Goal: Transaction & Acquisition: Purchase product/service

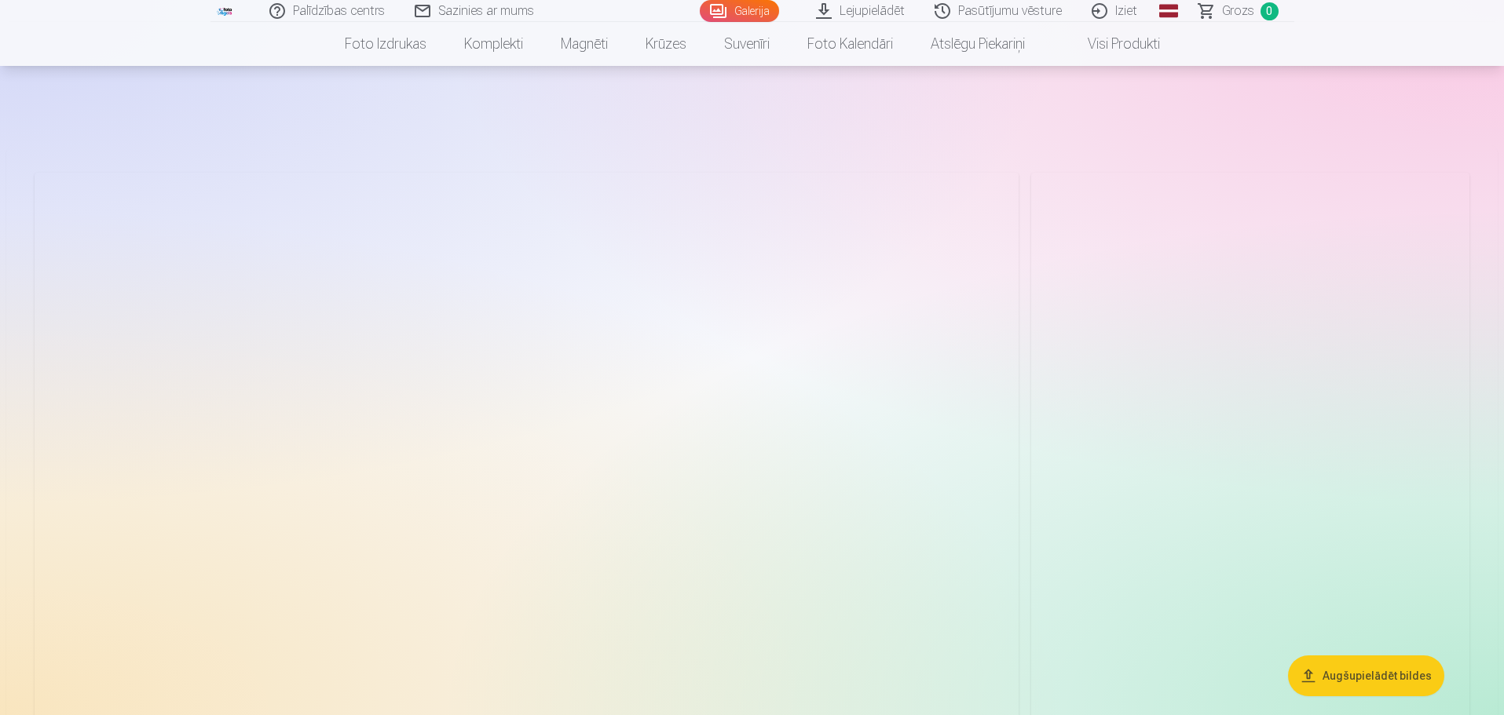
scroll to position [157, 0]
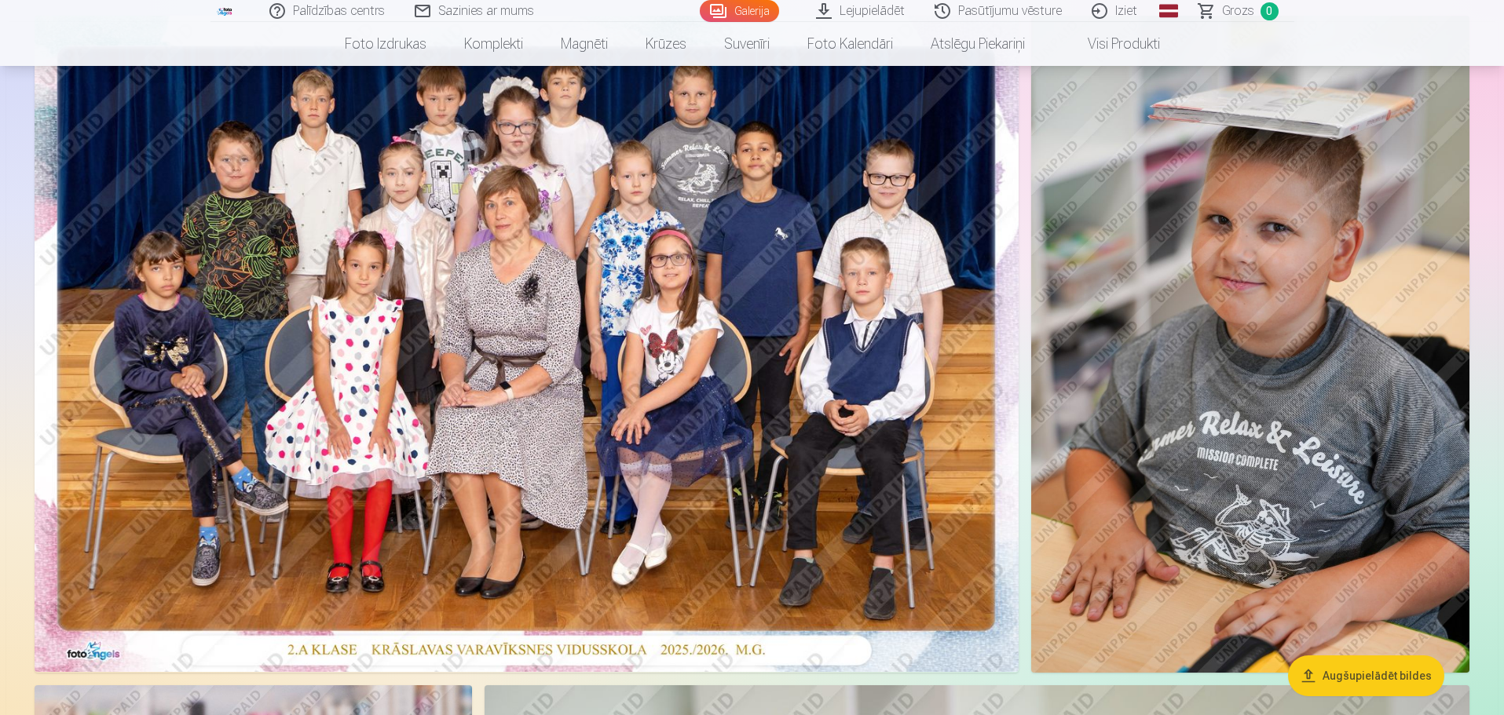
click at [594, 335] on img at bounding box center [527, 344] width 984 height 656
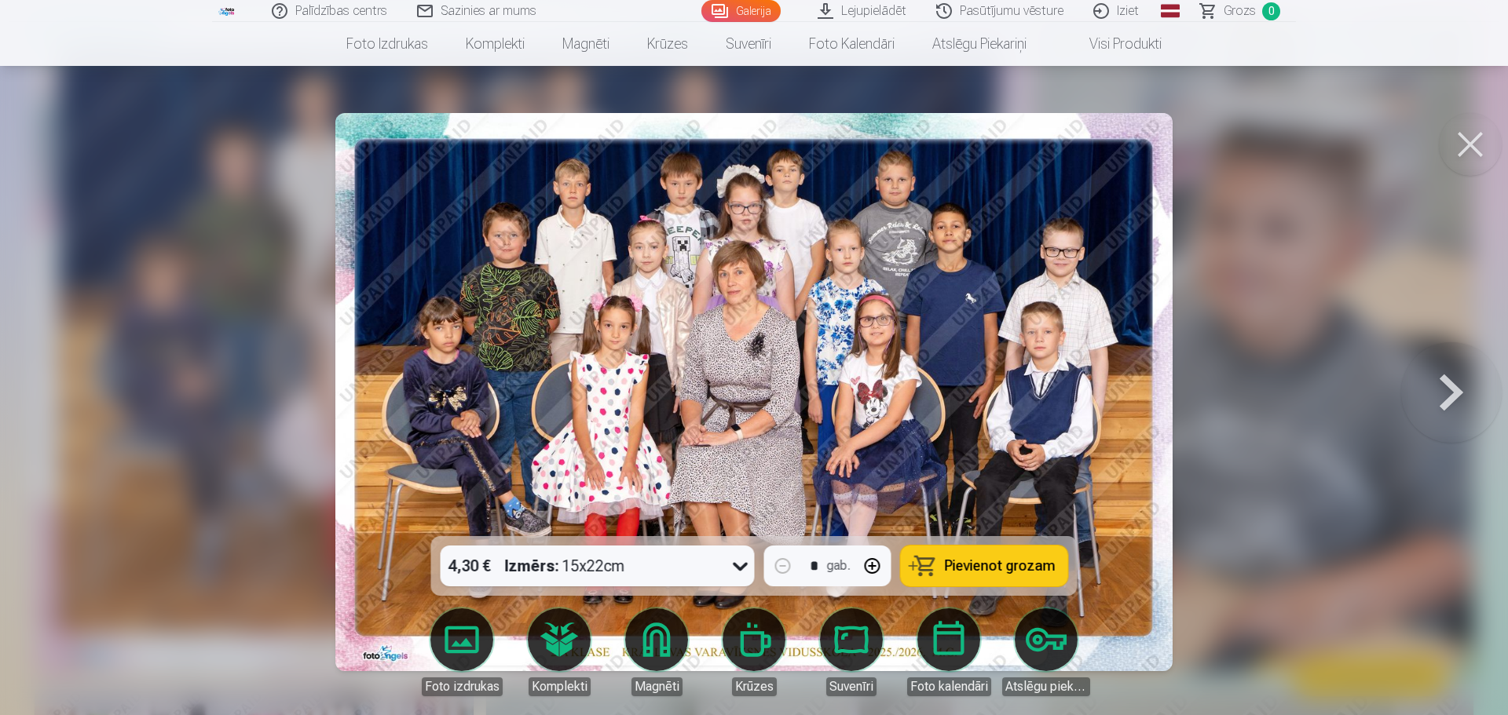
click at [745, 566] on icon at bounding box center [740, 566] width 25 height 25
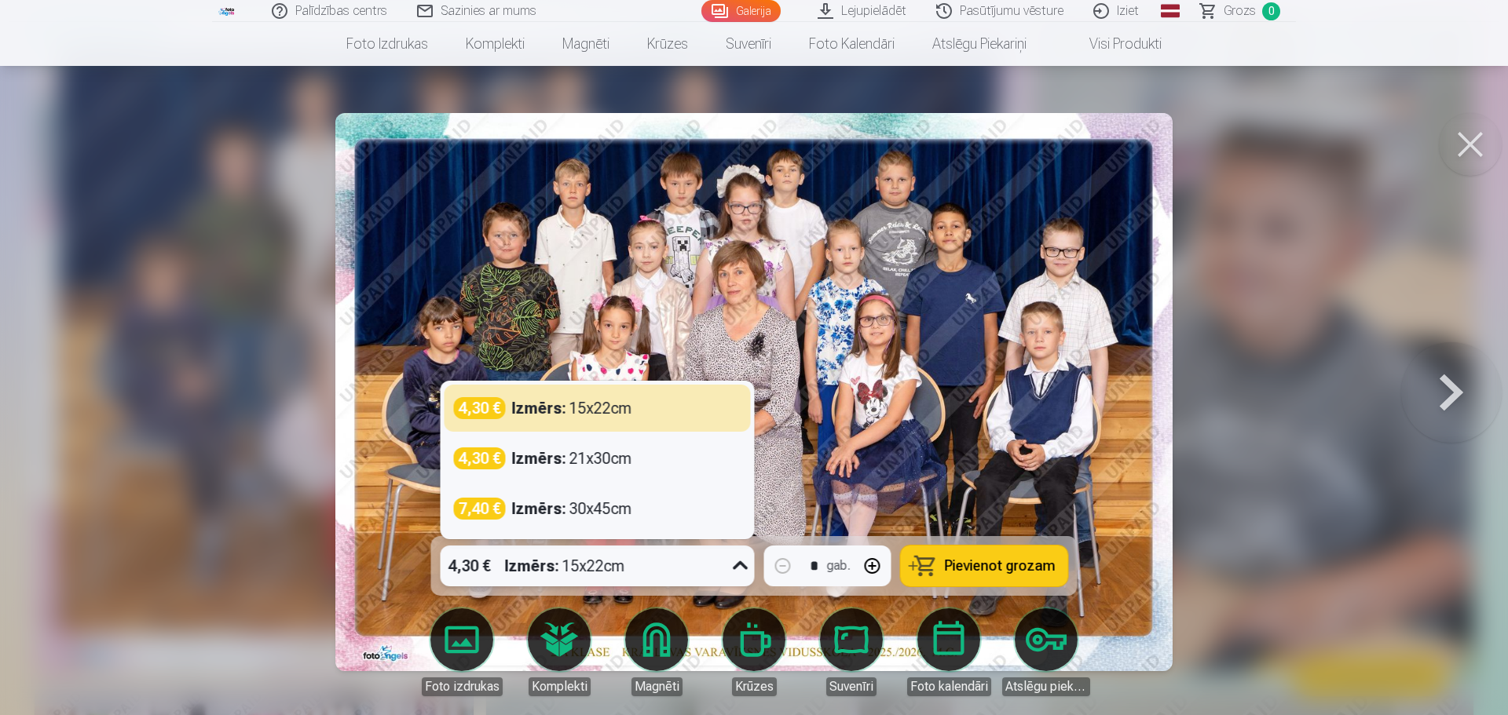
click at [745, 565] on icon at bounding box center [740, 565] width 15 height 9
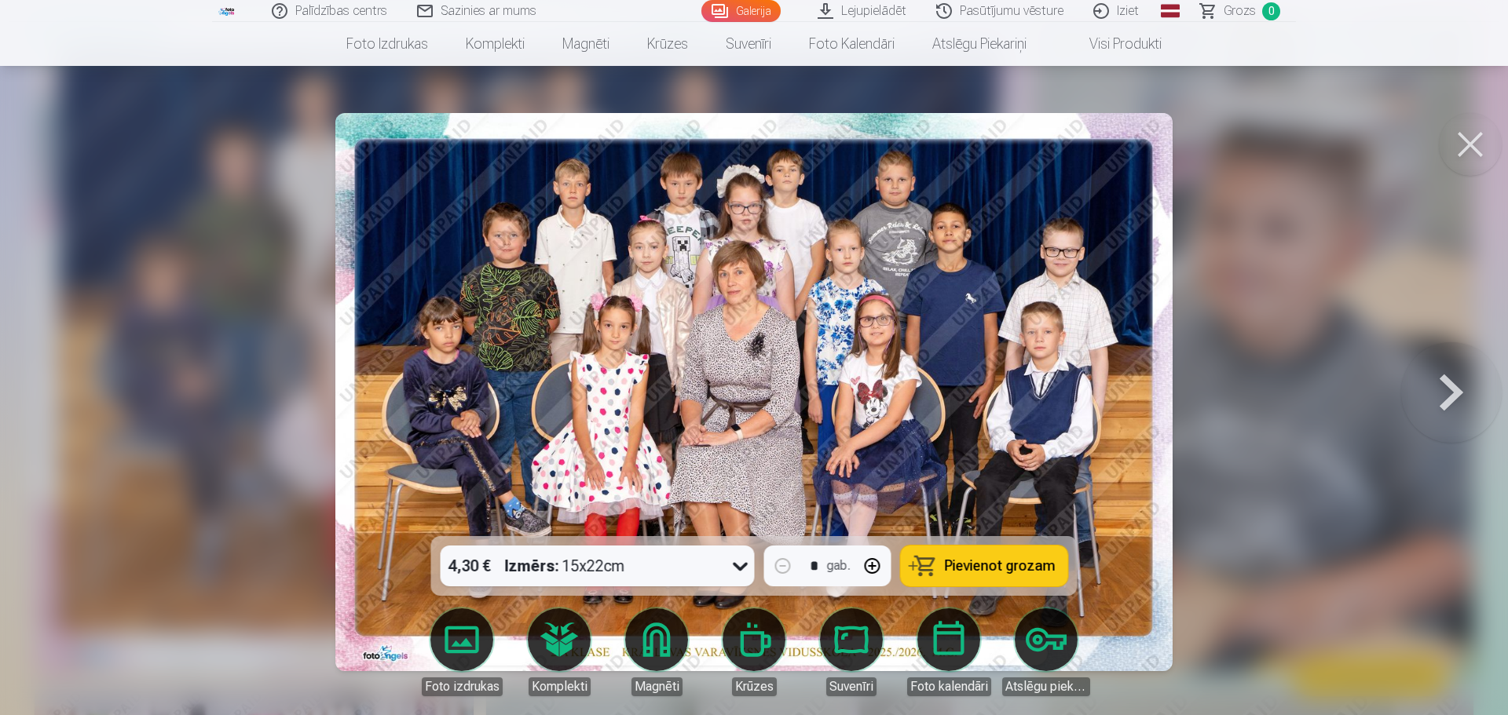
click at [1005, 572] on span "Pievienot grozam" at bounding box center [1000, 566] width 111 height 14
click at [1473, 145] on button at bounding box center [1470, 144] width 63 height 63
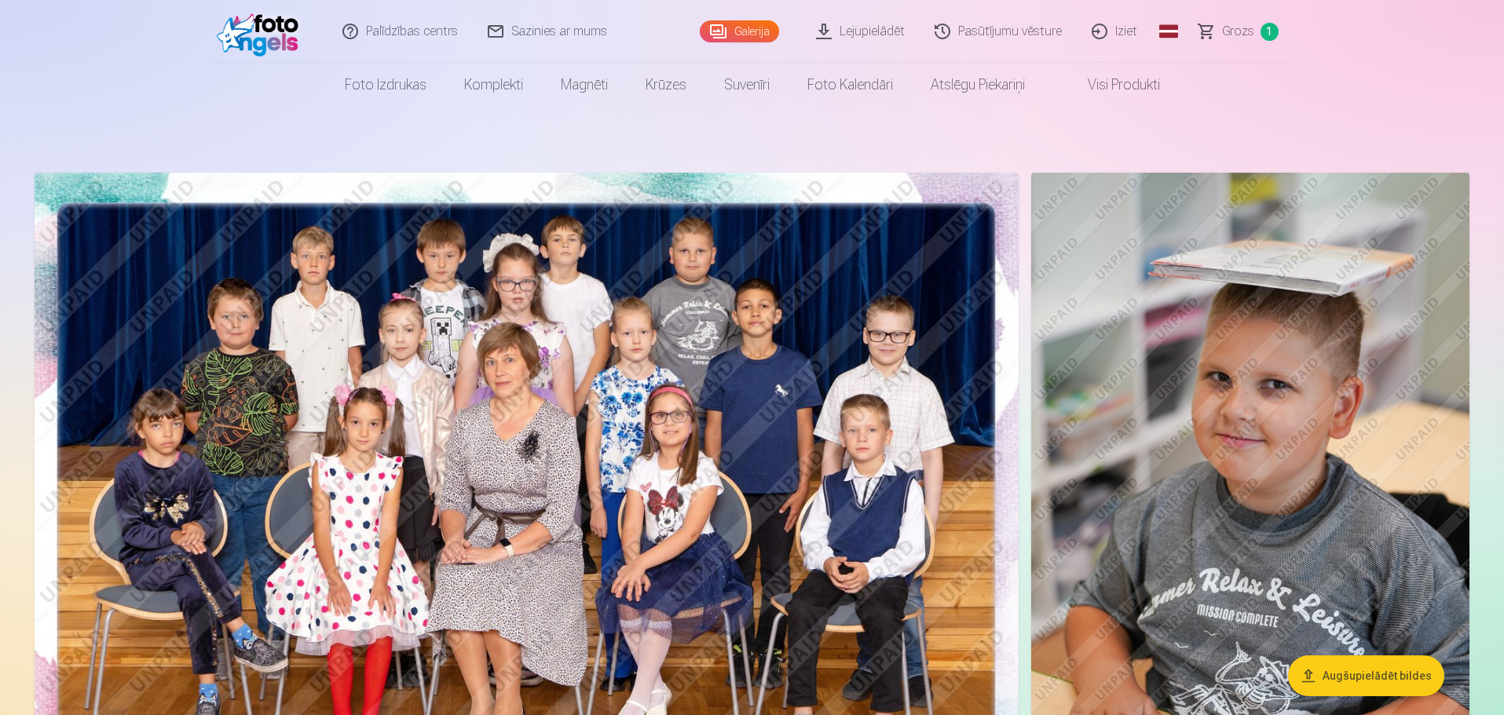
click at [1245, 430] on img at bounding box center [1250, 501] width 438 height 657
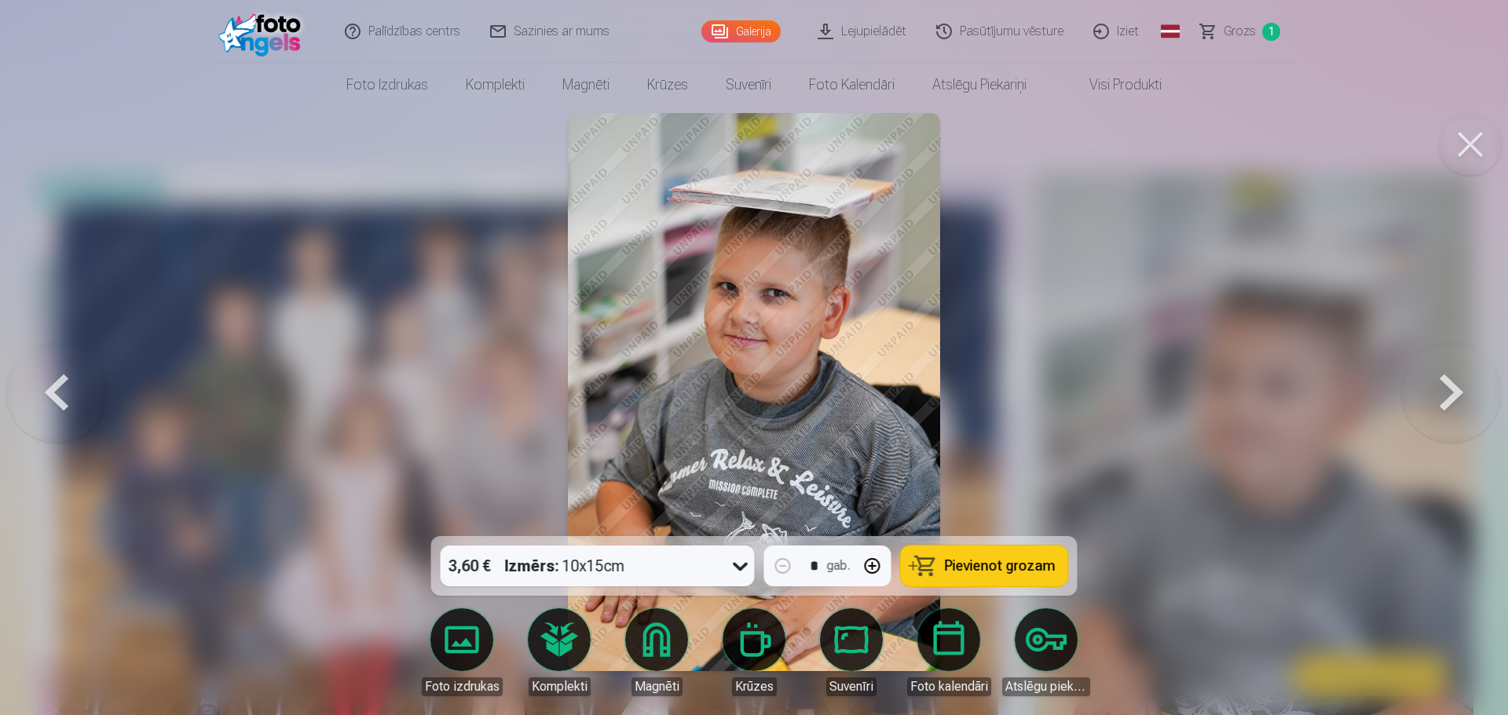
click at [665, 642] on body "Palīdzības centrs Sazinies ar mums Galerija Lejupielādēt Pasūtījumu vēsture Izi…" at bounding box center [754, 357] width 1508 height 715
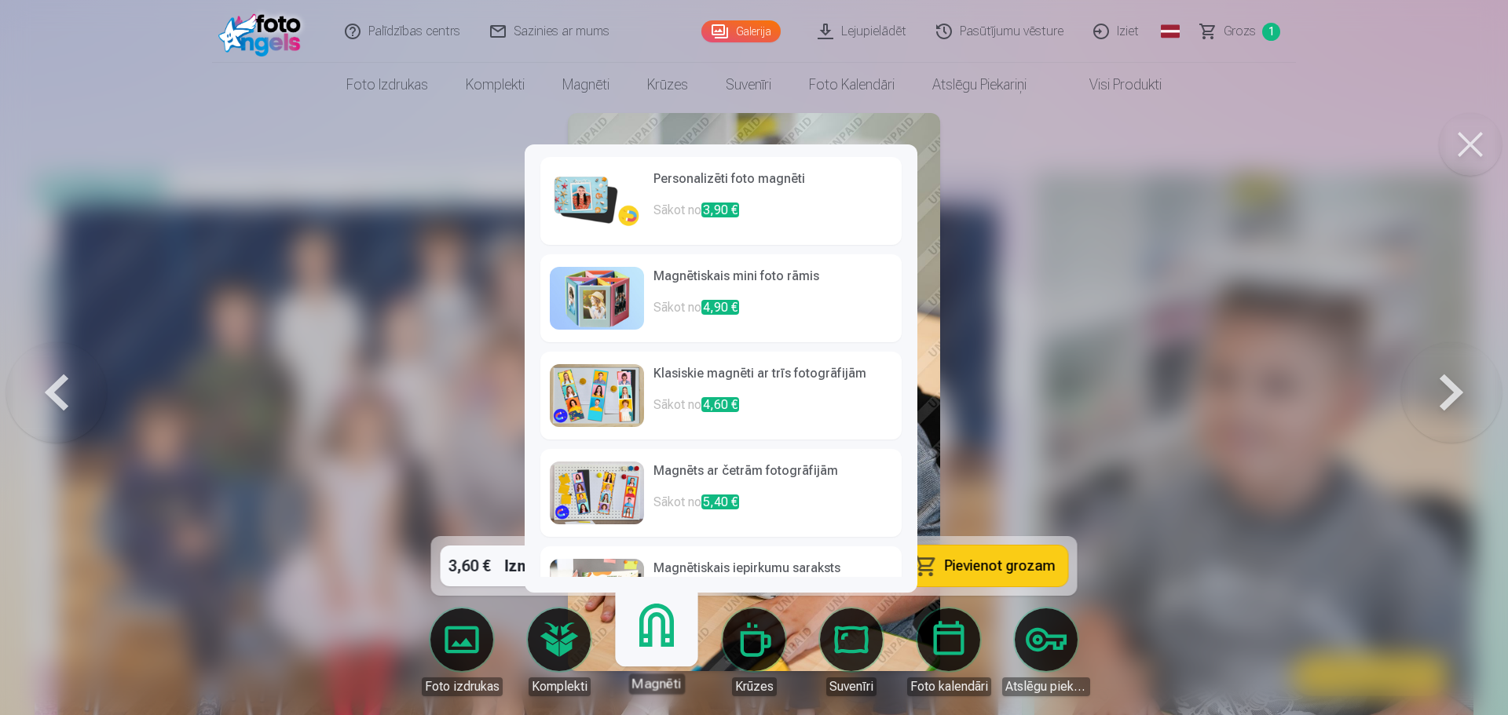
click at [724, 379] on h6 "Klasiskie magnēti ar trīs fotogrāfijām" at bounding box center [772, 379] width 239 height 31
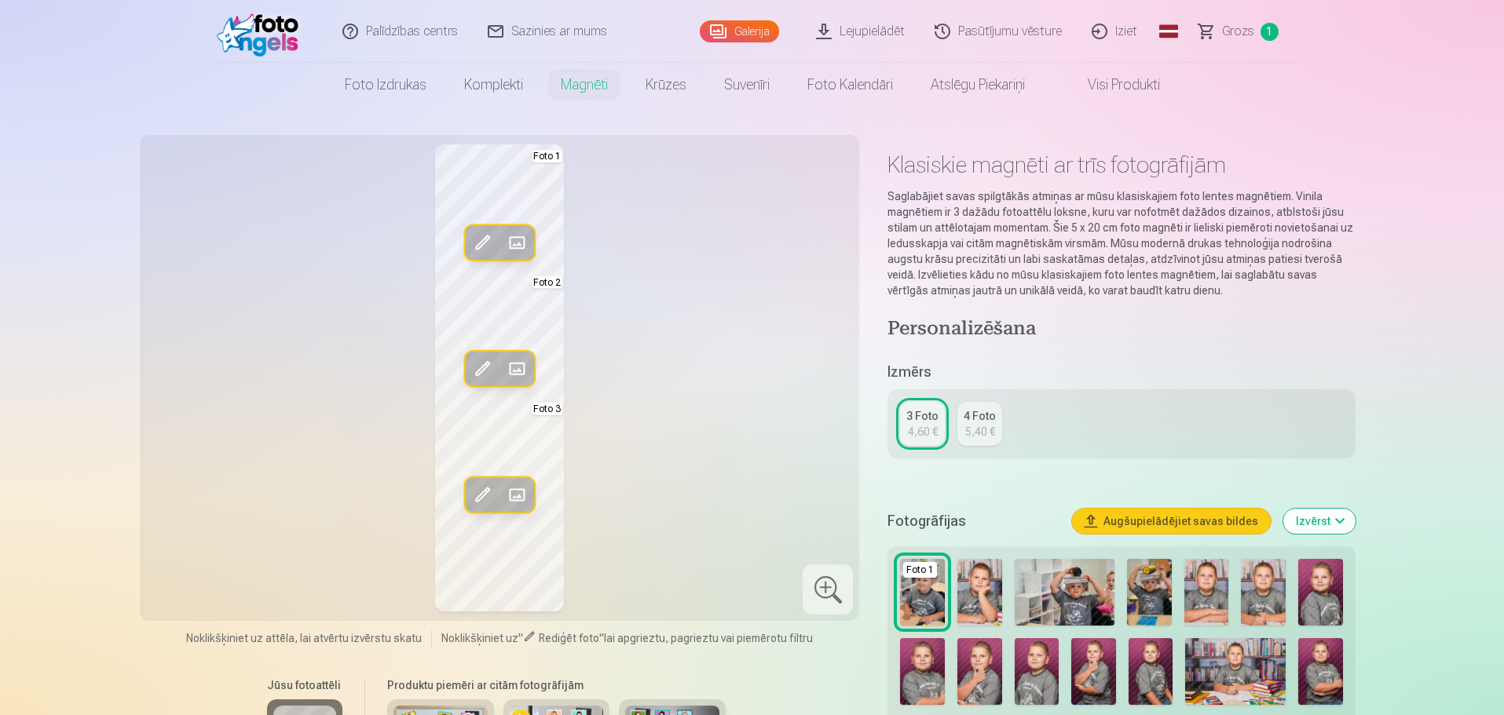
click at [485, 495] on span at bounding box center [482, 494] width 25 height 25
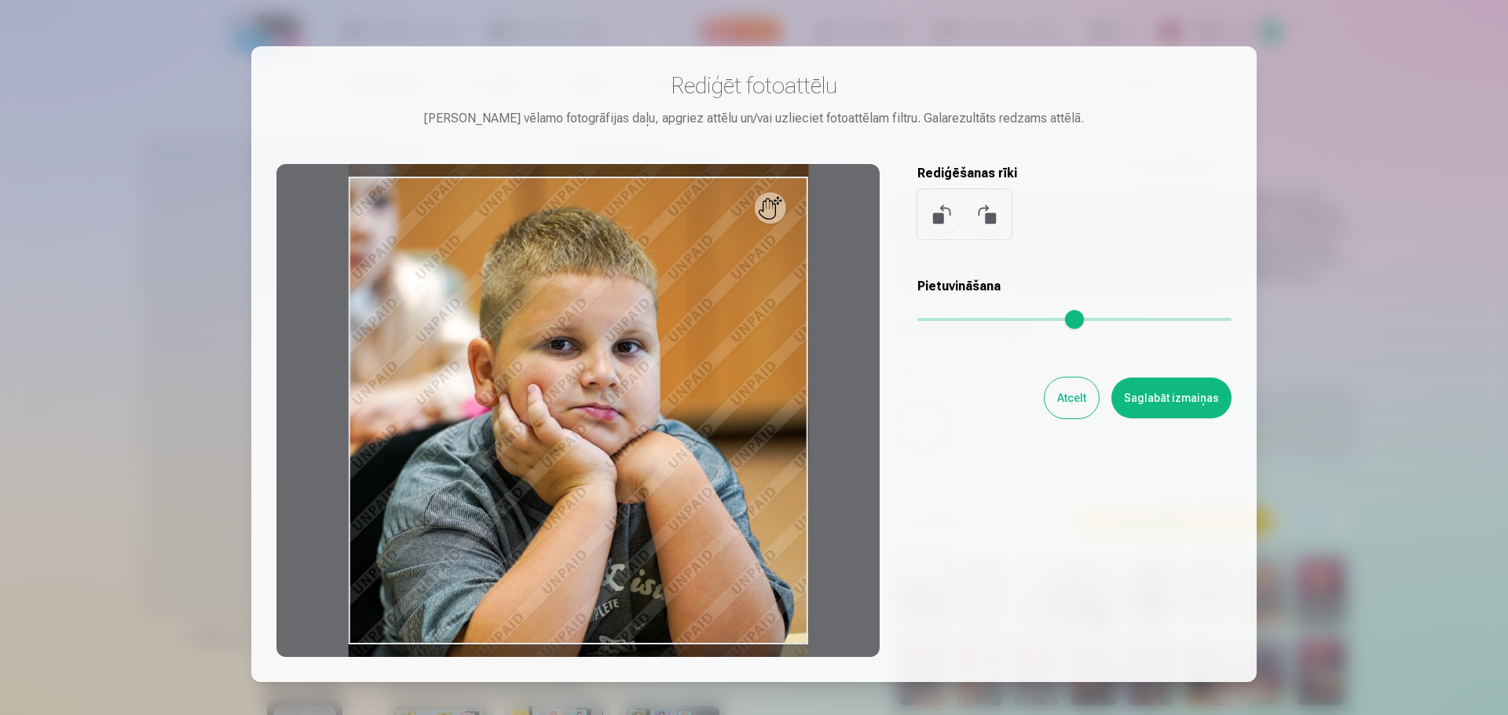
click at [781, 221] on div at bounding box center [577, 410] width 603 height 493
click at [1071, 401] on button "Atcelt" at bounding box center [1071, 398] width 54 height 41
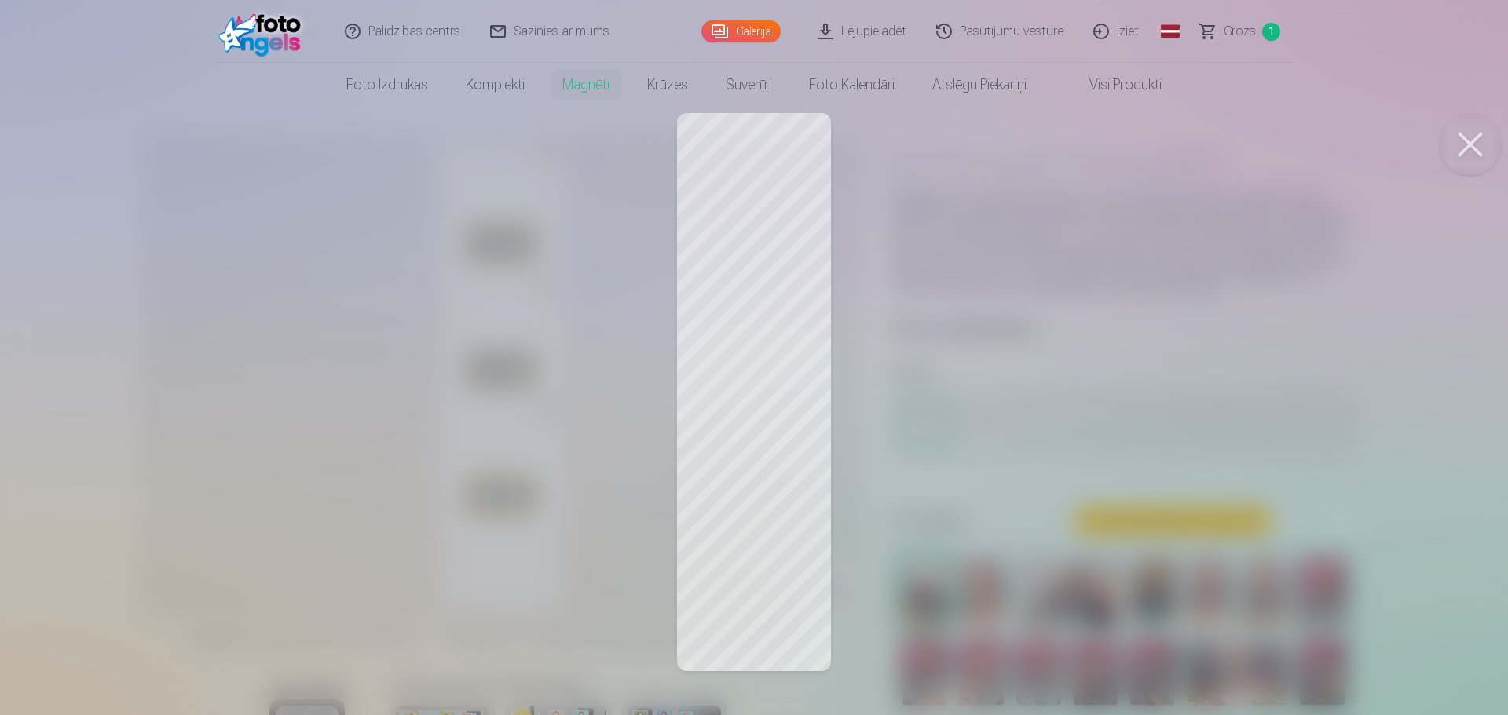
click at [1456, 159] on button at bounding box center [1470, 144] width 63 height 63
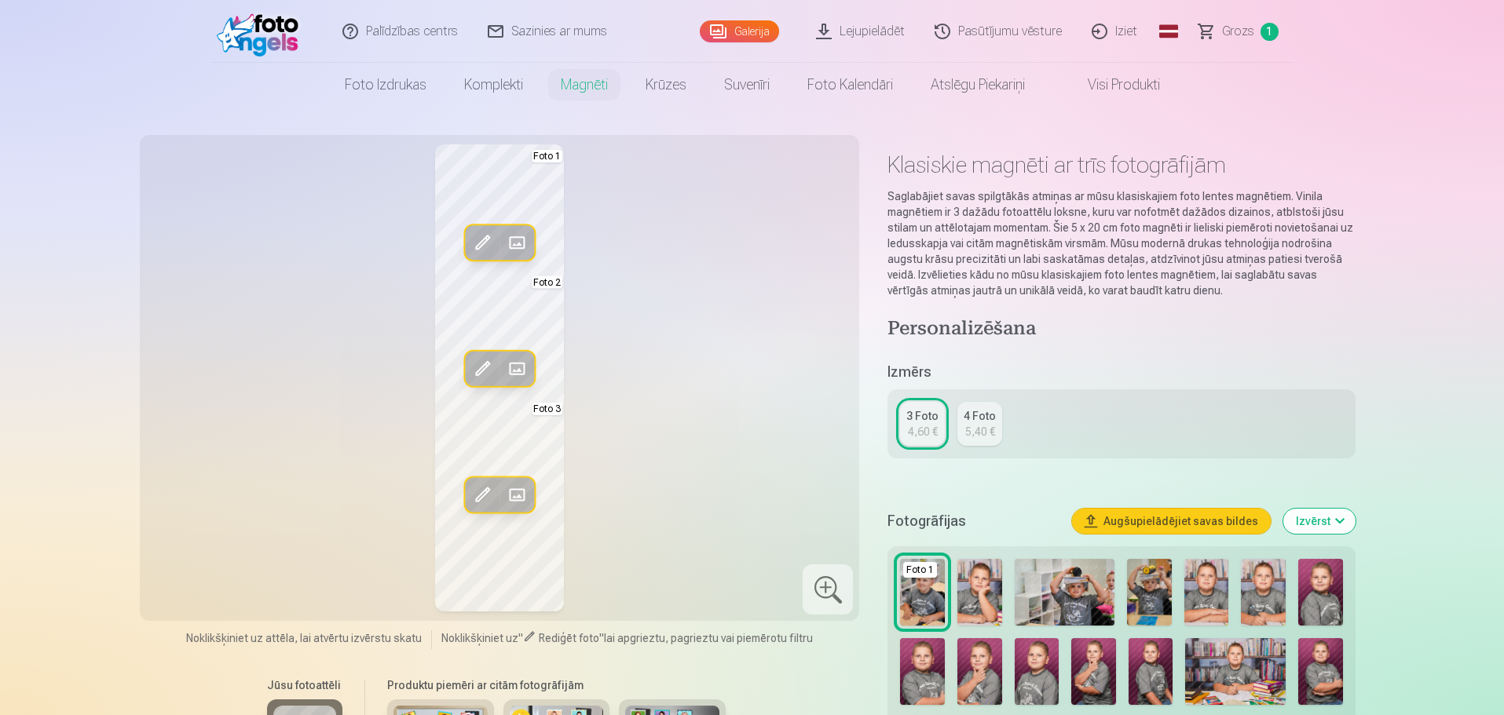
click at [521, 496] on span at bounding box center [516, 494] width 25 height 25
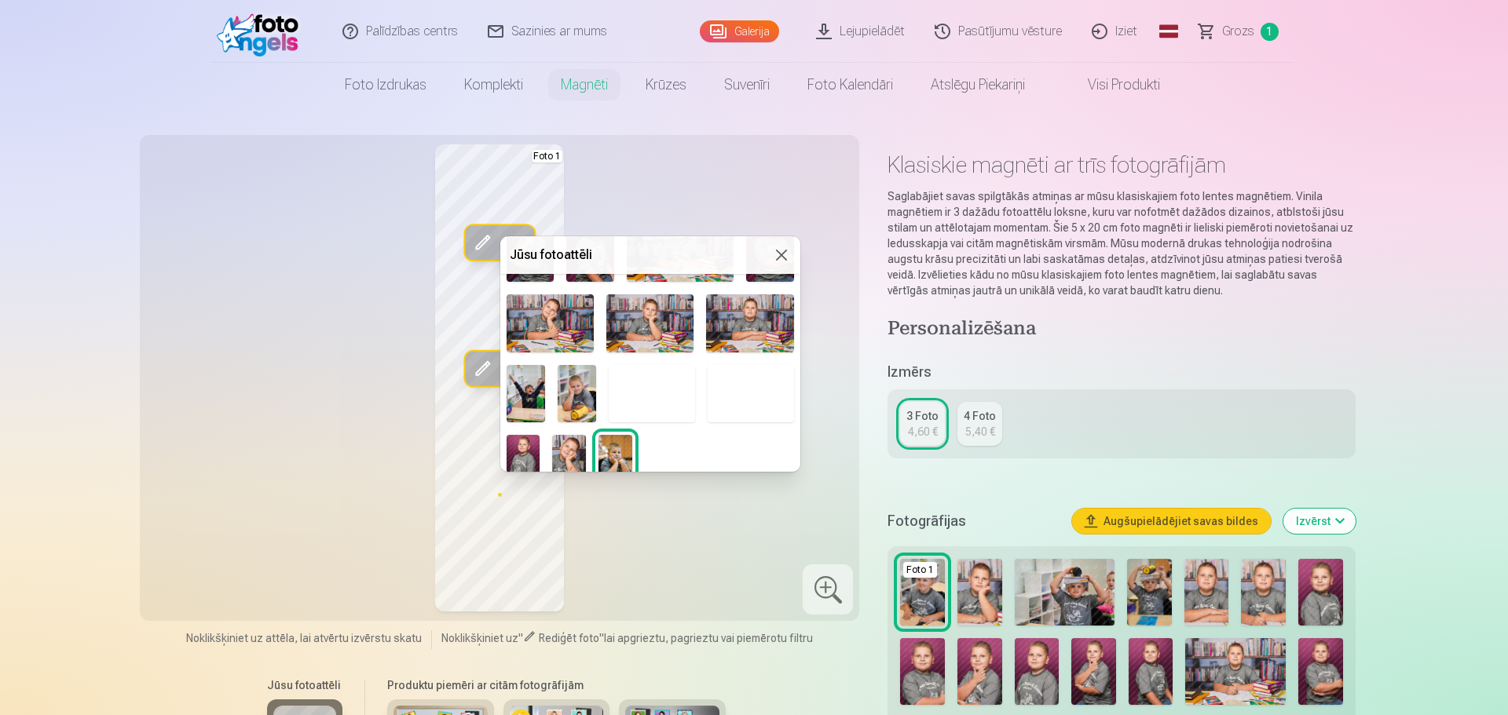
scroll to position [229, 0]
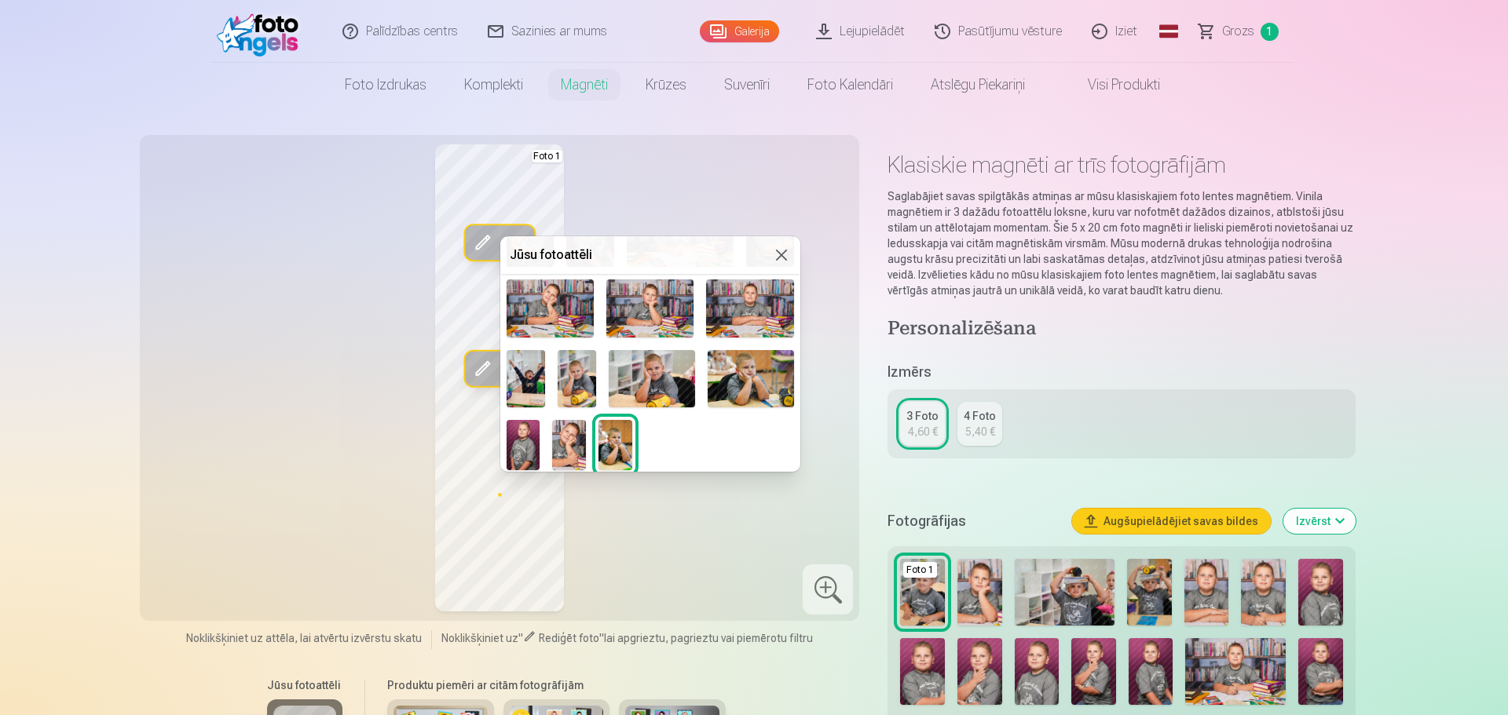
click at [567, 443] on img at bounding box center [569, 445] width 34 height 50
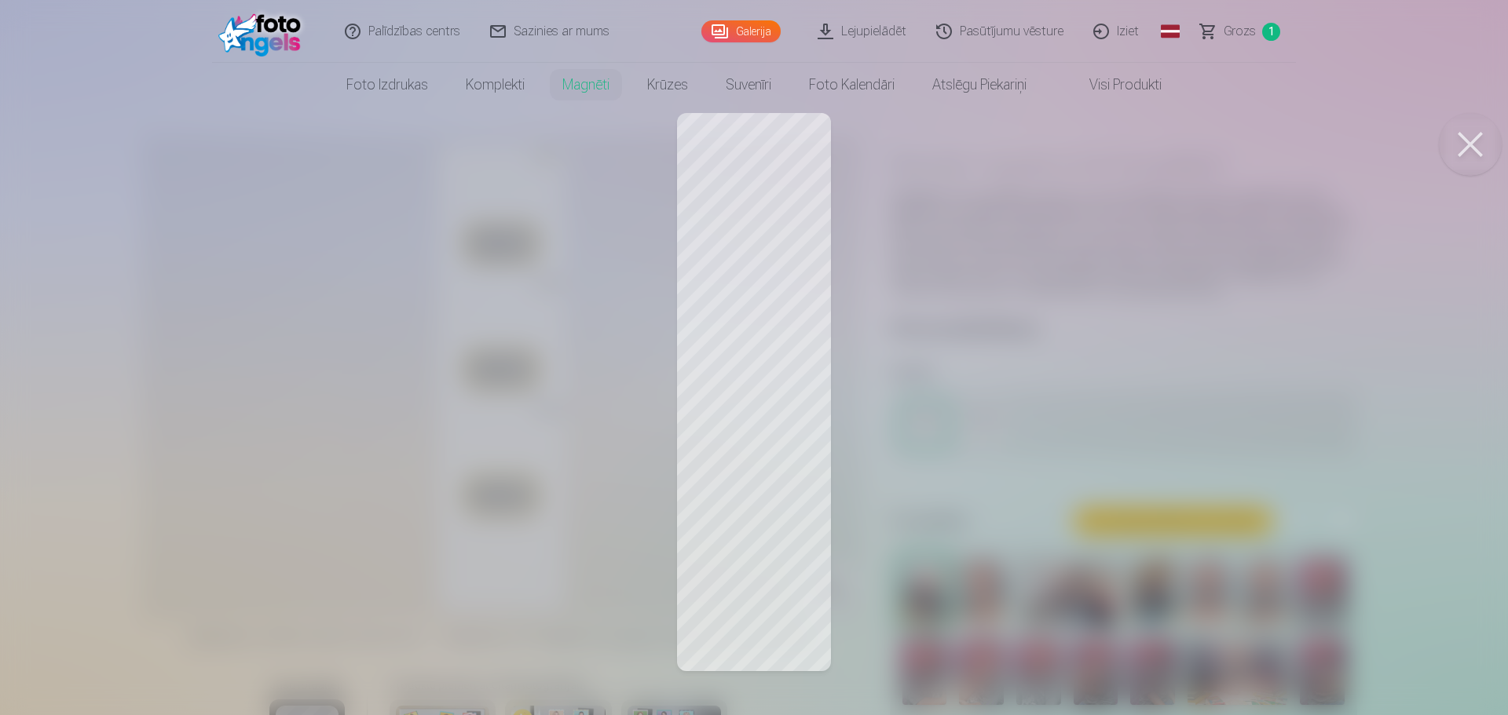
click at [1460, 140] on button at bounding box center [1470, 144] width 63 height 63
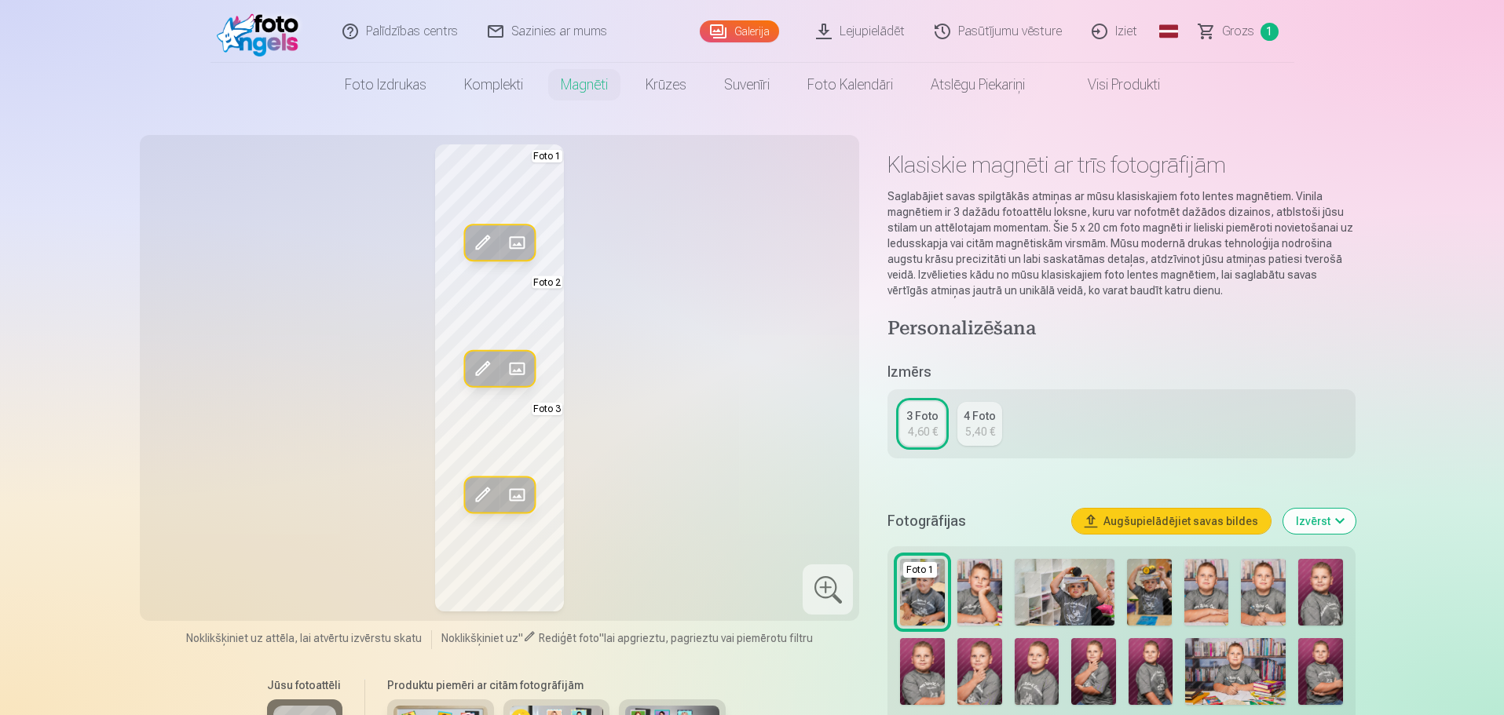
click at [525, 370] on span at bounding box center [516, 369] width 25 height 25
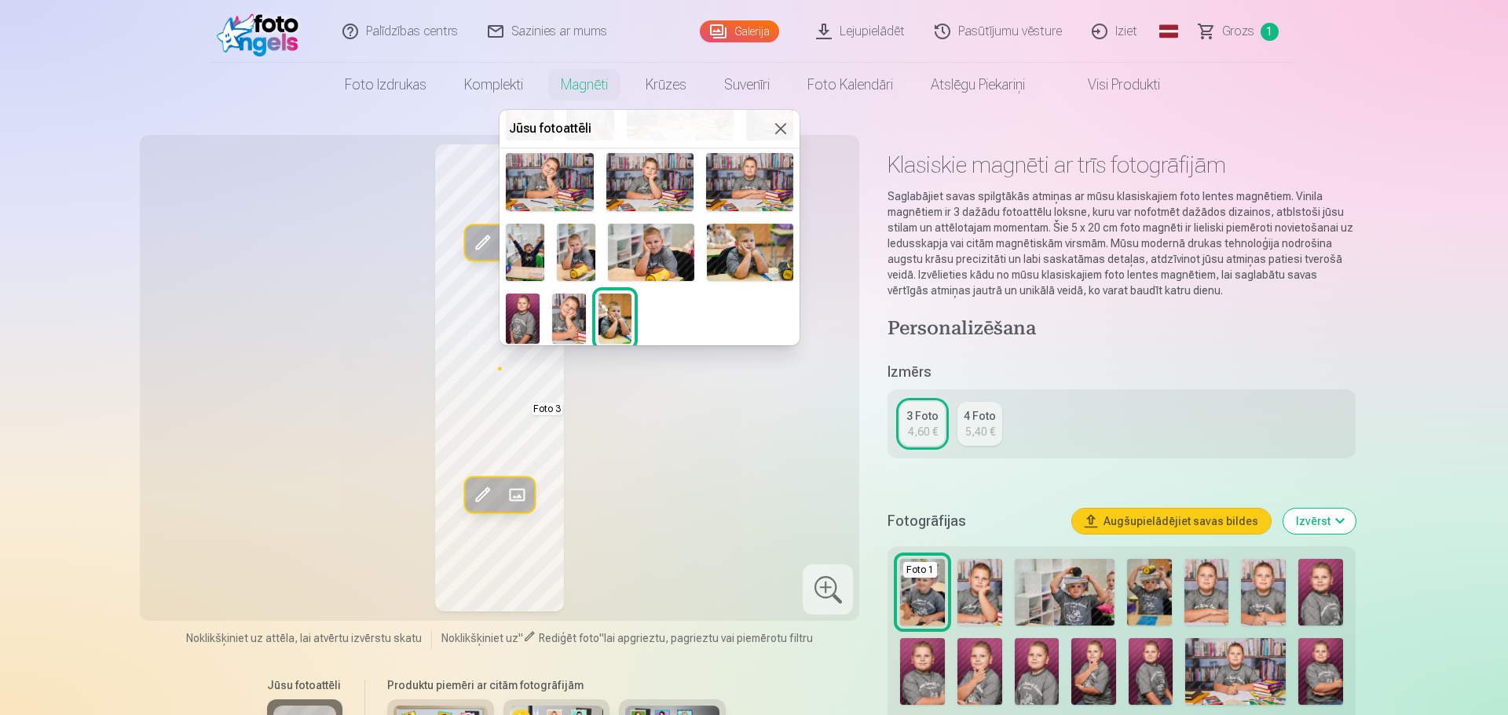
click at [770, 241] on img at bounding box center [750, 252] width 86 height 57
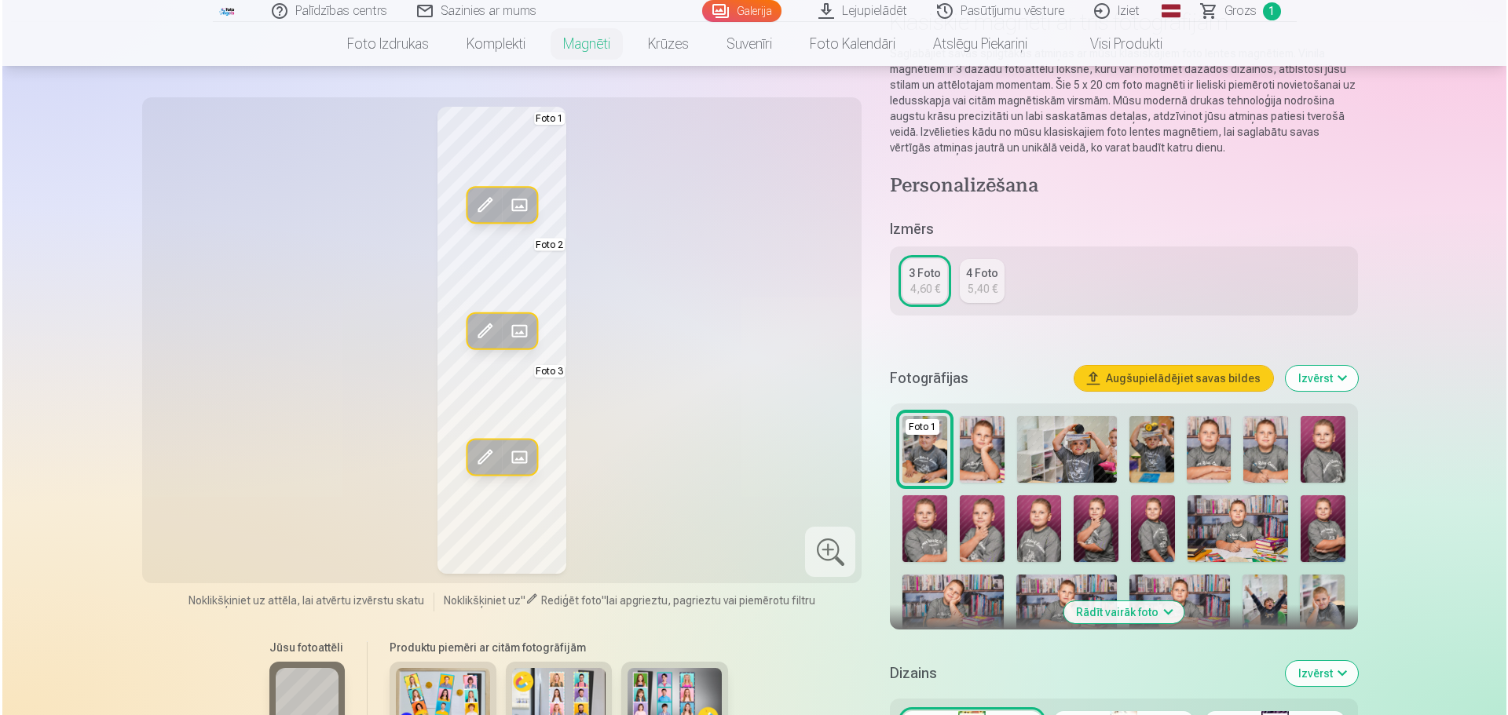
scroll to position [79, 0]
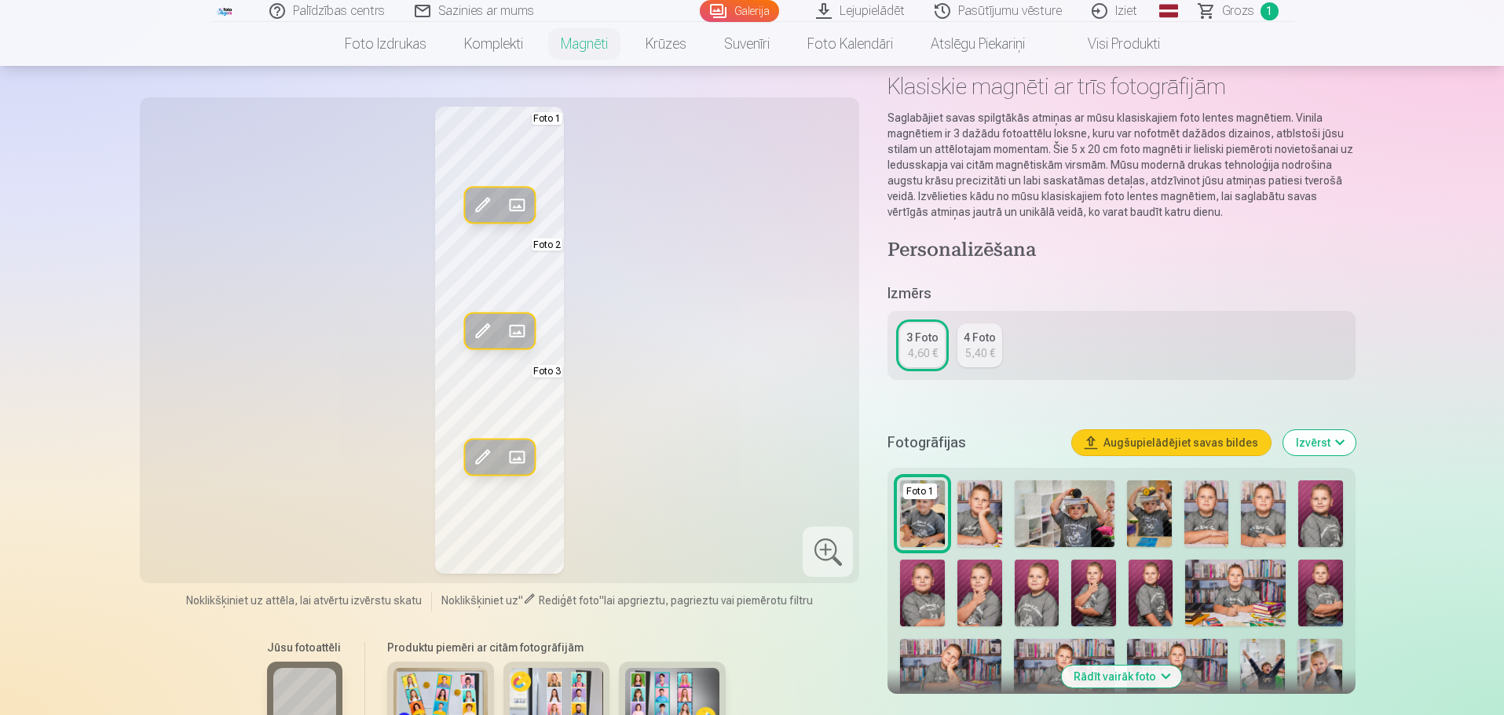
click at [829, 551] on div at bounding box center [828, 552] width 50 height 50
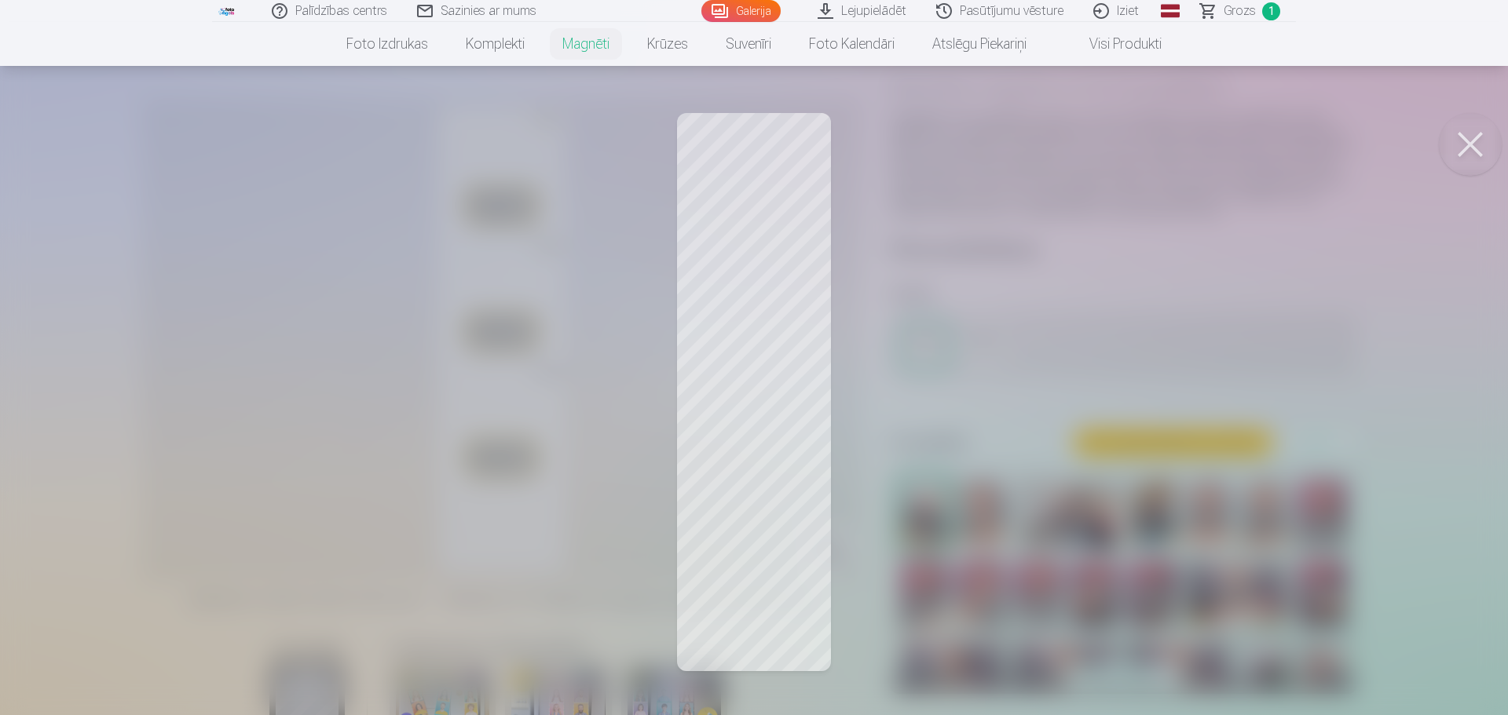
click at [767, 202] on div at bounding box center [754, 357] width 1508 height 715
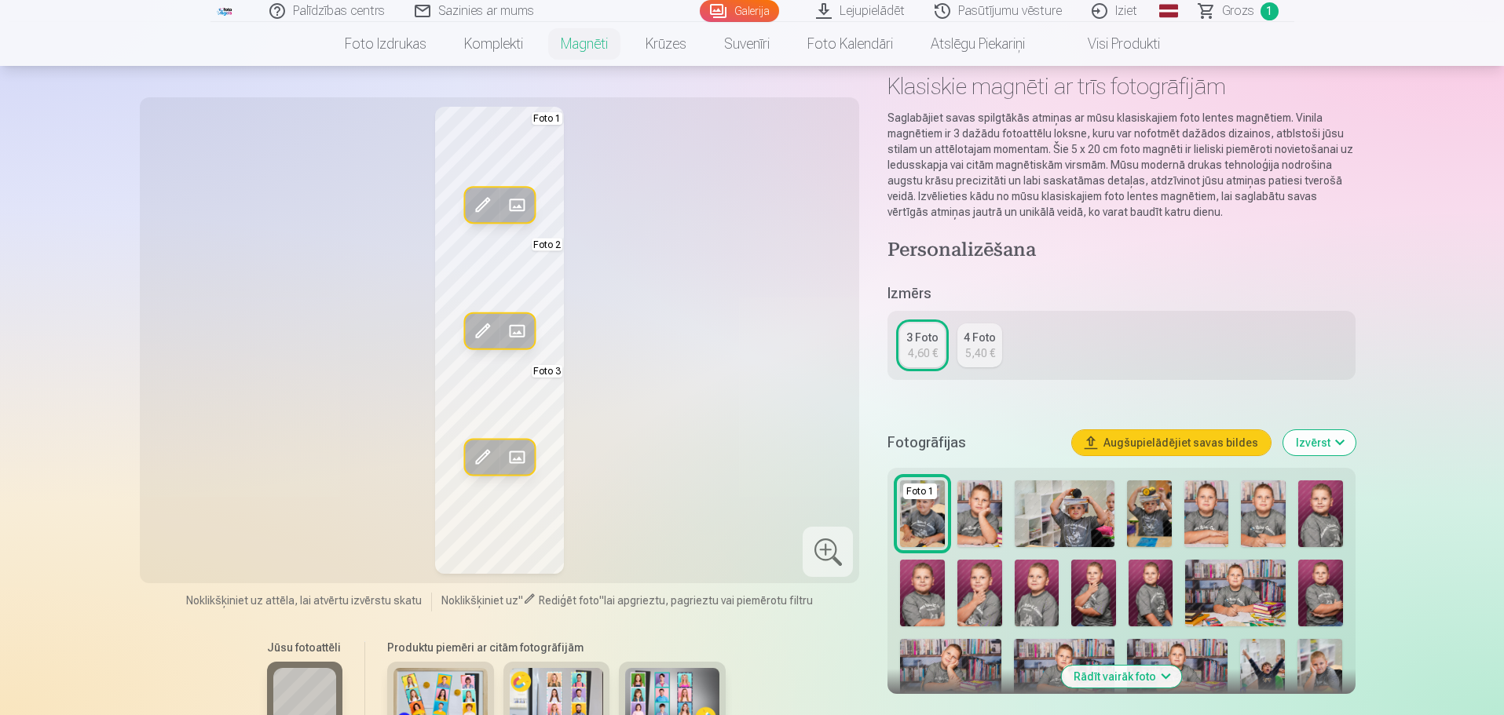
click at [514, 326] on span at bounding box center [516, 331] width 25 height 25
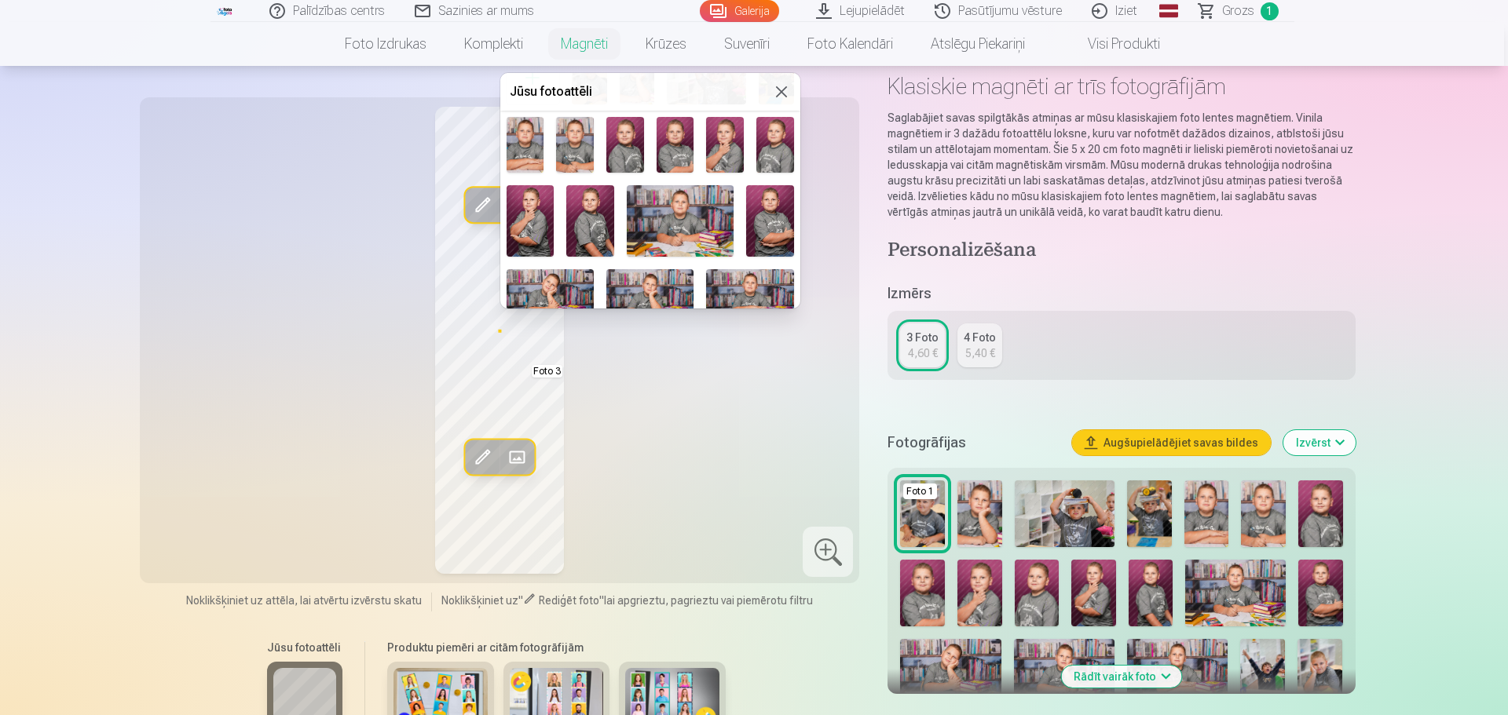
scroll to position [157, 0]
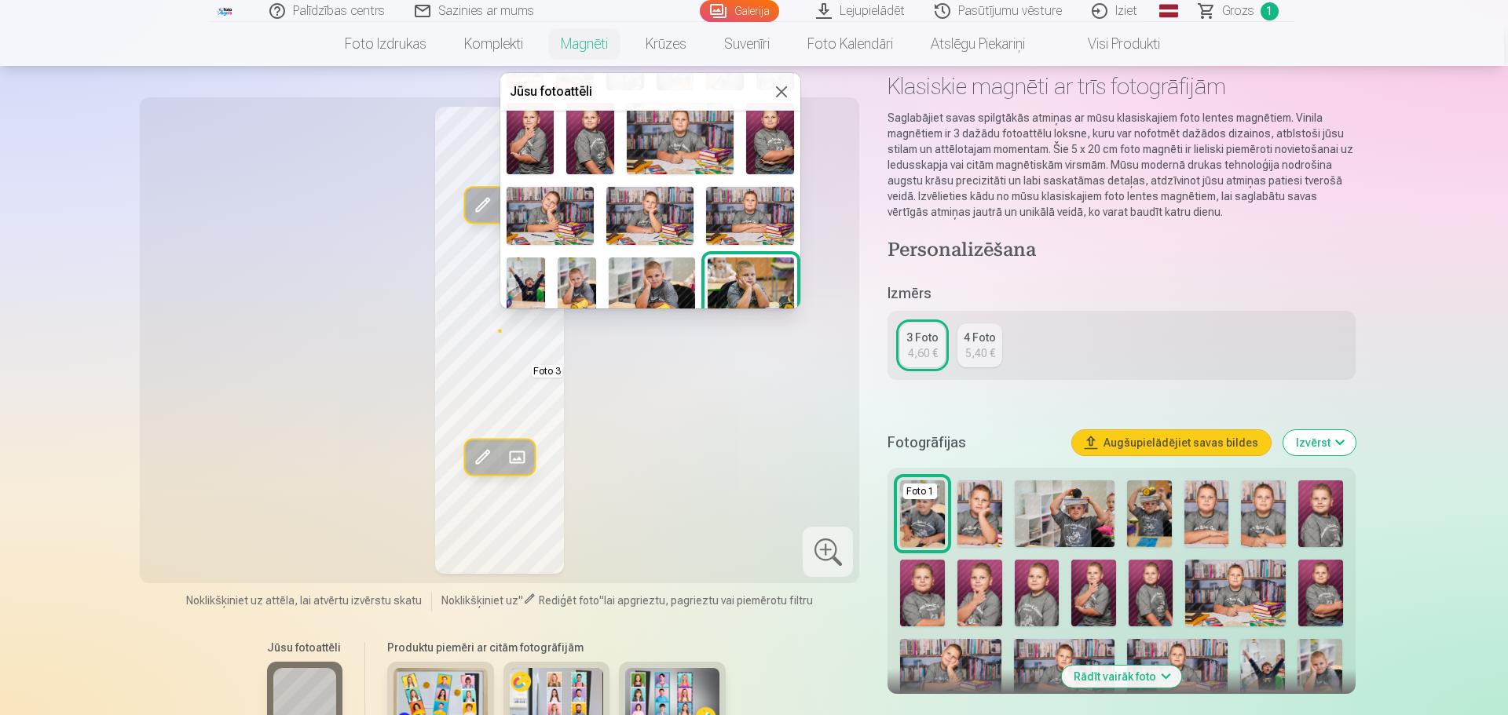
click at [747, 285] on img at bounding box center [751, 286] width 86 height 57
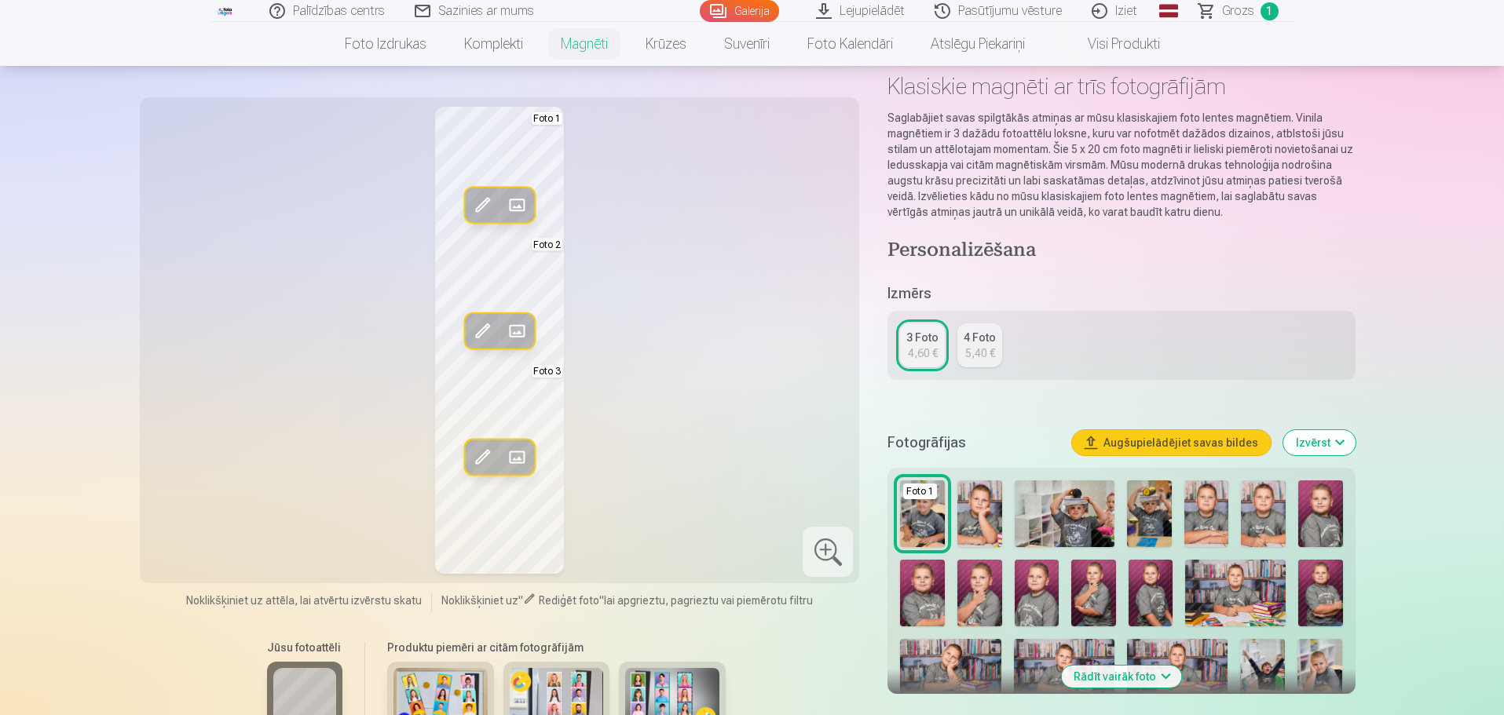
click at [514, 449] on span at bounding box center [516, 456] width 25 height 25
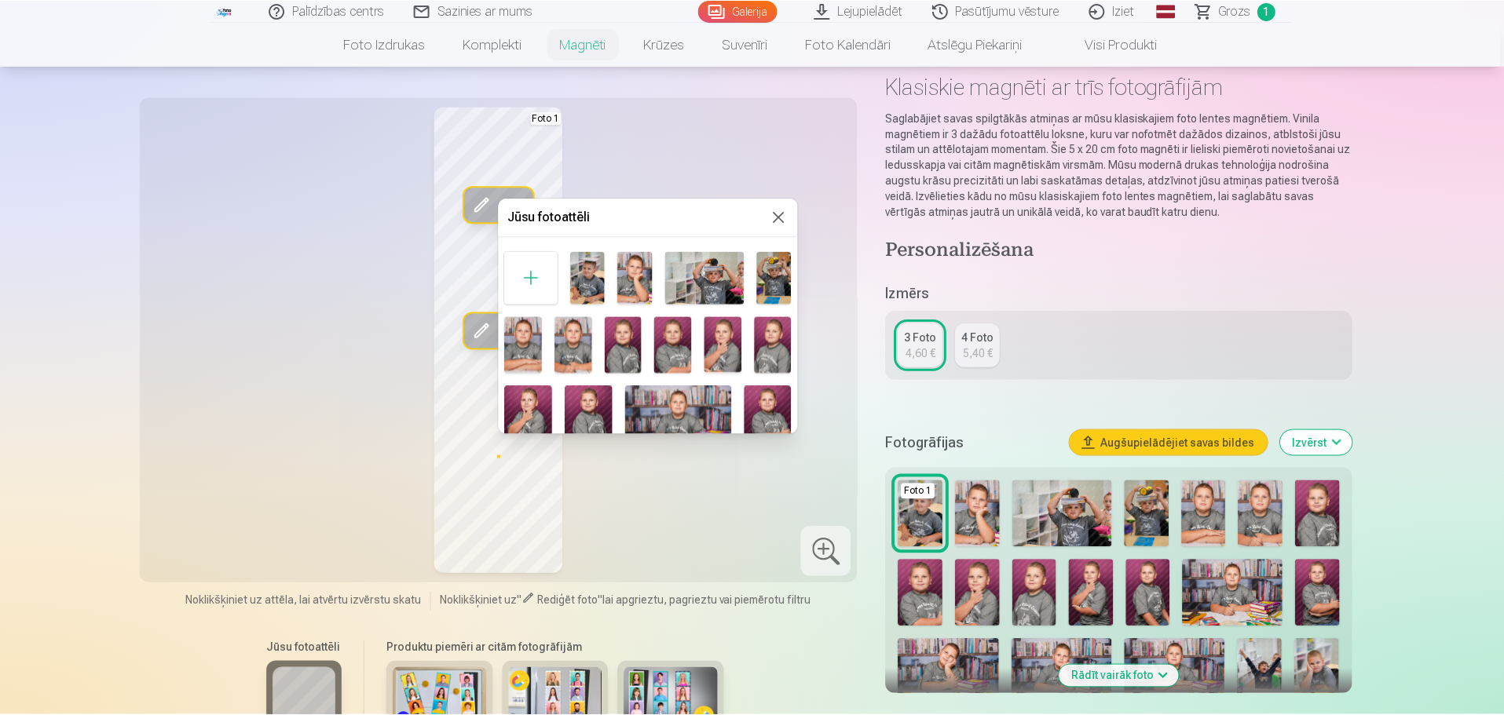
scroll to position [79, 0]
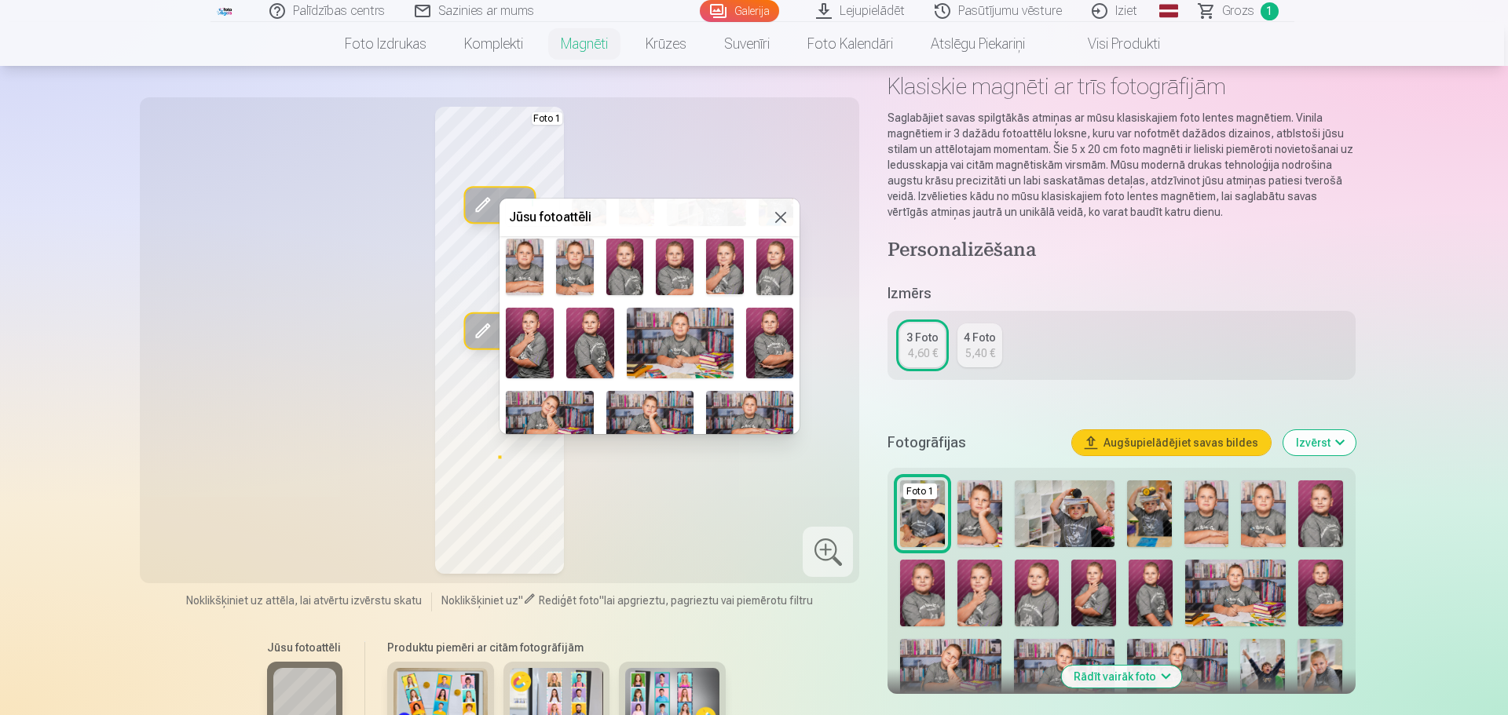
click at [527, 337] on img at bounding box center [530, 343] width 48 height 71
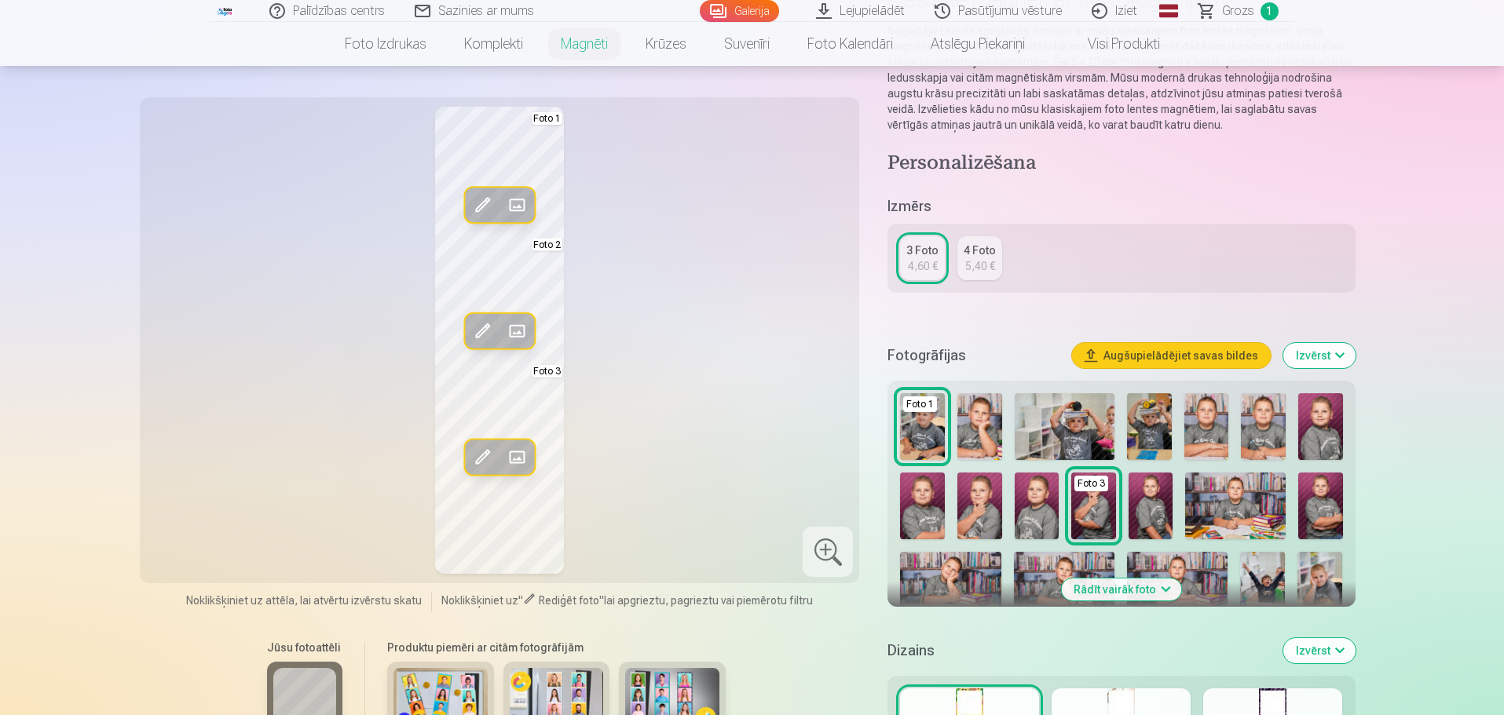
scroll to position [314, 0]
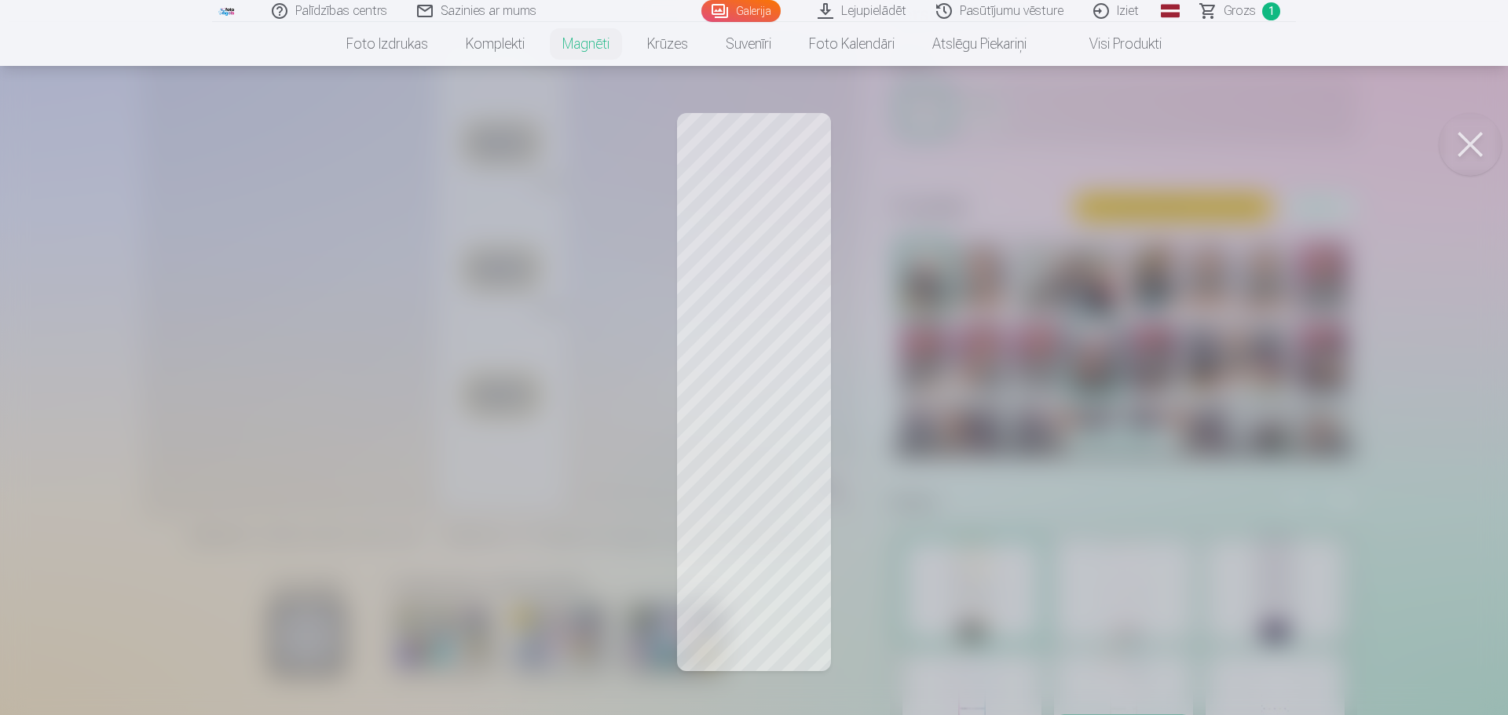
click at [1466, 139] on button at bounding box center [1470, 144] width 63 height 63
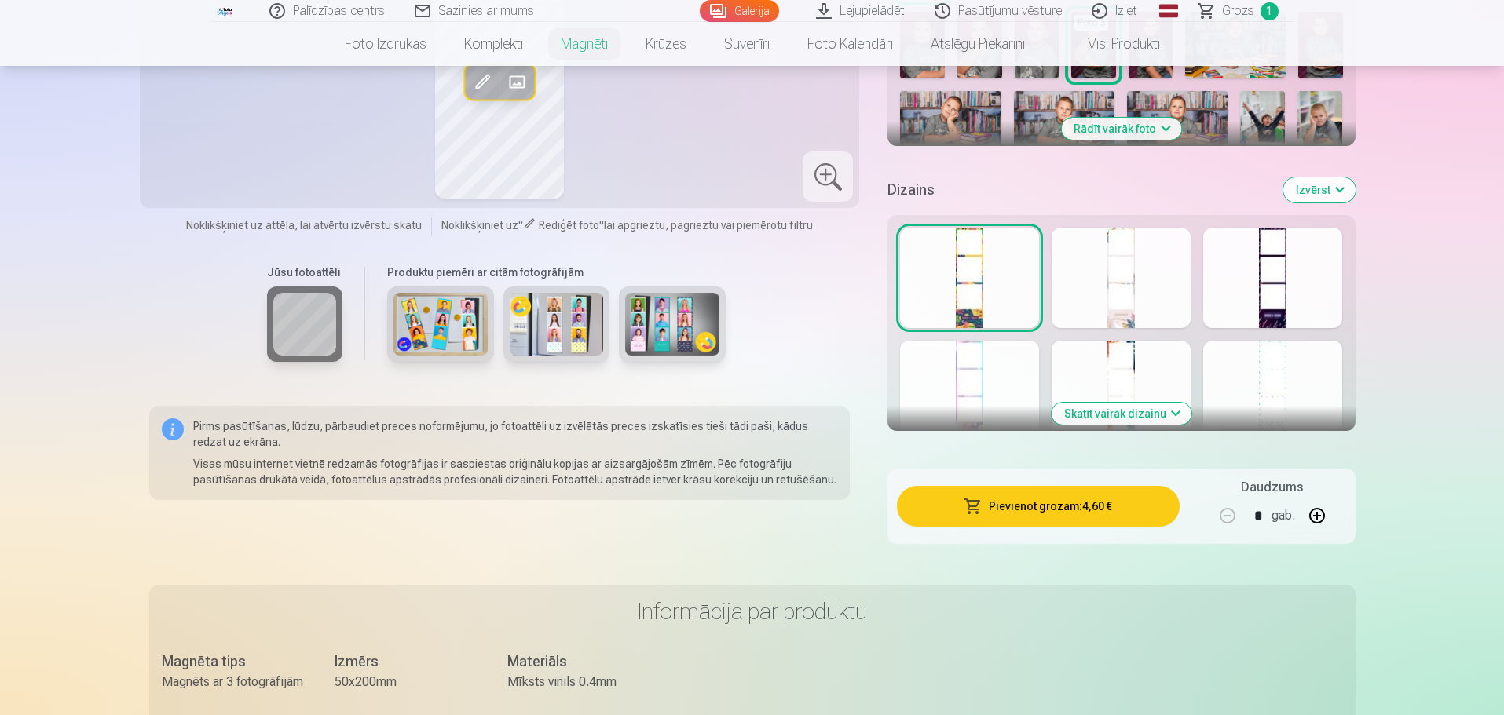
scroll to position [628, 0]
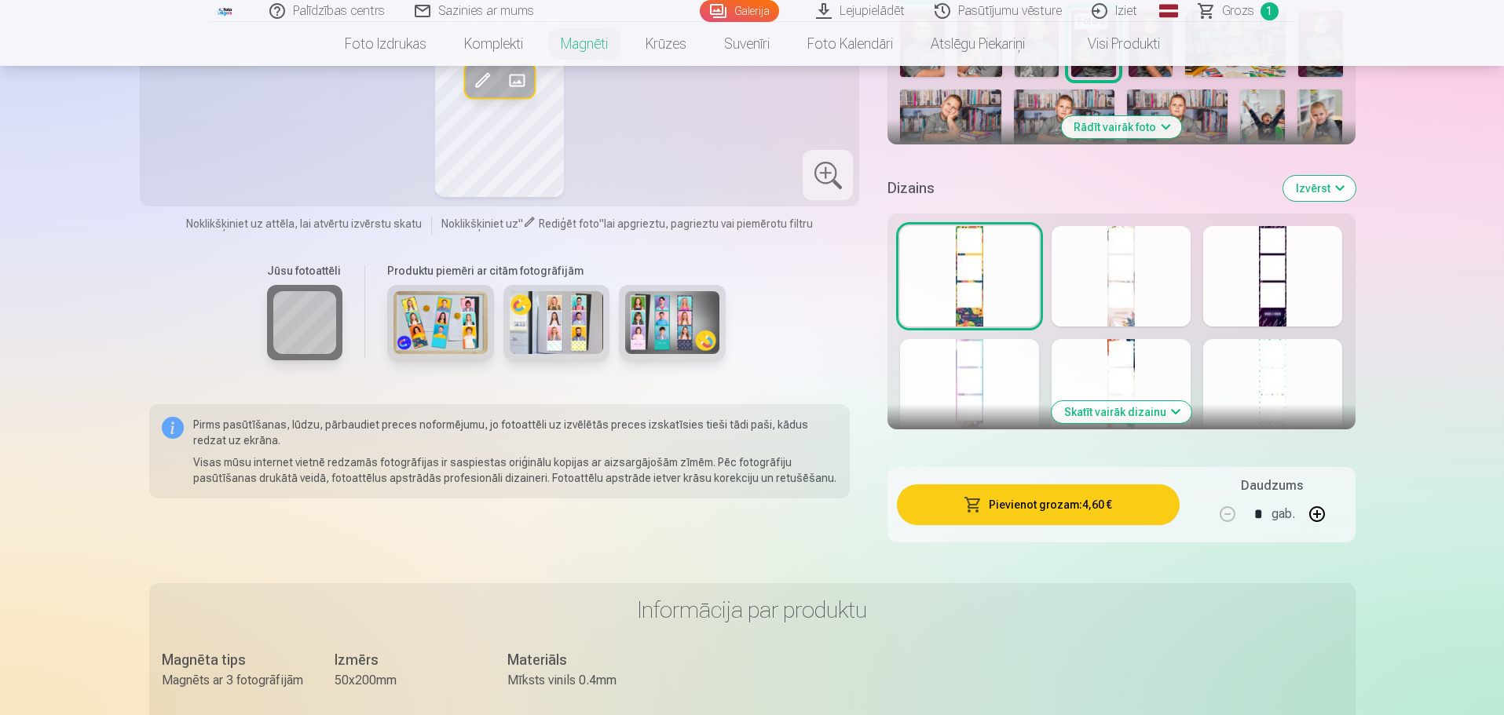
click at [1168, 125] on button "Rādīt vairāk foto" at bounding box center [1121, 127] width 120 height 22
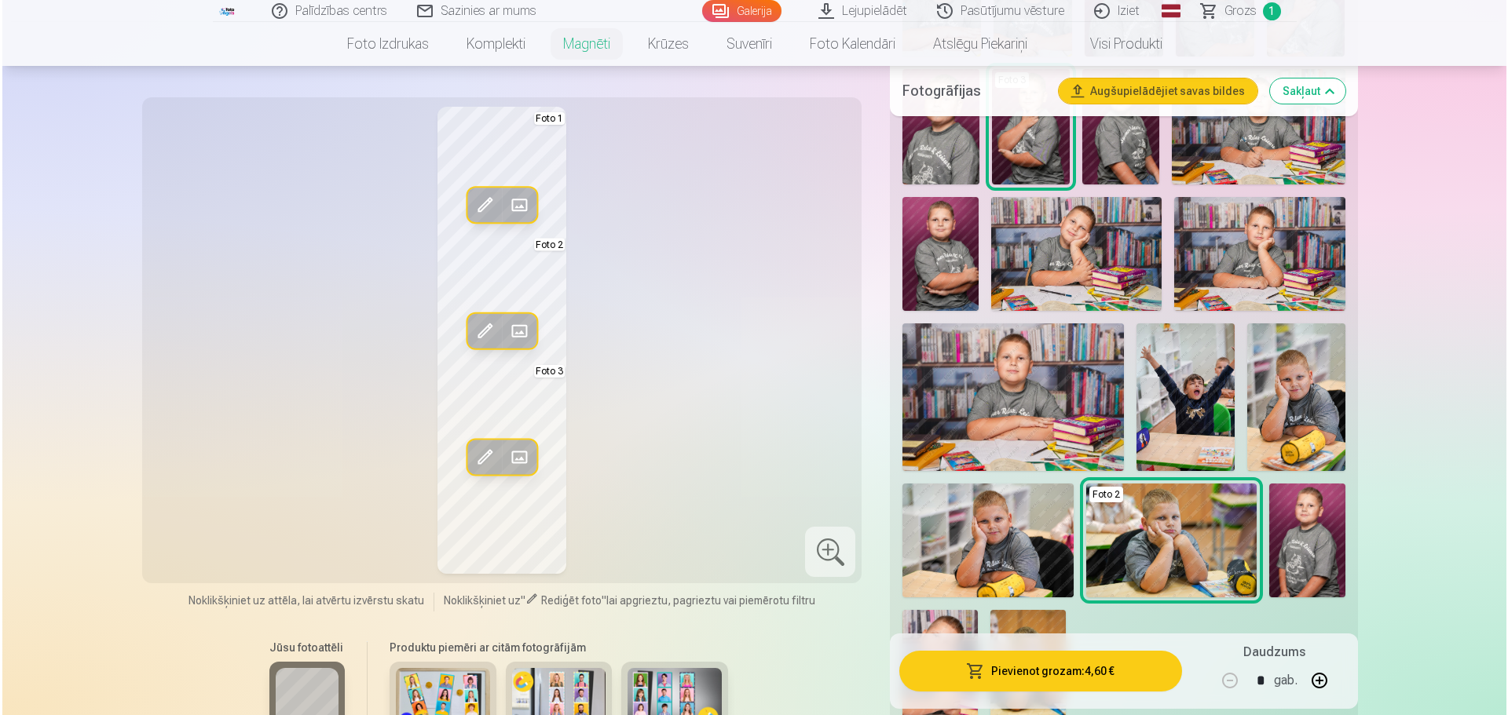
scroll to position [707, 0]
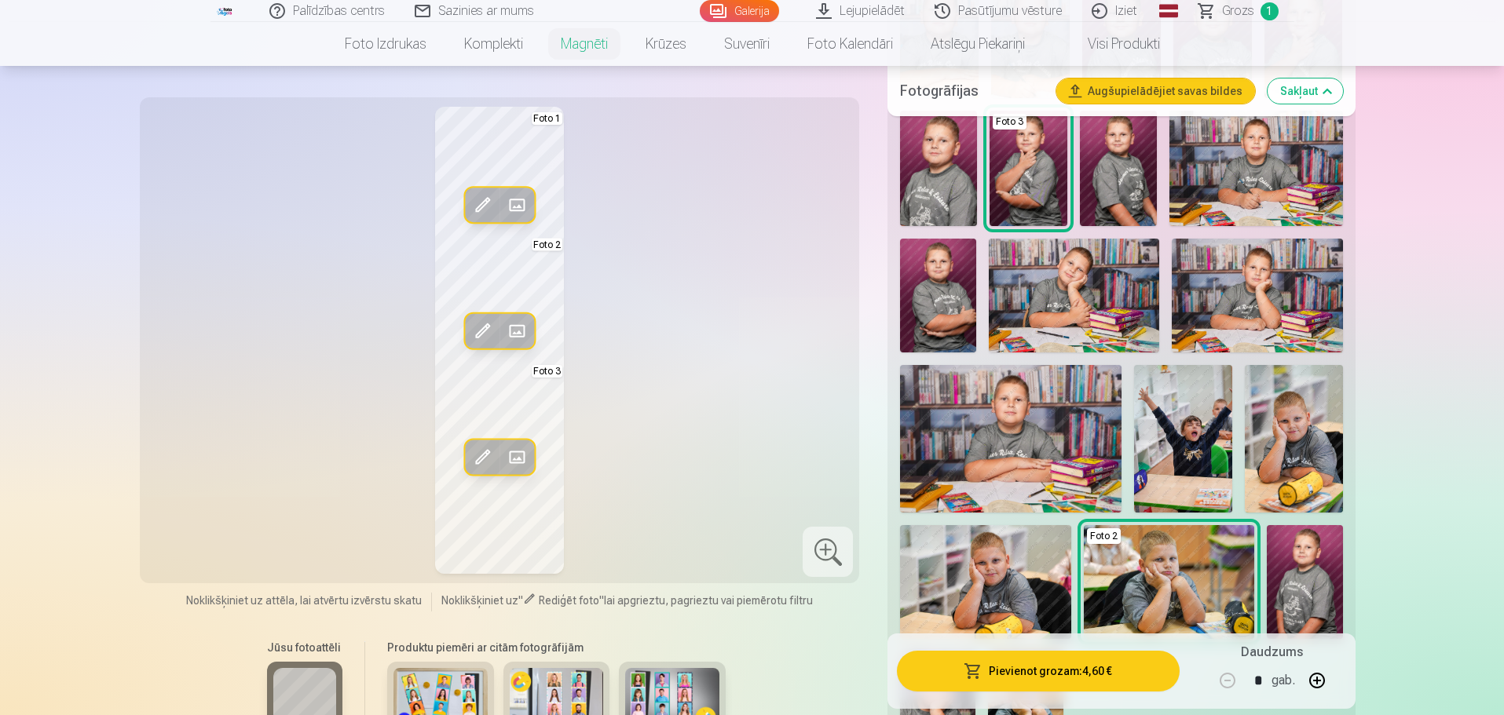
click at [522, 452] on span at bounding box center [516, 456] width 25 height 25
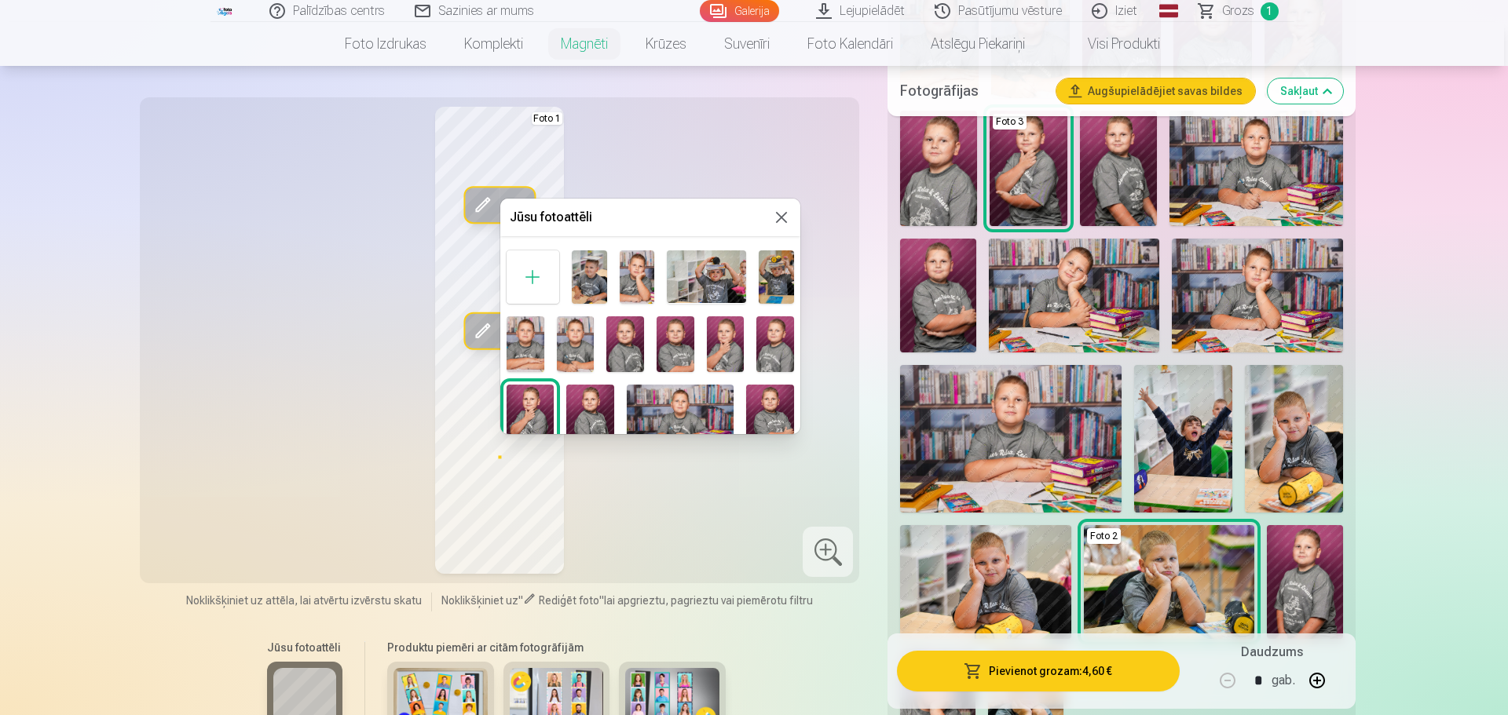
scroll to position [0, 0]
click at [725, 340] on img at bounding box center [726, 346] width 38 height 56
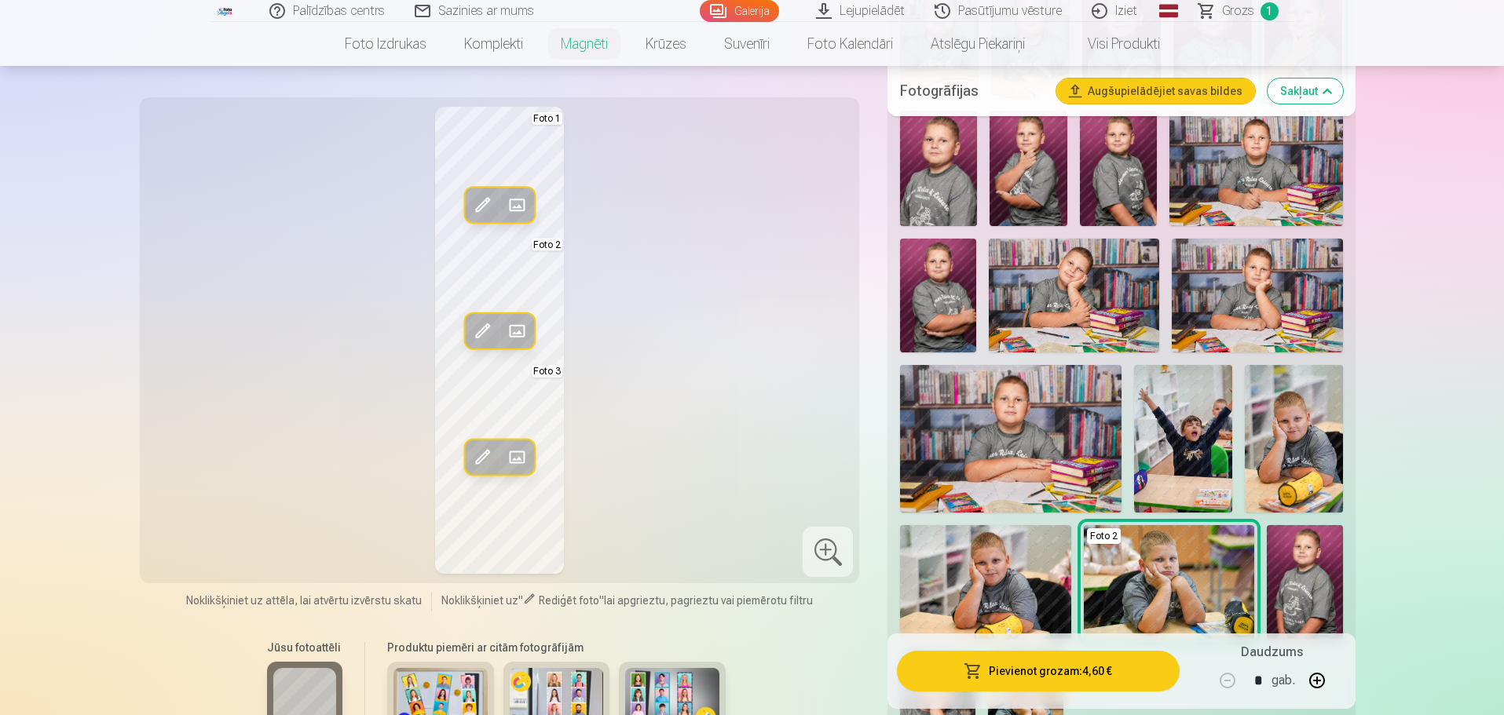
click at [831, 548] on div at bounding box center [828, 552] width 50 height 50
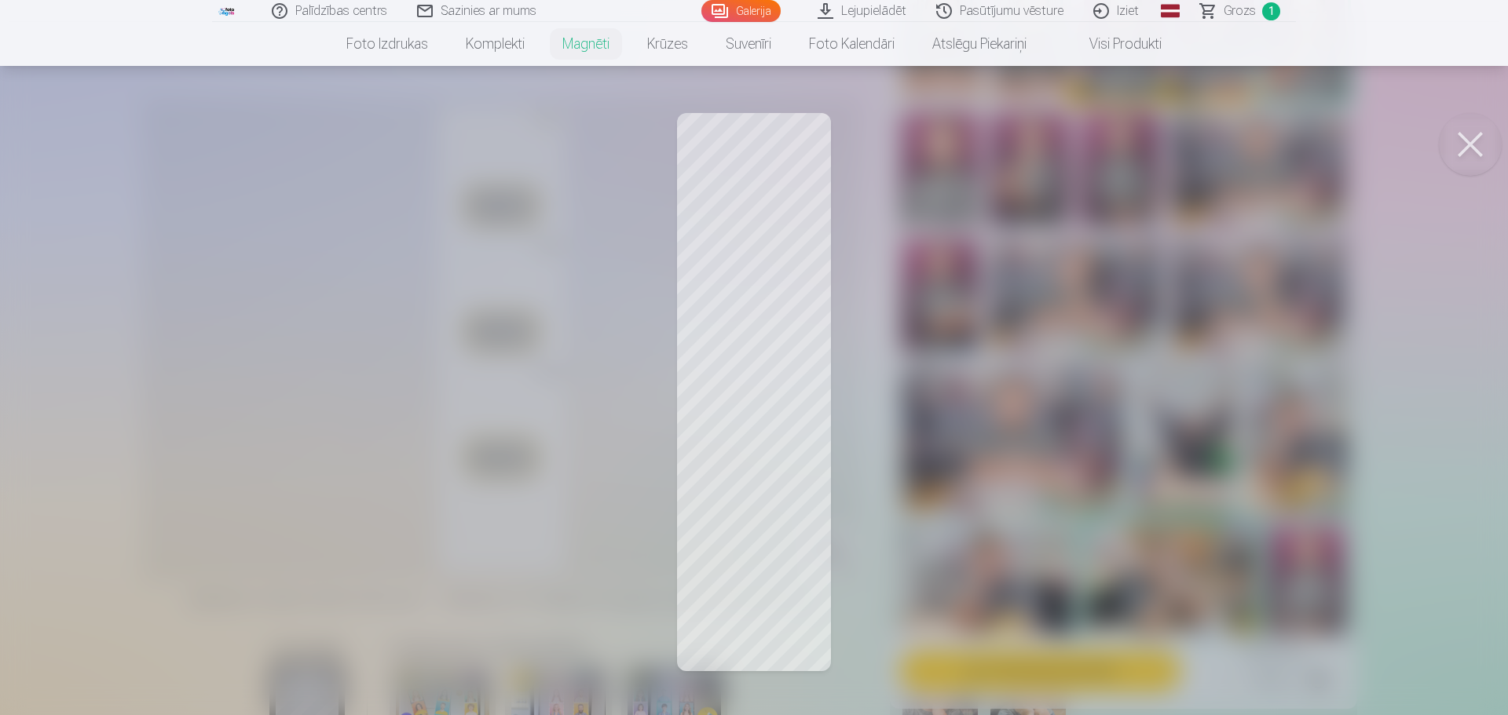
click at [1473, 131] on button at bounding box center [1470, 144] width 63 height 63
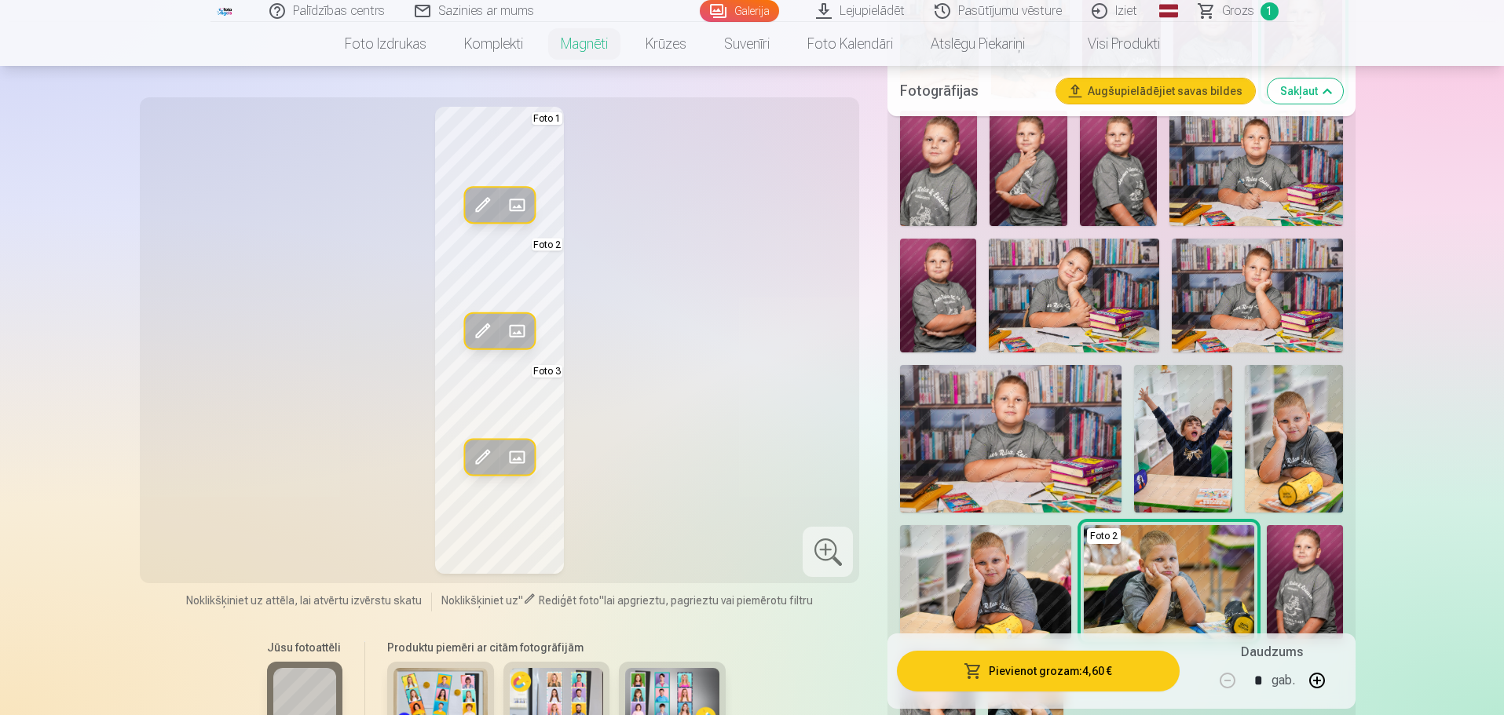
click at [526, 455] on span at bounding box center [516, 456] width 25 height 25
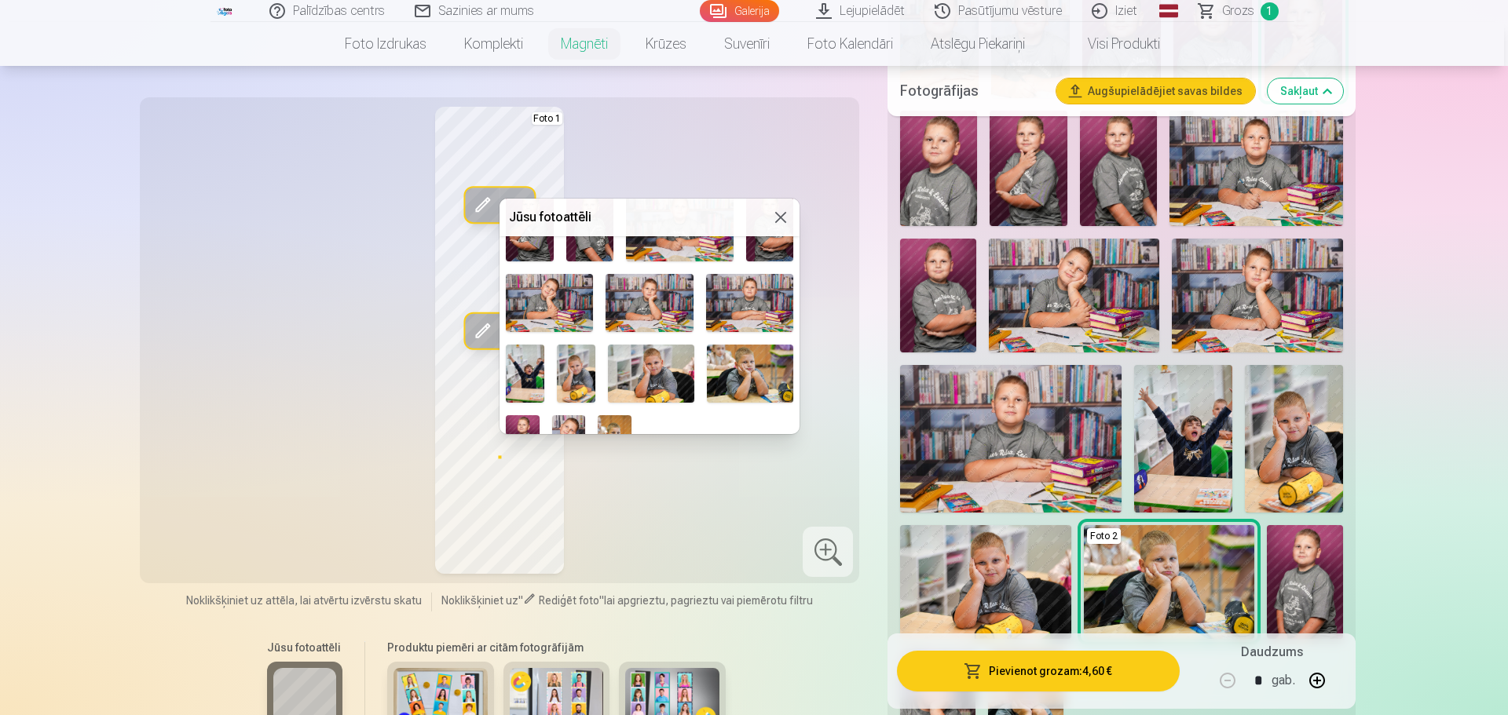
scroll to position [229, 0]
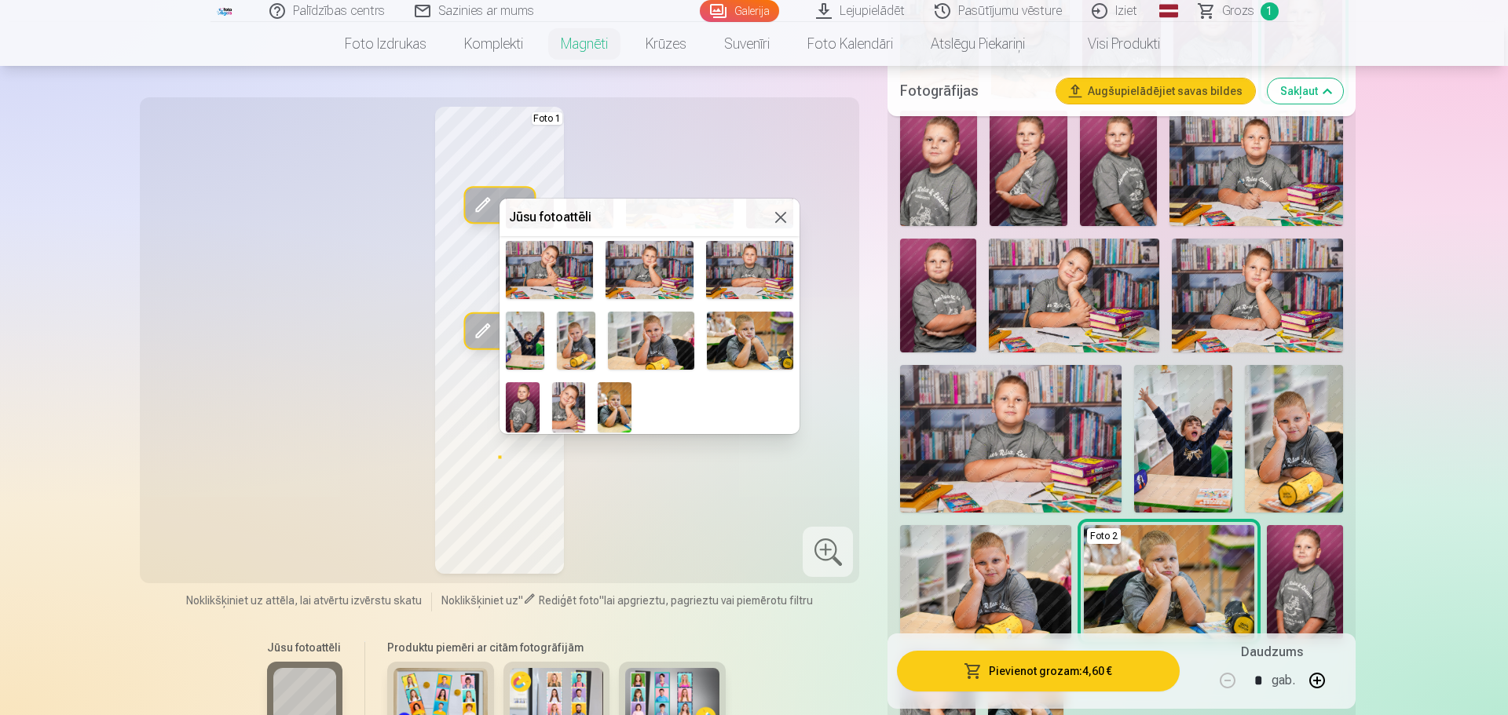
click at [956, 186] on div at bounding box center [754, 357] width 1508 height 715
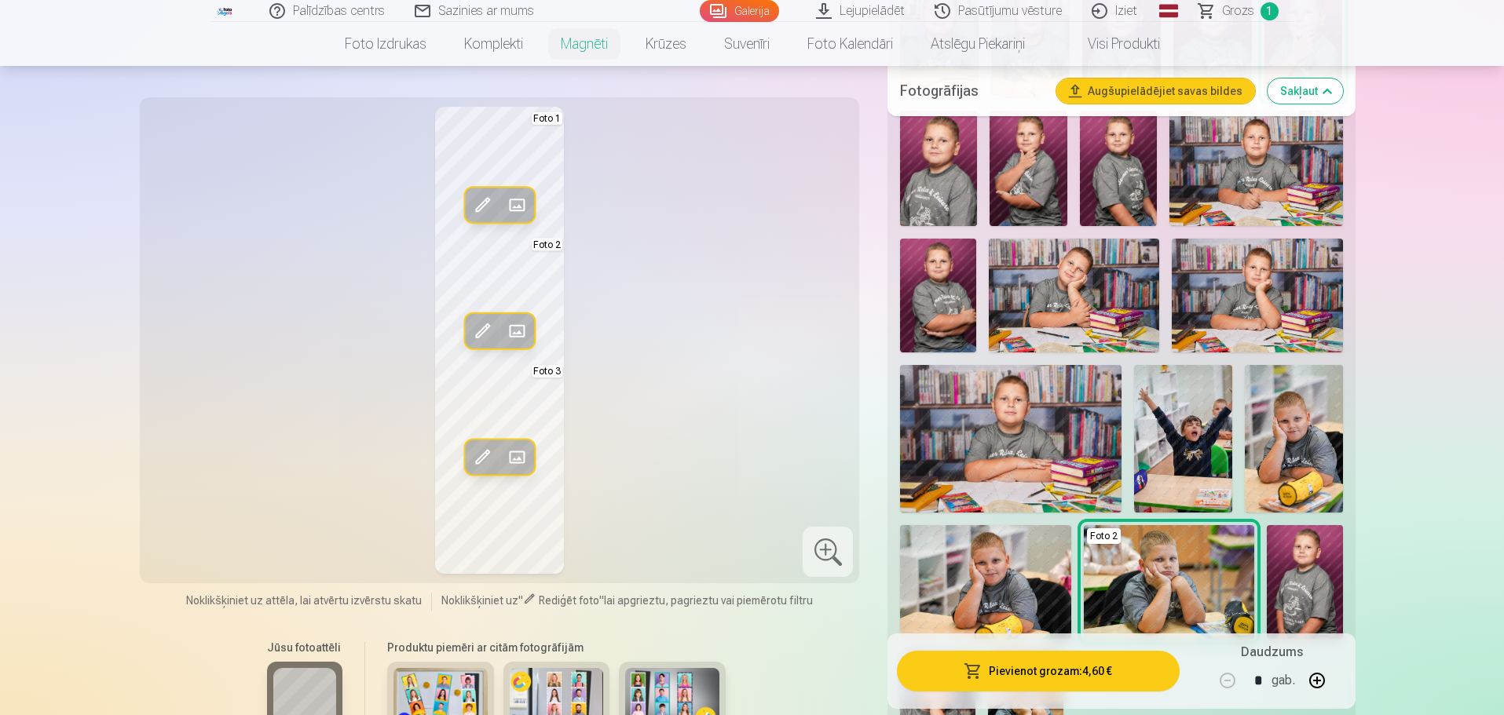
click at [949, 188] on img at bounding box center [938, 168] width 77 height 115
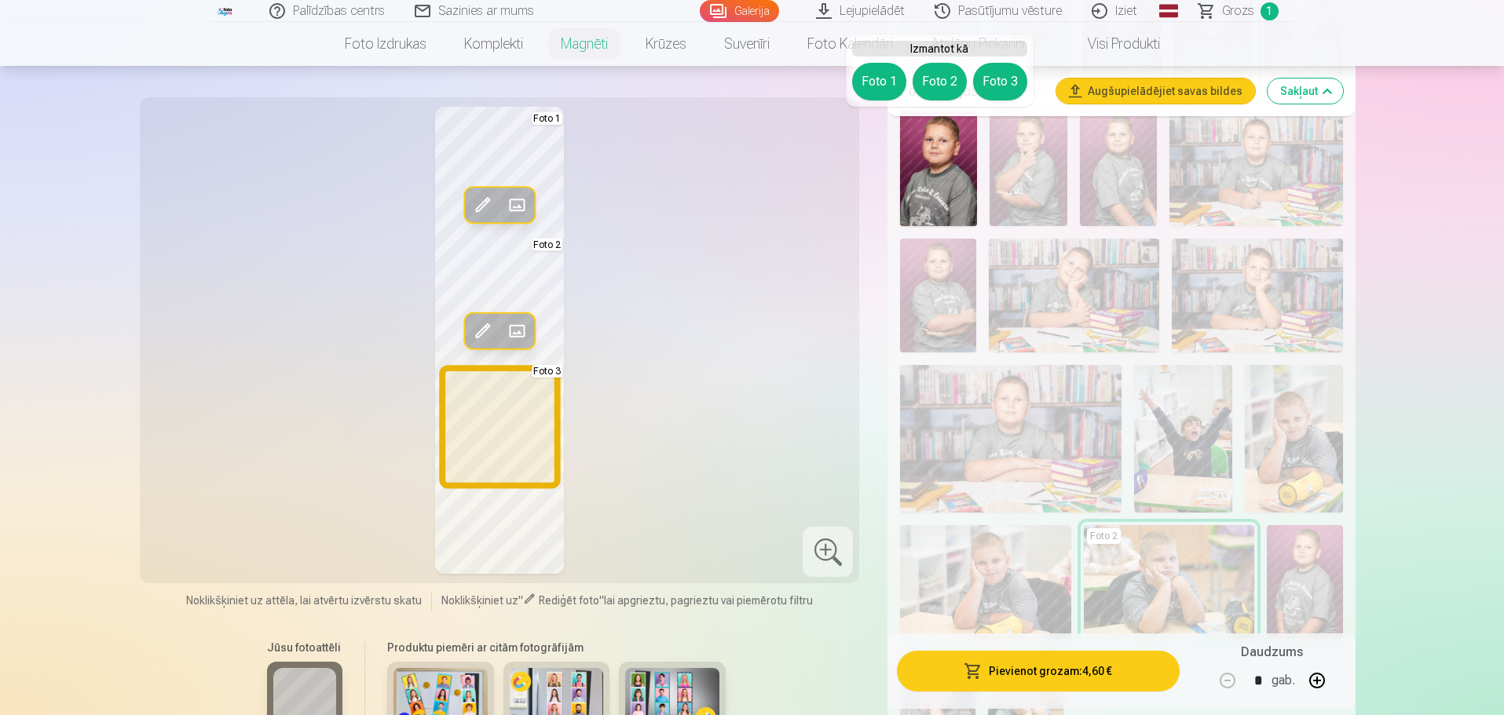
click at [996, 88] on button "Foto 3" at bounding box center [1000, 82] width 54 height 38
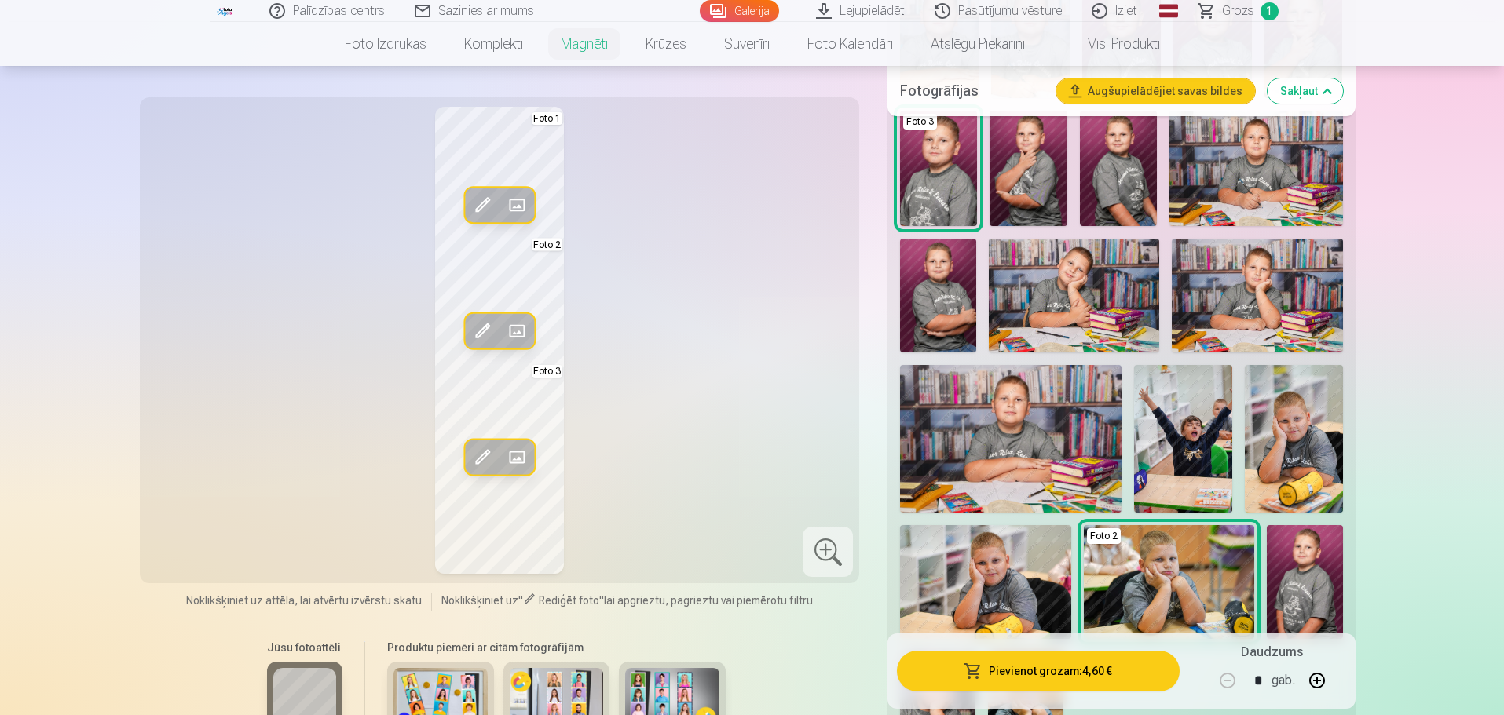
click at [833, 545] on div at bounding box center [828, 552] width 50 height 50
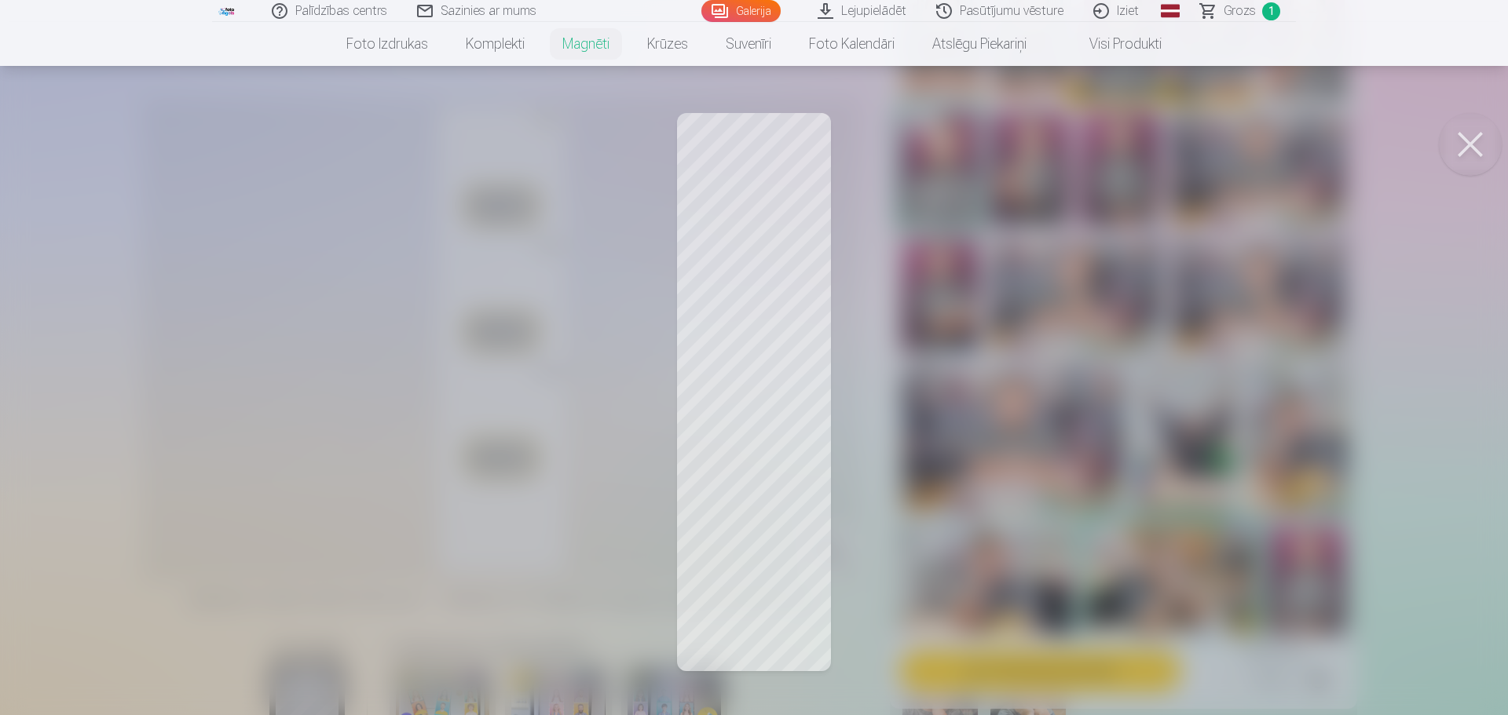
drag, startPoint x: 1462, startPoint y: 141, endPoint x: 1454, endPoint y: 148, distance: 10.6
click at [1464, 141] on button at bounding box center [1470, 144] width 63 height 63
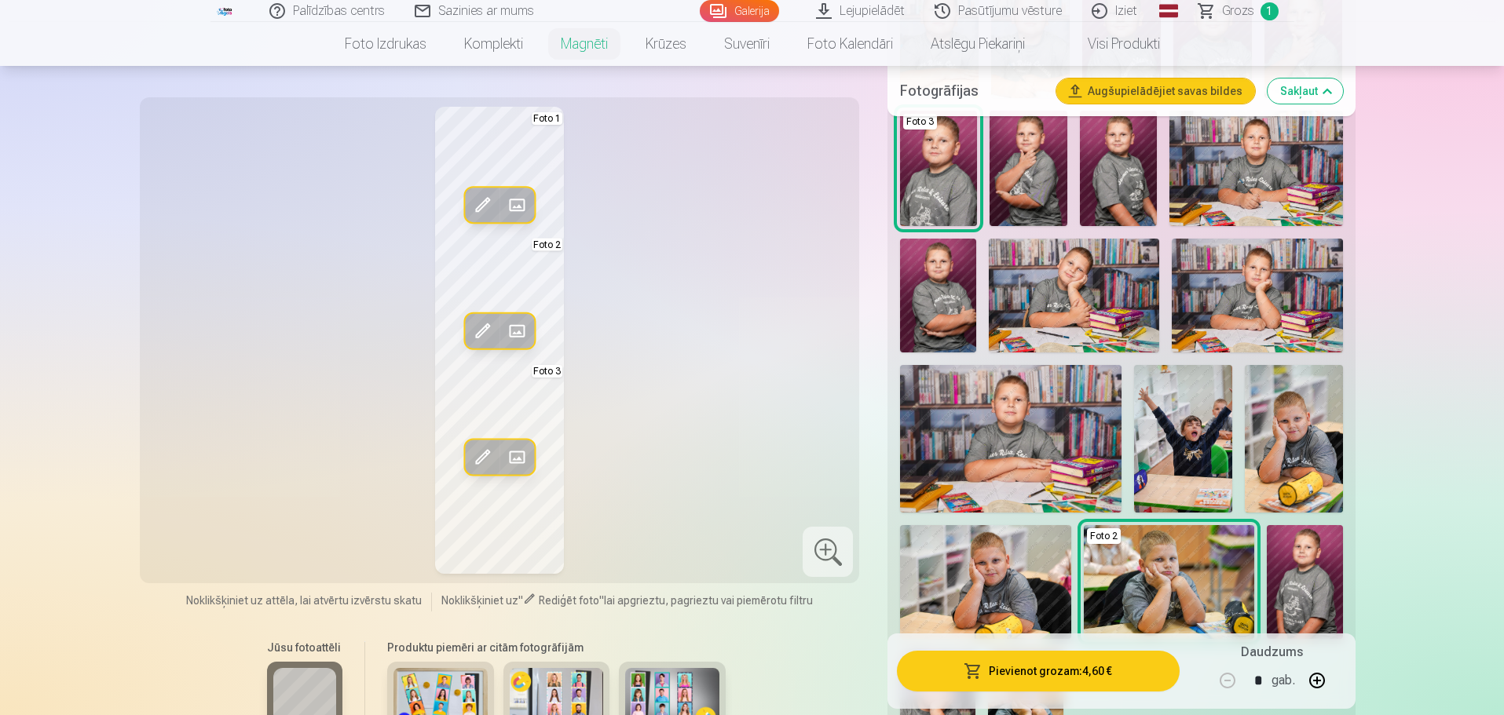
click at [523, 450] on span at bounding box center [516, 456] width 25 height 25
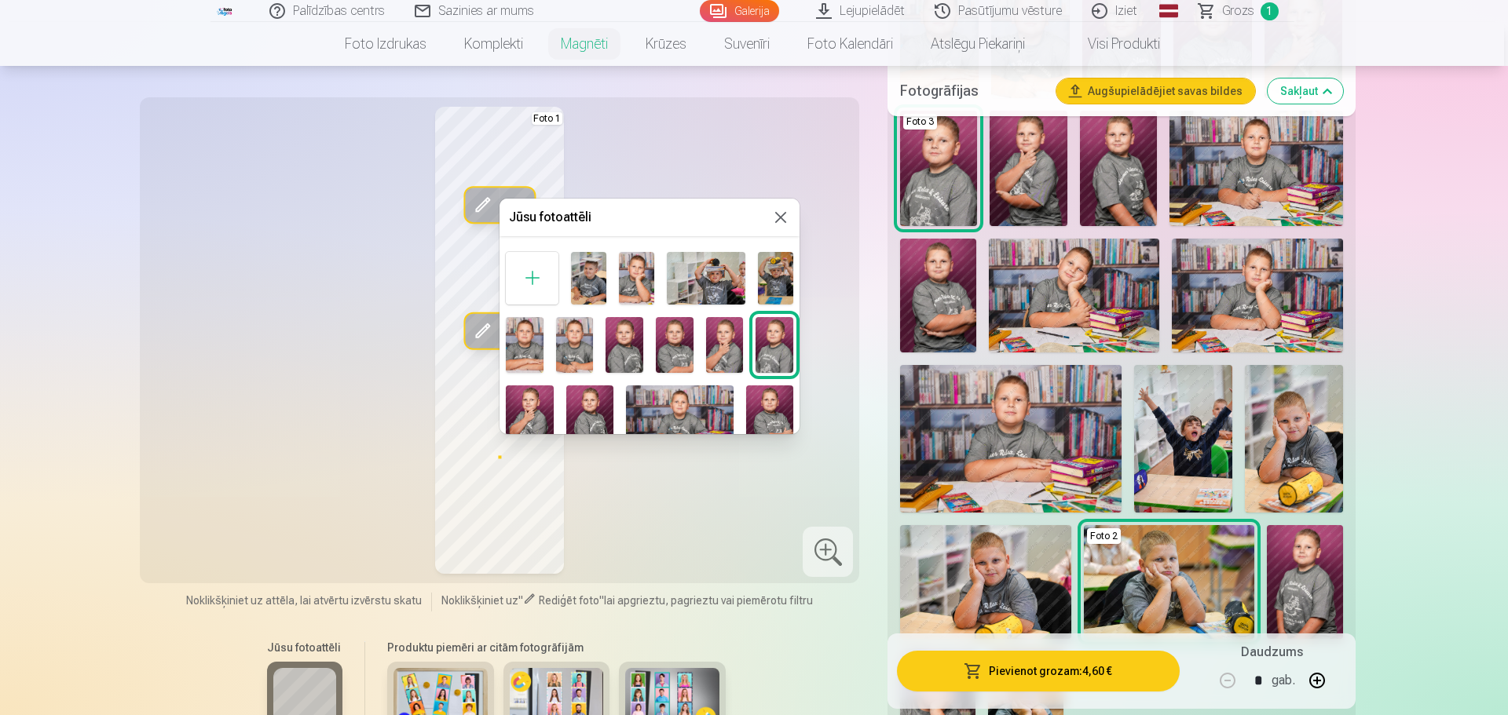
click at [643, 271] on img at bounding box center [636, 278] width 35 height 53
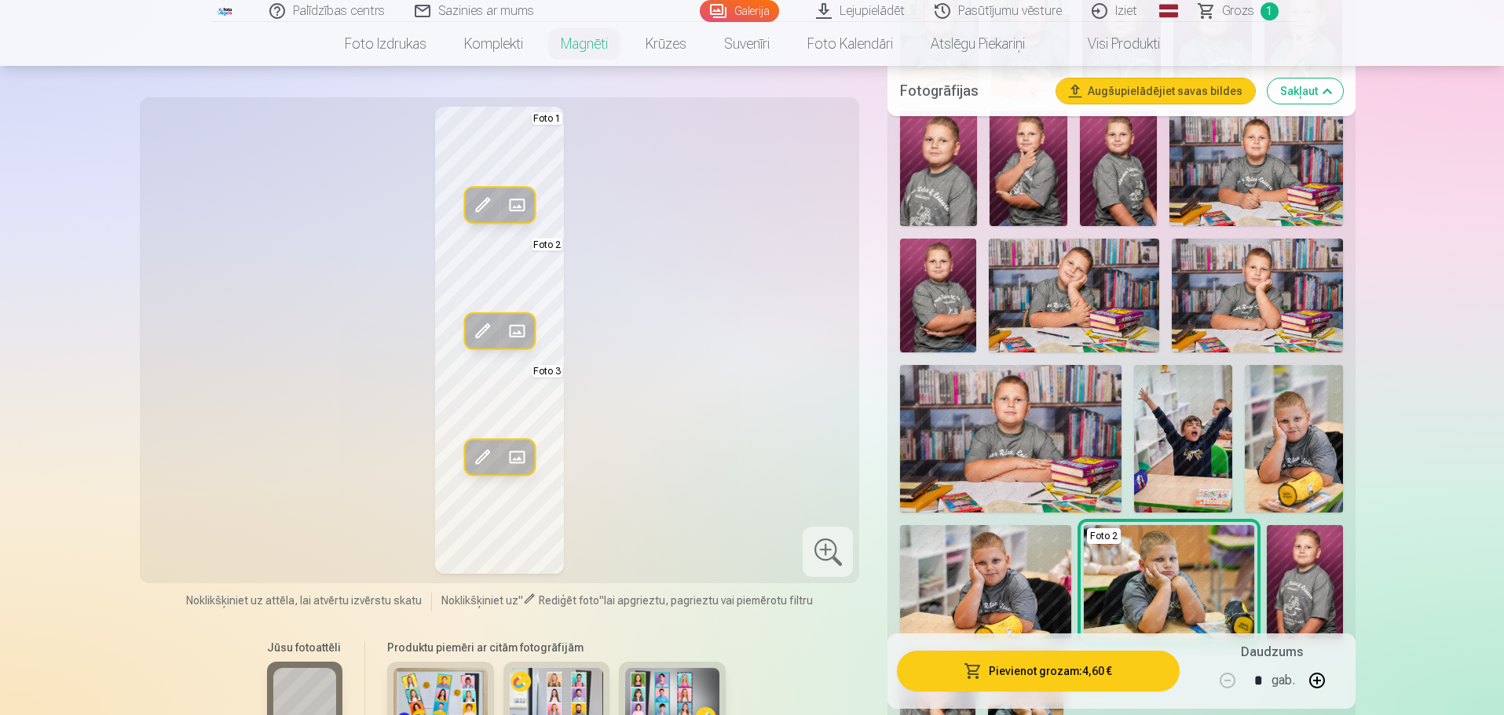
click at [845, 555] on div at bounding box center [828, 552] width 50 height 50
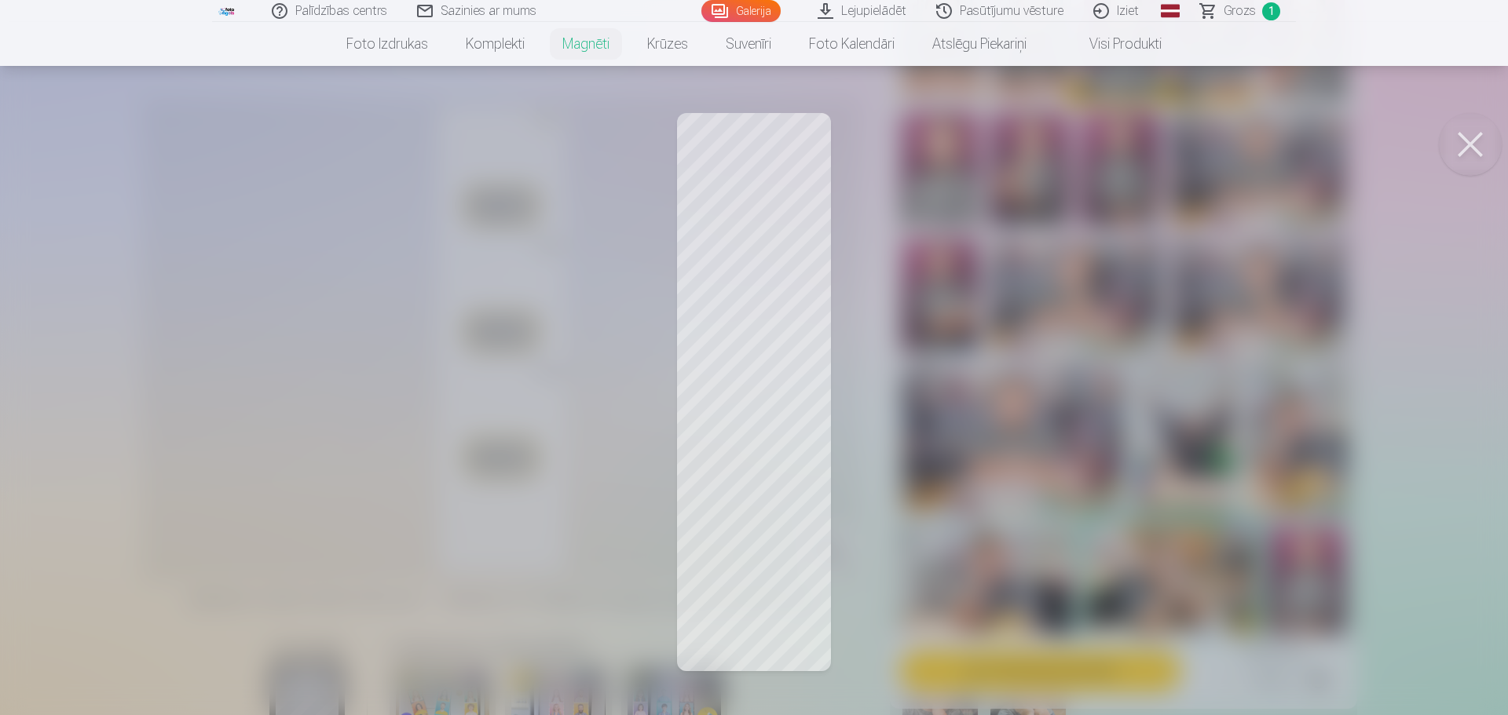
click at [766, 497] on div at bounding box center [754, 357] width 1508 height 715
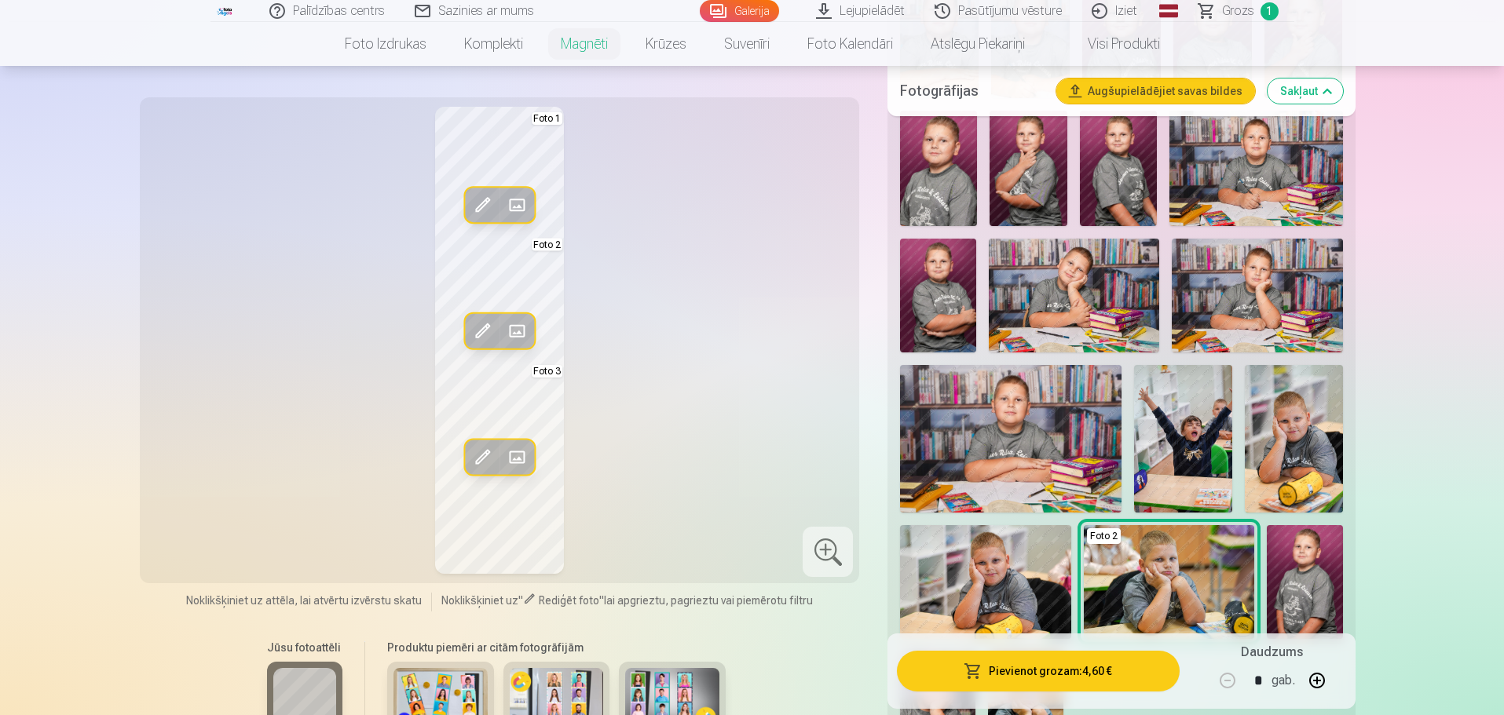
click at [521, 455] on span at bounding box center [516, 456] width 25 height 25
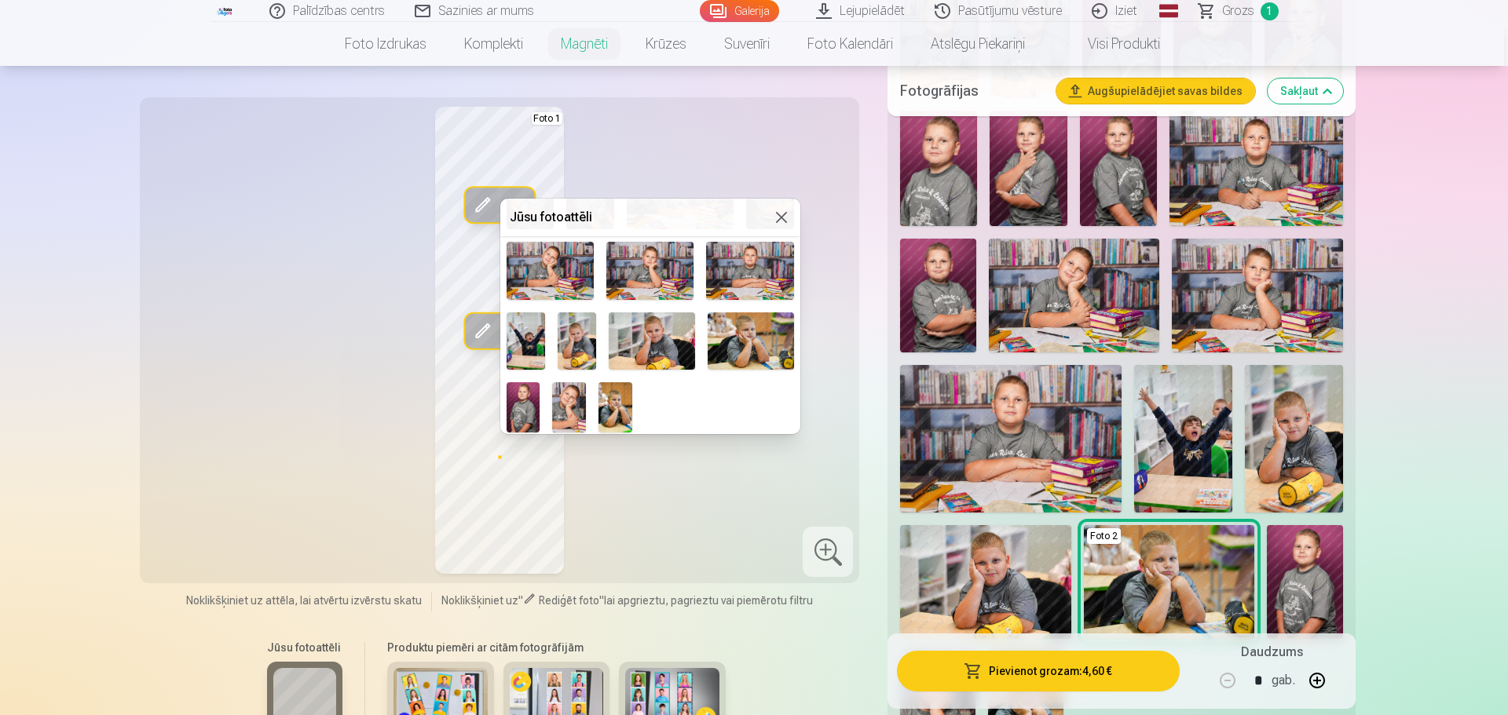
click at [515, 410] on img at bounding box center [524, 407] width 34 height 50
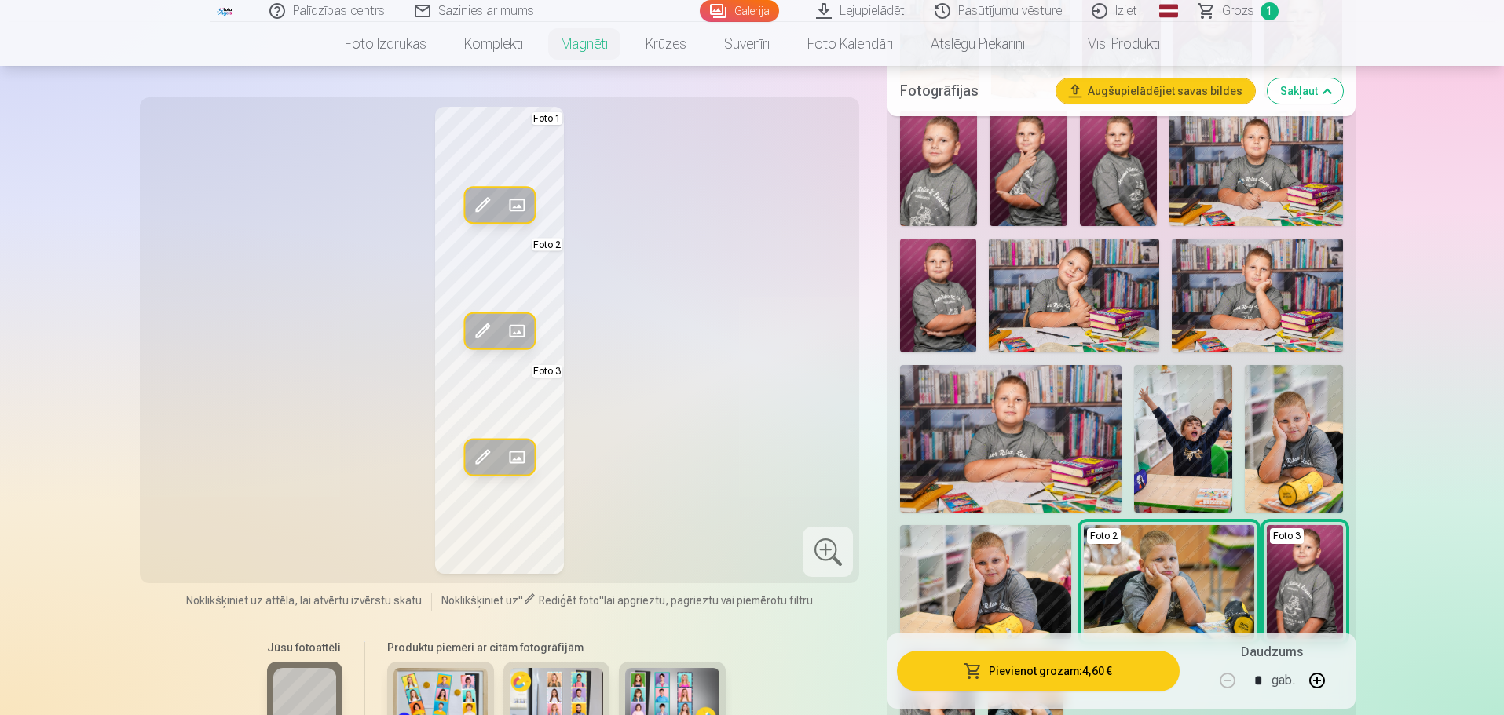
click at [820, 560] on div at bounding box center [828, 552] width 50 height 50
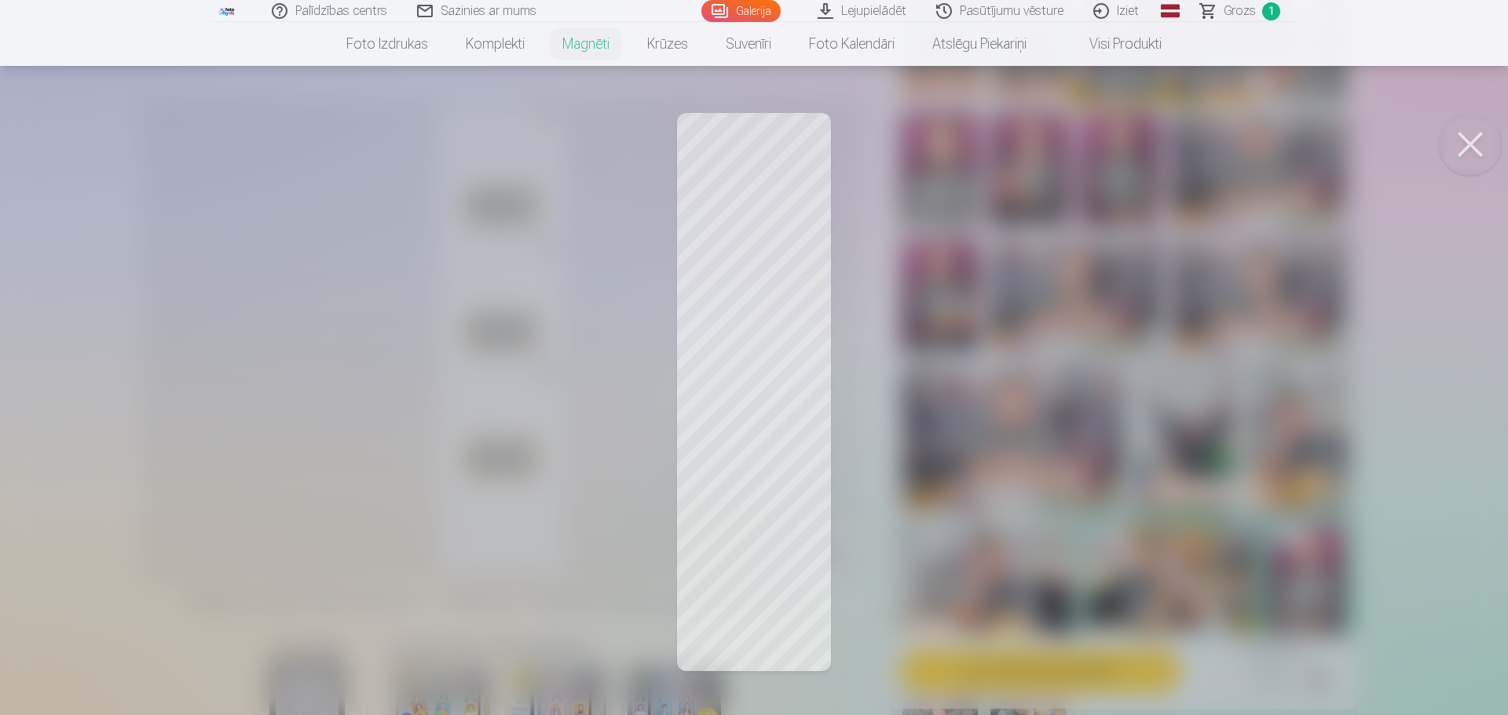
click at [1467, 137] on button at bounding box center [1470, 144] width 63 height 63
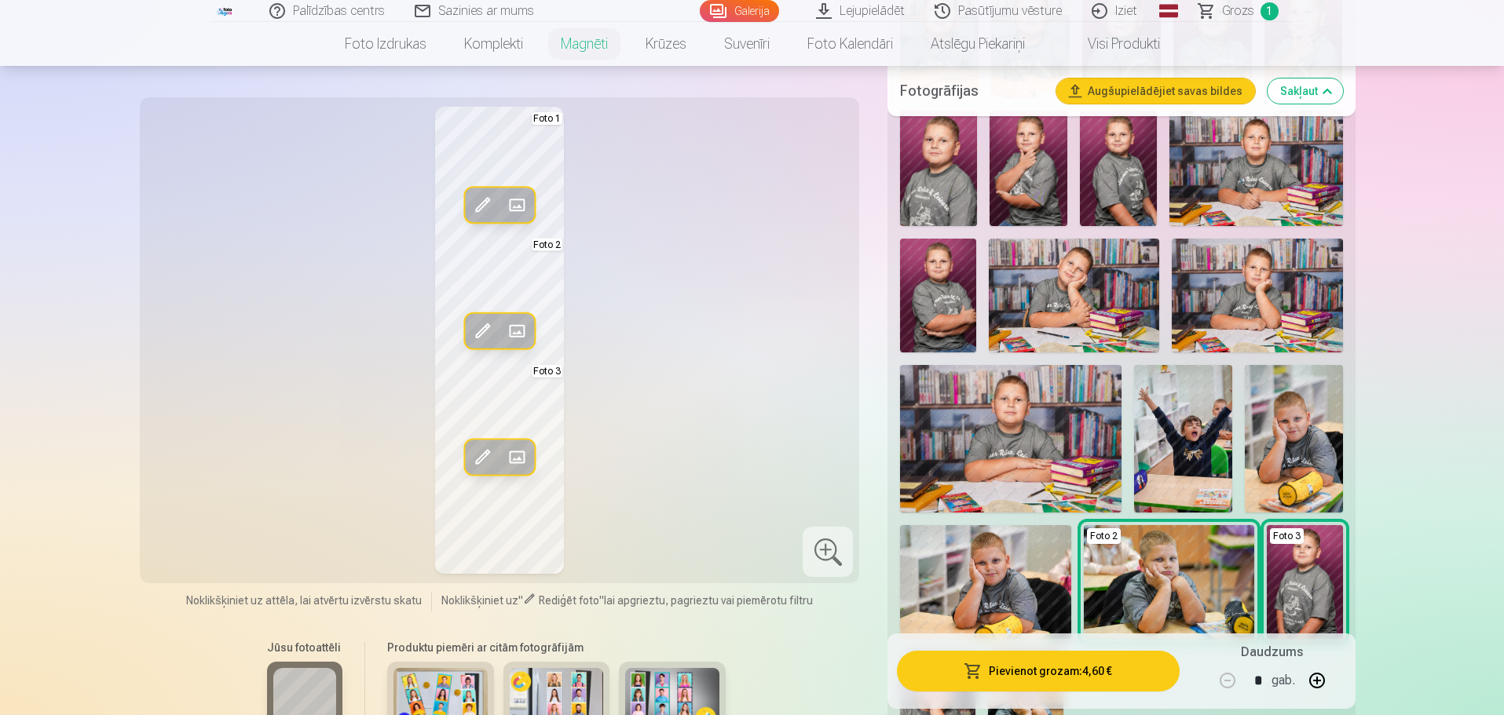
click at [519, 322] on span at bounding box center [516, 331] width 25 height 25
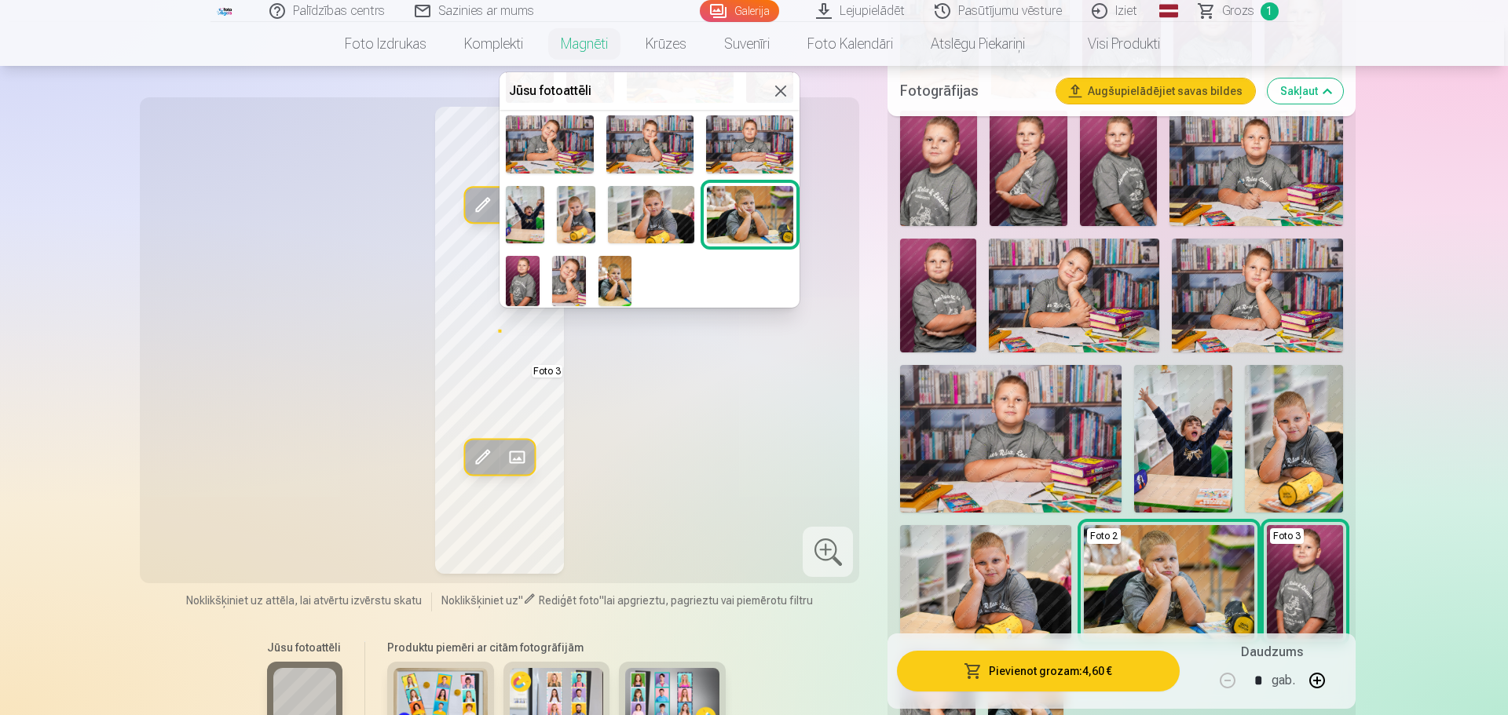
click at [658, 208] on img at bounding box center [651, 214] width 86 height 57
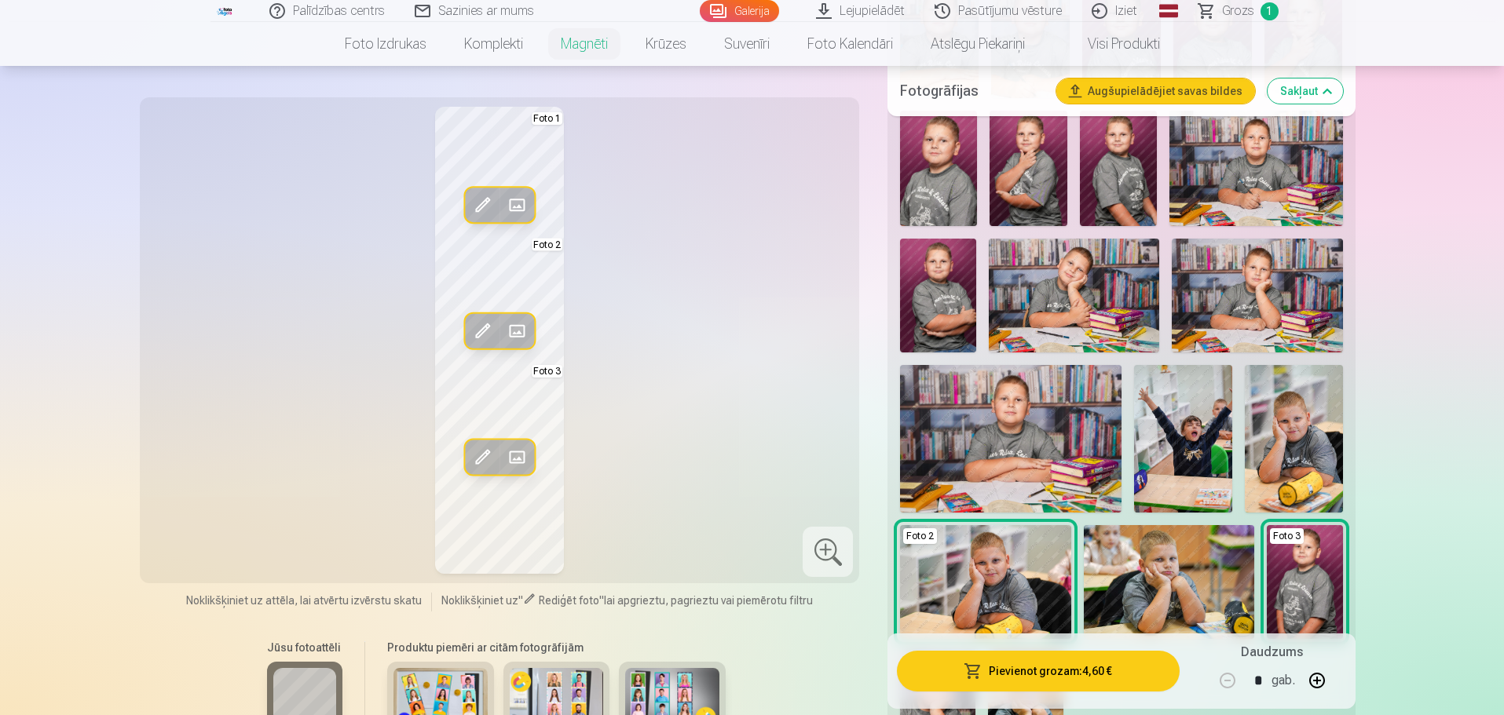
click at [513, 325] on span at bounding box center [516, 331] width 25 height 25
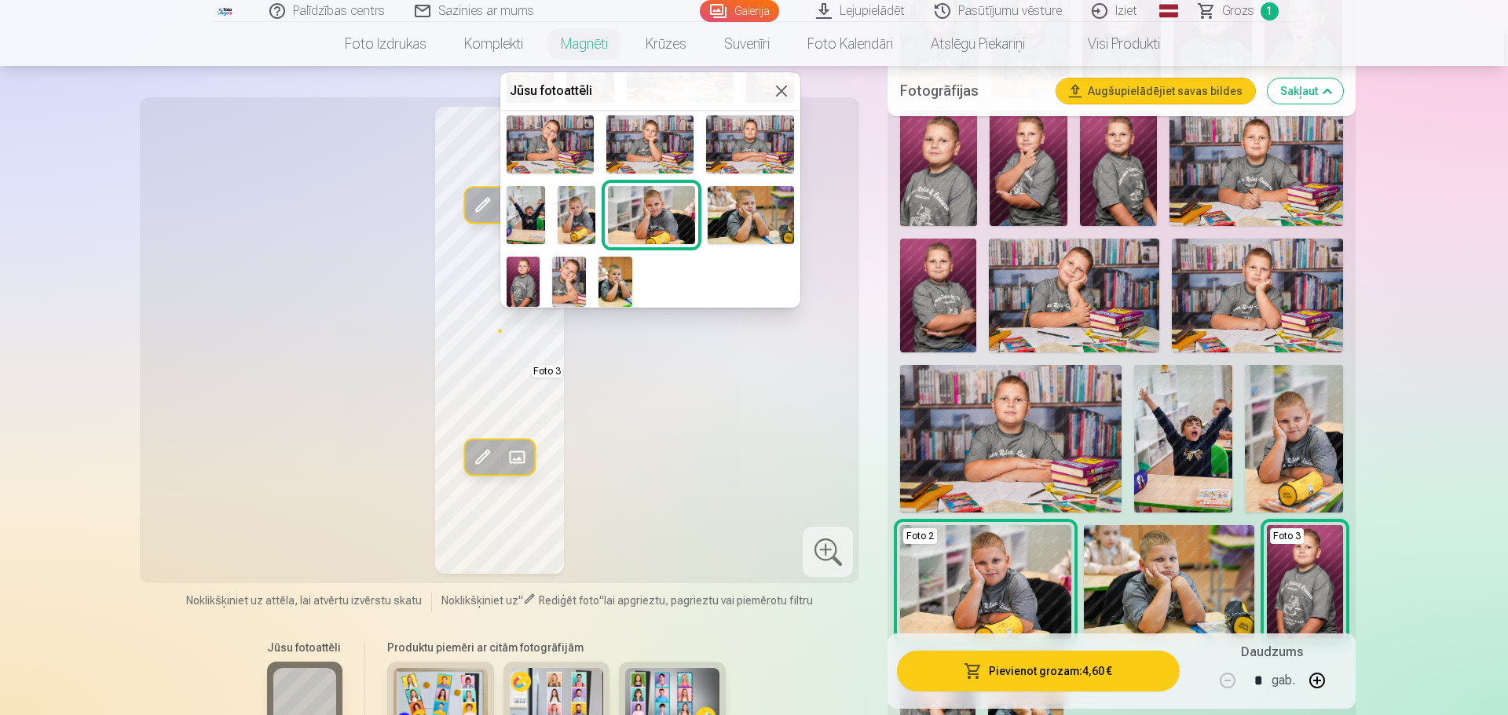
click at [755, 222] on img at bounding box center [751, 214] width 86 height 57
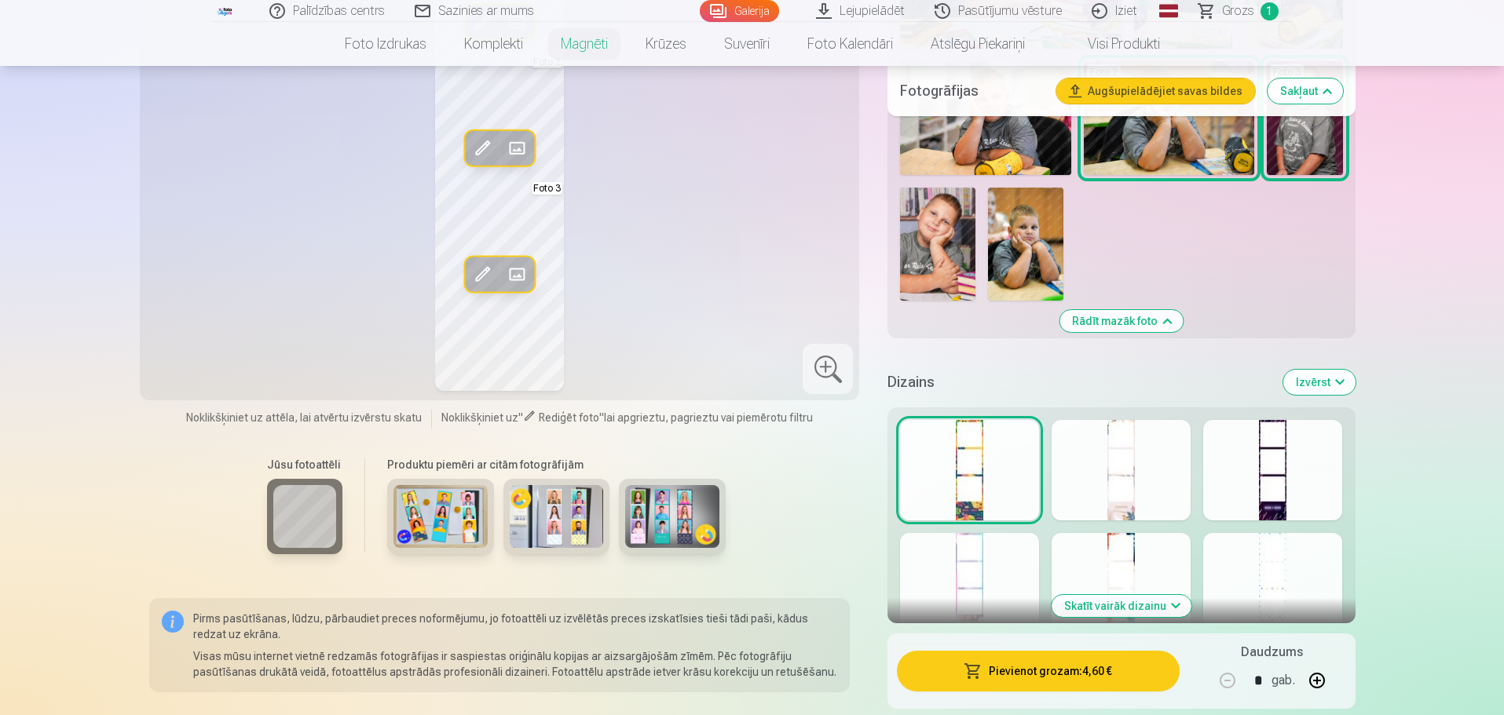
scroll to position [1256, 0]
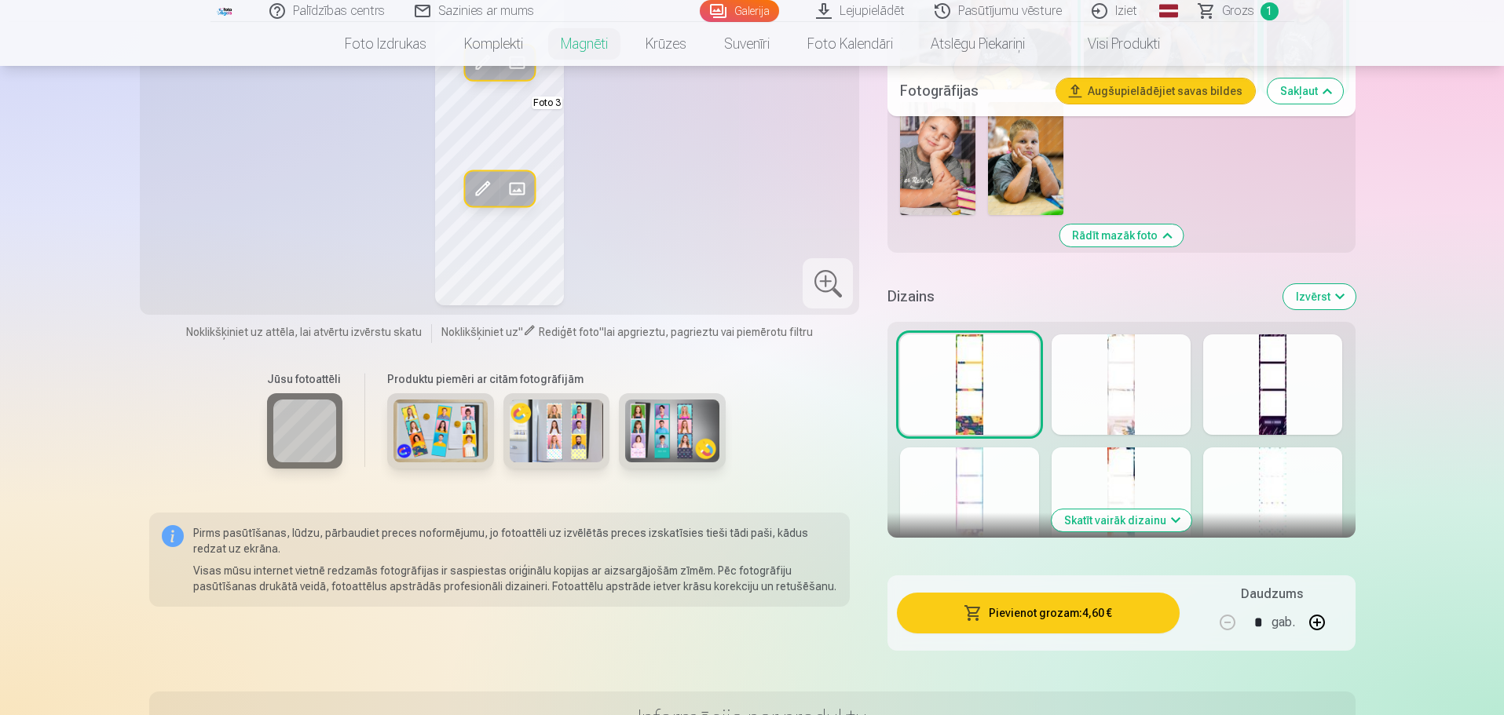
click at [1117, 393] on div at bounding box center [1120, 385] width 139 height 101
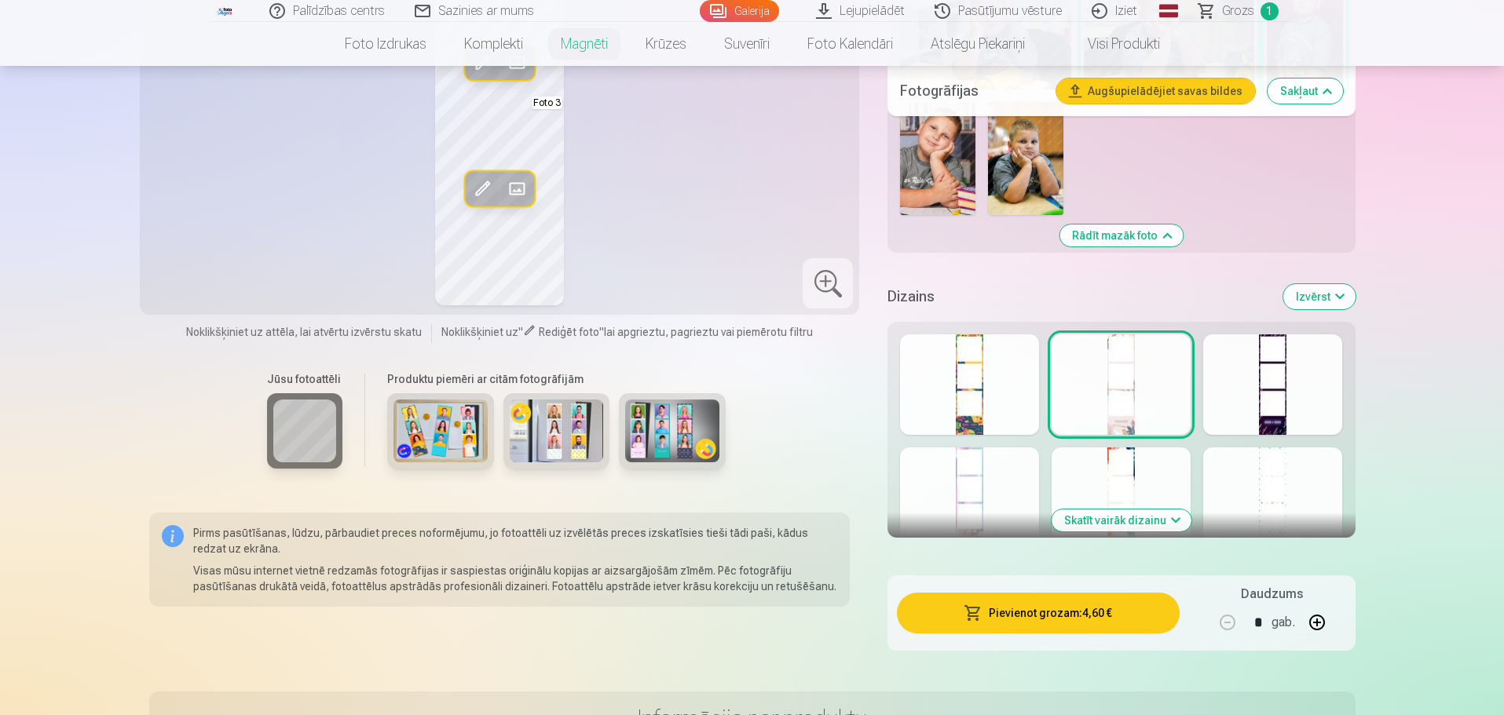
click at [1269, 411] on div at bounding box center [1272, 385] width 139 height 101
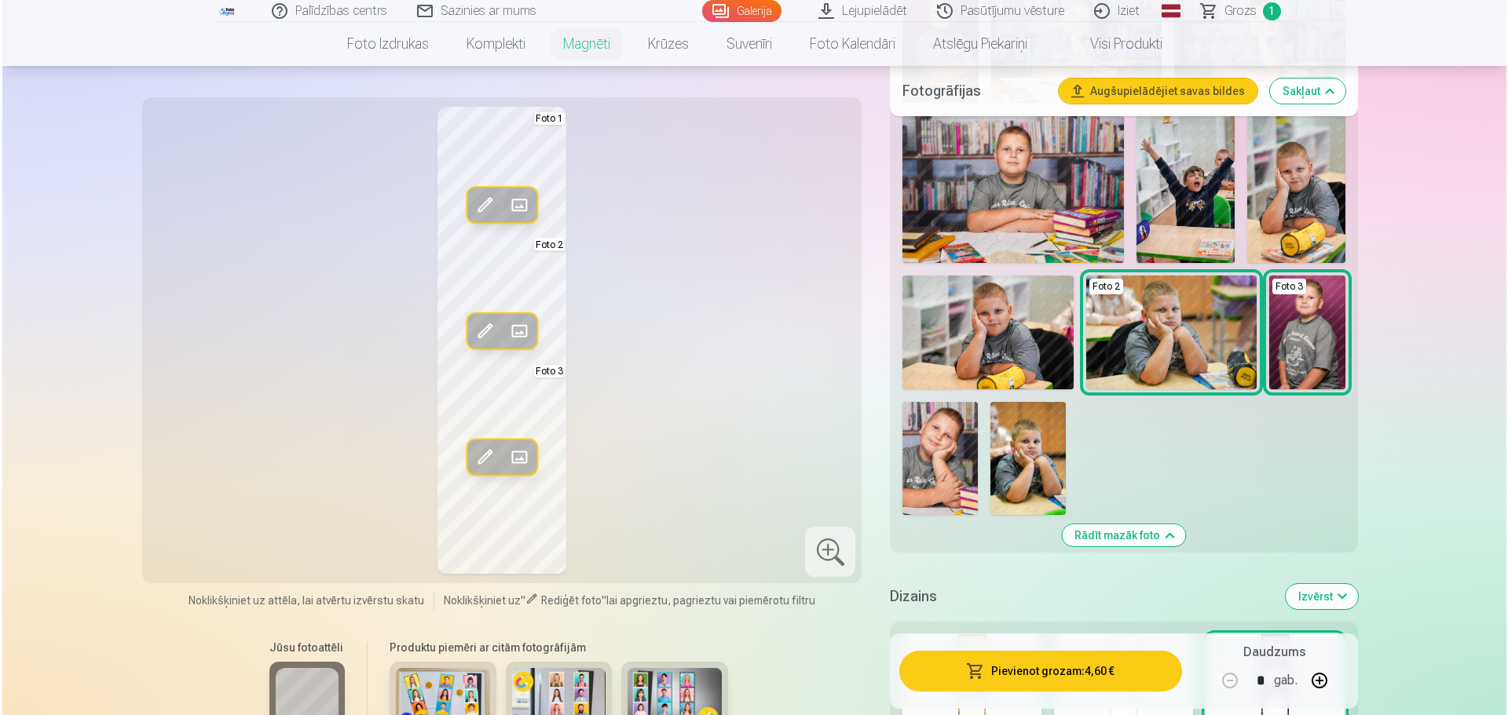
scroll to position [942, 0]
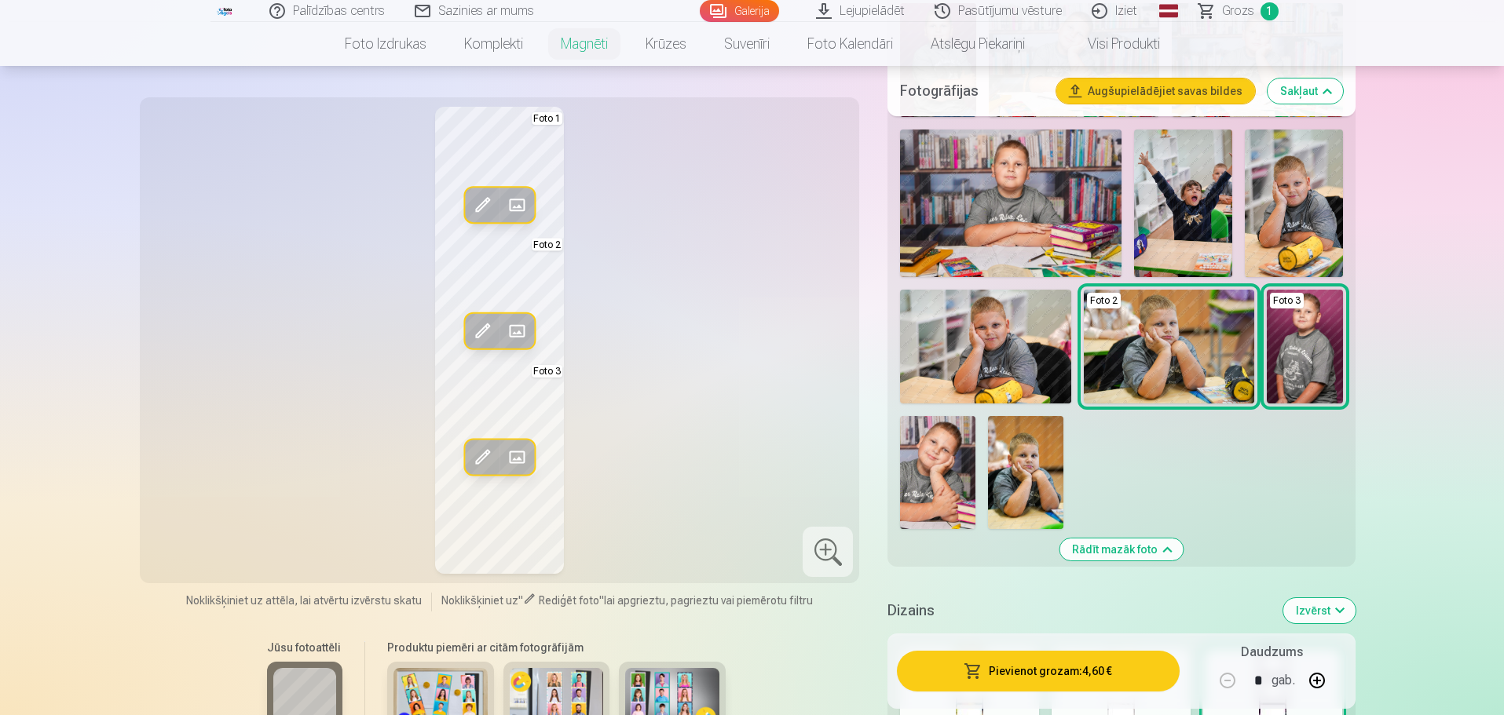
click at [1059, 671] on button "Pievienot grozam : 4,60 €" at bounding box center [1038, 671] width 282 height 41
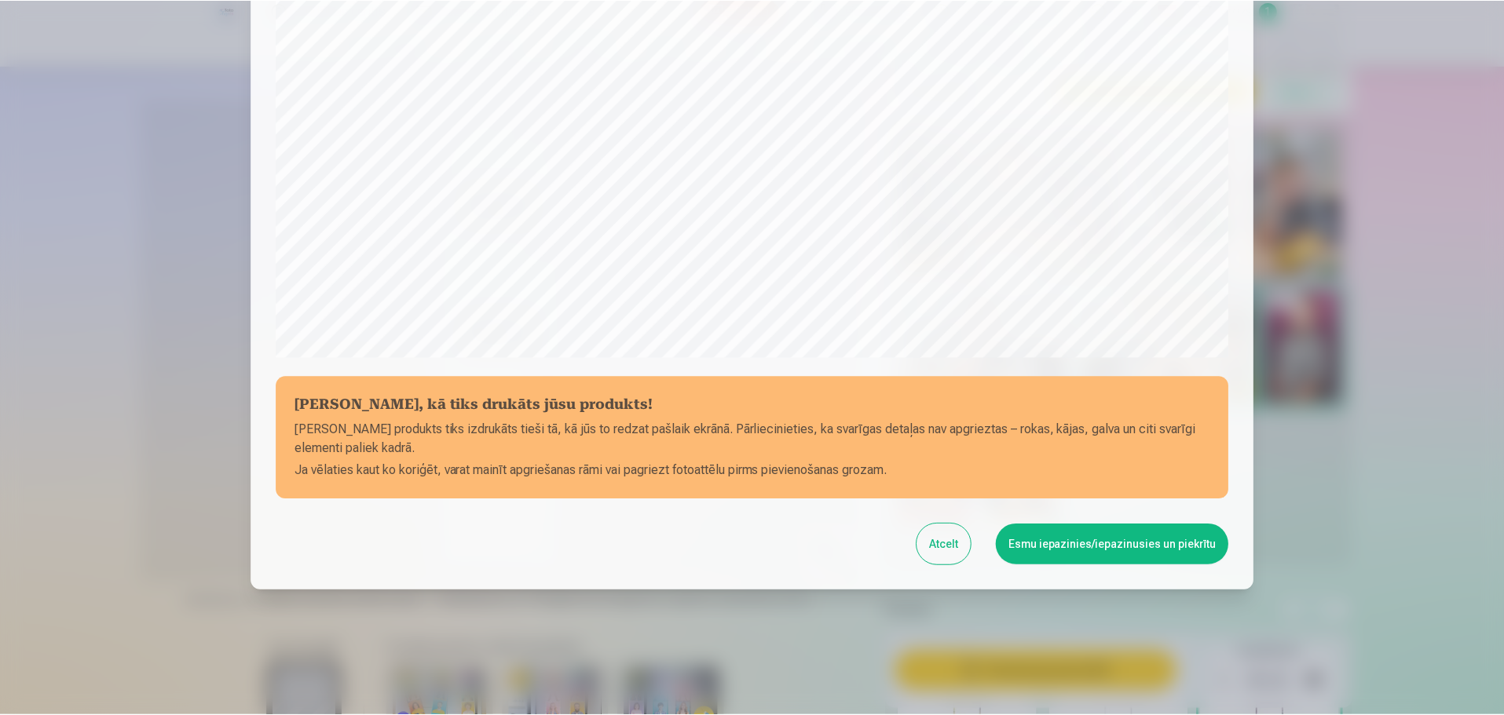
scroll to position [415, 0]
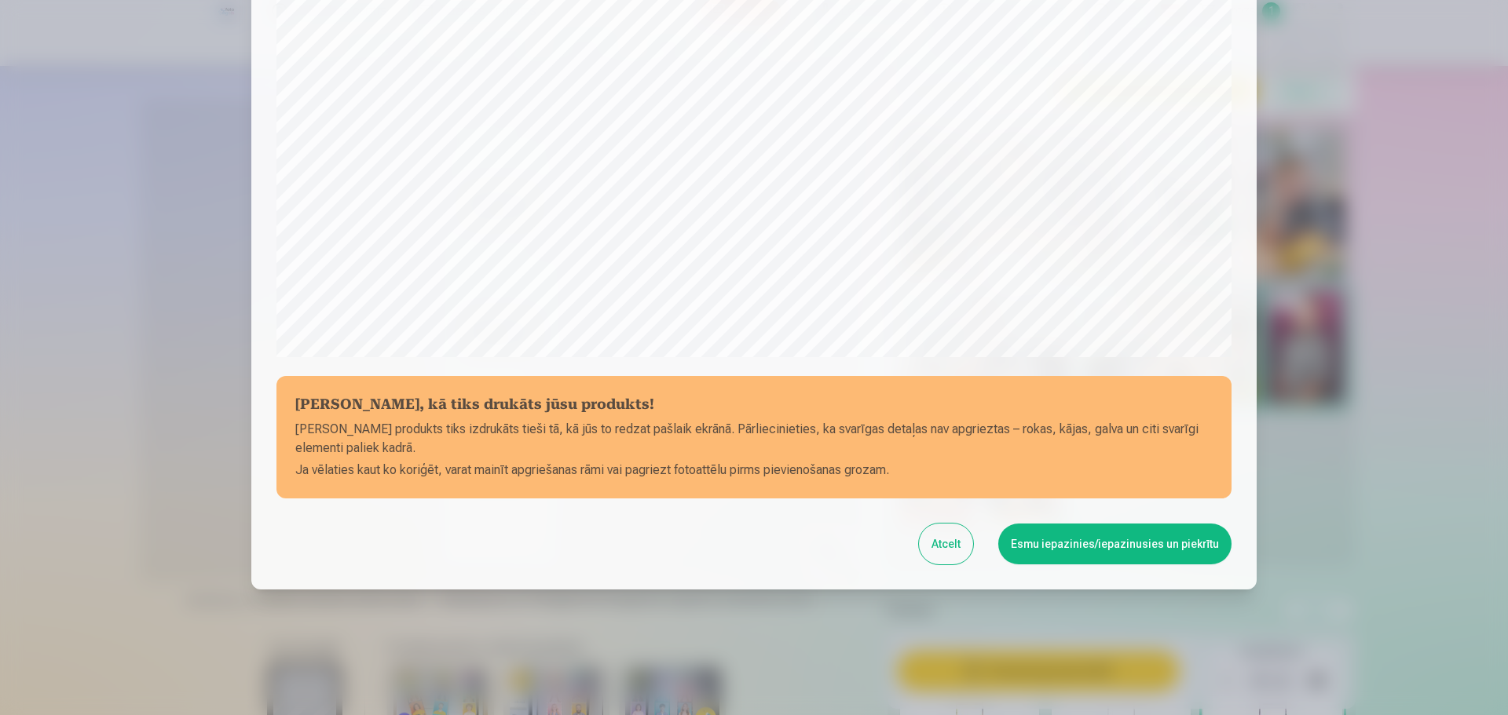
click at [1120, 543] on button "Esmu iepazinies/iepazinusies un piekrītu" at bounding box center [1114, 544] width 233 height 41
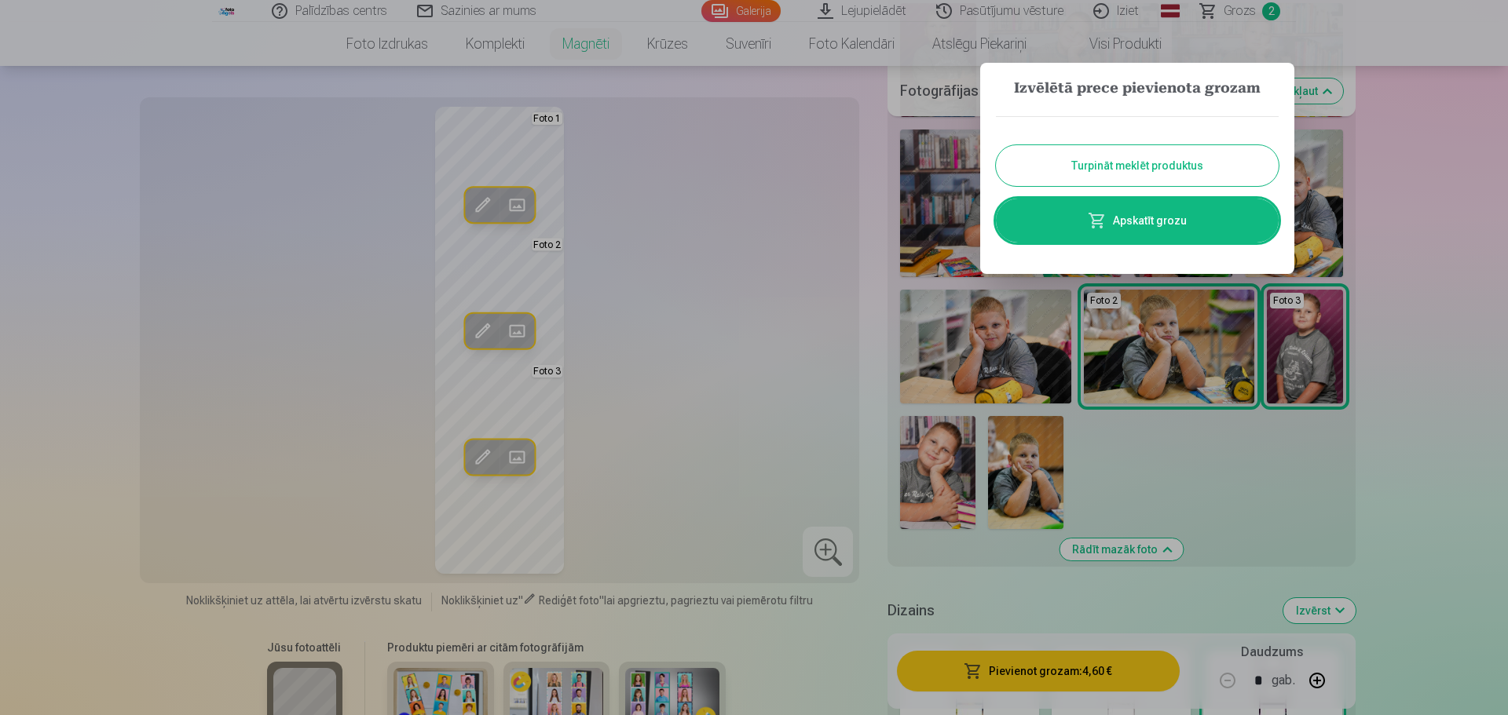
click at [1150, 165] on button "Turpināt meklēt produktus" at bounding box center [1137, 165] width 283 height 41
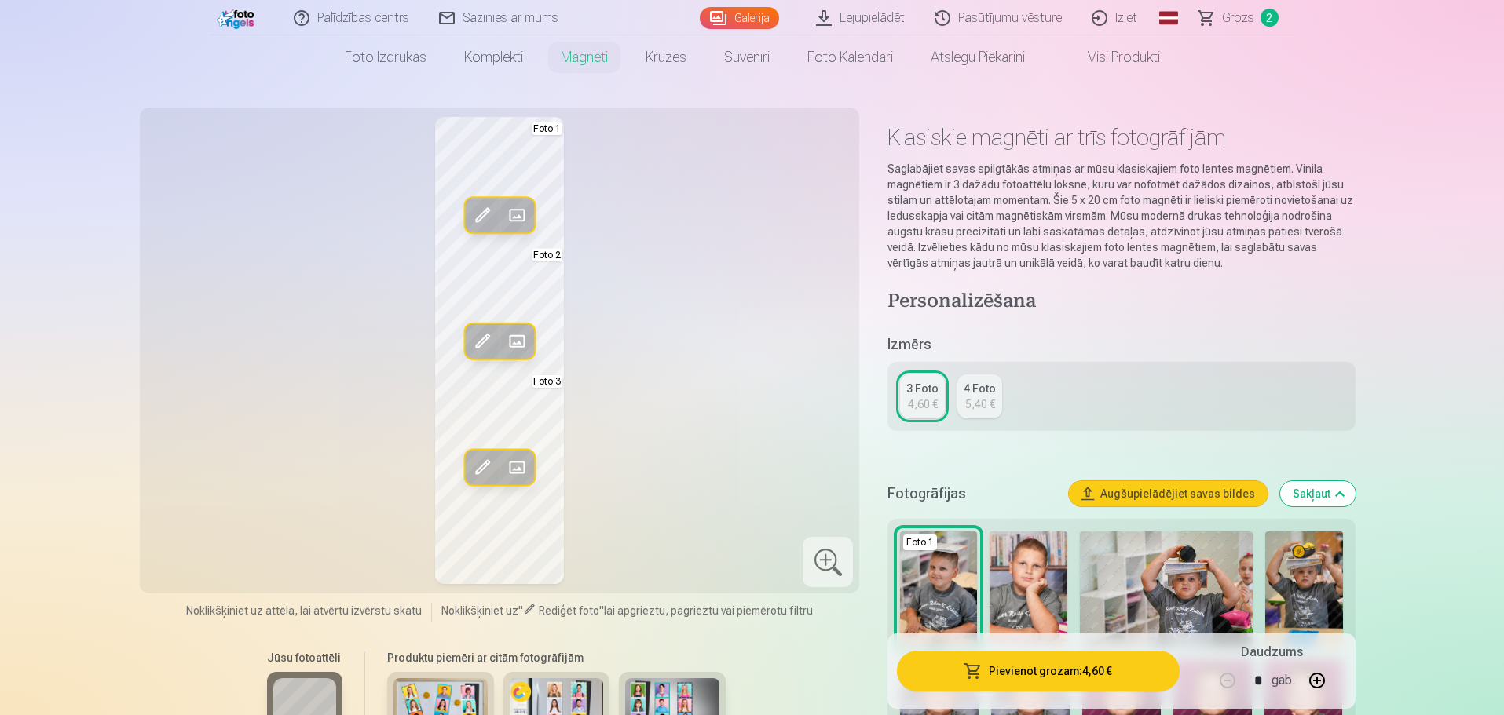
scroll to position [0, 0]
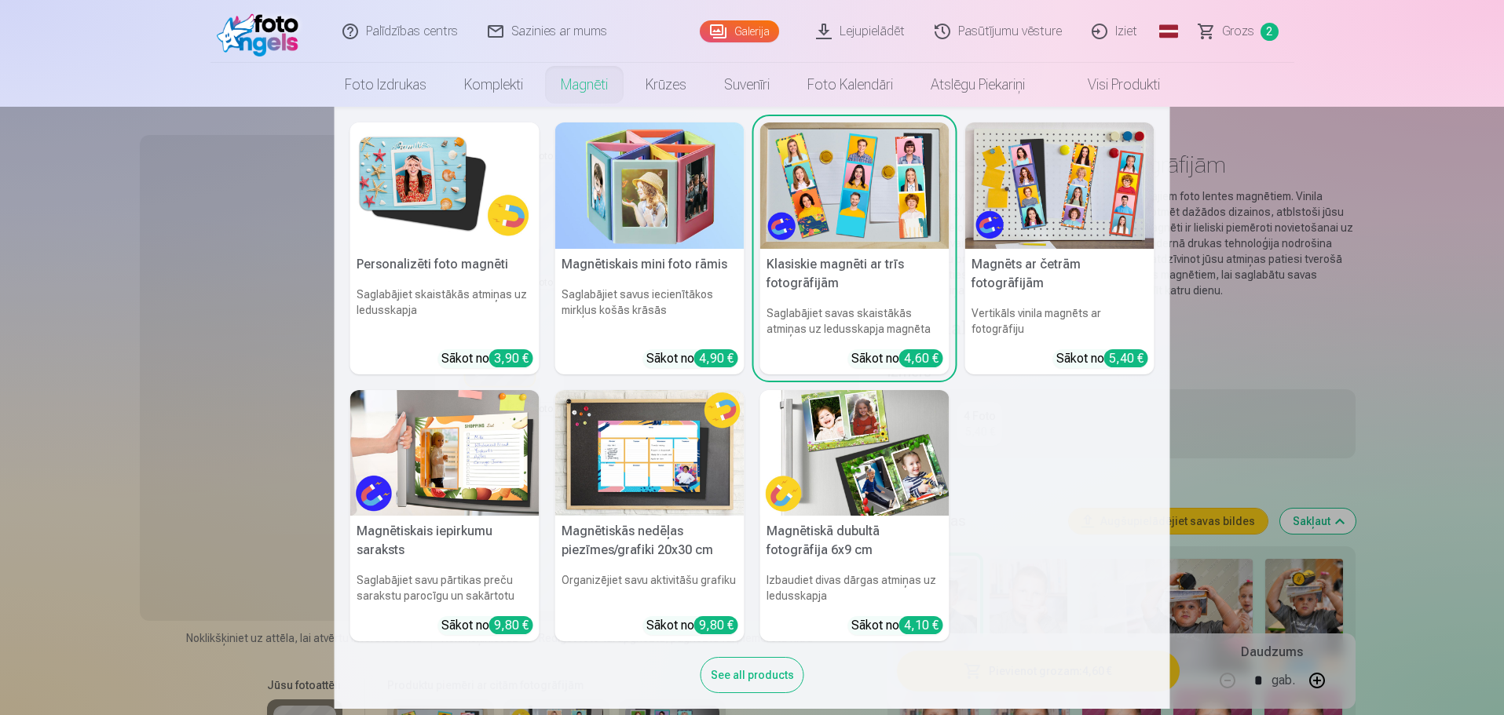
click at [570, 81] on link "Magnēti" at bounding box center [584, 85] width 85 height 44
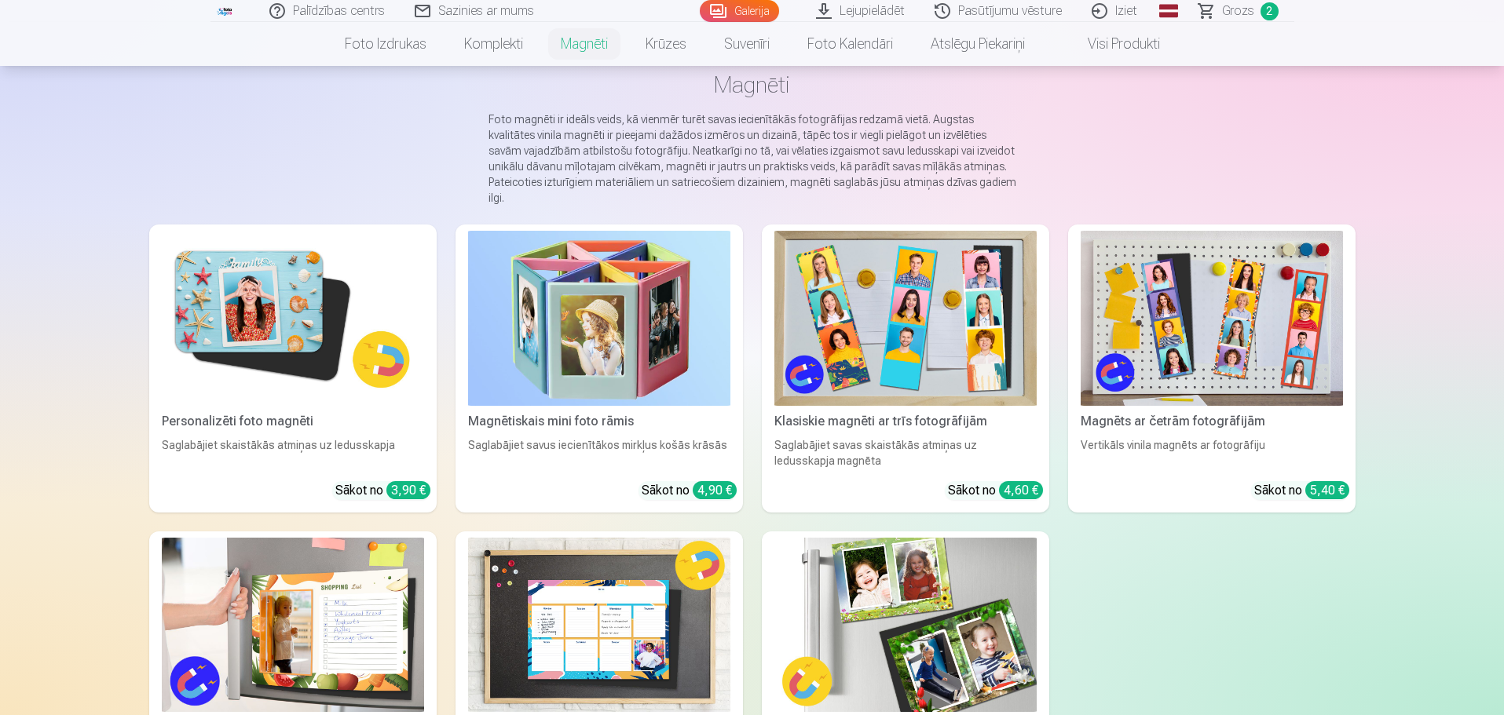
scroll to position [236, 0]
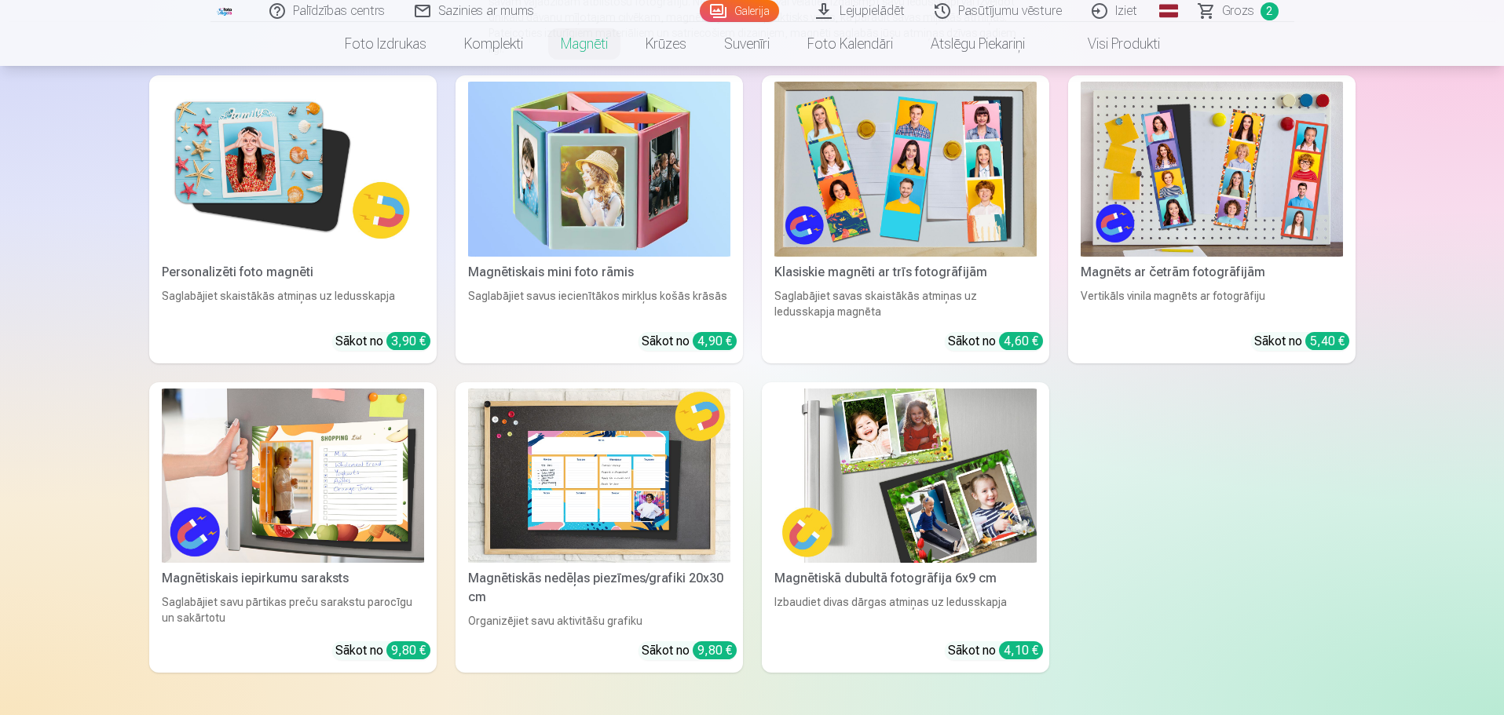
click at [291, 196] on img at bounding box center [293, 169] width 262 height 175
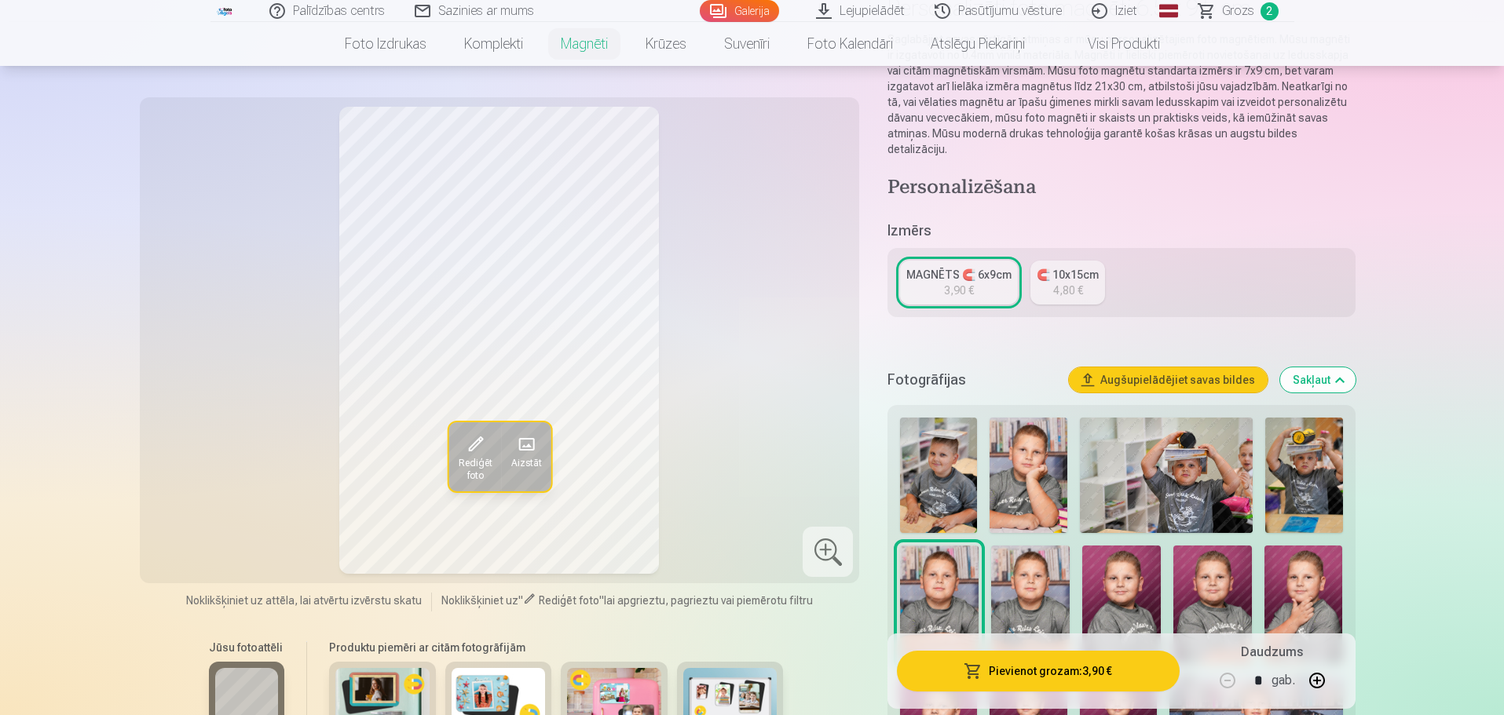
scroll to position [314, 0]
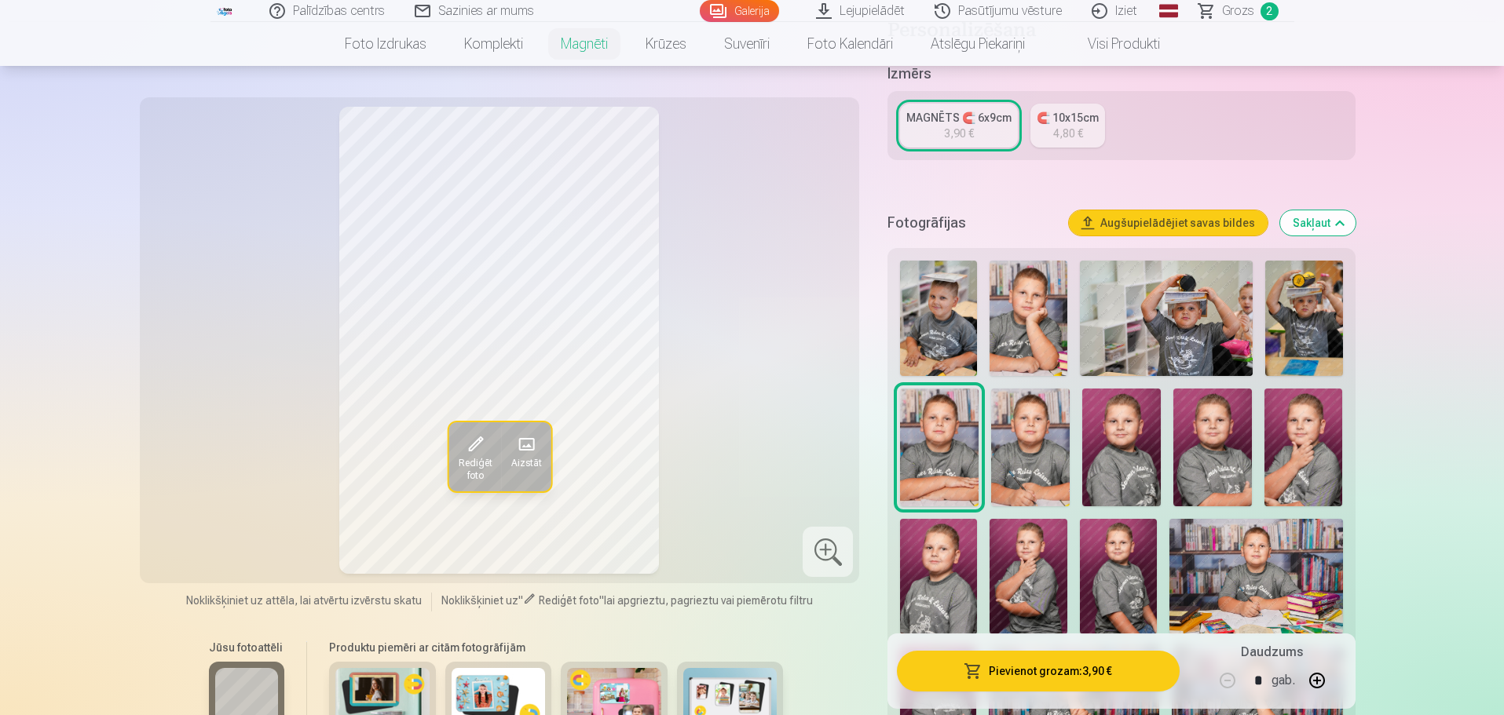
click at [945, 304] on img at bounding box center [938, 318] width 77 height 115
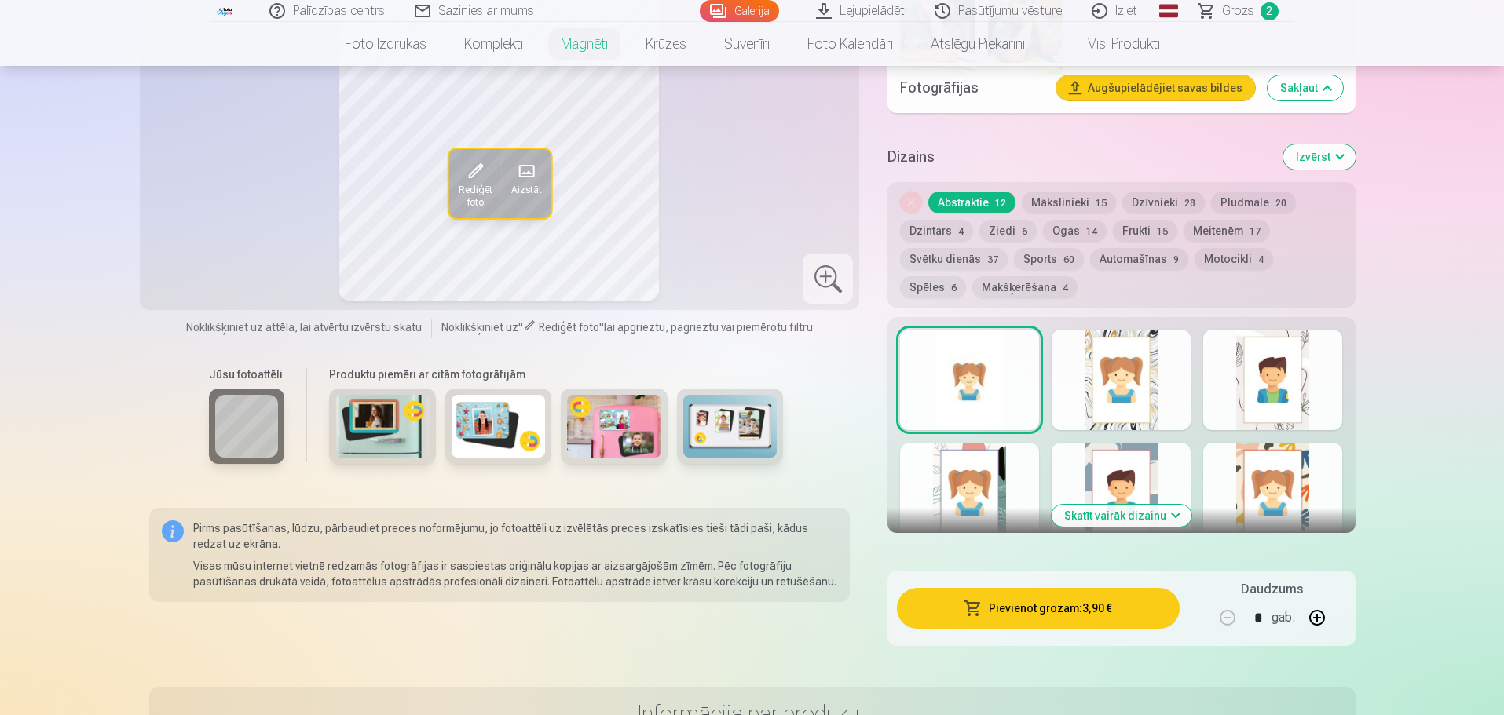
scroll to position [1413, 0]
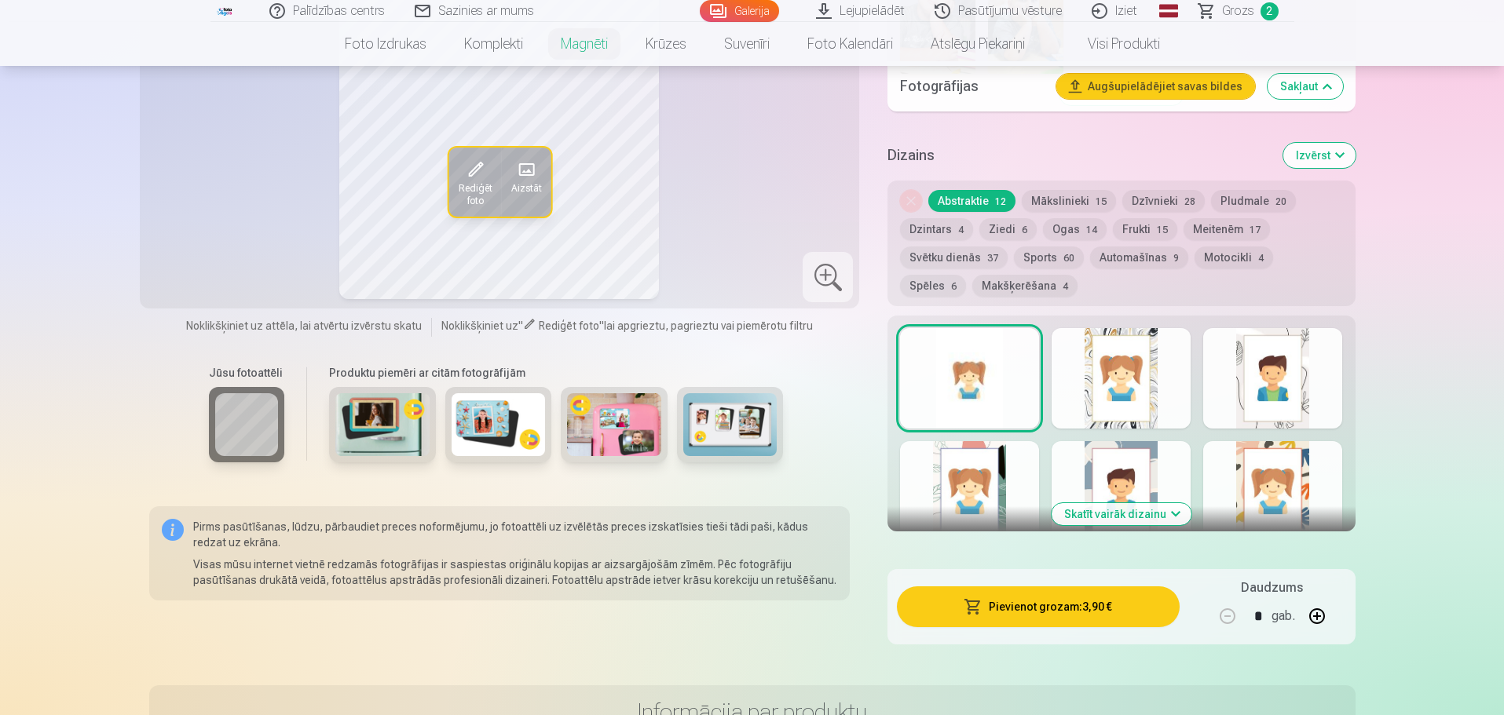
click at [1176, 503] on button "Skatīt vairāk dizainu" at bounding box center [1121, 514] width 140 height 22
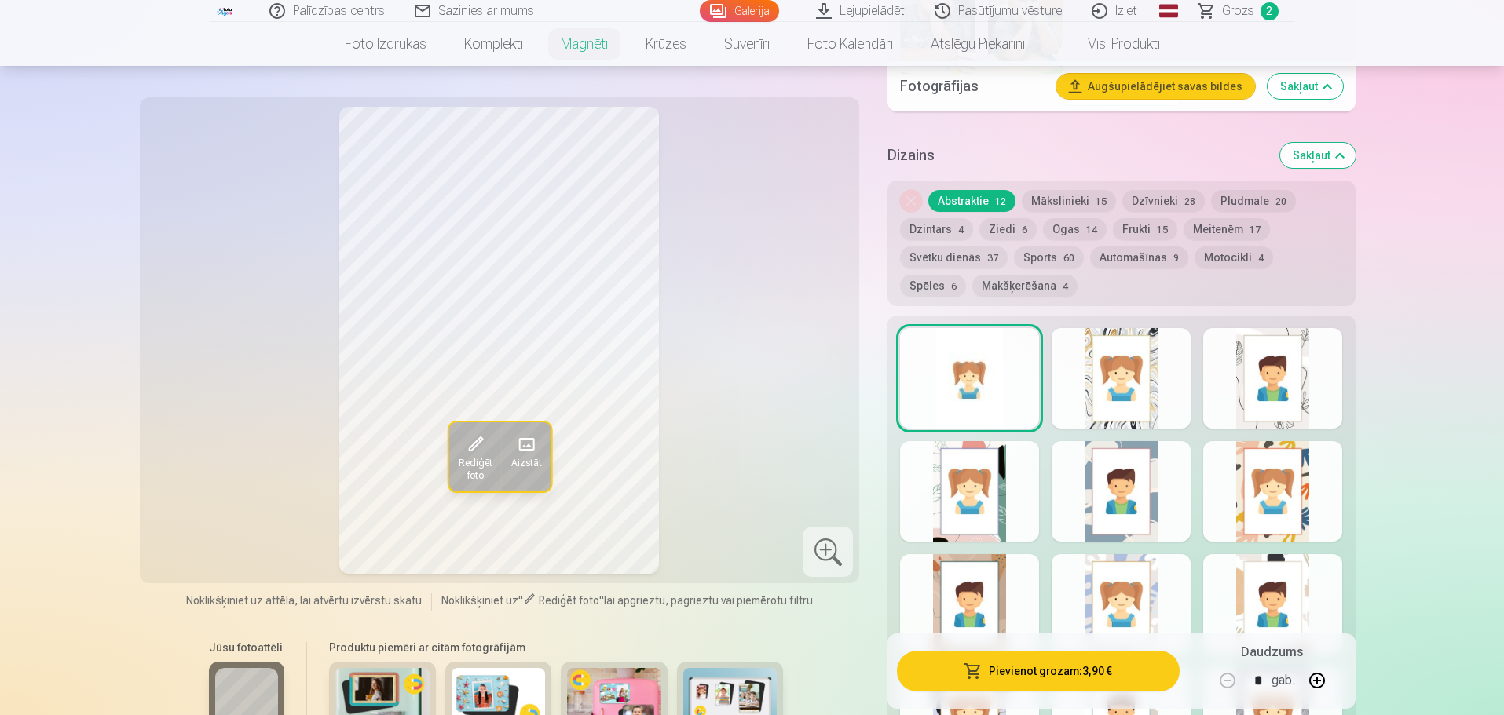
click at [1289, 384] on div at bounding box center [1272, 378] width 139 height 101
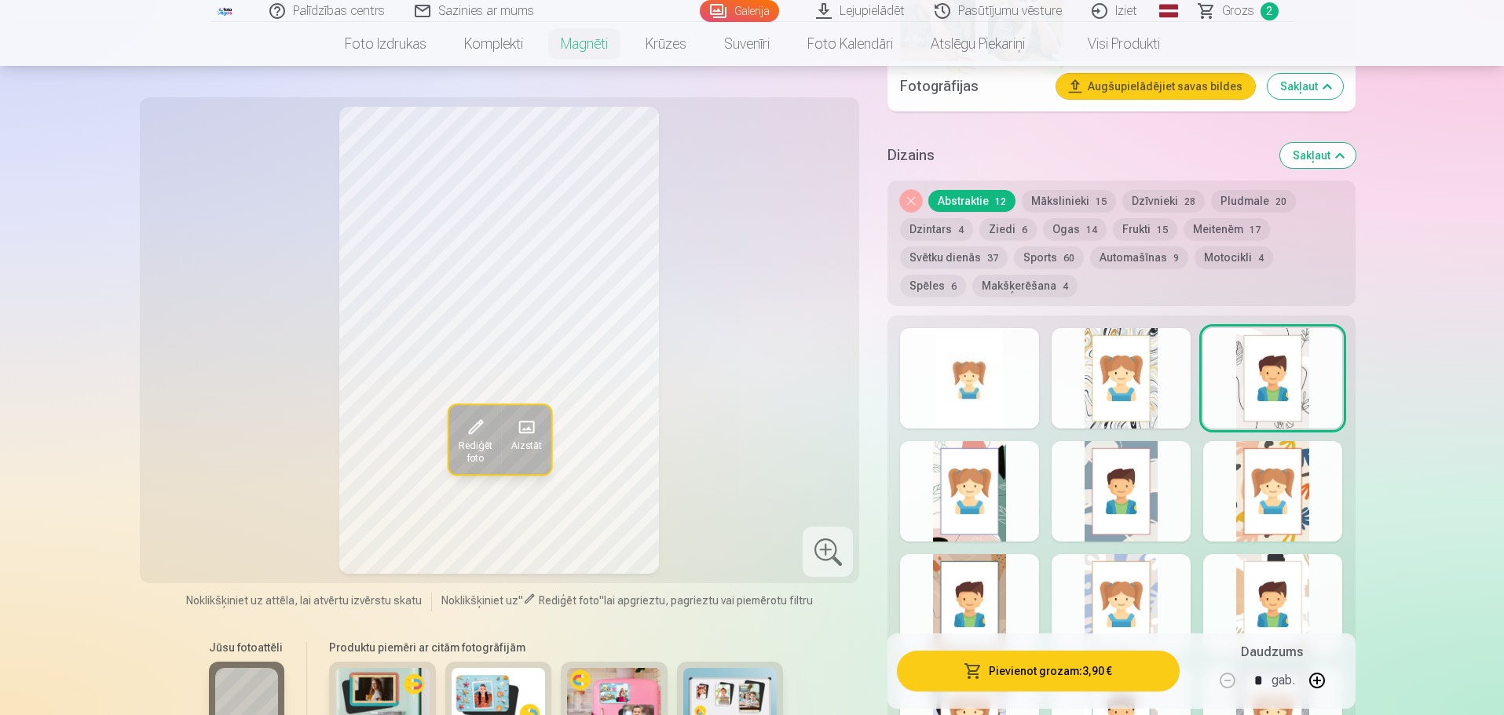
click at [1070, 675] on button "Pievienot grozam : 3,90 €" at bounding box center [1038, 671] width 282 height 41
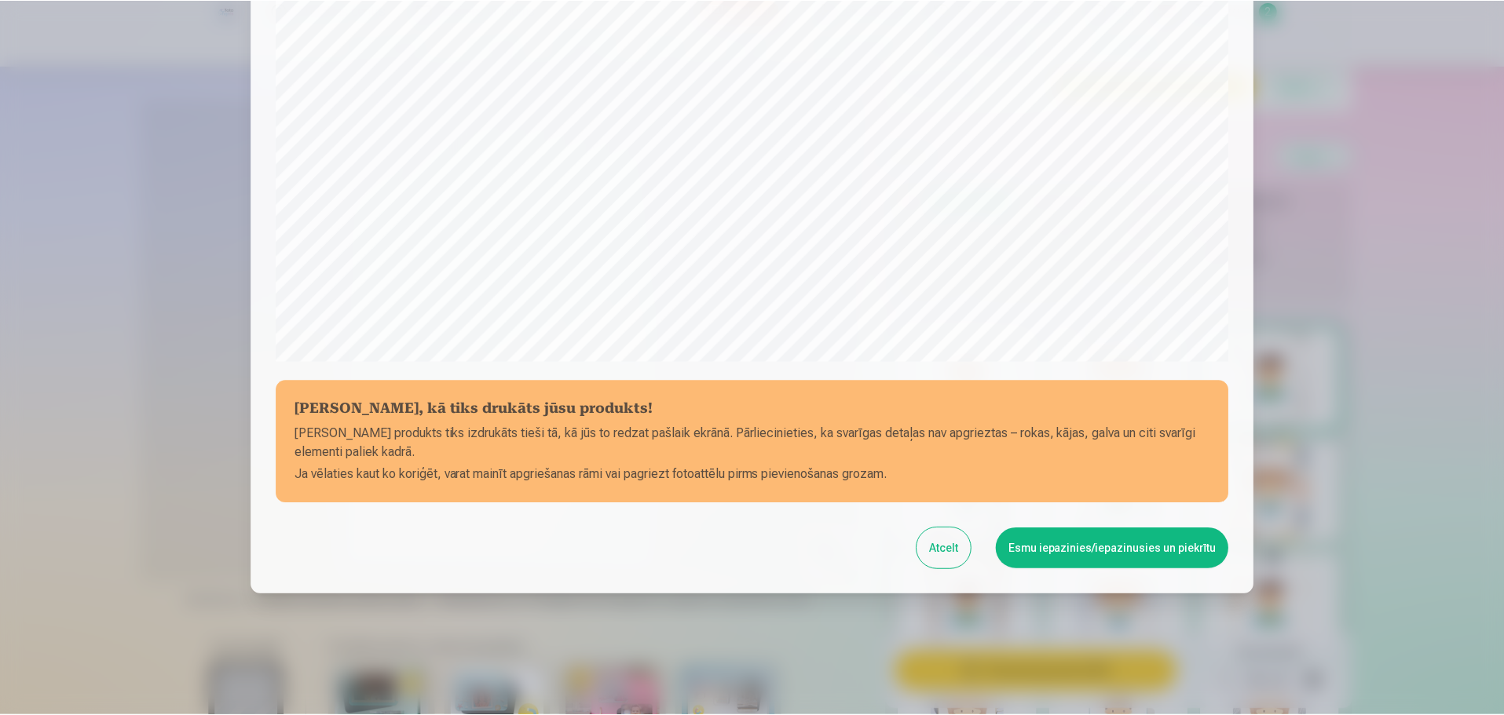
scroll to position [415, 0]
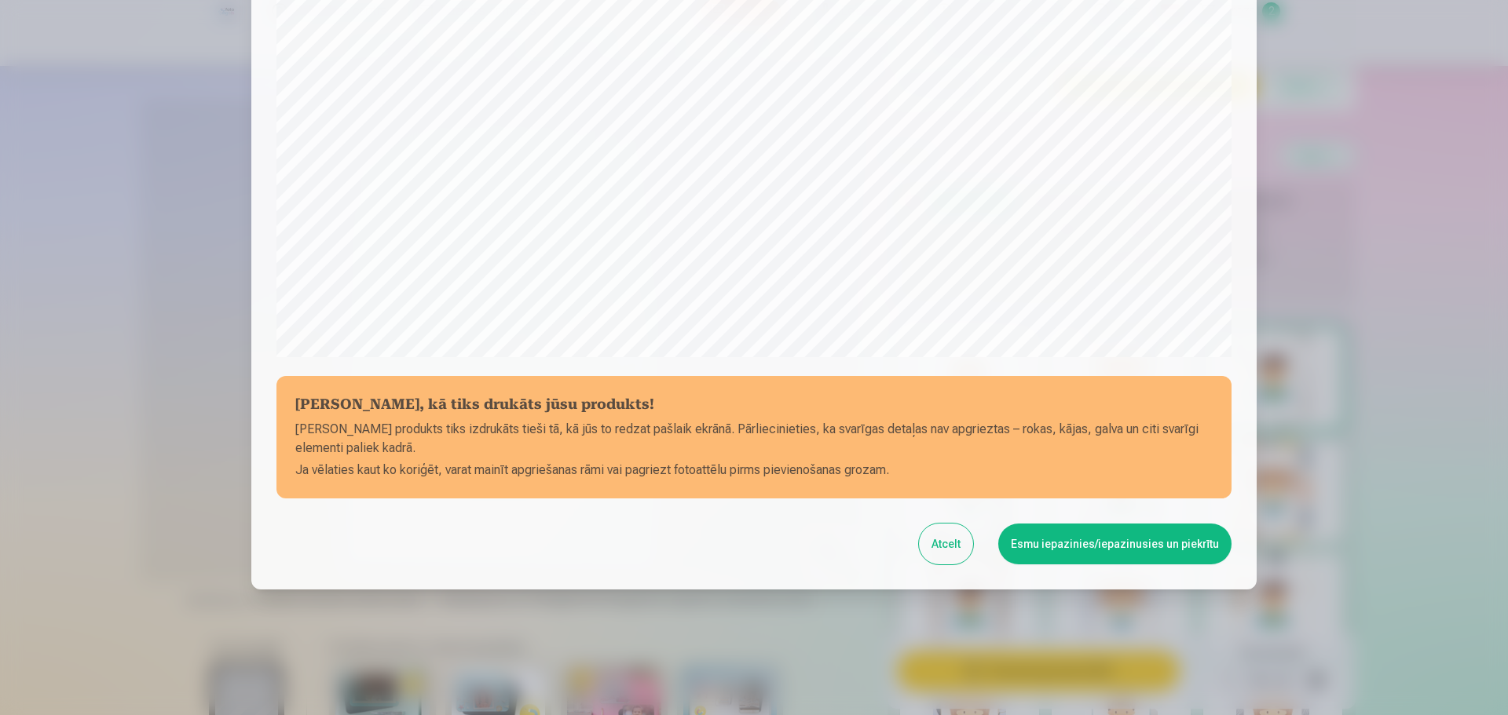
click at [1109, 550] on button "Esmu iepazinies/iepazinusies un piekrītu" at bounding box center [1114, 544] width 233 height 41
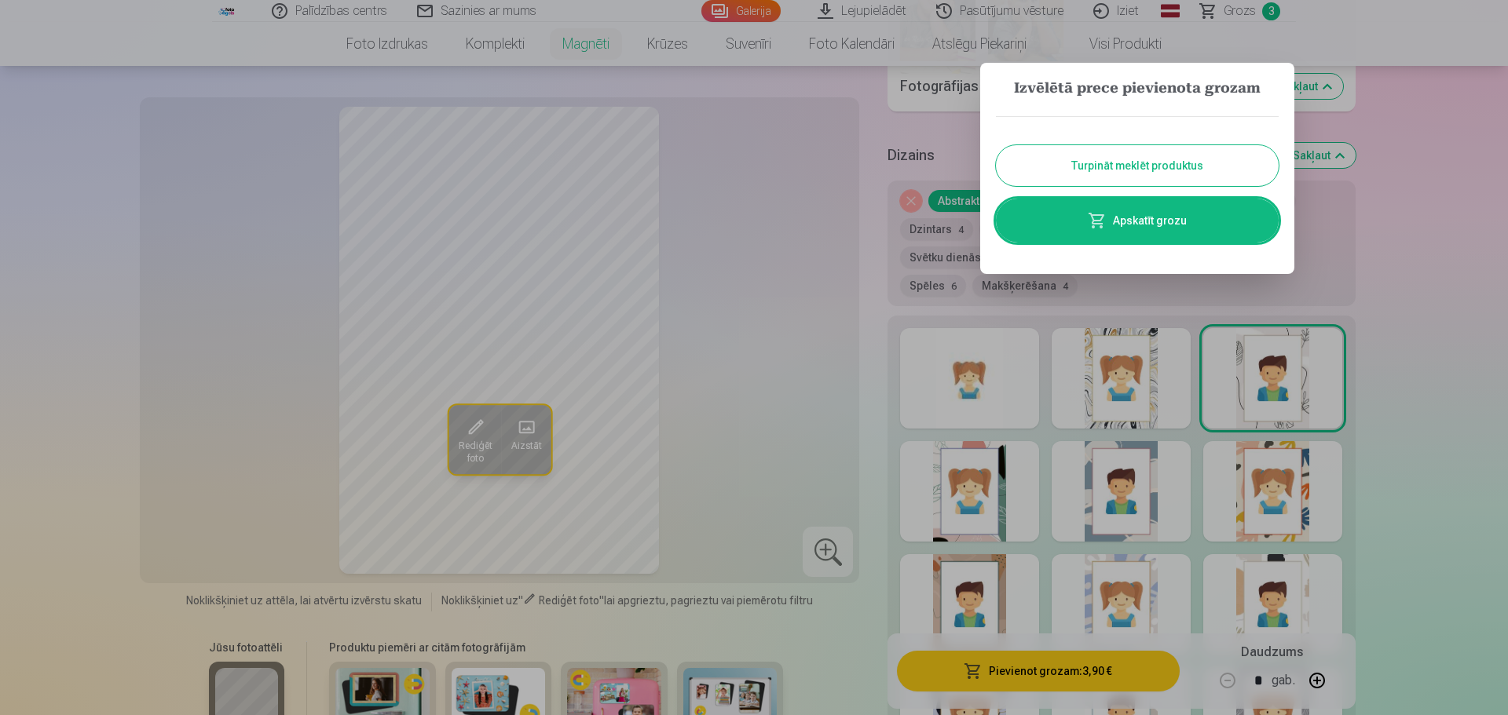
click at [1147, 160] on button "Turpināt meklēt produktus" at bounding box center [1137, 165] width 283 height 41
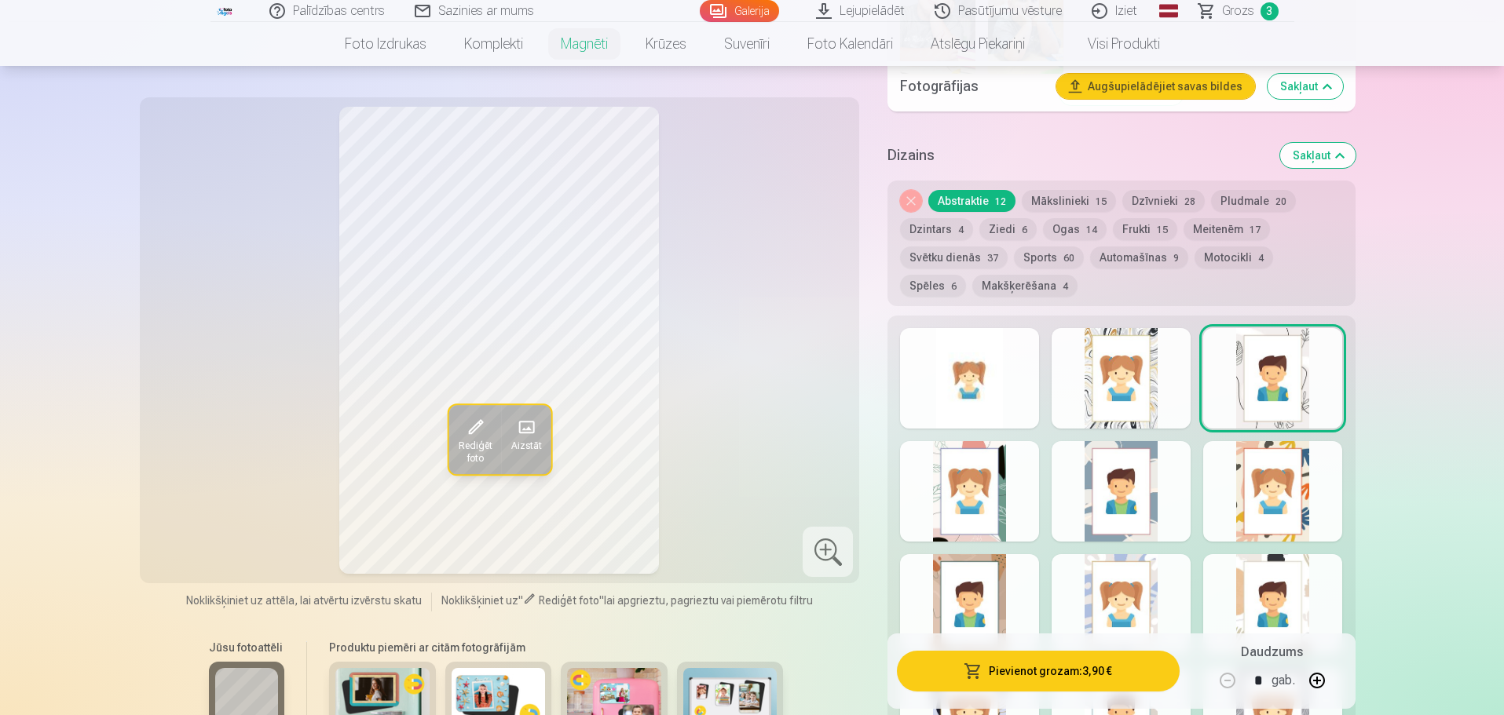
click at [1125, 247] on button "Automašīnas 9" at bounding box center [1139, 258] width 98 height 22
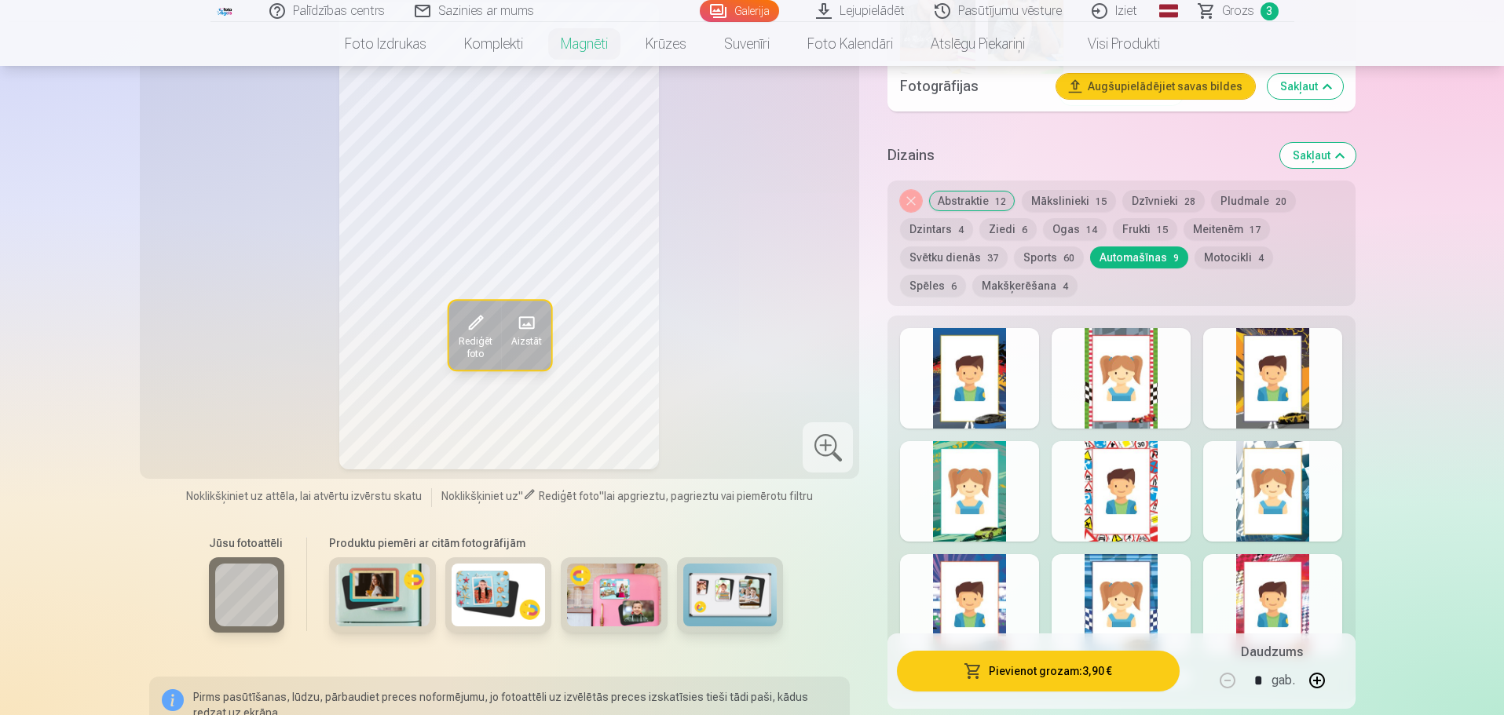
click at [1225, 247] on button "Motocikli 4" at bounding box center [1233, 258] width 79 height 22
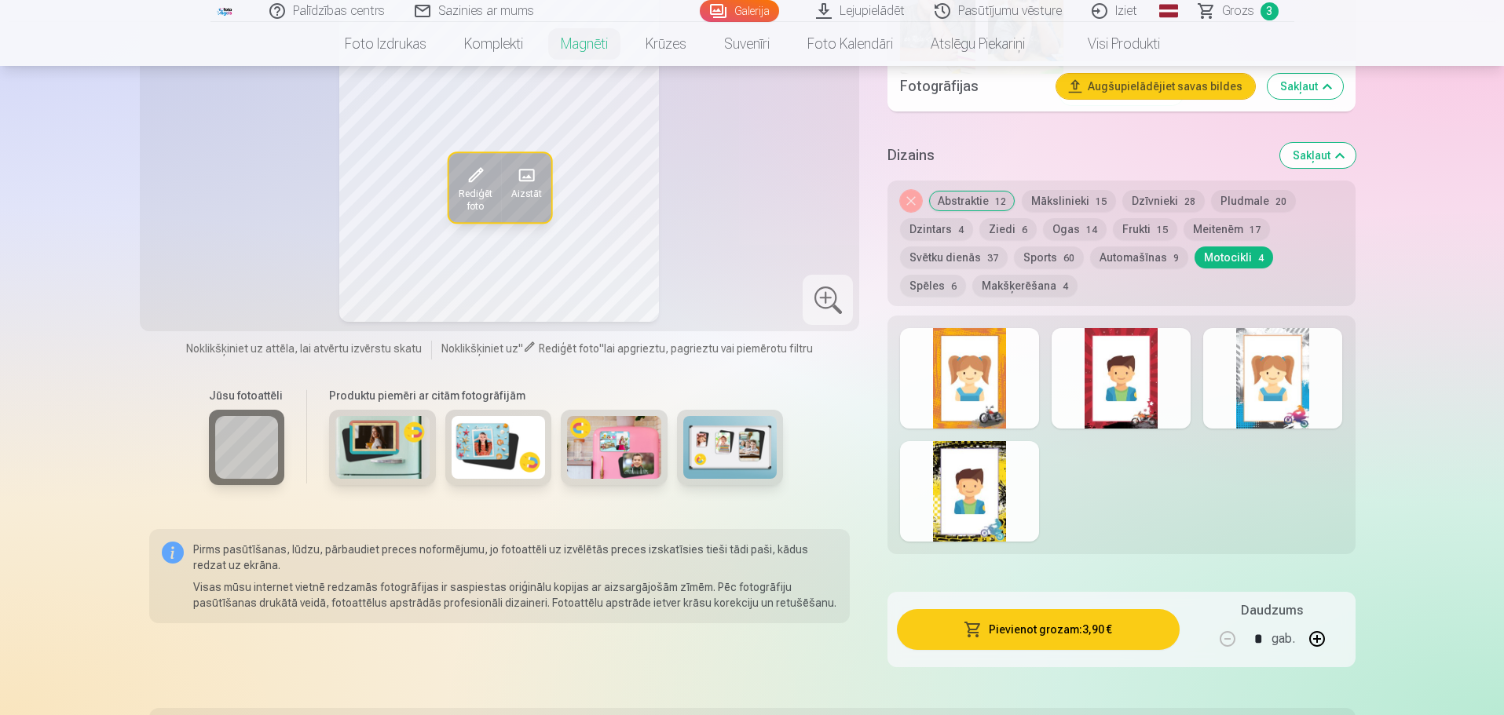
click at [966, 275] on button "Spēles 6" at bounding box center [933, 286] width 66 height 22
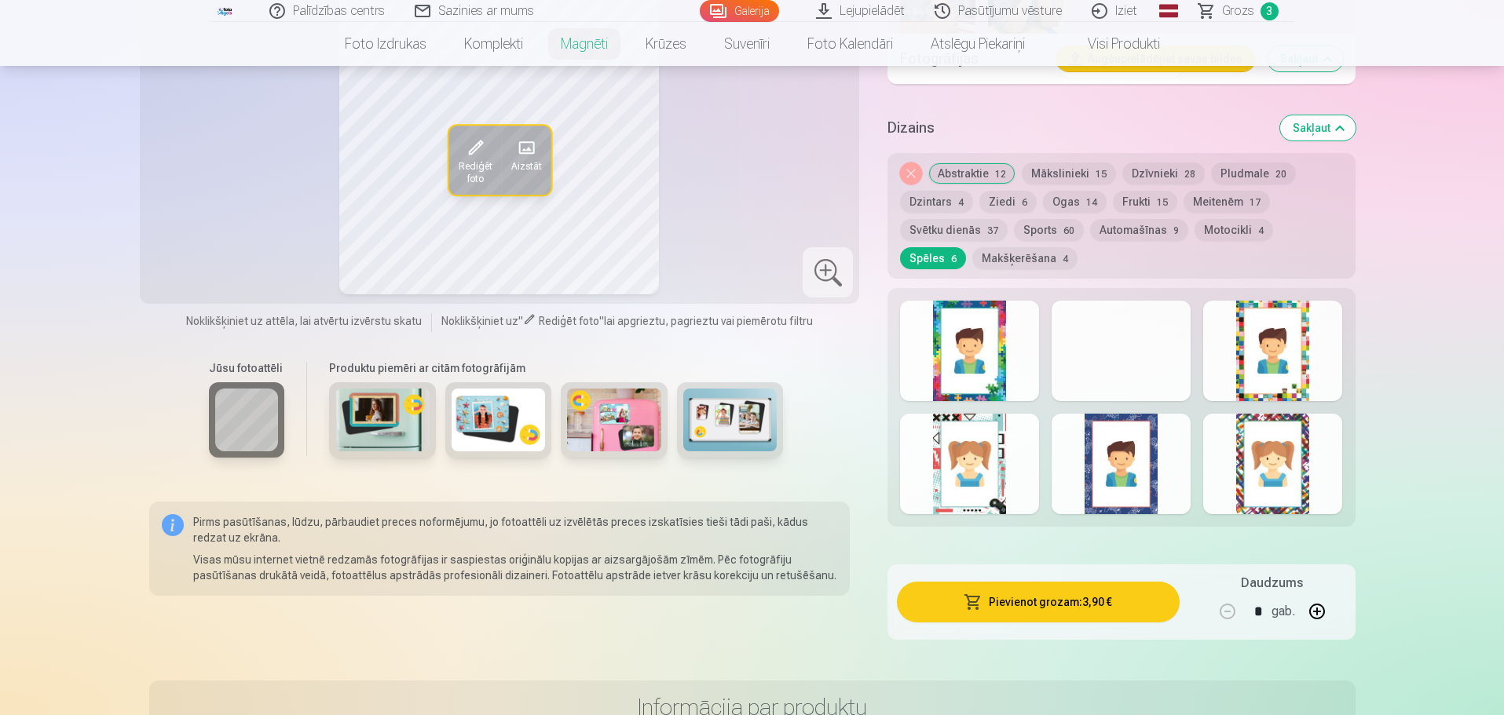
scroll to position [1413, 0]
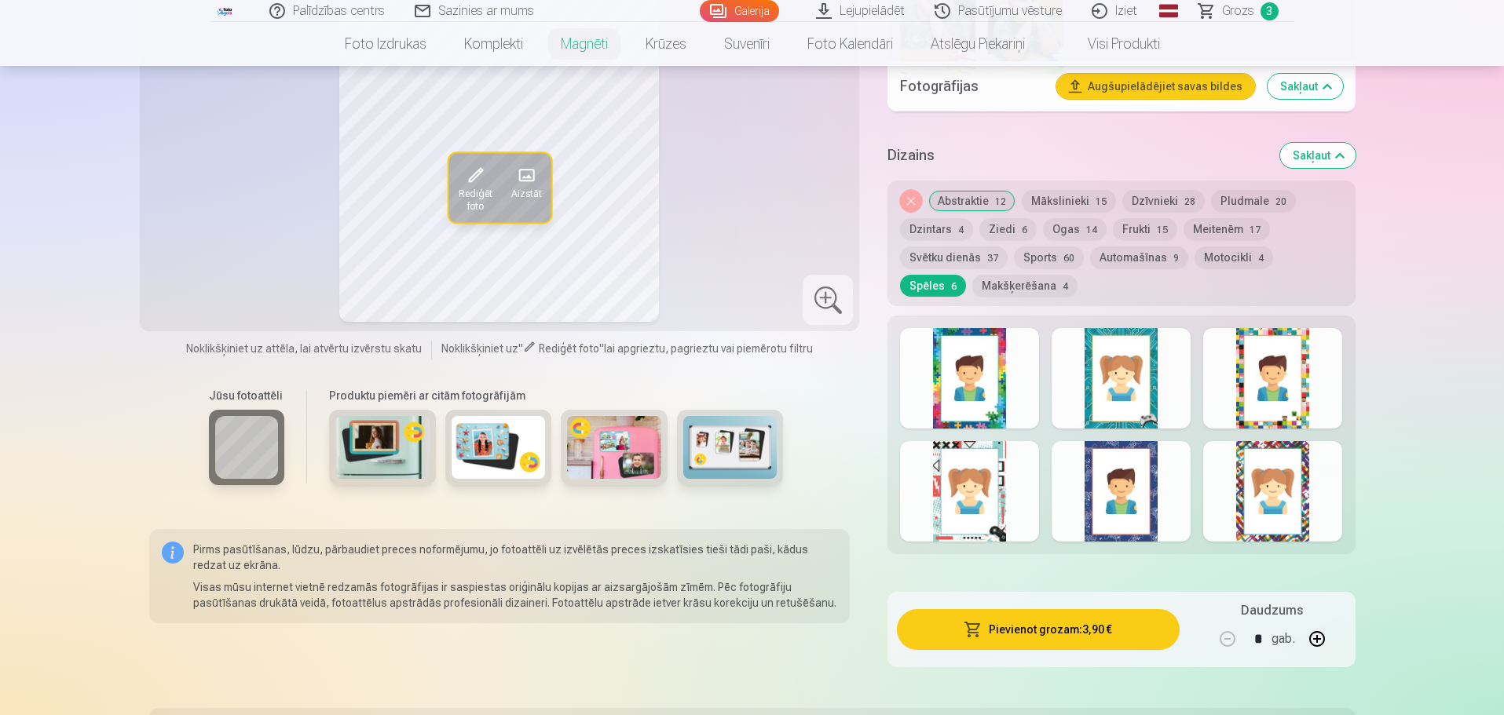
click at [1296, 328] on div at bounding box center [1272, 378] width 139 height 101
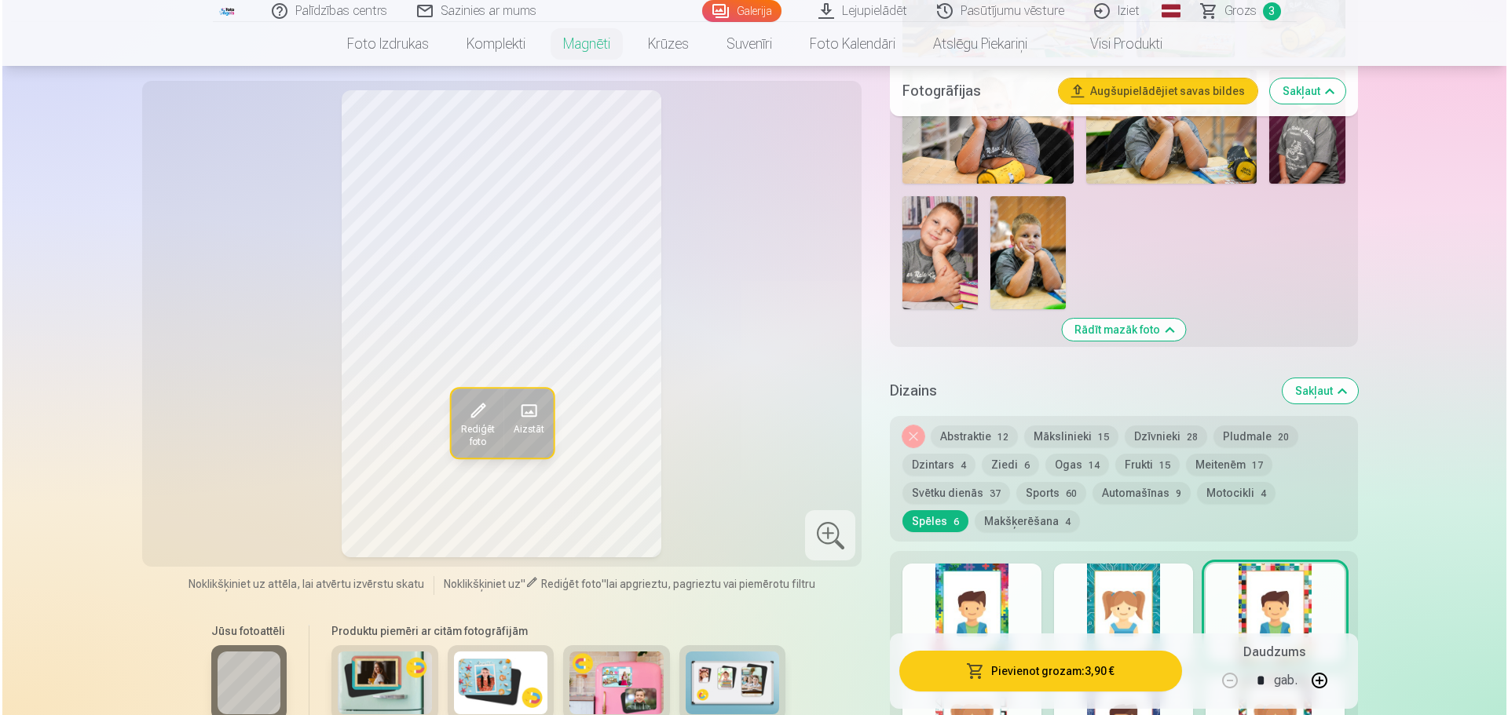
scroll to position [1099, 0]
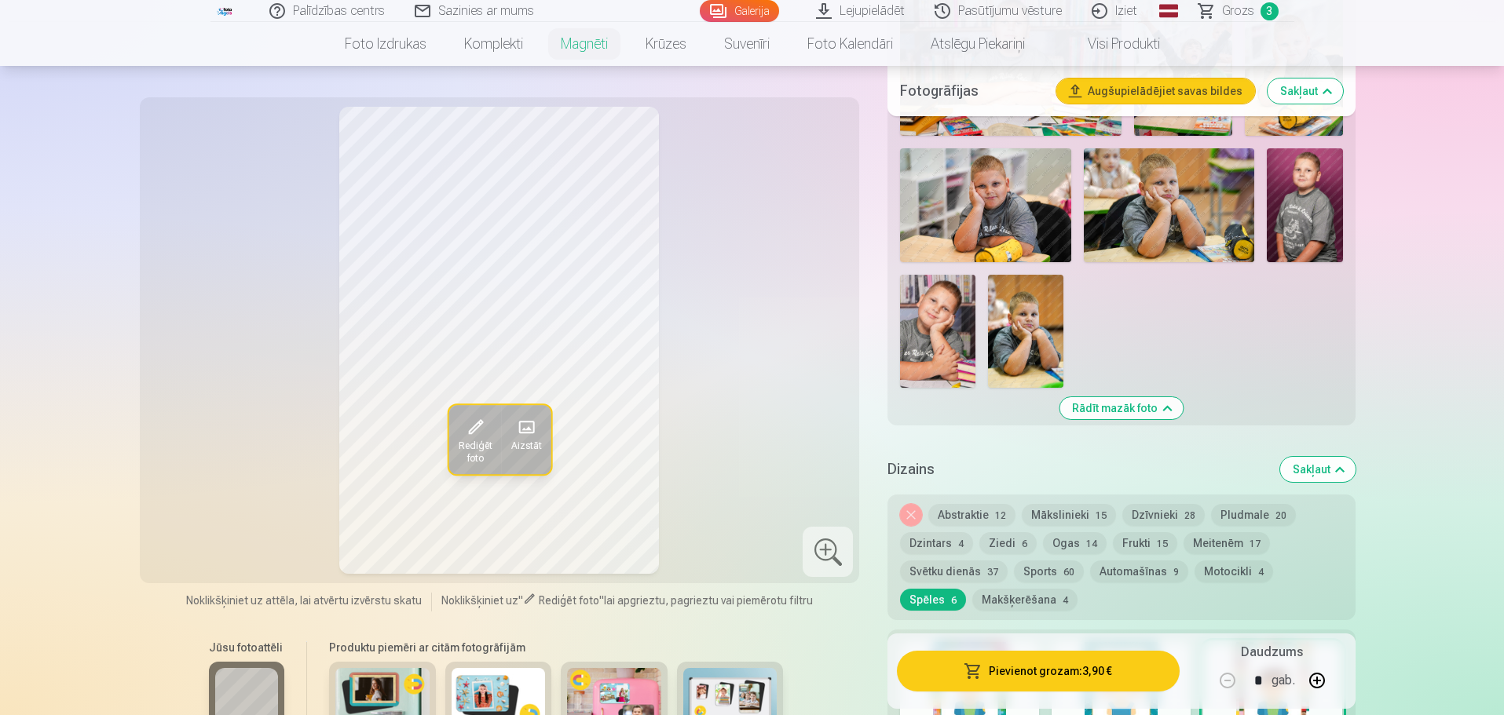
click at [1029, 310] on img at bounding box center [1025, 331] width 75 height 113
click at [1050, 667] on button "Pievienot grozam : 3,90 €" at bounding box center [1038, 671] width 282 height 41
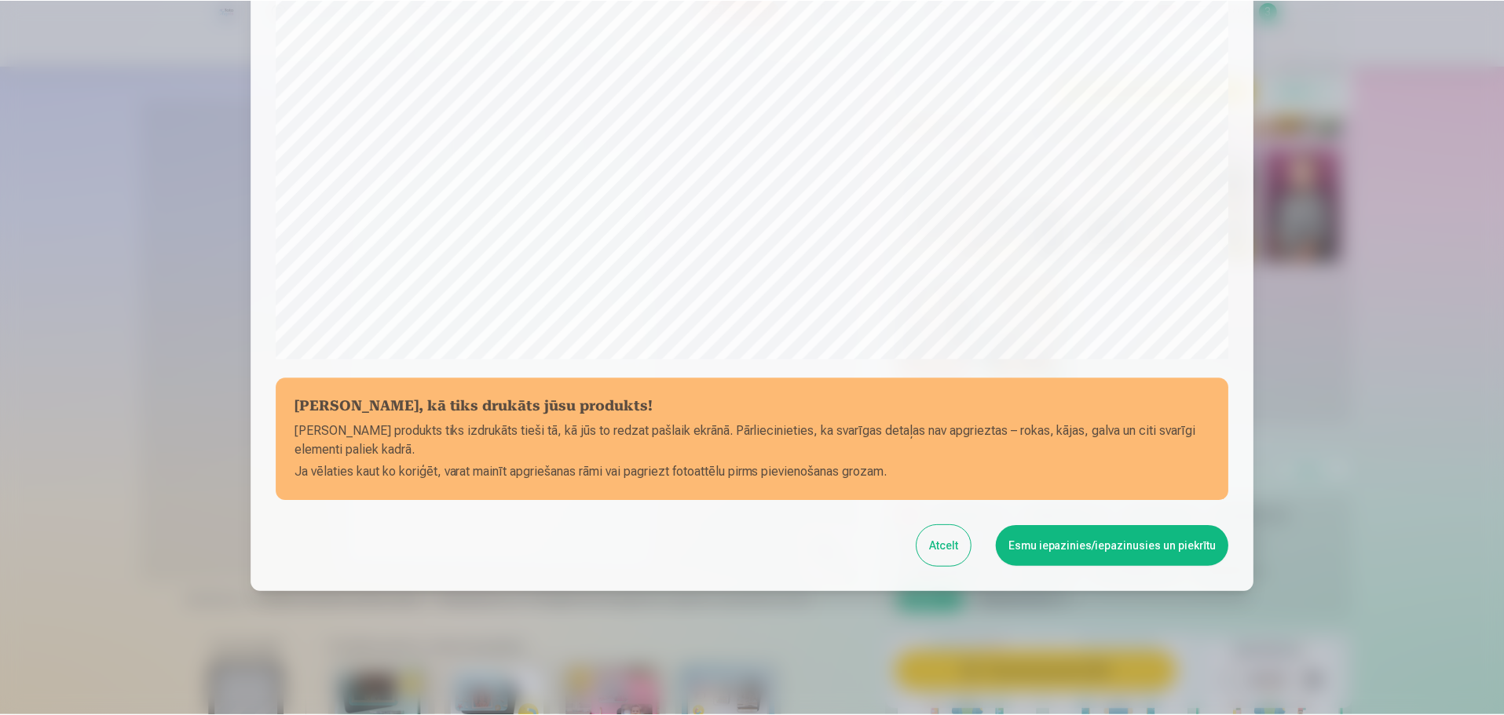
scroll to position [415, 0]
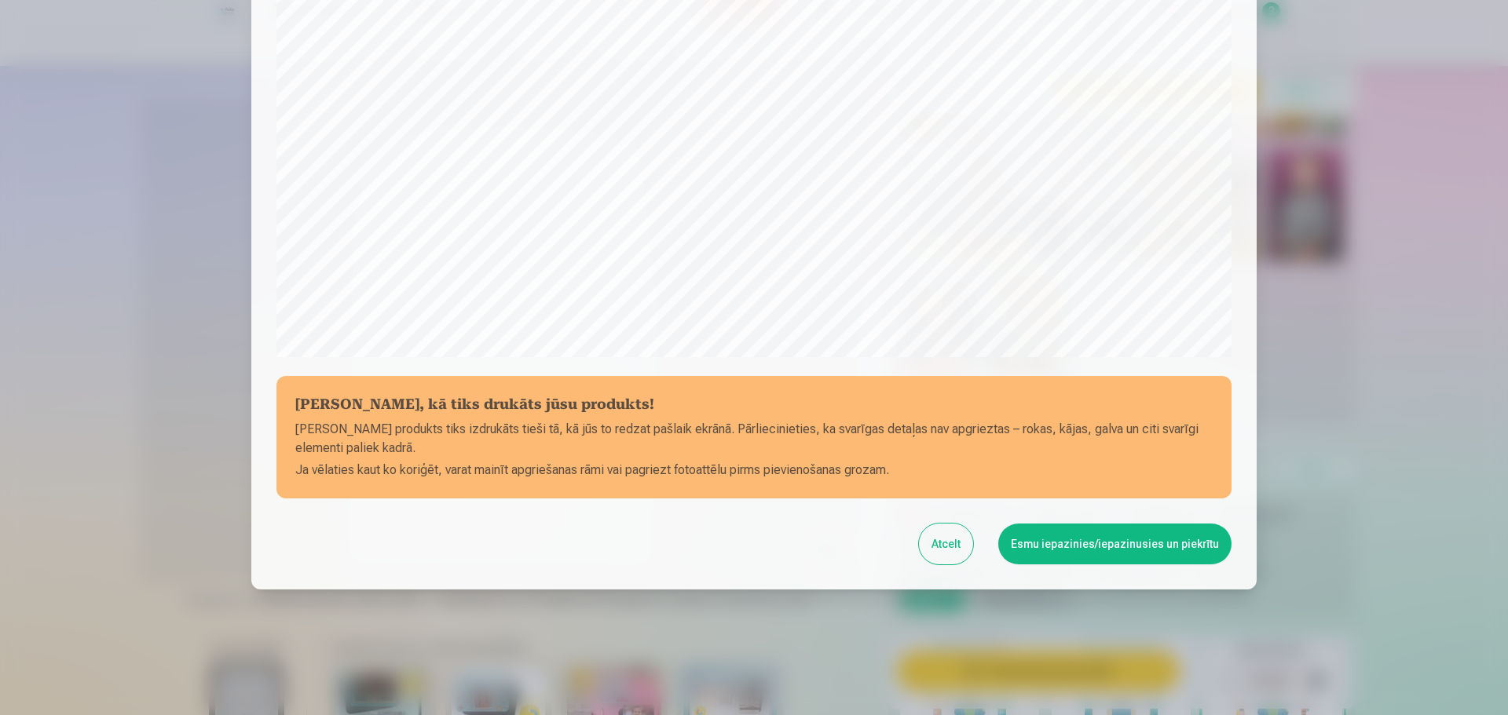
click at [1055, 541] on button "Esmu iepazinies/iepazinusies un piekrītu" at bounding box center [1114, 544] width 233 height 41
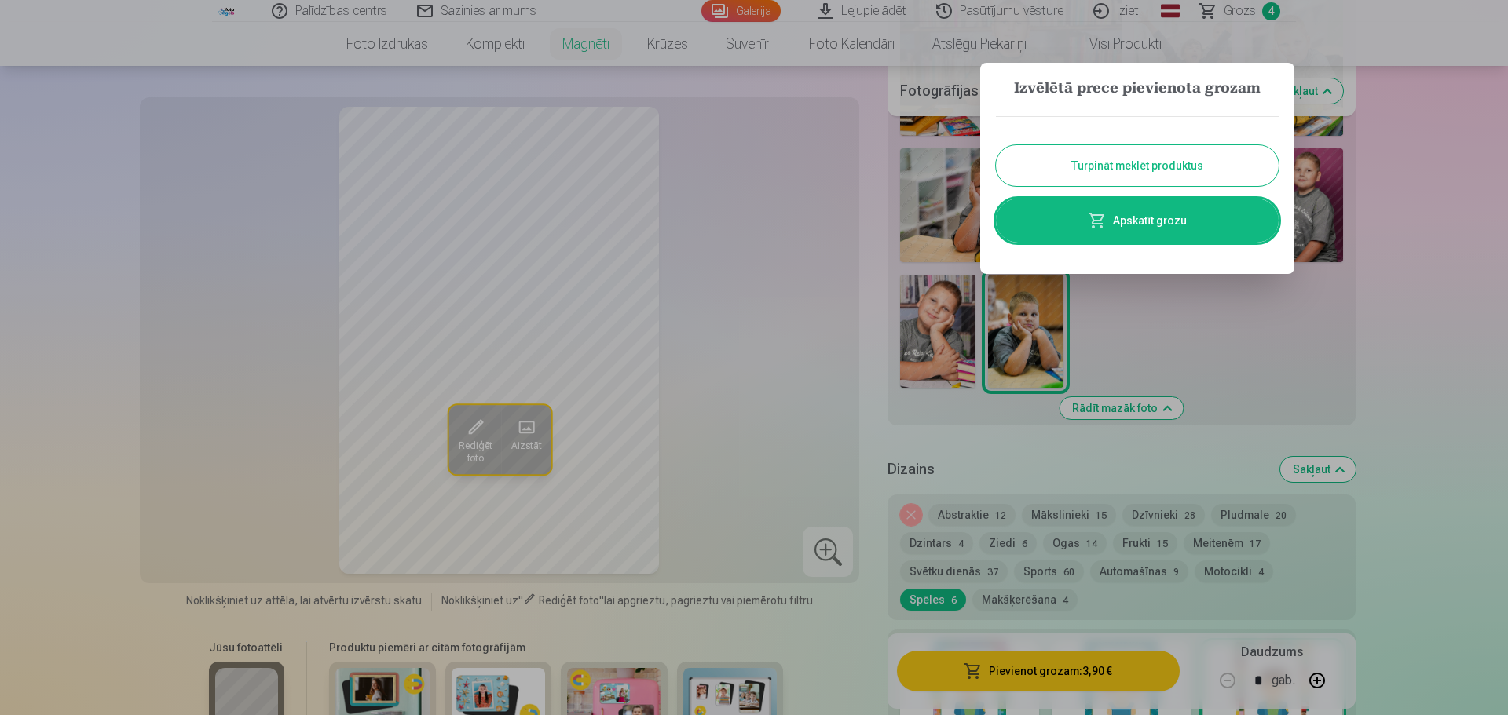
click at [1182, 156] on button "Turpināt meklēt produktus" at bounding box center [1137, 165] width 283 height 41
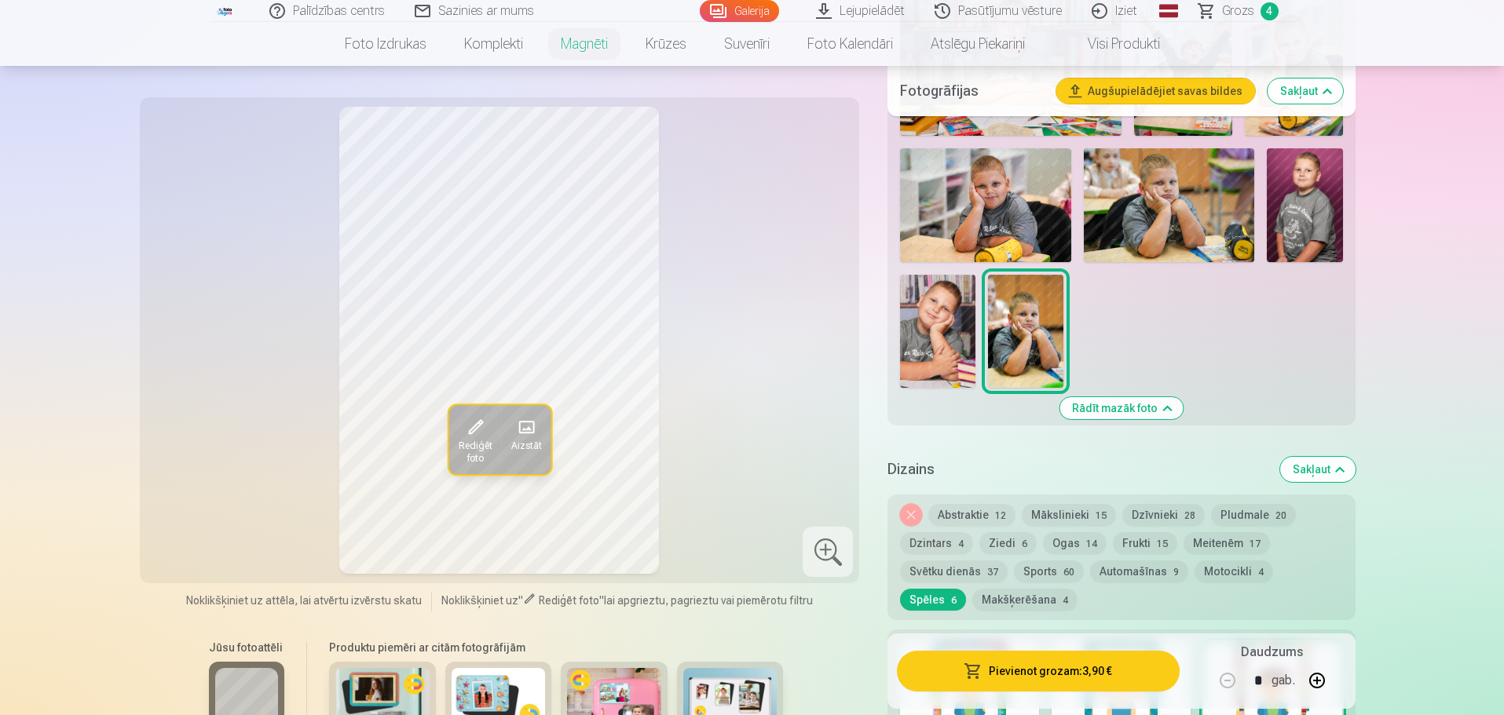
click at [1154, 504] on button "Dzīvnieki 28" at bounding box center [1163, 515] width 82 height 22
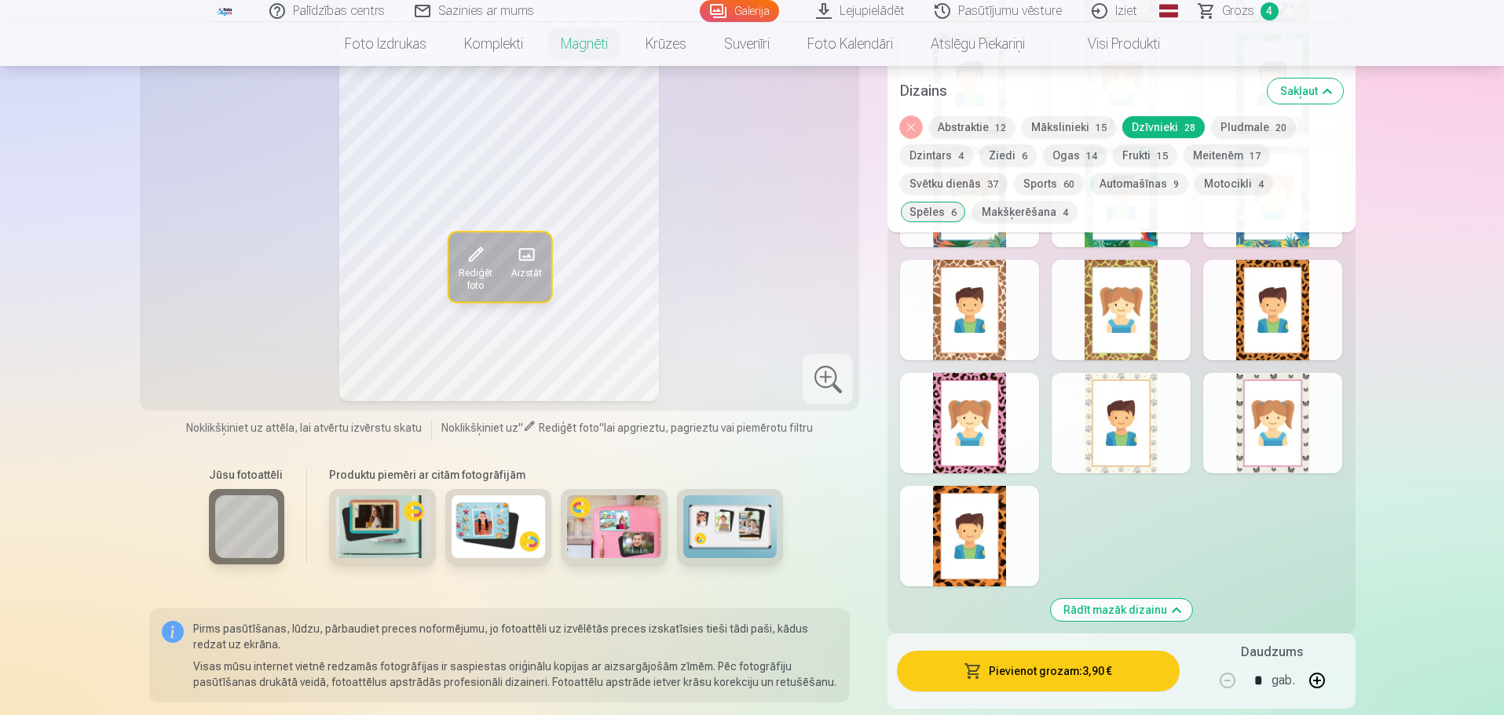
scroll to position [2277, 0]
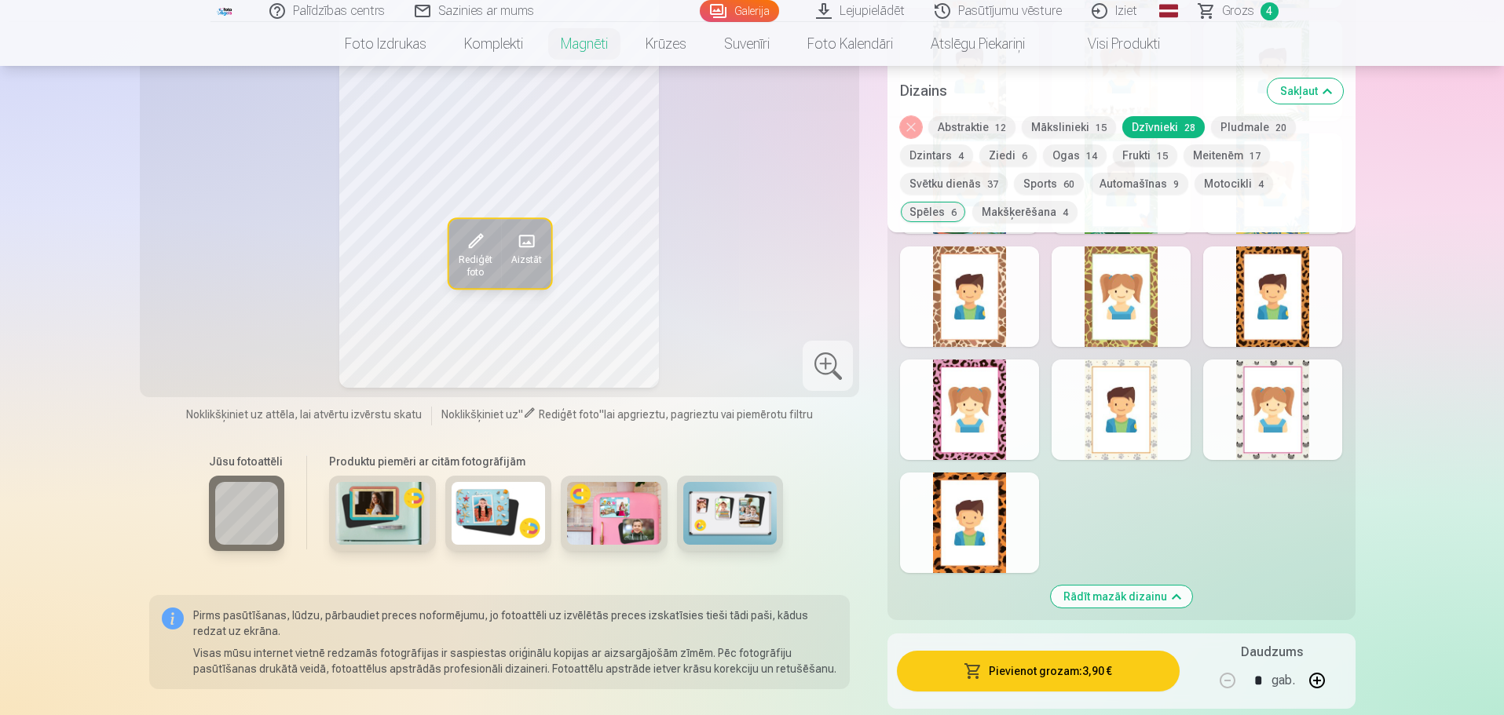
click at [1280, 403] on div at bounding box center [1272, 410] width 139 height 101
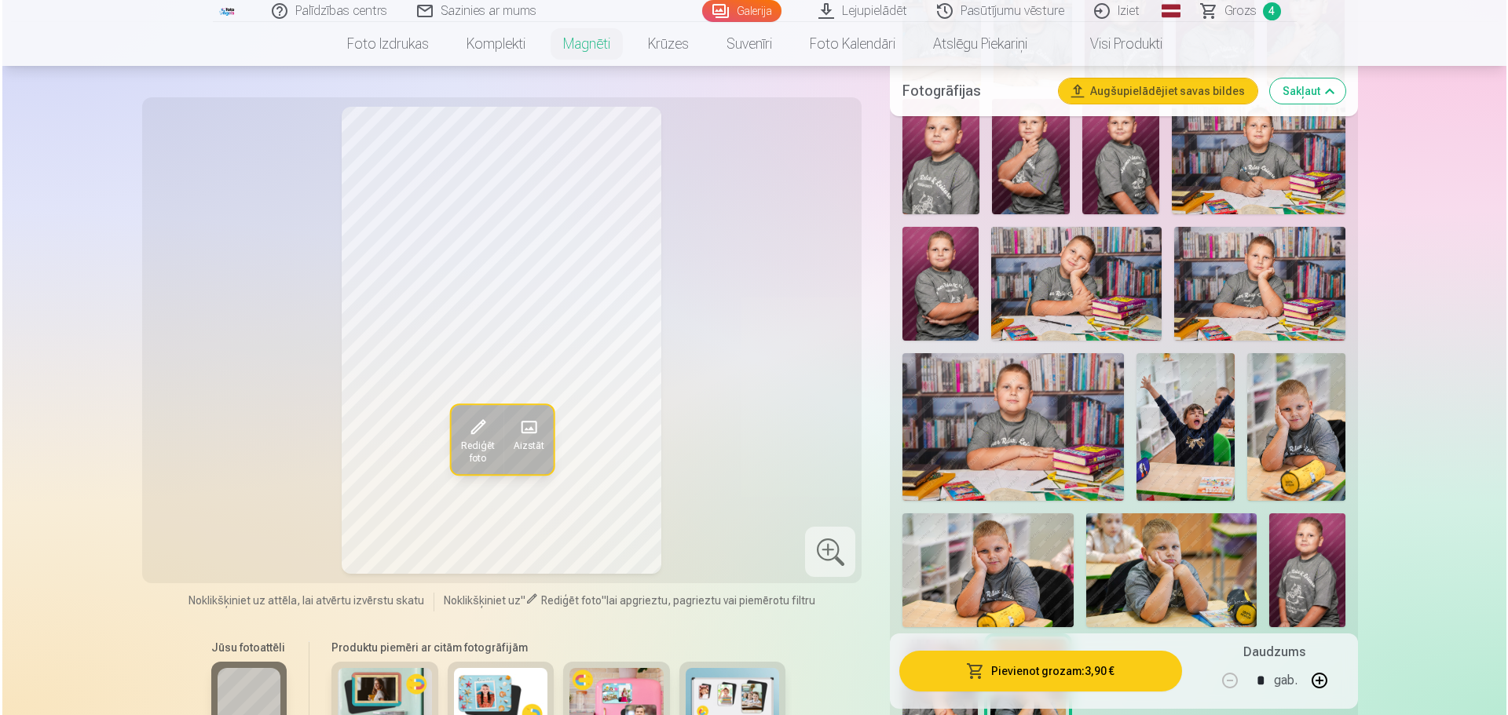
scroll to position [628, 0]
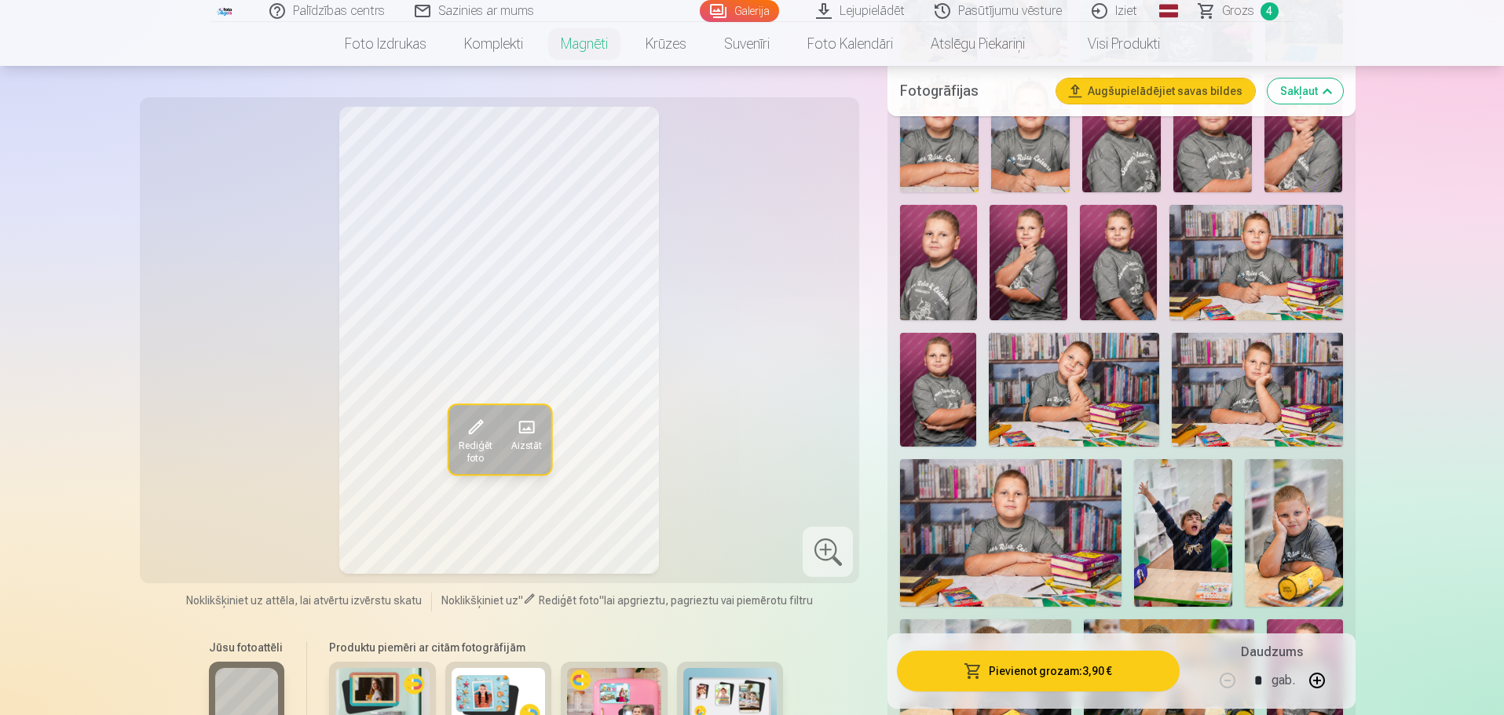
click at [1026, 262] on img at bounding box center [1027, 262] width 77 height 115
click at [1044, 667] on button "Pievienot grozam : 3,90 €" at bounding box center [1038, 671] width 282 height 41
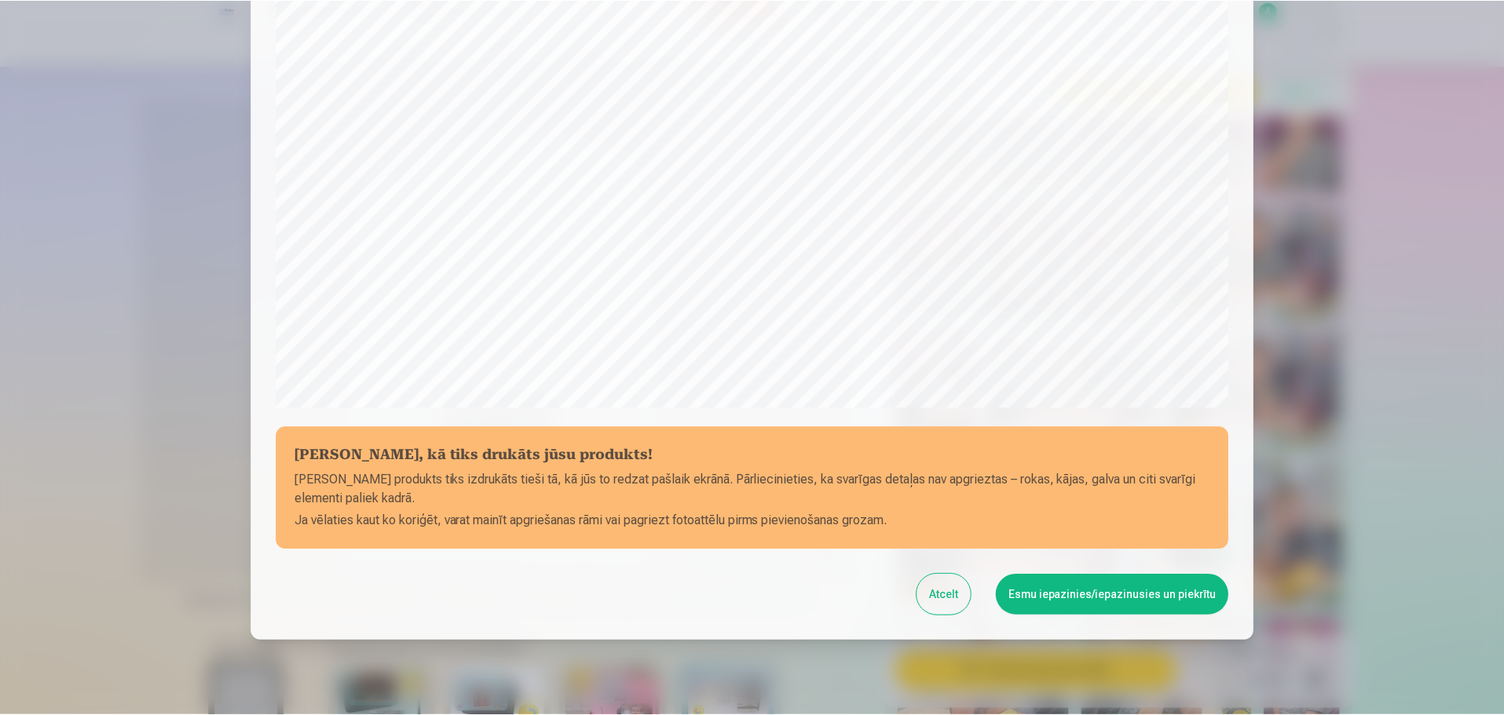
scroll to position [415, 0]
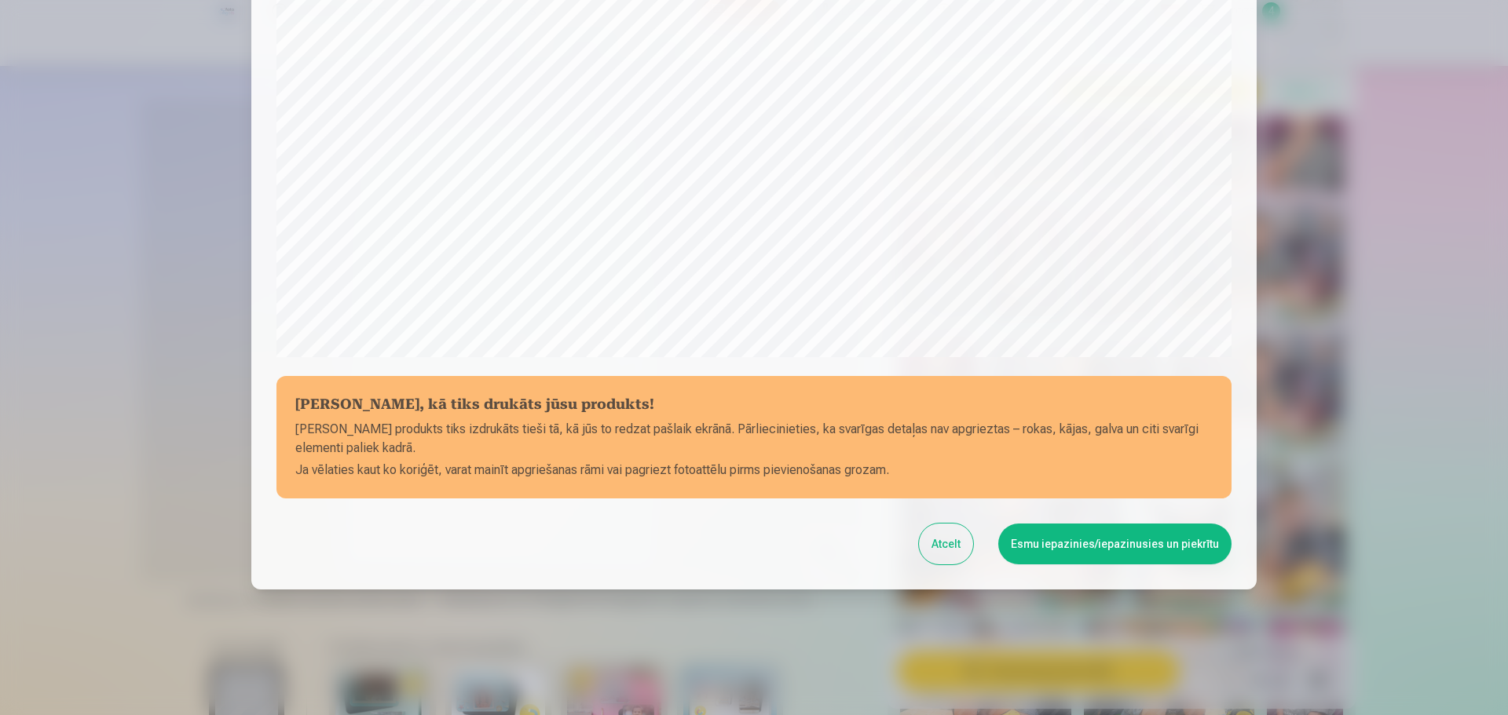
click at [1092, 542] on button "Esmu iepazinies/iepazinusies un piekrītu" at bounding box center [1114, 544] width 233 height 41
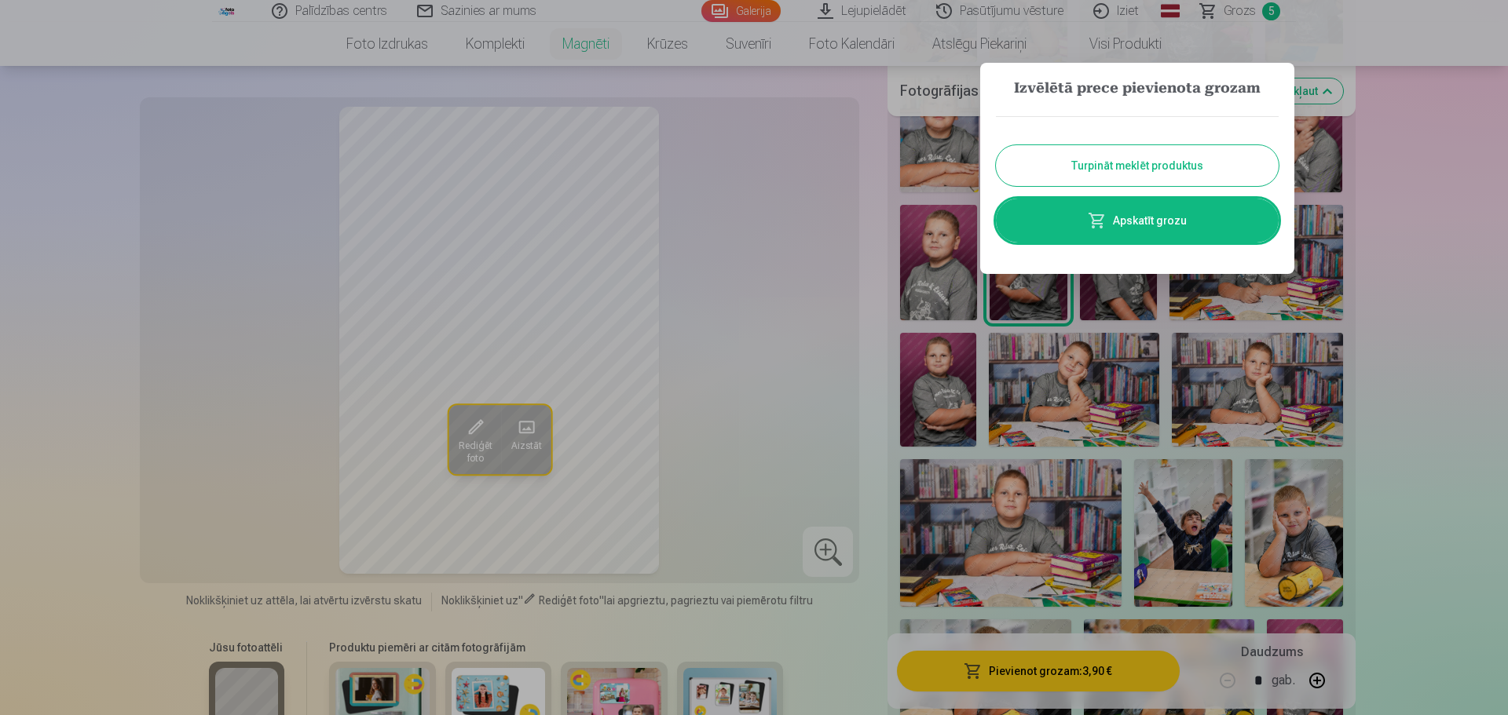
click at [1153, 219] on link "Apskatīt grozu" at bounding box center [1137, 221] width 283 height 44
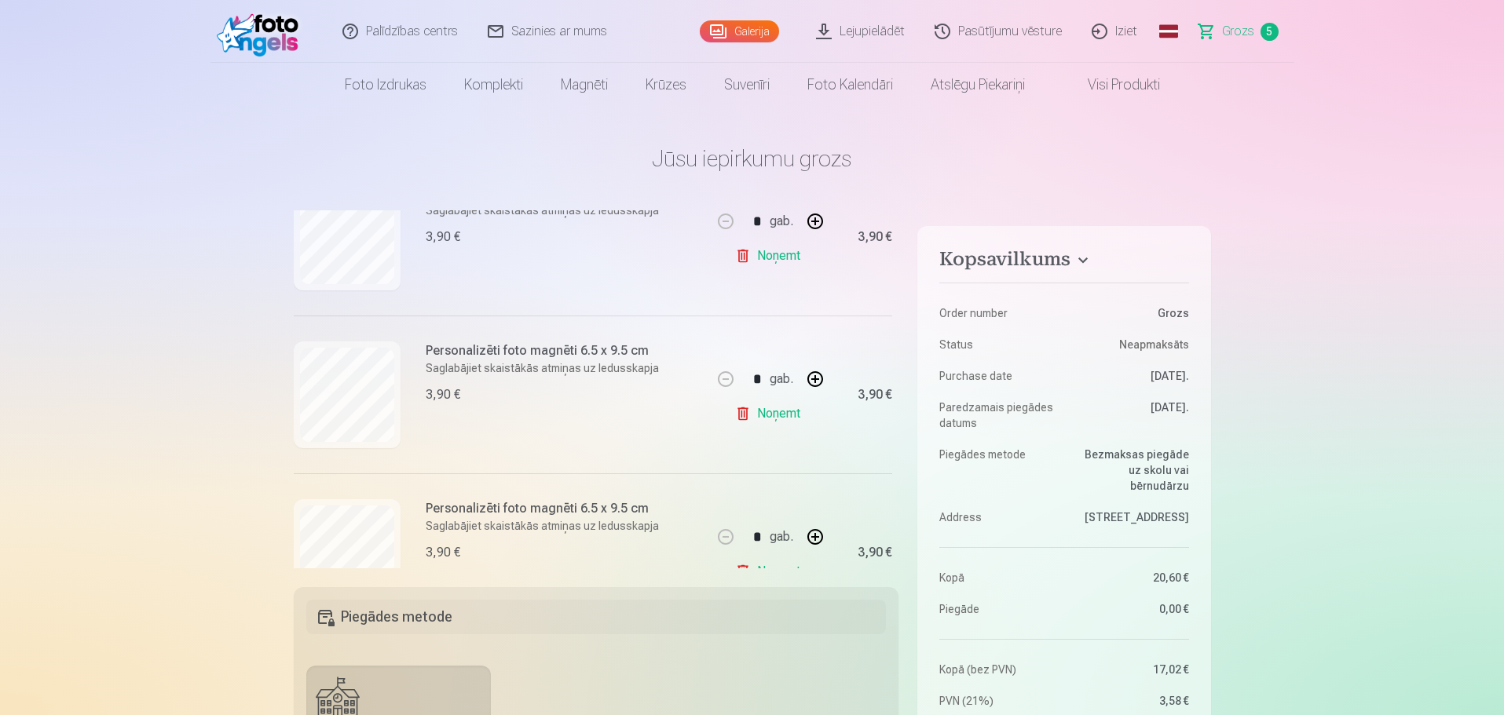
scroll to position [470, 0]
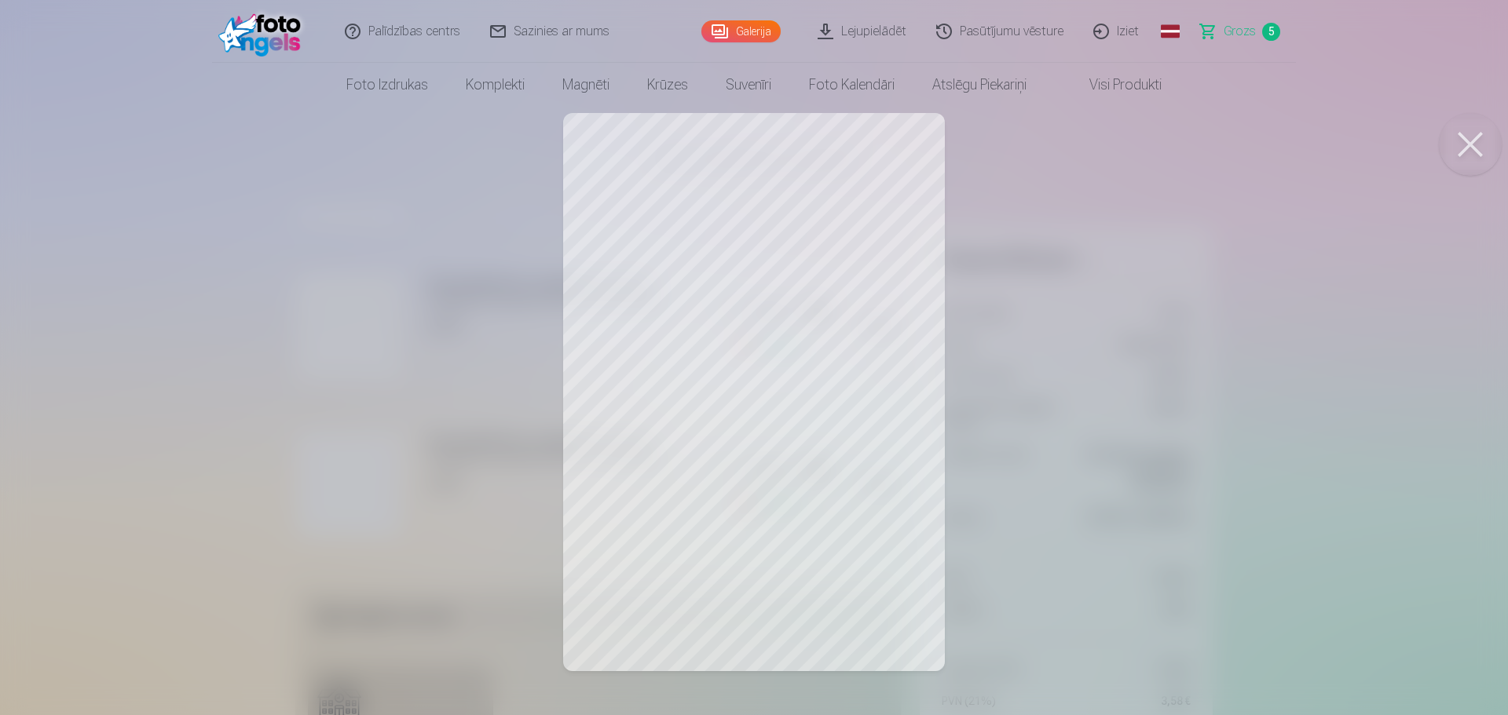
click at [1476, 138] on button at bounding box center [1470, 144] width 63 height 63
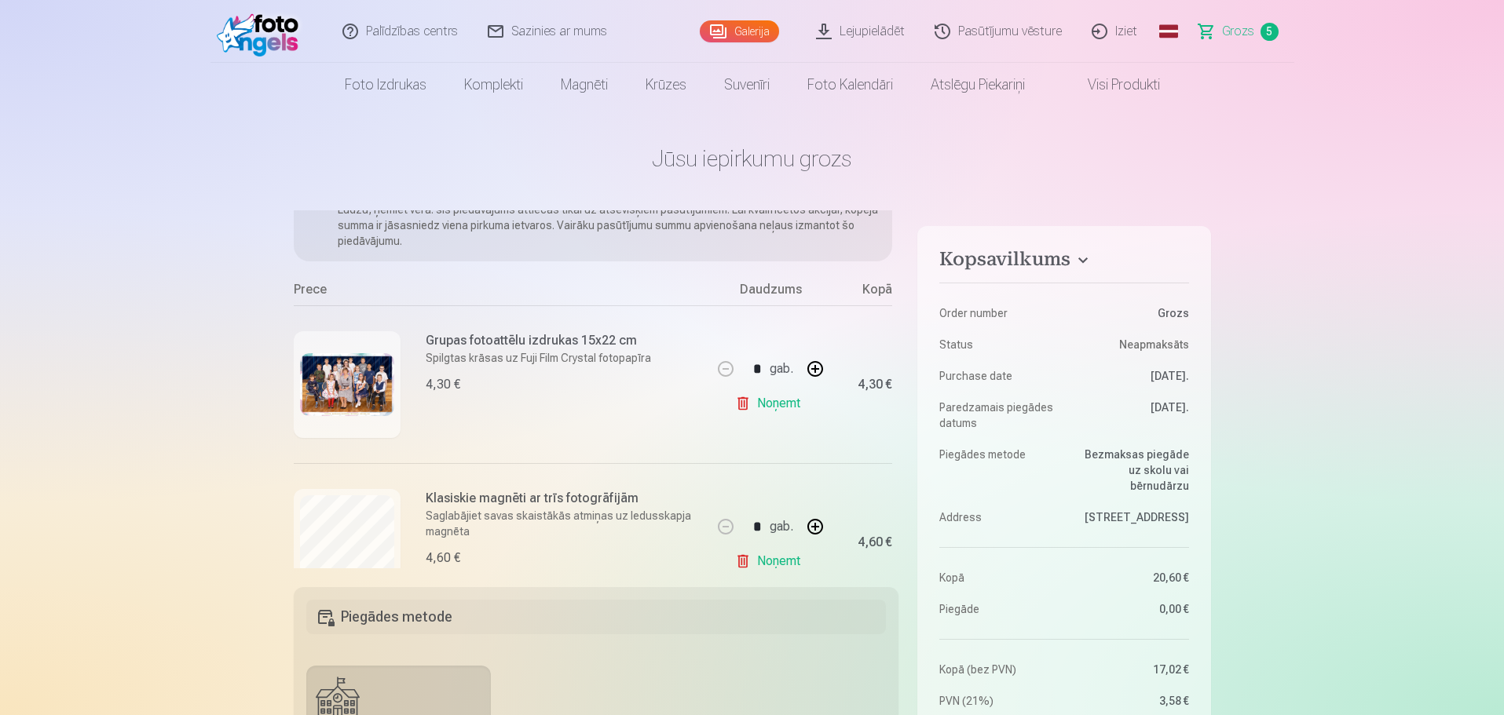
scroll to position [77, 0]
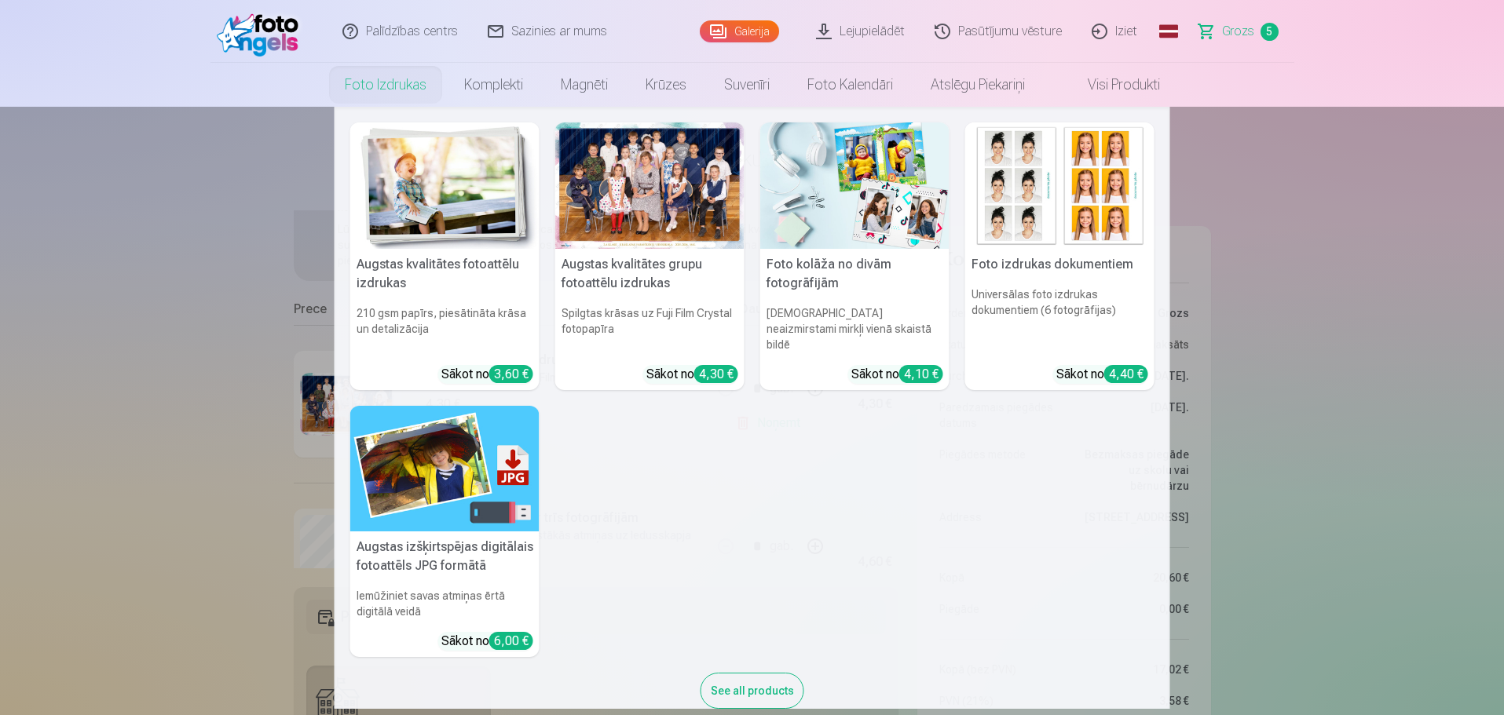
click at [901, 200] on img at bounding box center [854, 186] width 189 height 126
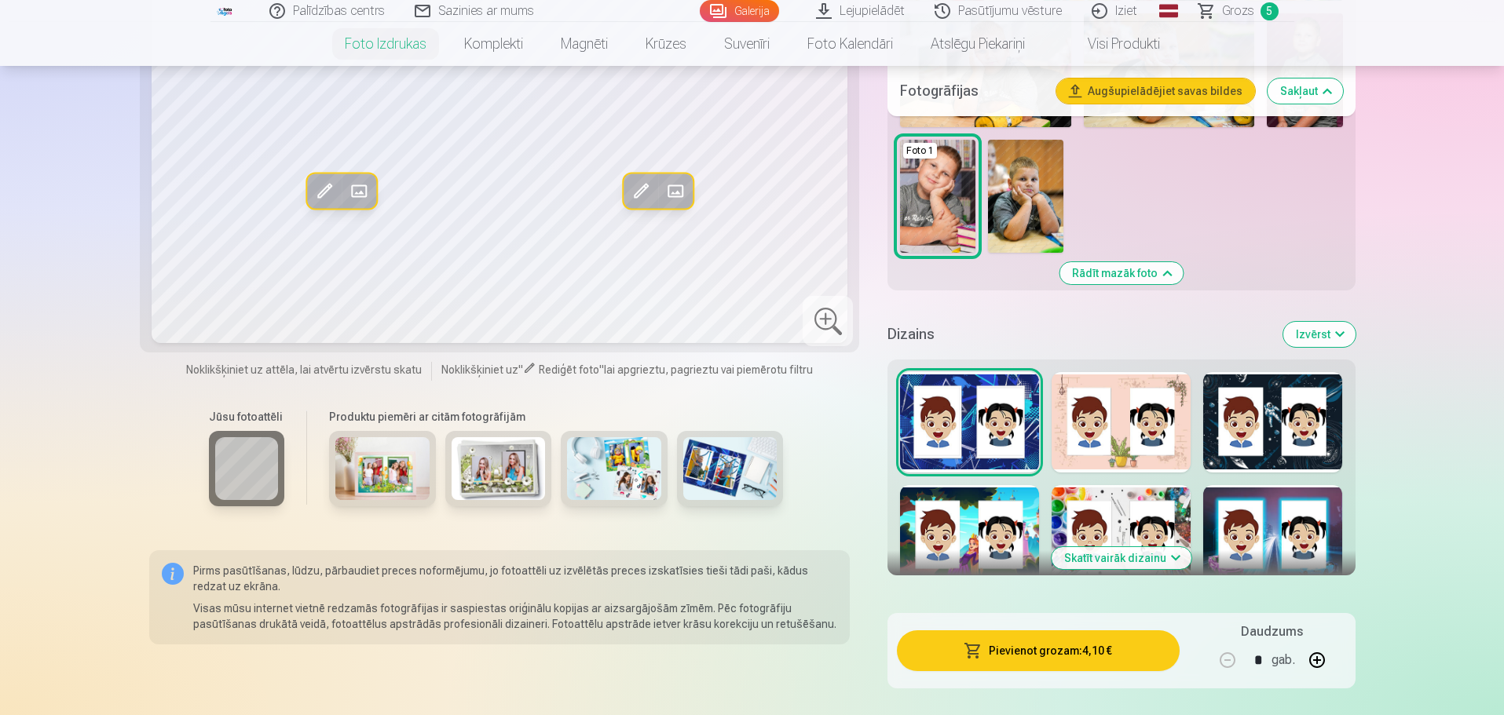
scroll to position [1178, 0]
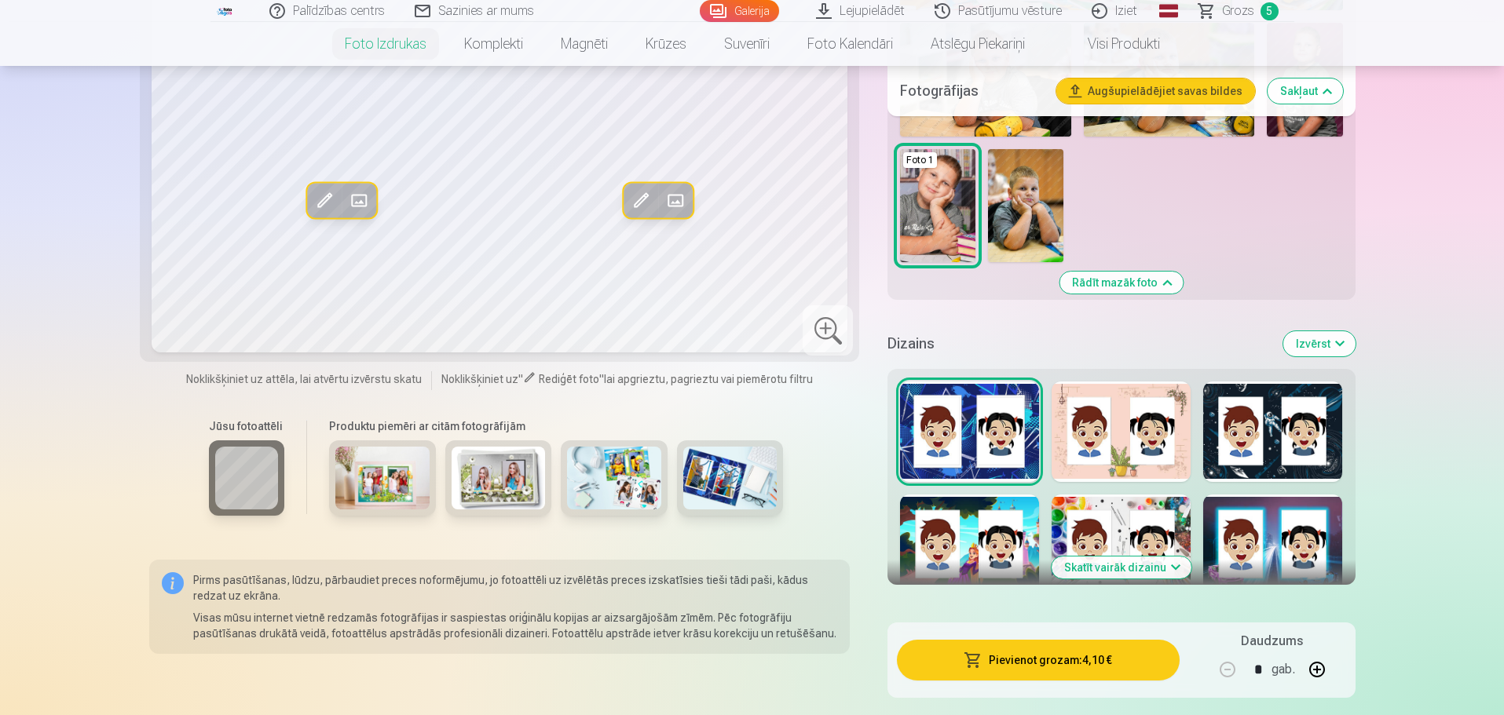
click at [1333, 344] on button "Izvērst" at bounding box center [1319, 343] width 72 height 25
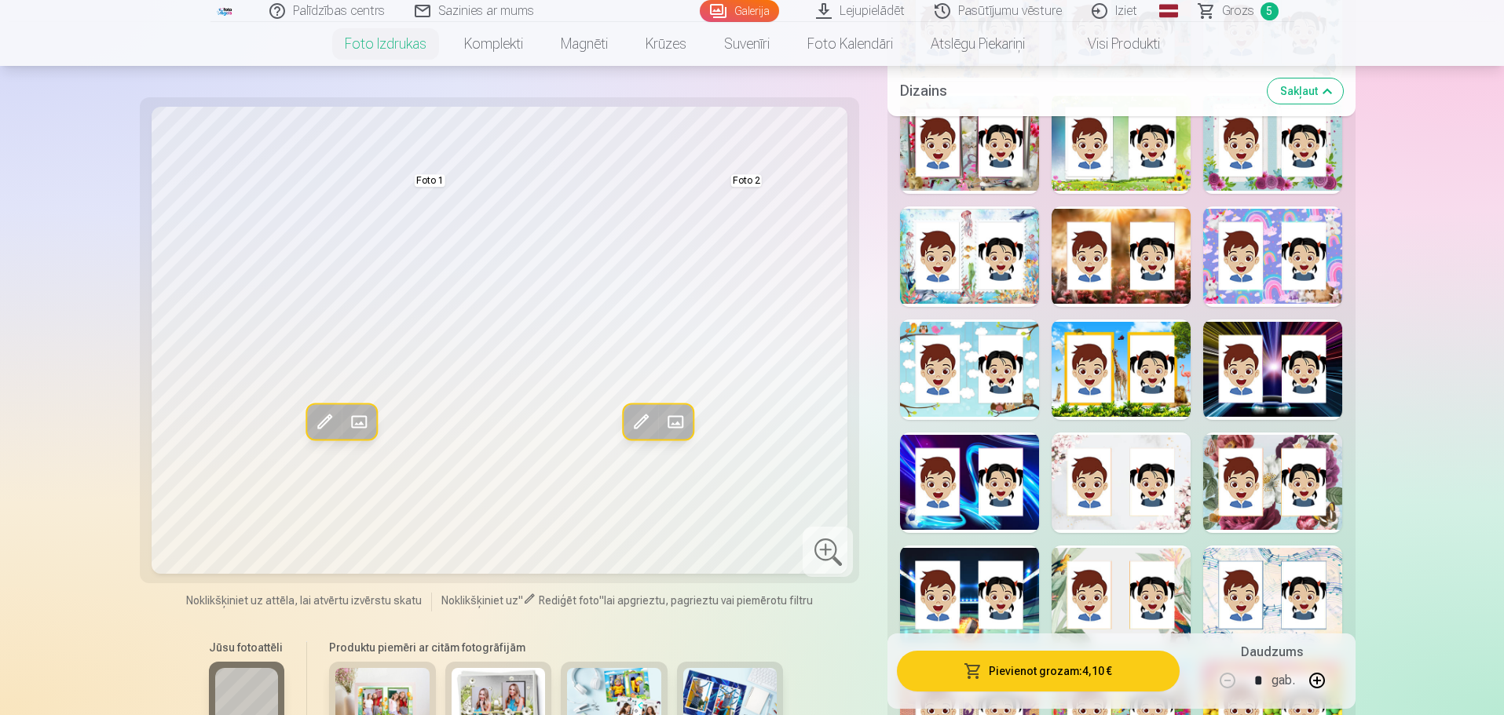
scroll to position [1806, 0]
click at [1274, 325] on div at bounding box center [1272, 369] width 139 height 101
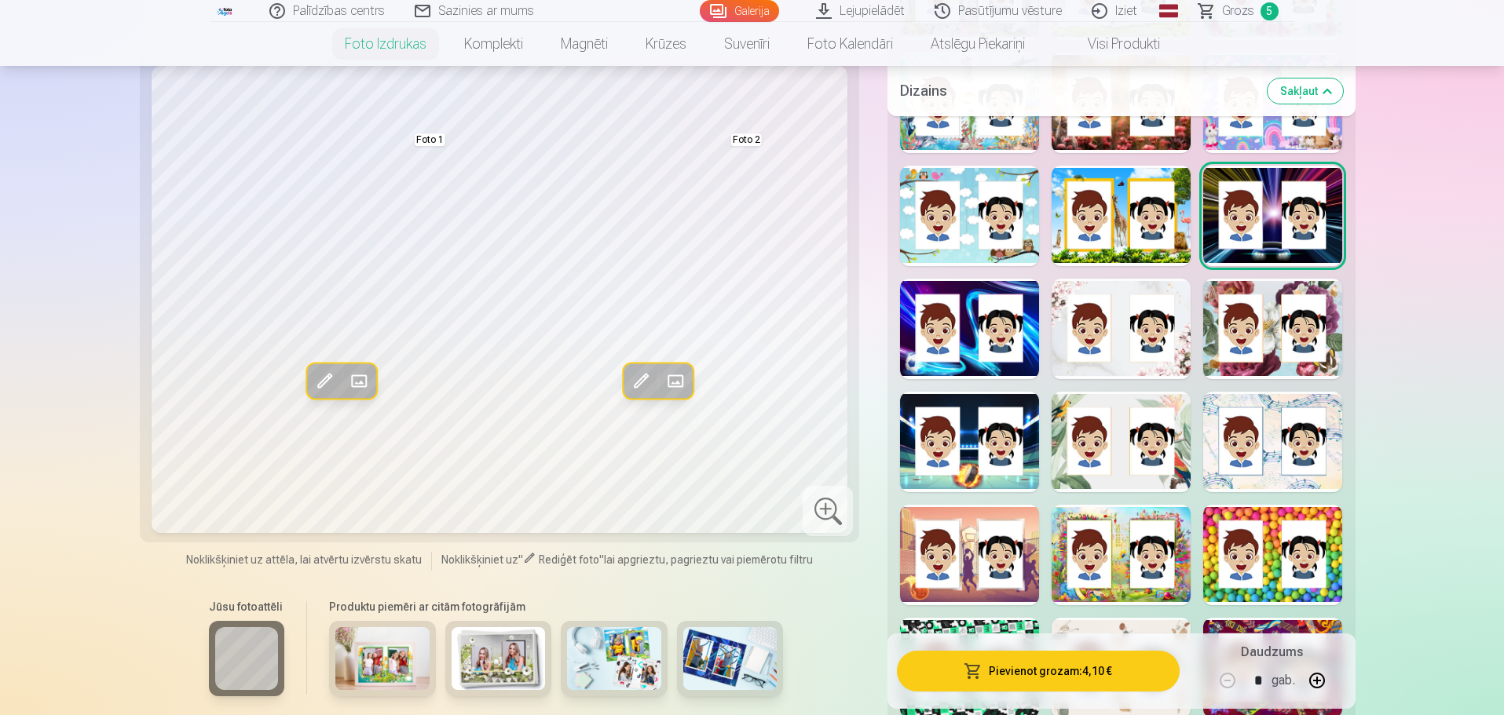
scroll to position [1963, 0]
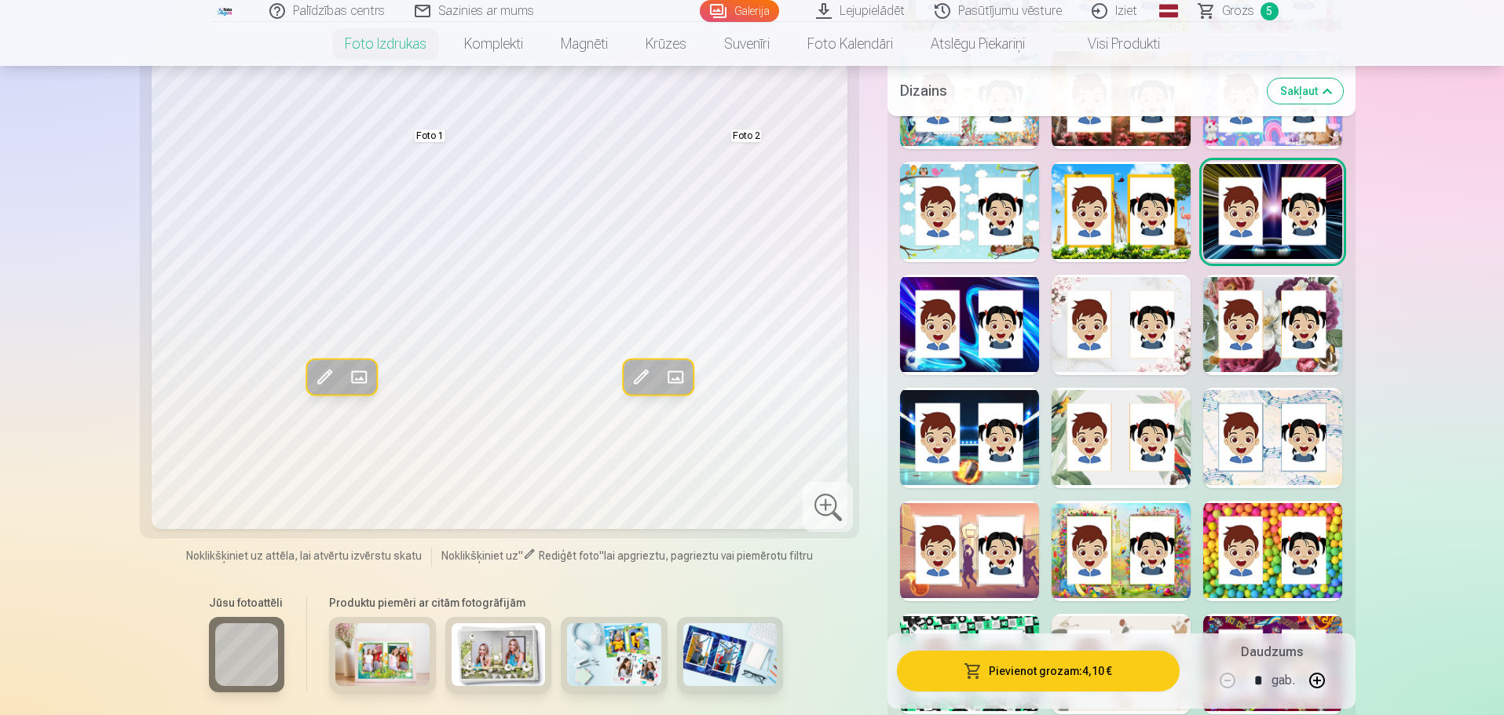
click at [1031, 353] on div at bounding box center [969, 325] width 139 height 101
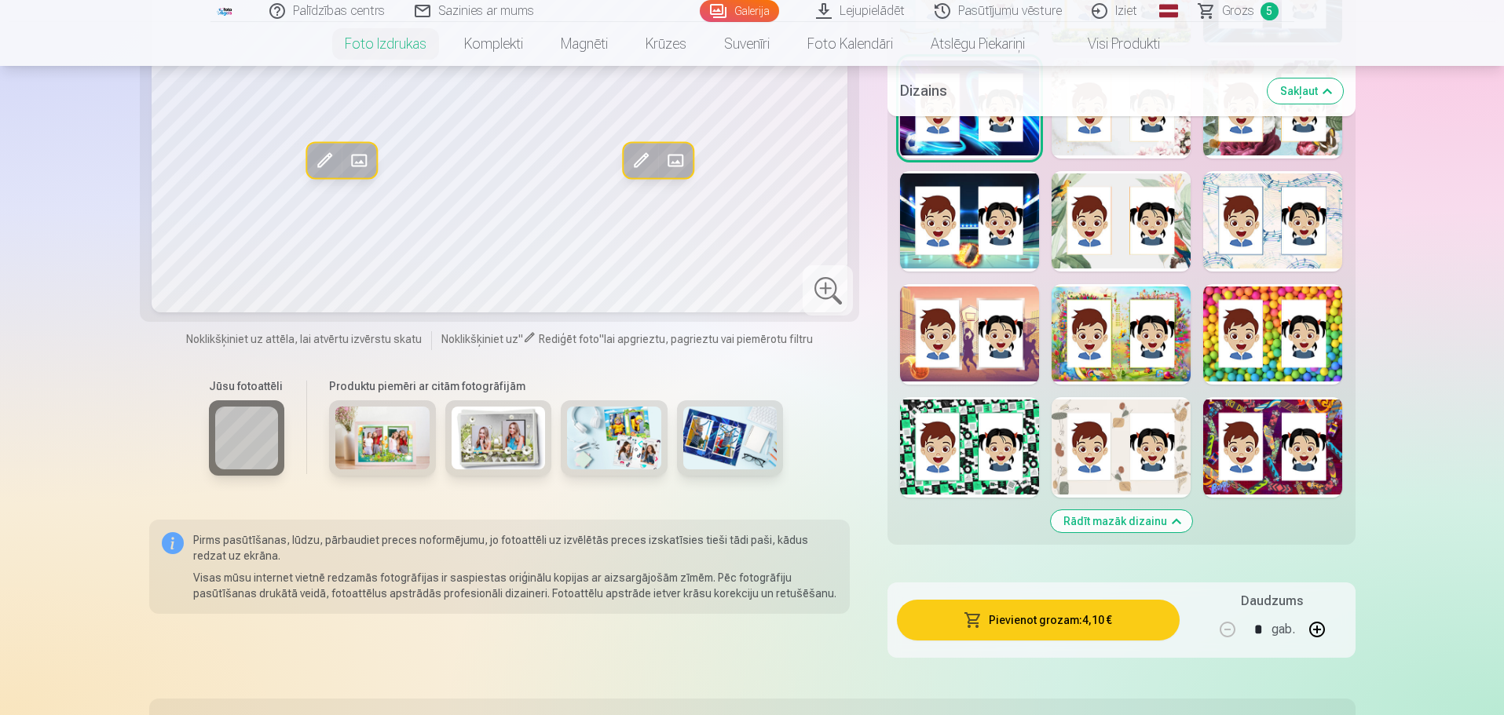
scroll to position [2199, 0]
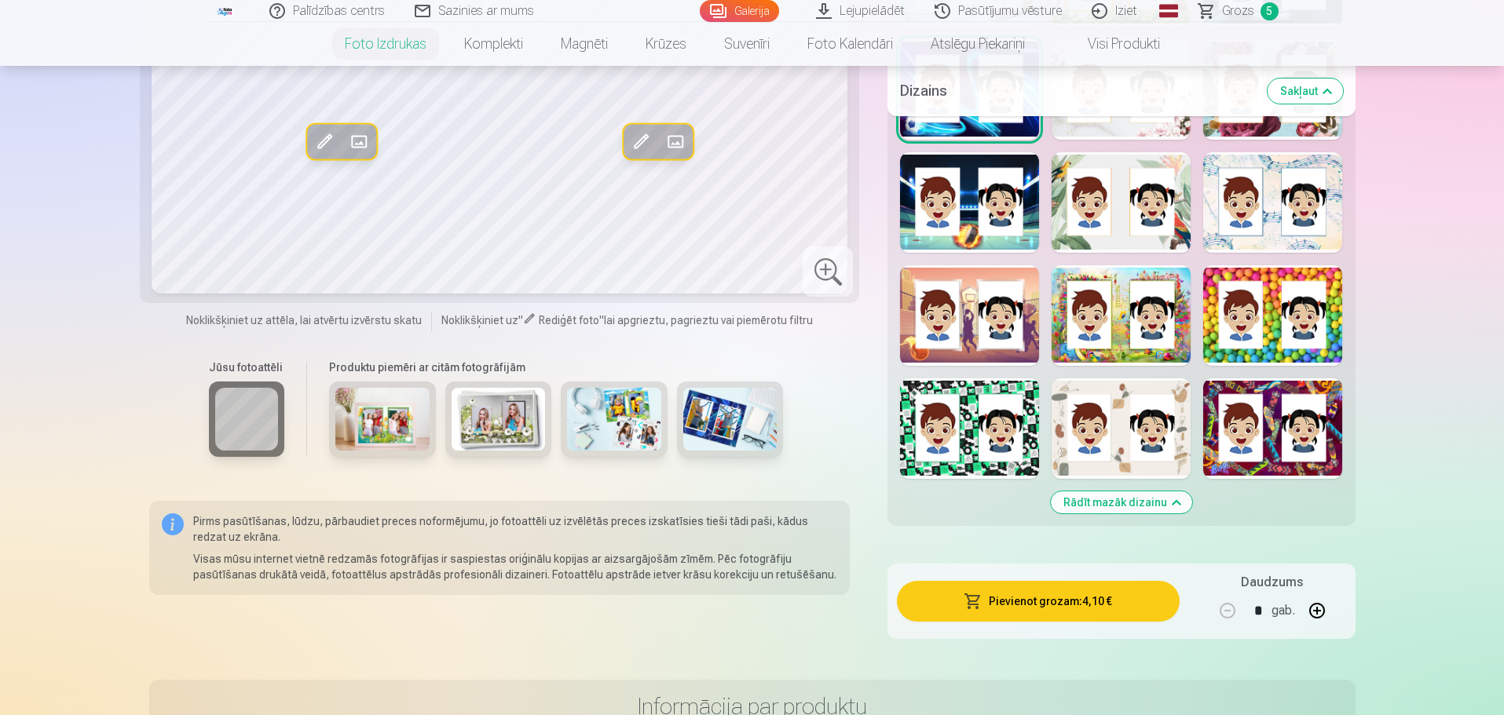
click at [1271, 355] on div at bounding box center [1272, 315] width 139 height 101
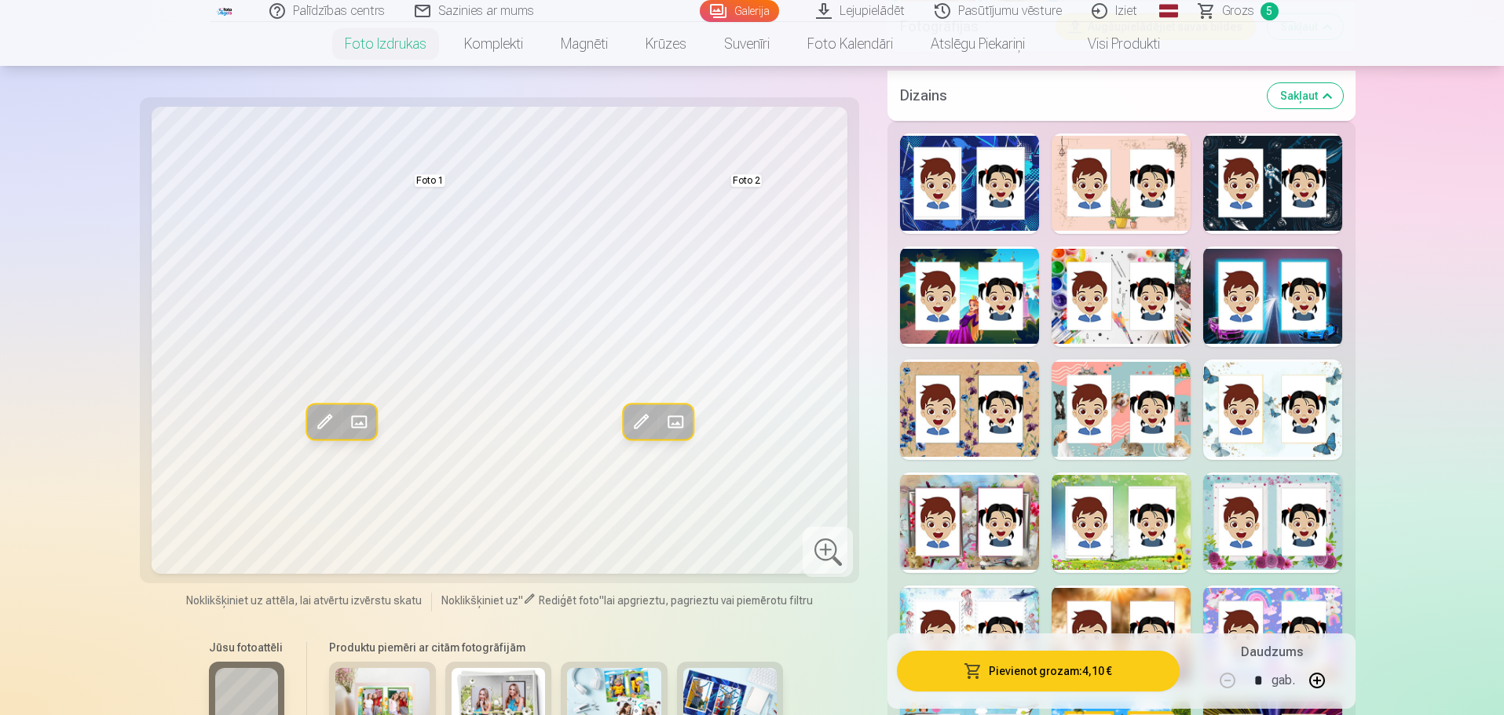
scroll to position [1335, 0]
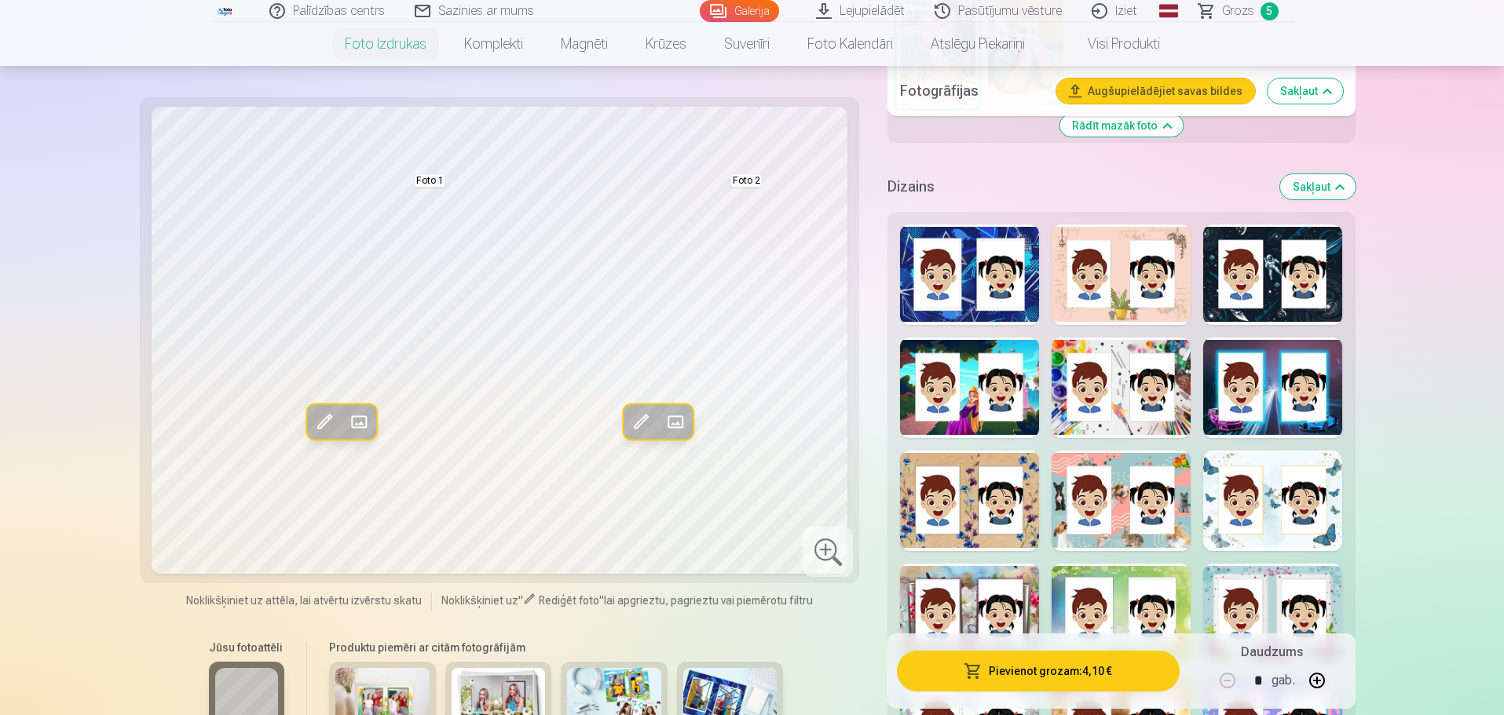
click at [1272, 310] on div at bounding box center [1272, 275] width 139 height 101
click at [1270, 426] on div at bounding box center [1272, 388] width 139 height 101
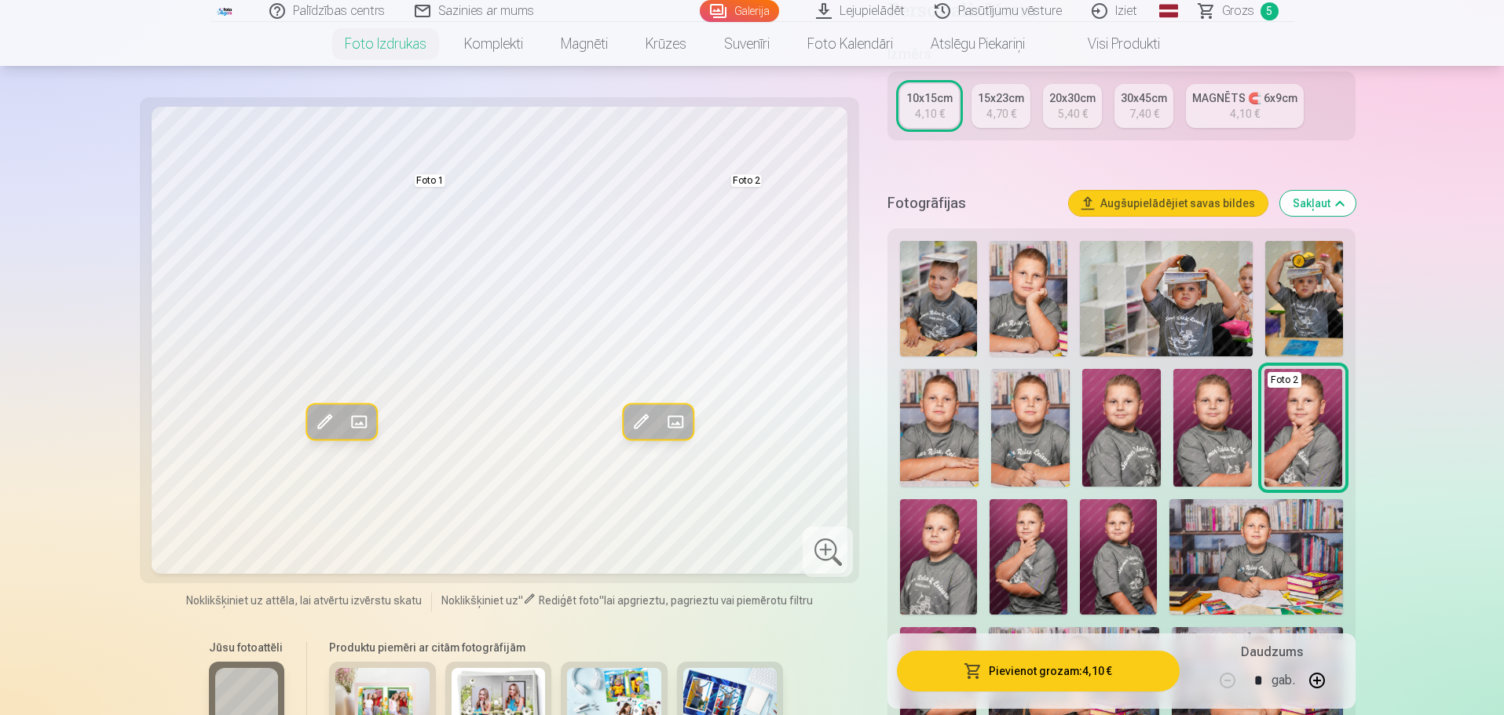
scroll to position [314, 0]
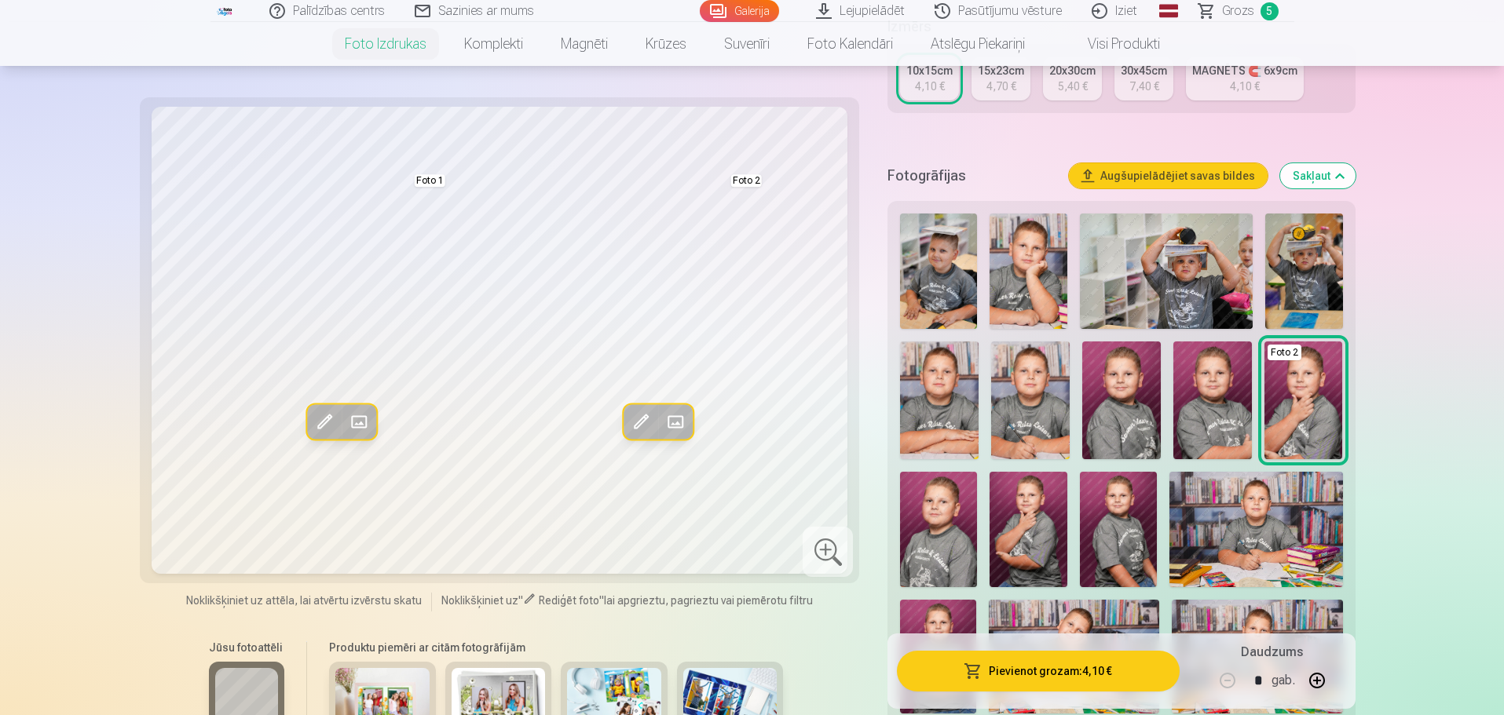
click at [1153, 277] on img at bounding box center [1167, 271] width 174 height 115
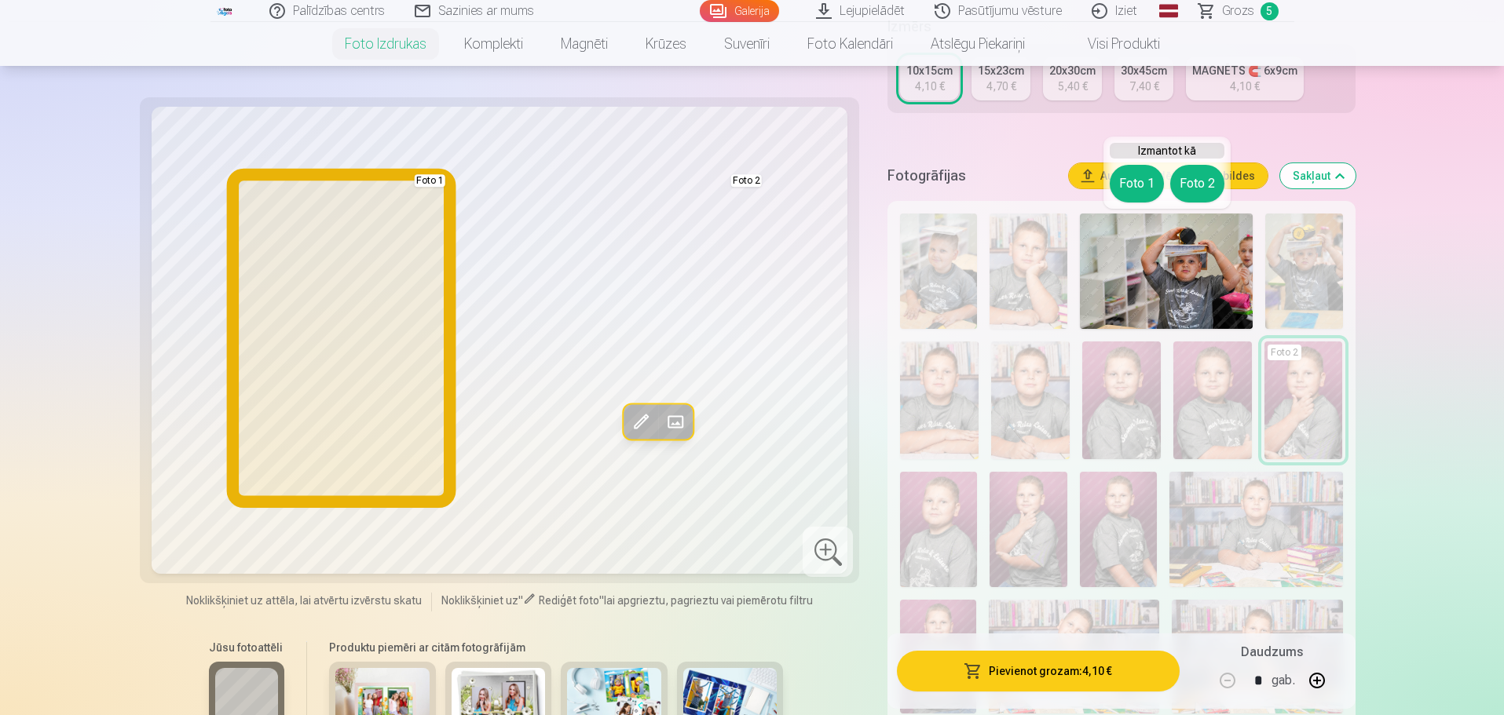
click at [1128, 180] on button "Foto 1" at bounding box center [1137, 184] width 54 height 38
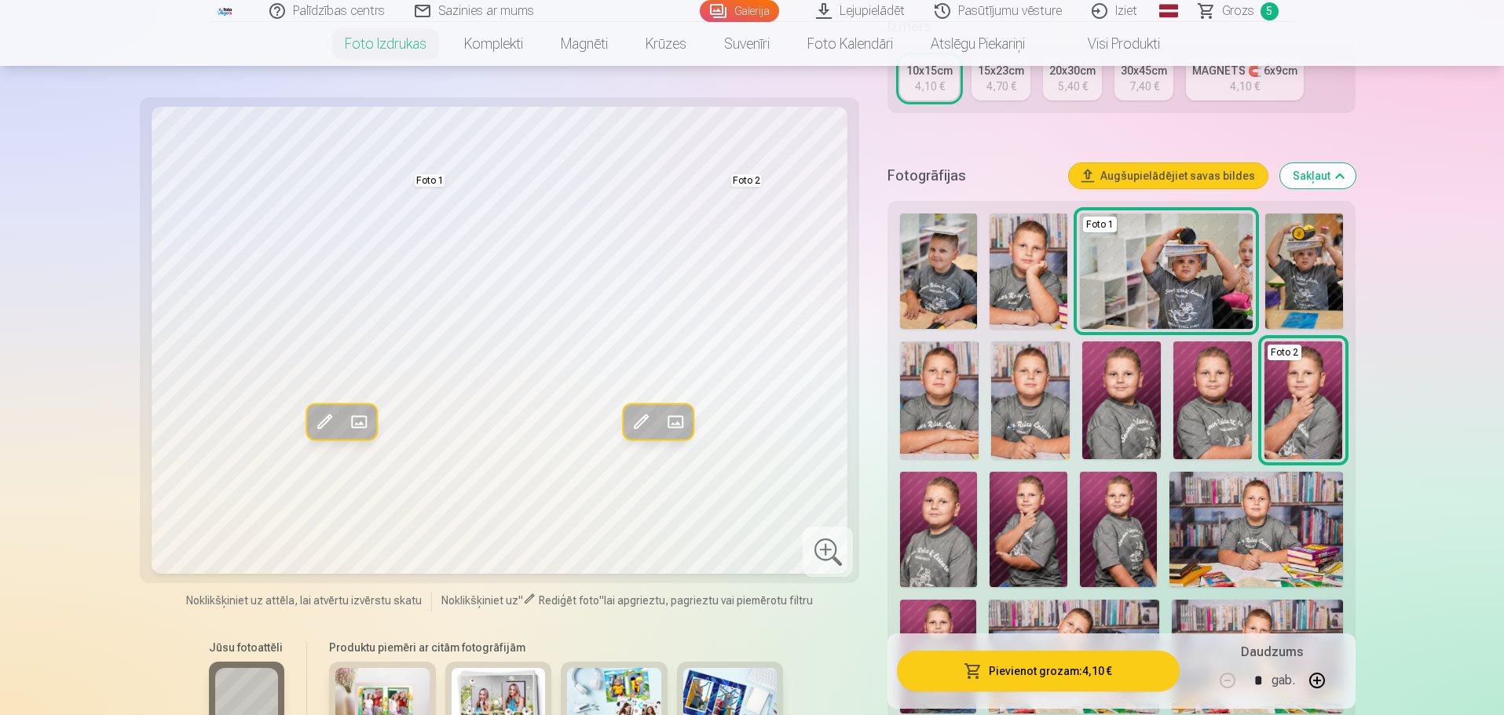
click at [1300, 260] on img at bounding box center [1303, 271] width 77 height 115
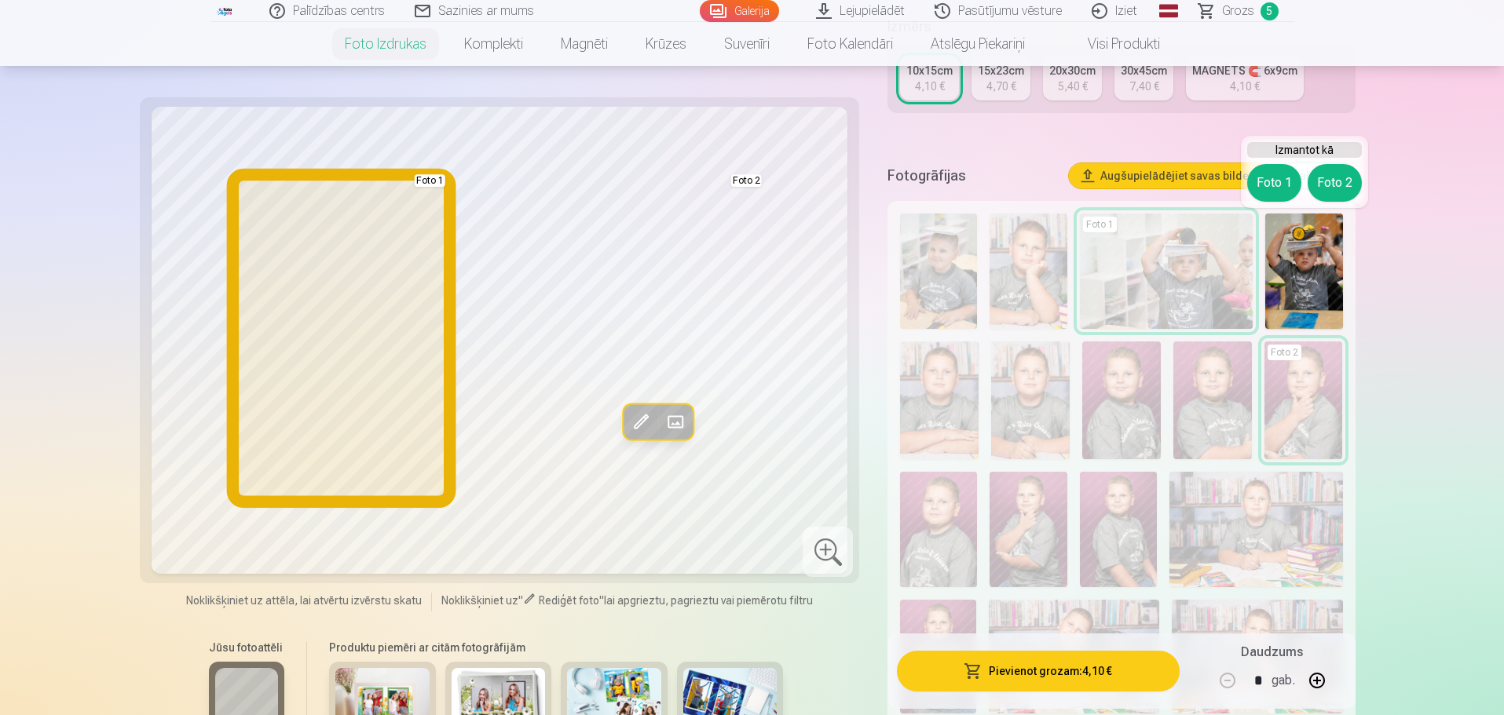
click at [1261, 185] on button "Foto 1" at bounding box center [1274, 183] width 54 height 38
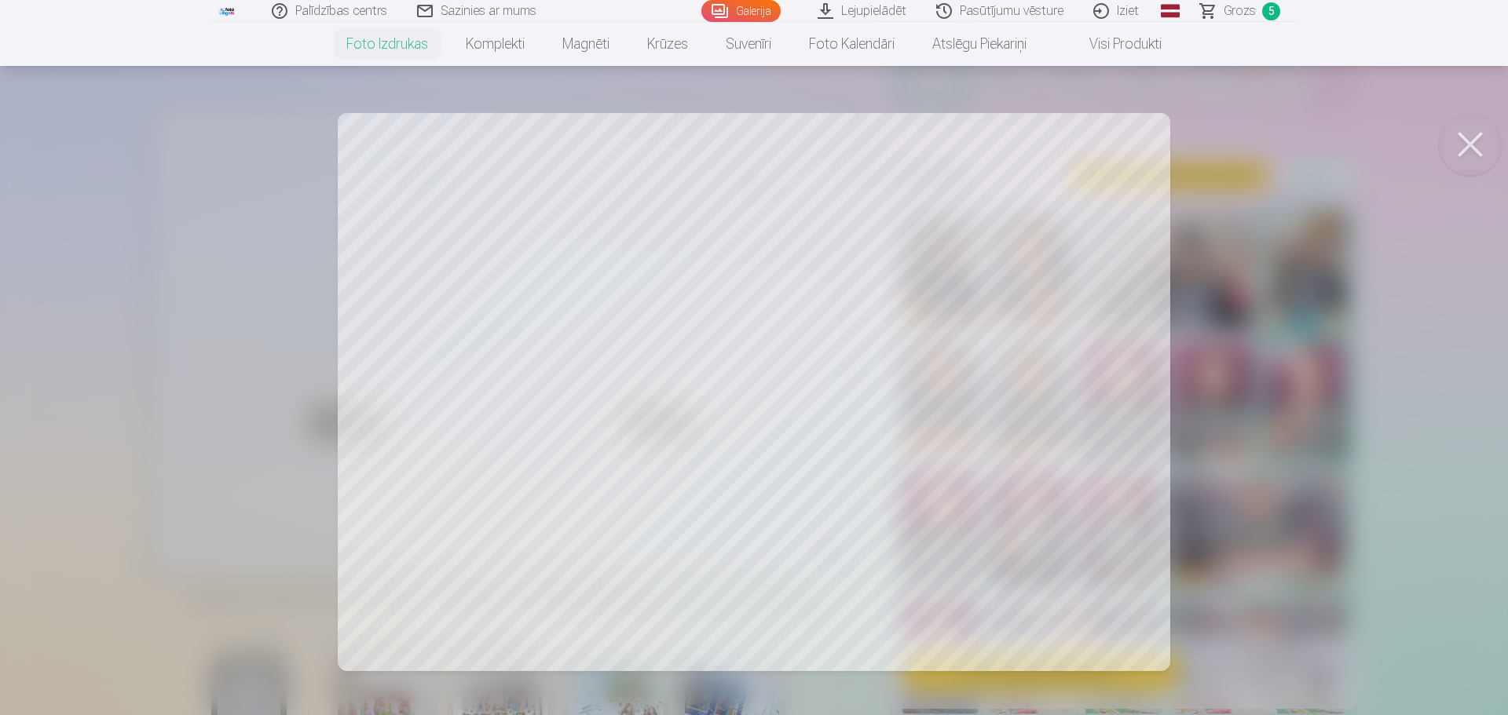
click at [1474, 143] on button at bounding box center [1470, 144] width 63 height 63
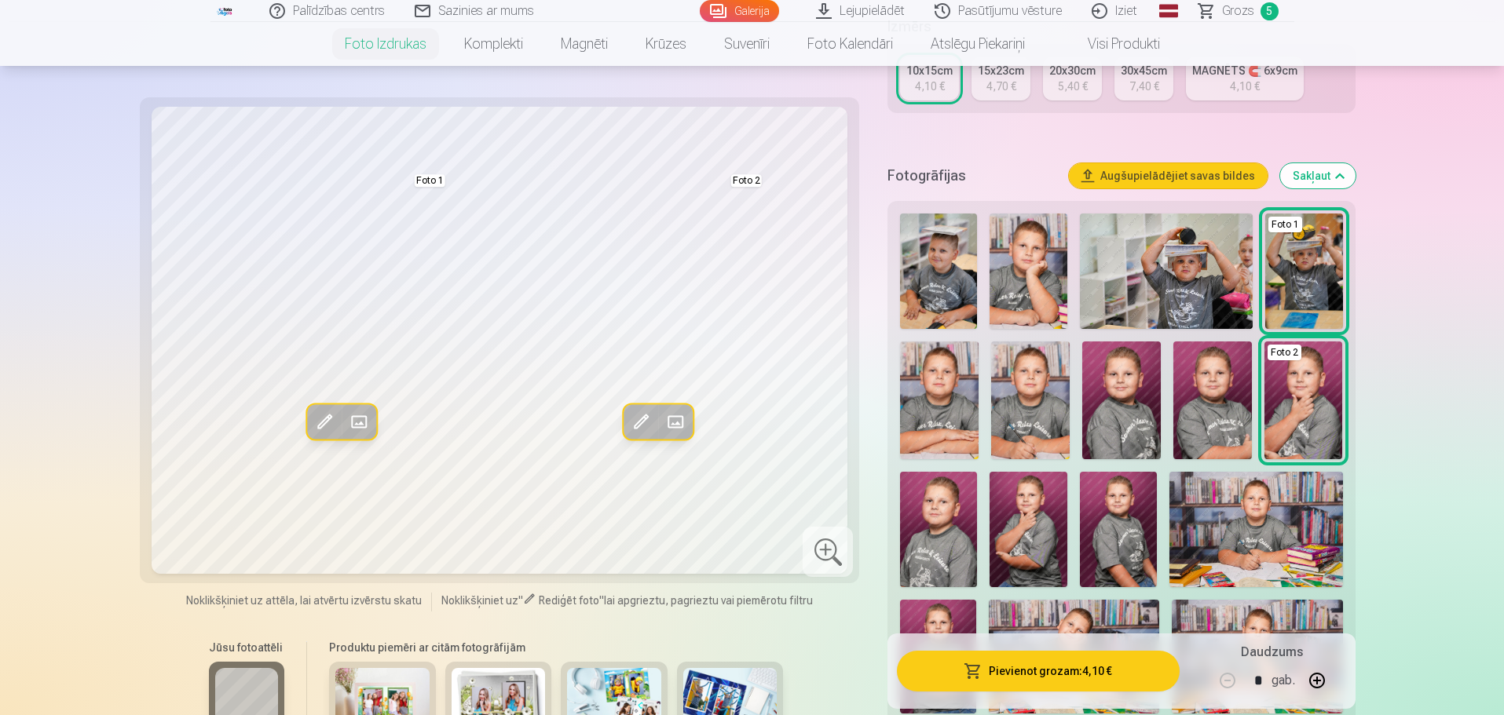
click at [1020, 282] on img at bounding box center [1027, 271] width 77 height 115
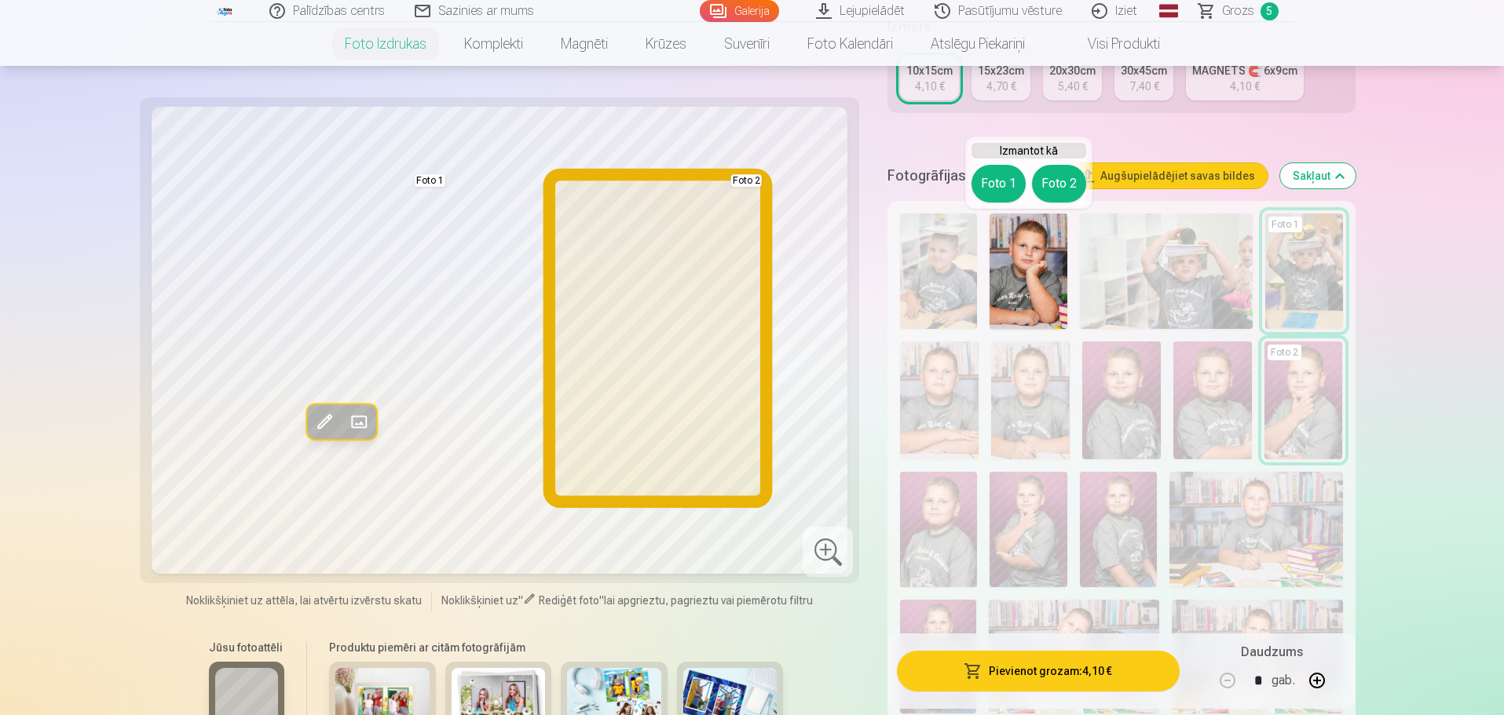
click at [1066, 186] on button "Foto 2" at bounding box center [1059, 184] width 54 height 38
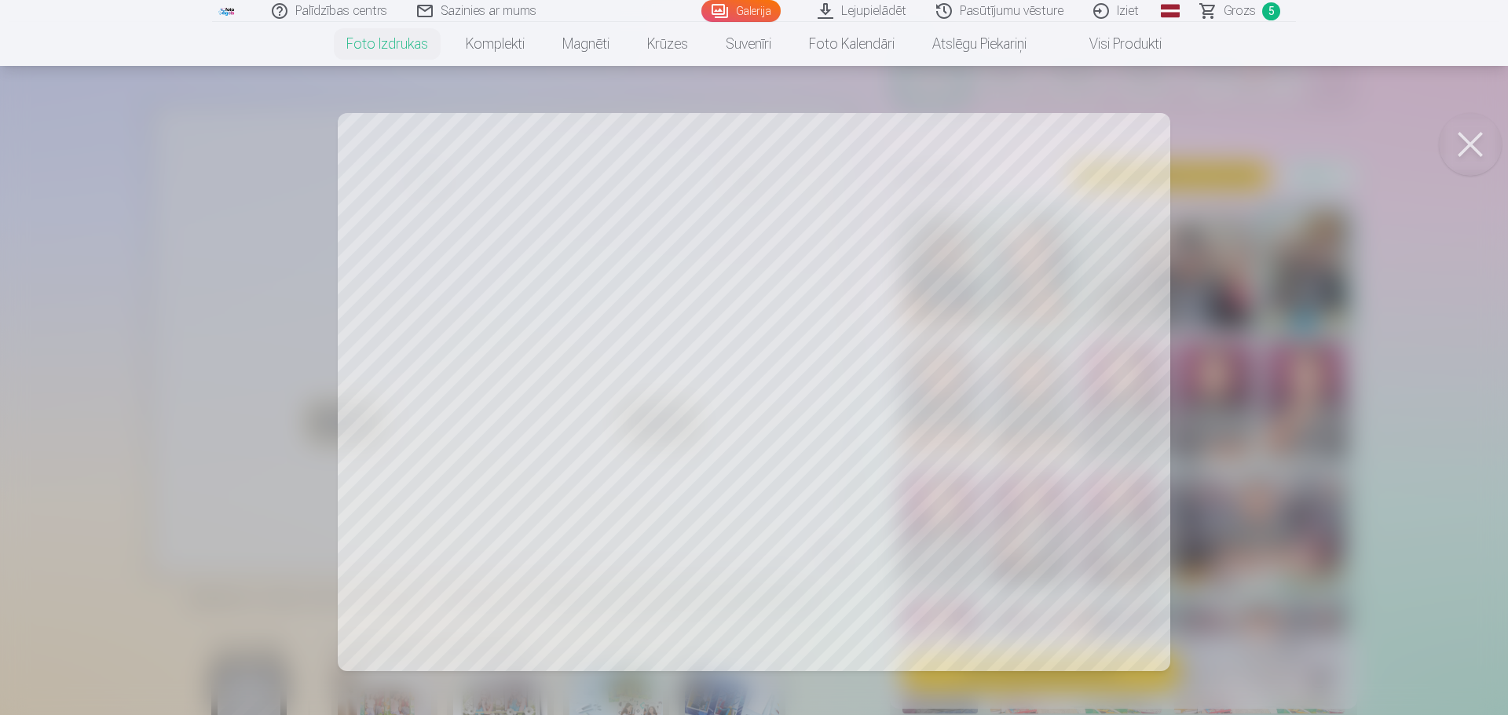
click at [1478, 141] on button at bounding box center [1470, 144] width 63 height 63
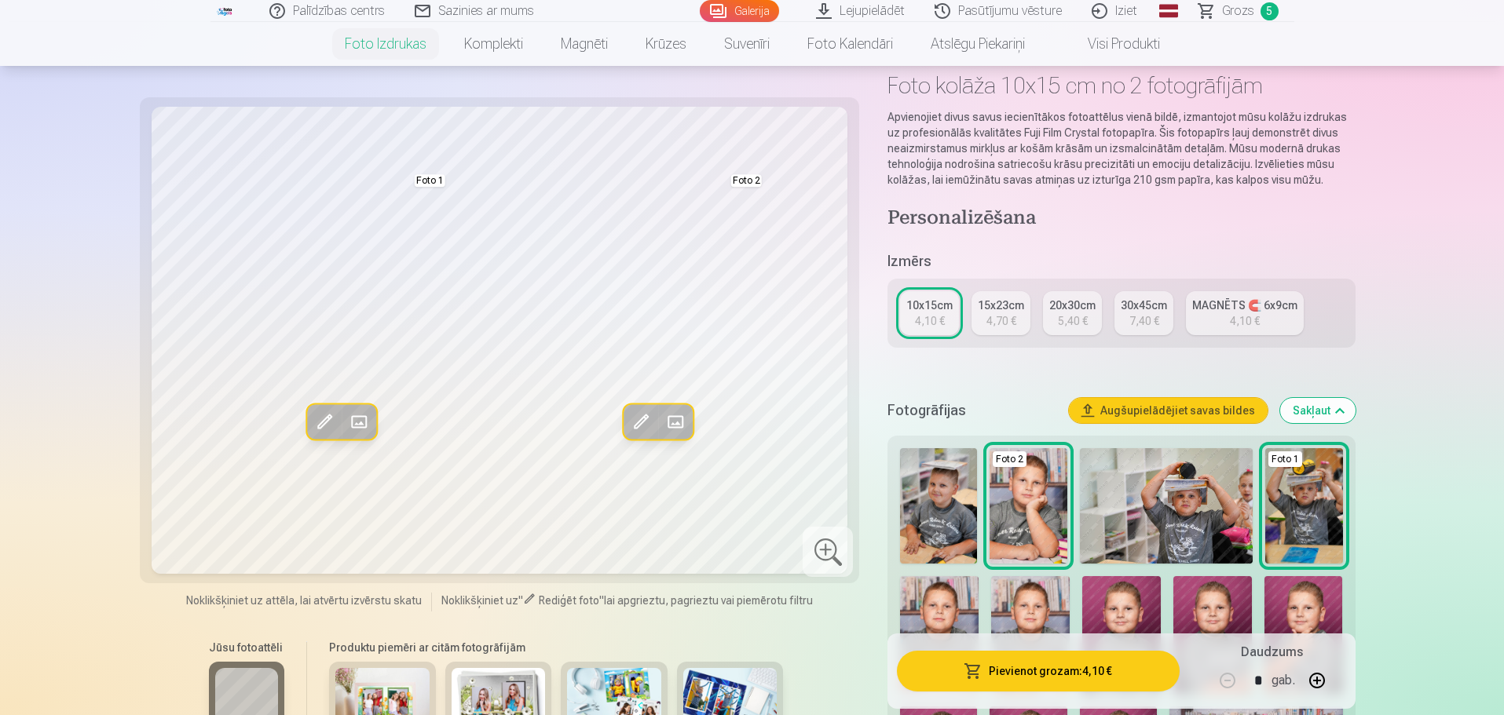
scroll to position [79, 0]
click at [999, 318] on div "4,70 €" at bounding box center [1001, 322] width 30 height 16
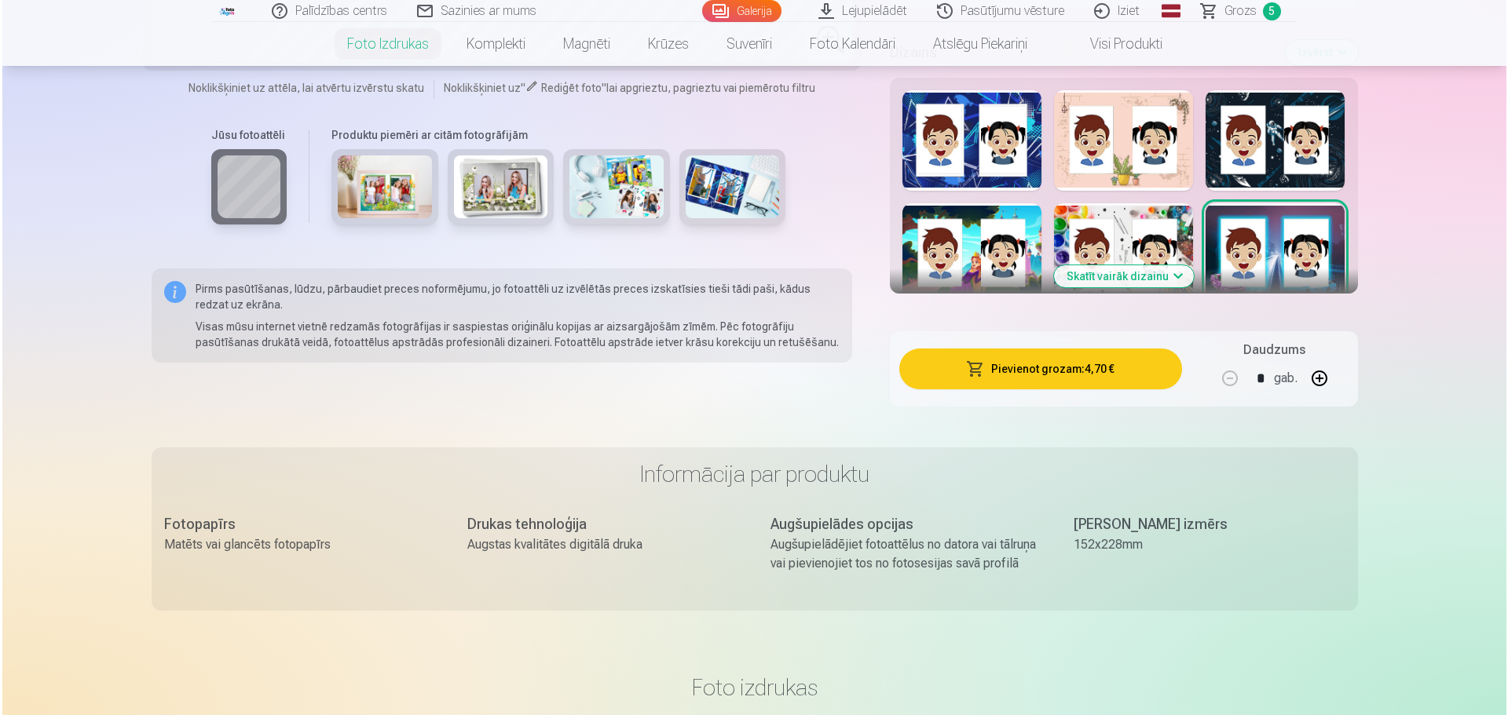
scroll to position [1571, 0]
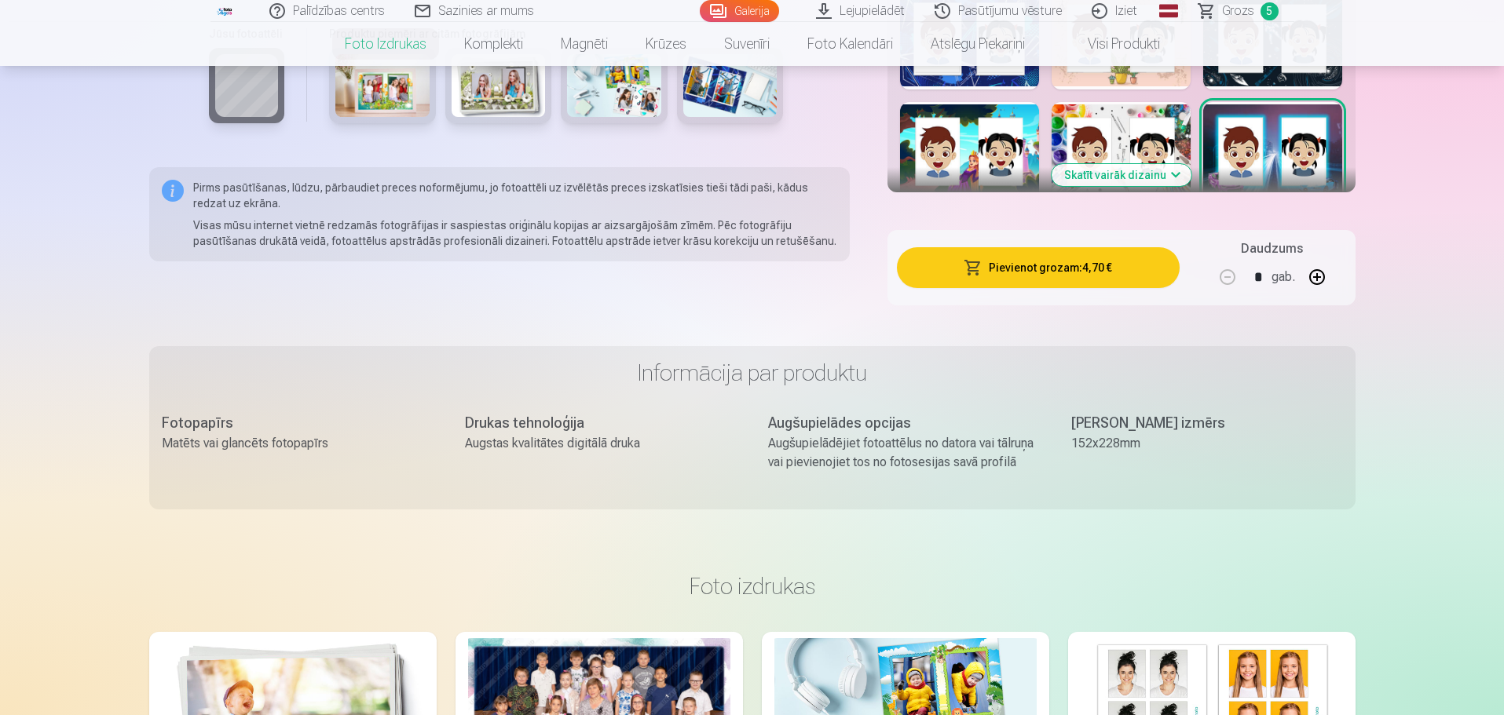
click at [1039, 276] on button "Pievienot grozam : 4,70 €" at bounding box center [1038, 267] width 282 height 41
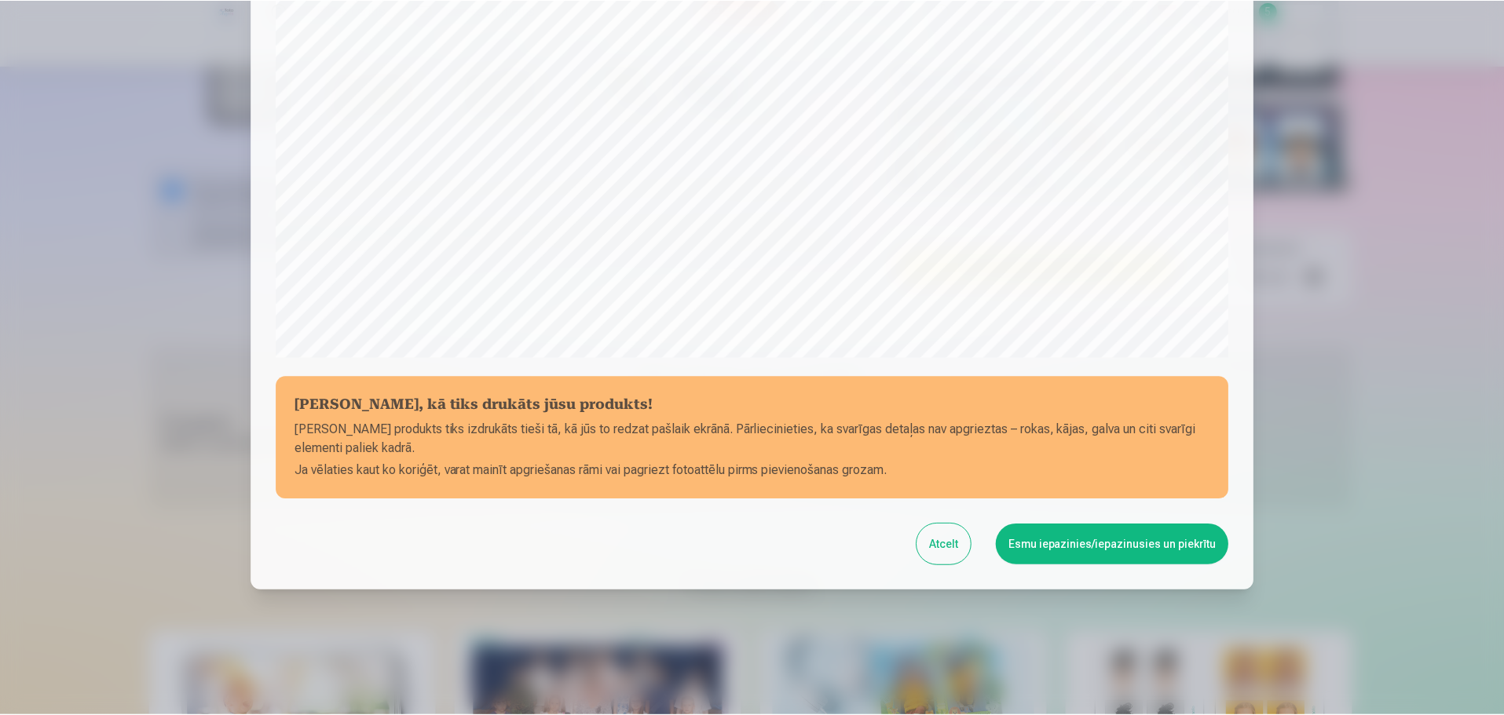
scroll to position [415, 0]
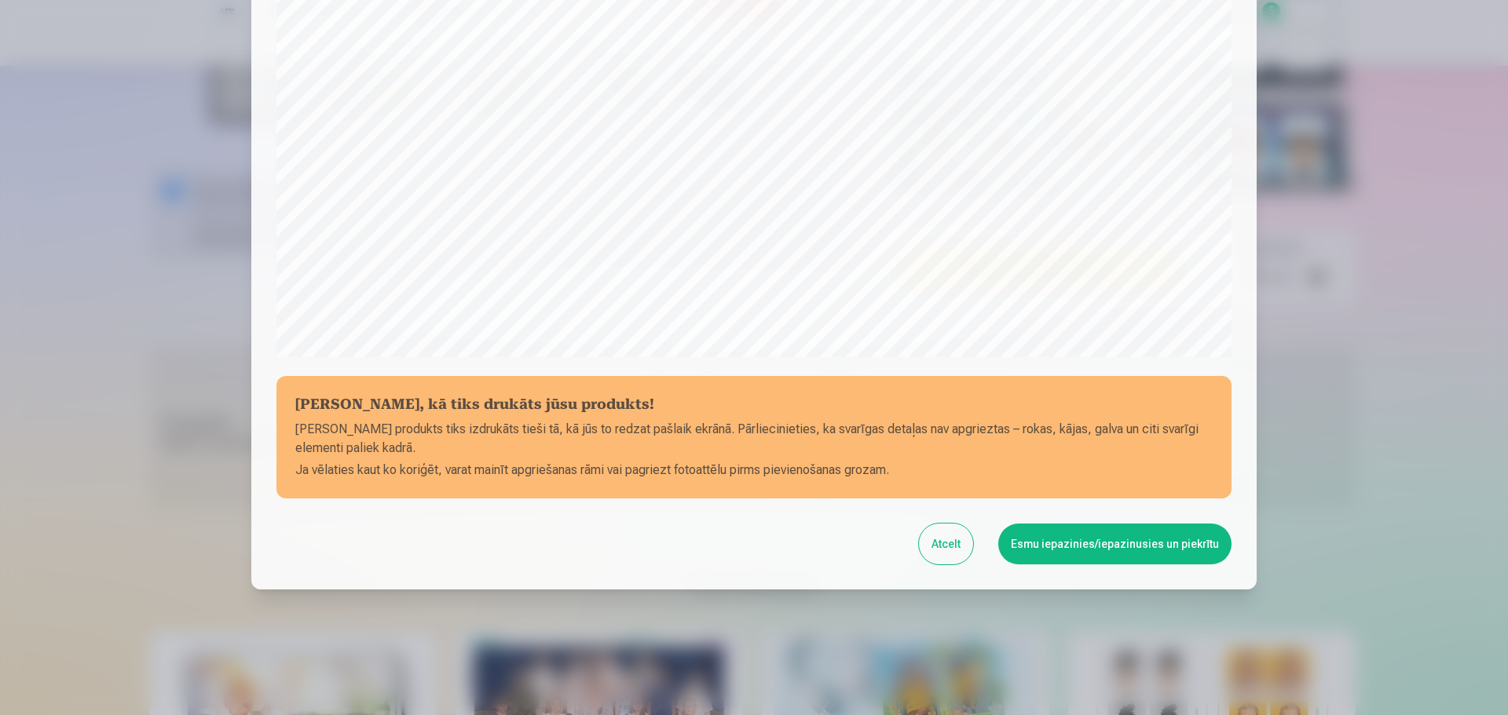
click at [1129, 551] on button "Esmu iepazinies/iepazinusies un piekrītu" at bounding box center [1114, 544] width 233 height 41
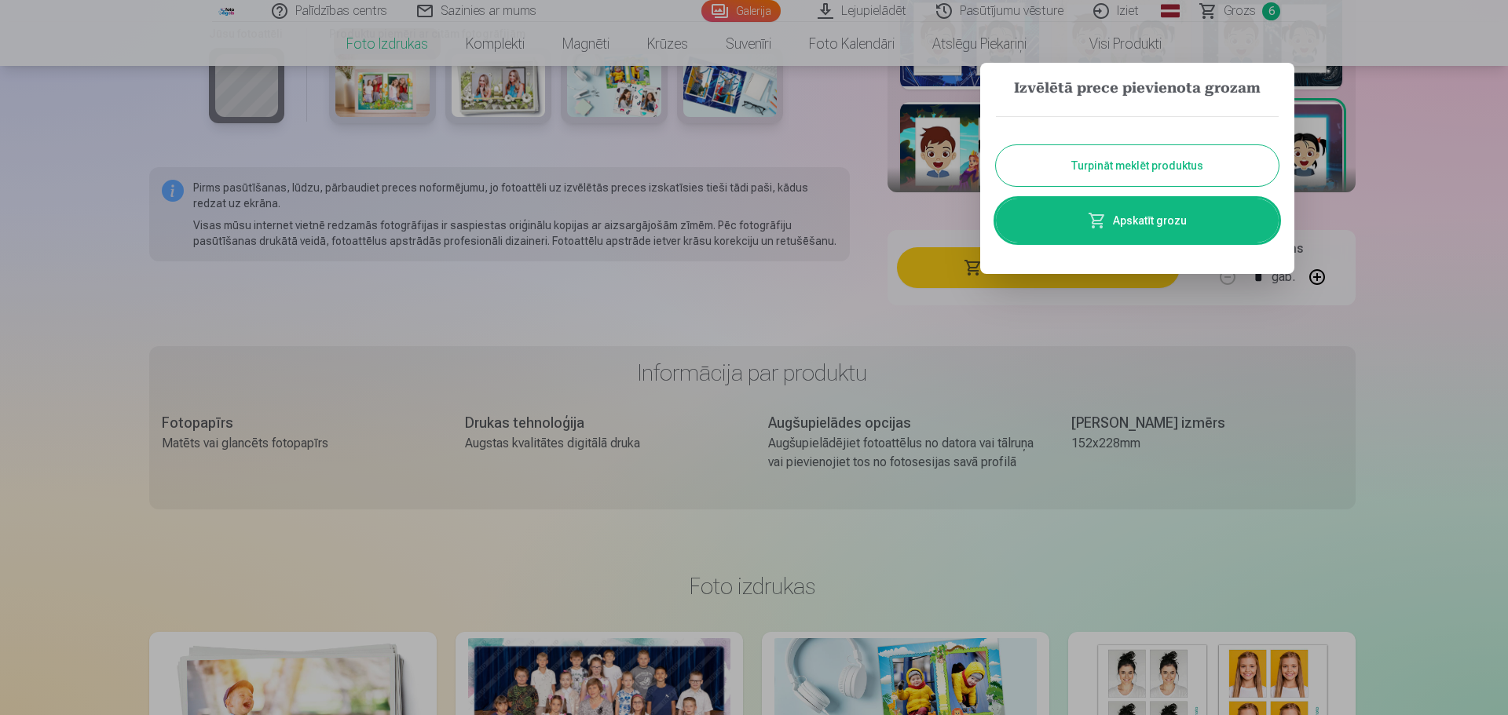
click at [1155, 225] on link "Apskatīt grozu" at bounding box center [1137, 221] width 283 height 44
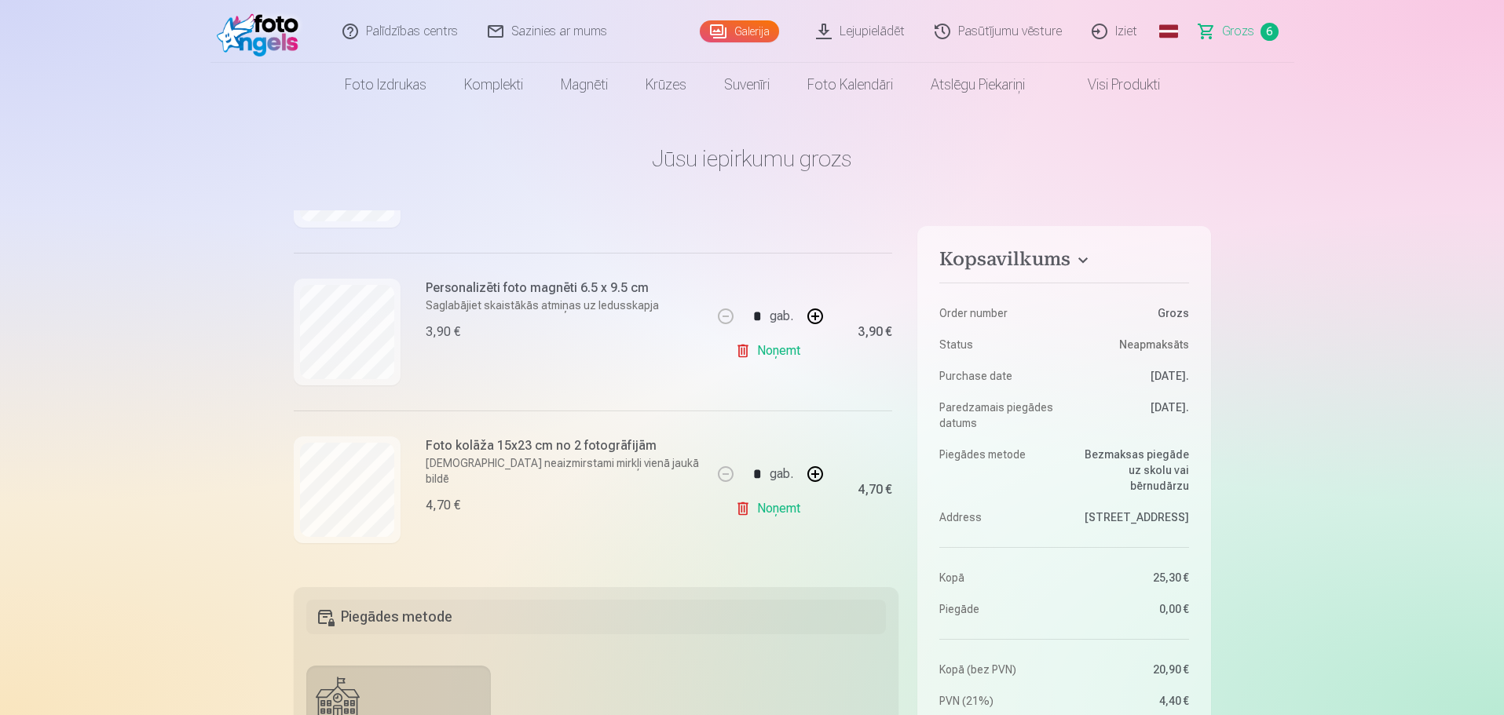
click at [1111, 80] on link "Visi produkti" at bounding box center [1111, 85] width 135 height 44
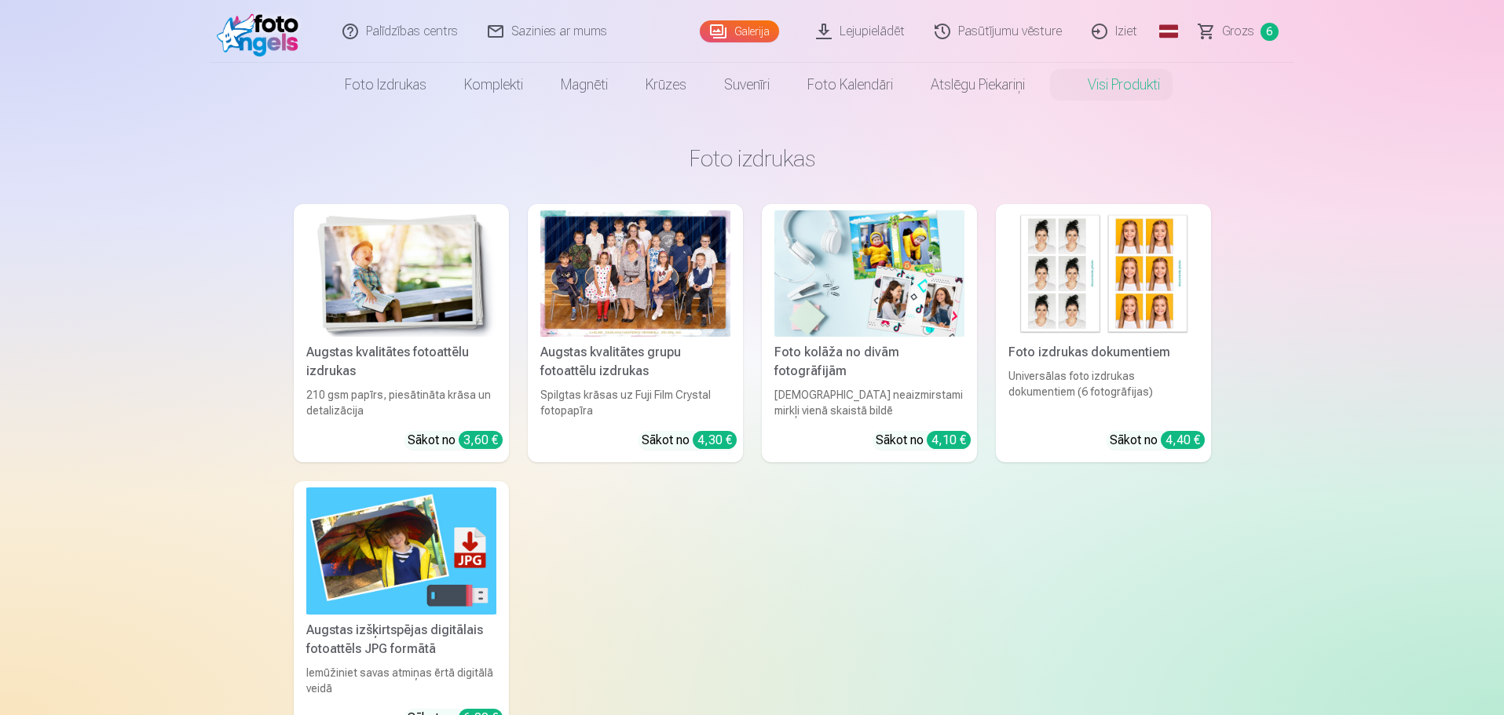
click at [360, 359] on div "Augstas kvalitātes fotoattēlu izdrukas" at bounding box center [401, 362] width 203 height 38
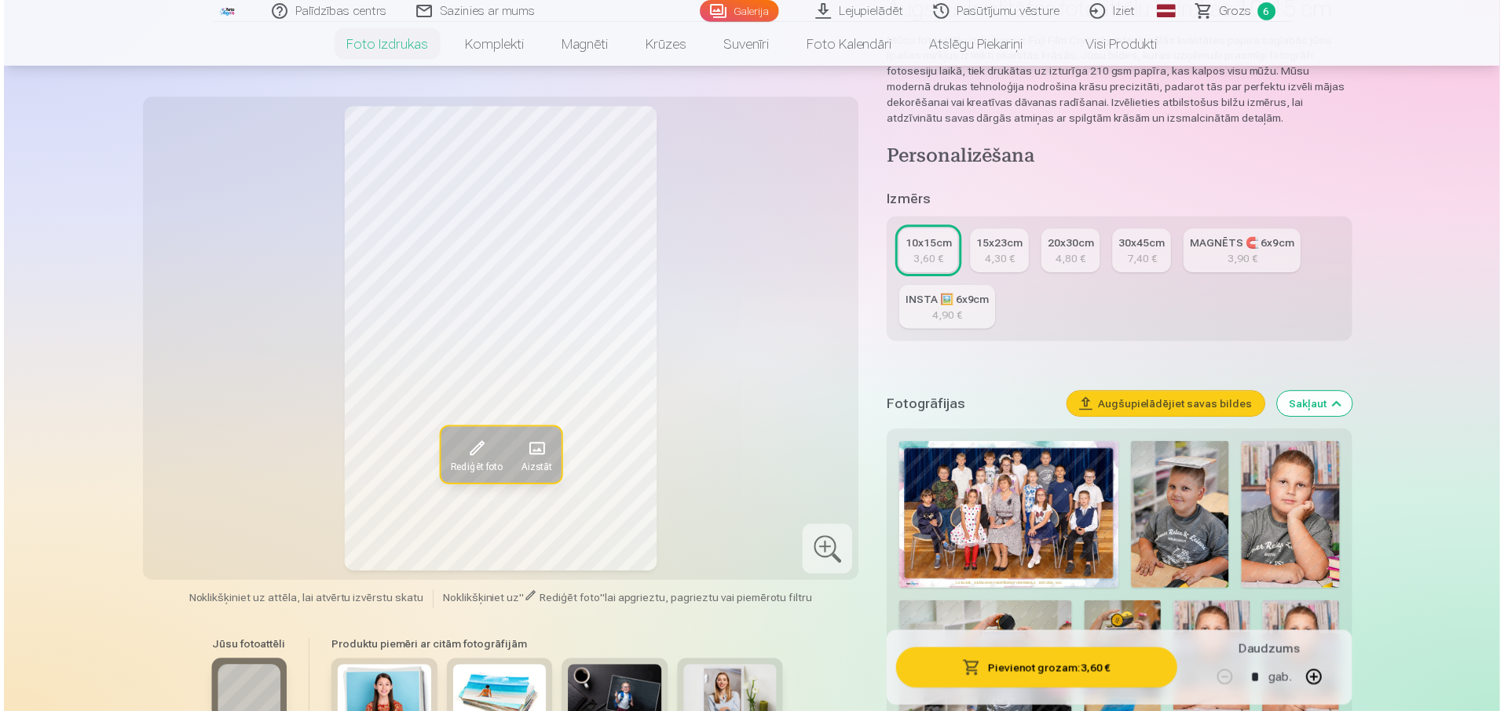
scroll to position [157, 0]
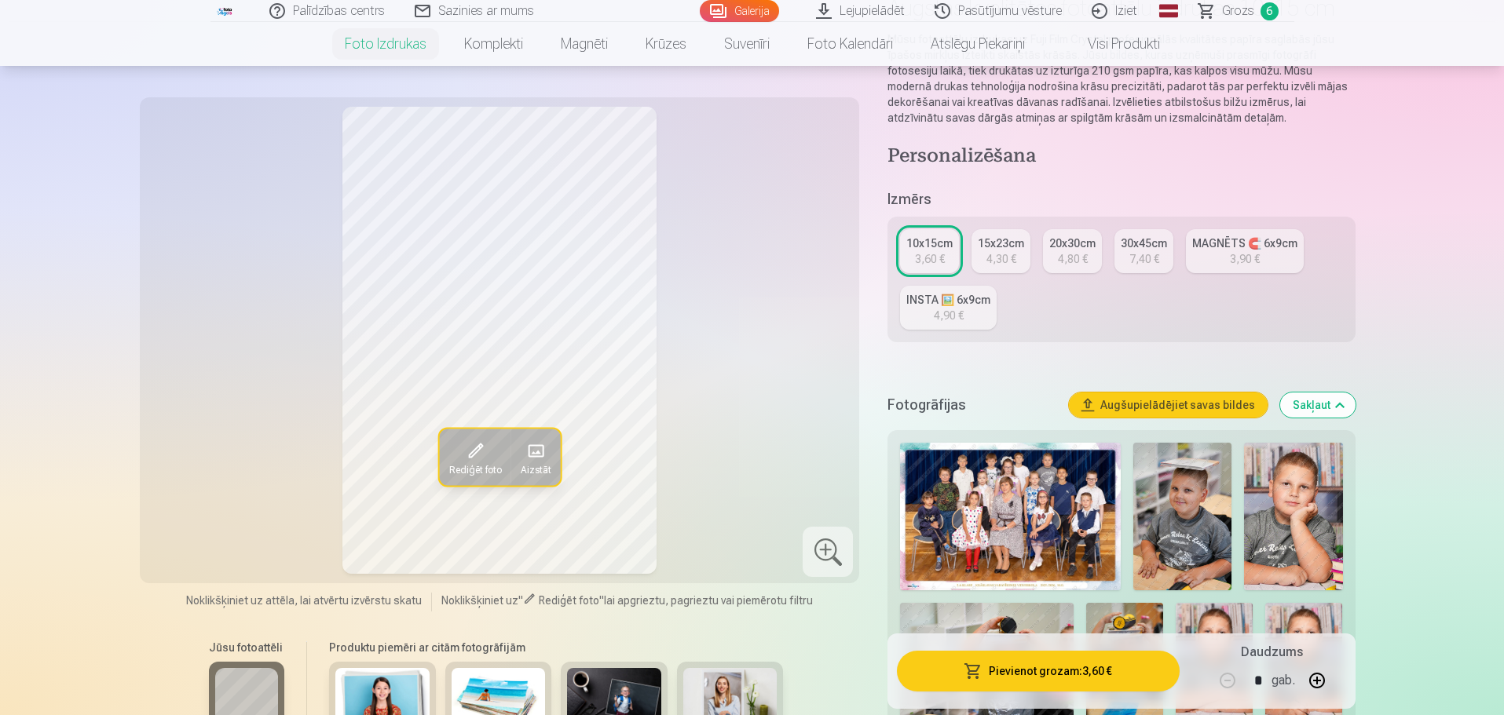
click at [1013, 530] on img at bounding box center [1010, 517] width 221 height 148
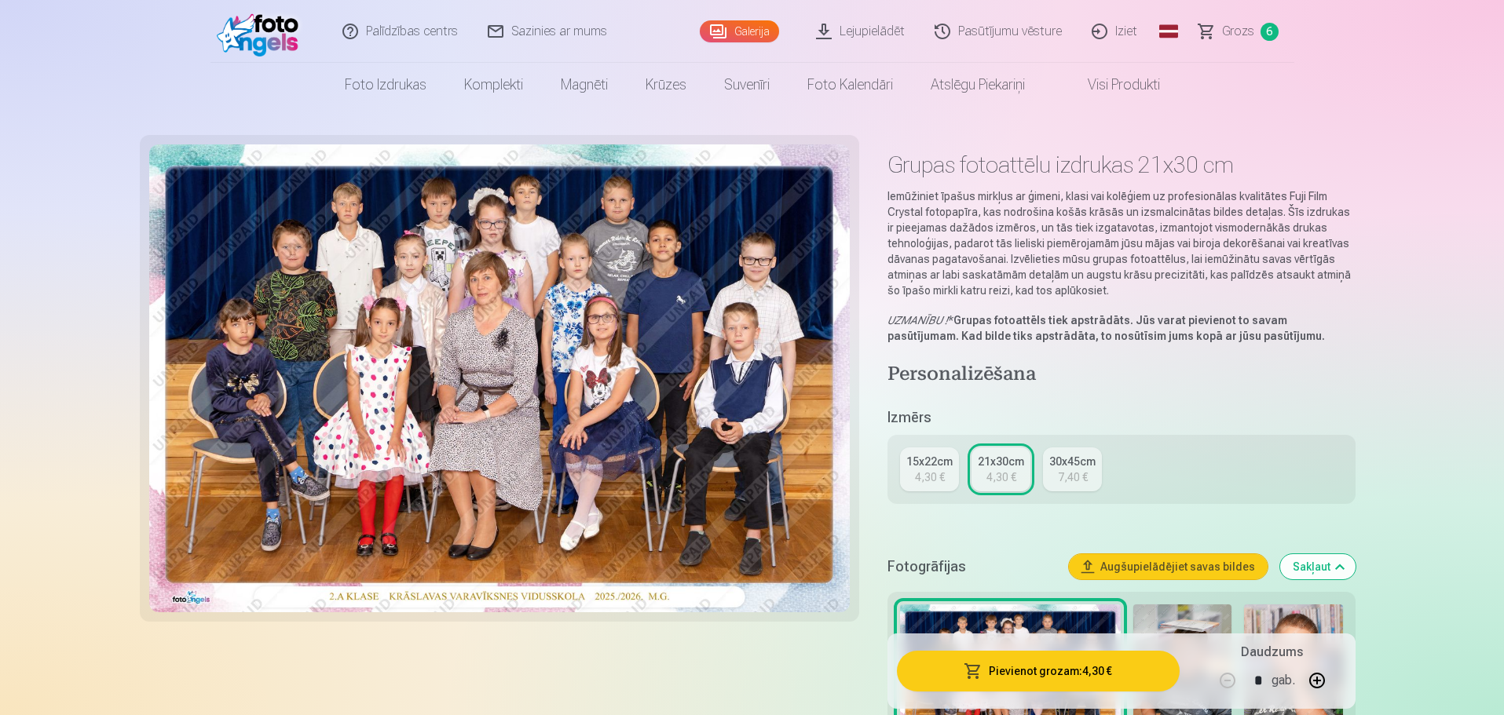
click at [1133, 85] on link "Visi produkti" at bounding box center [1111, 85] width 135 height 44
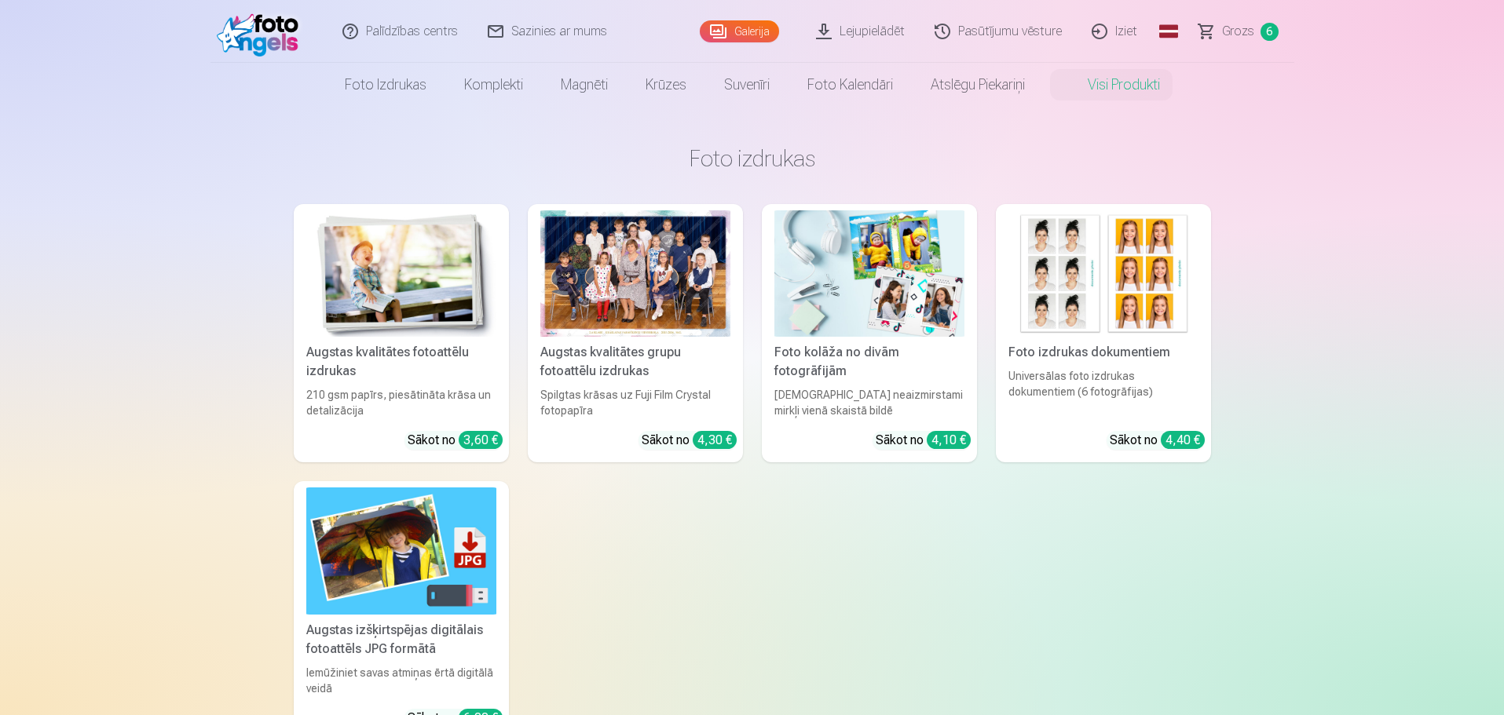
click at [397, 323] on img at bounding box center [401, 273] width 190 height 126
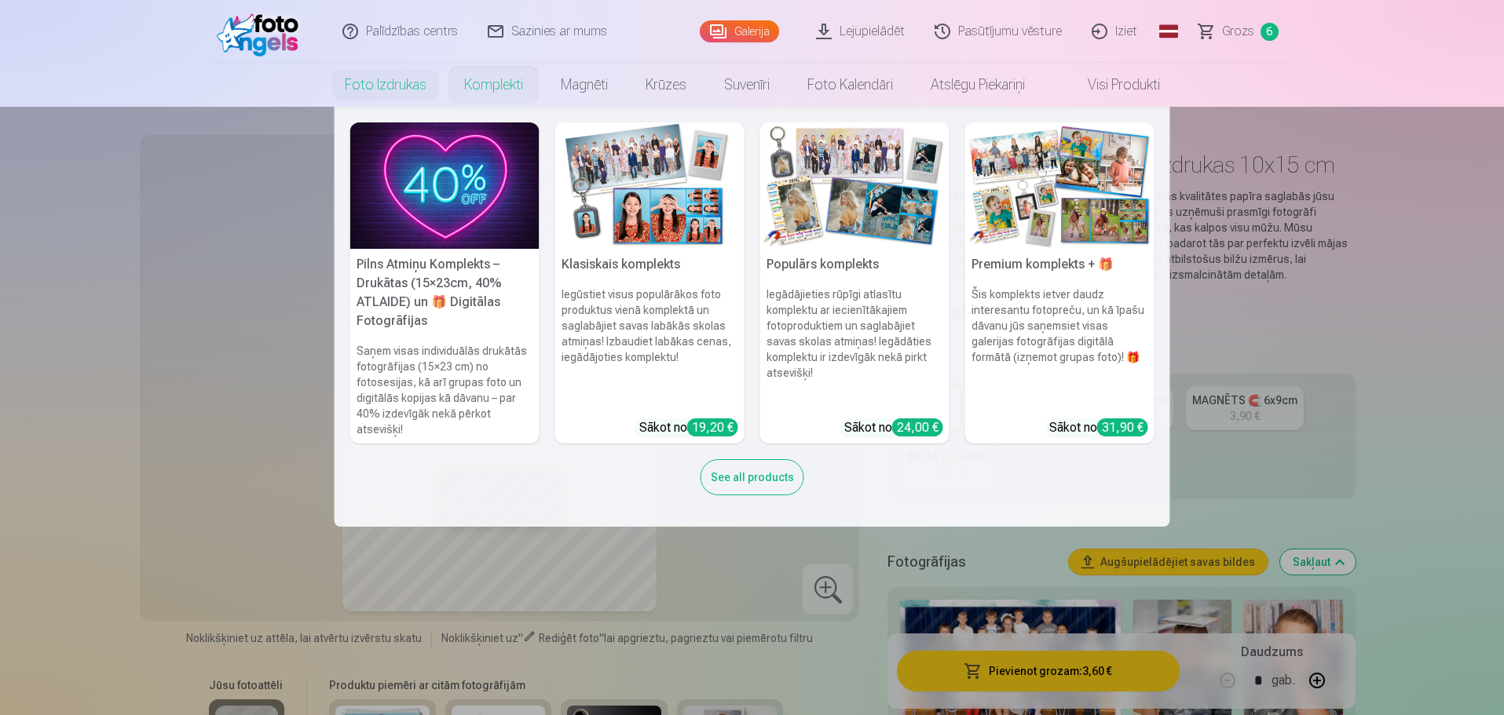
click at [448, 178] on img at bounding box center [444, 186] width 189 height 126
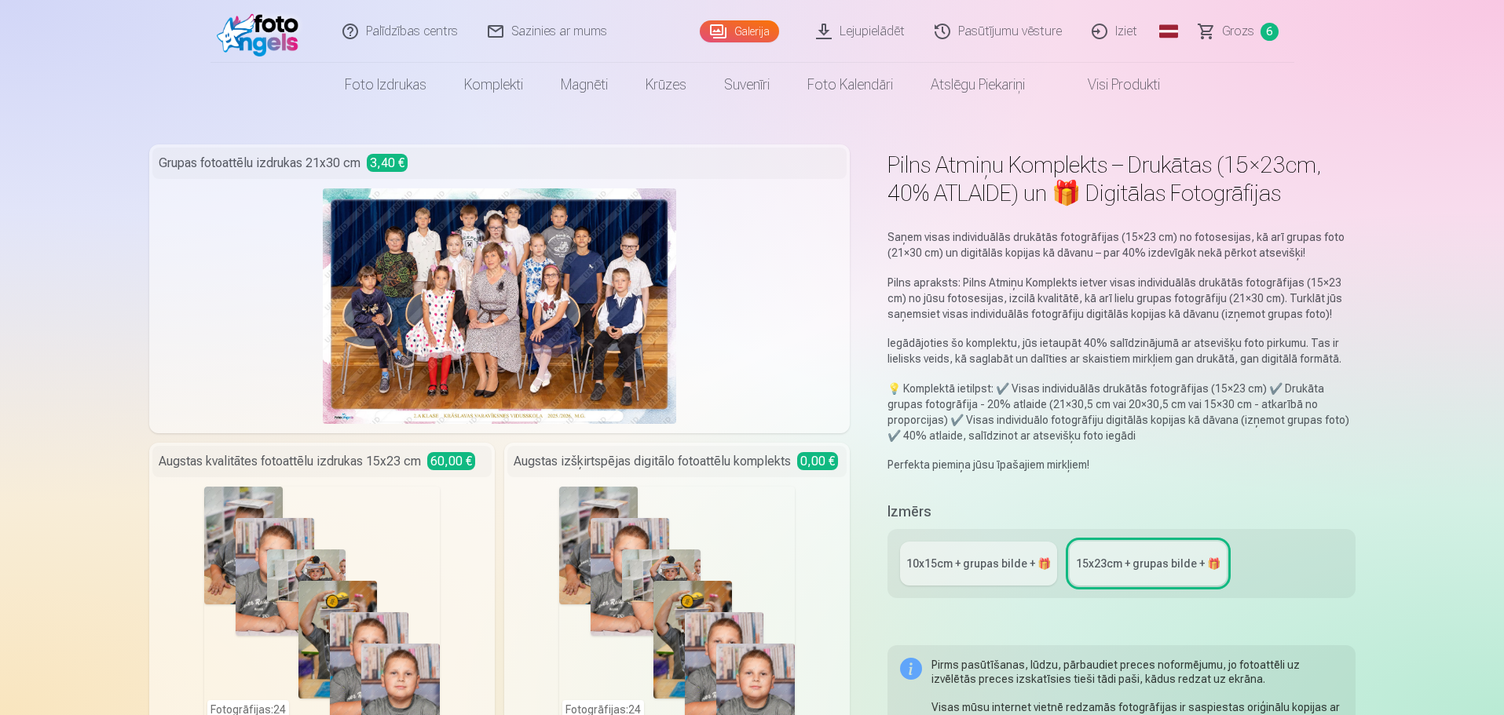
click at [987, 561] on div "10x15сm + grupas bilde + 🎁" at bounding box center [978, 564] width 144 height 16
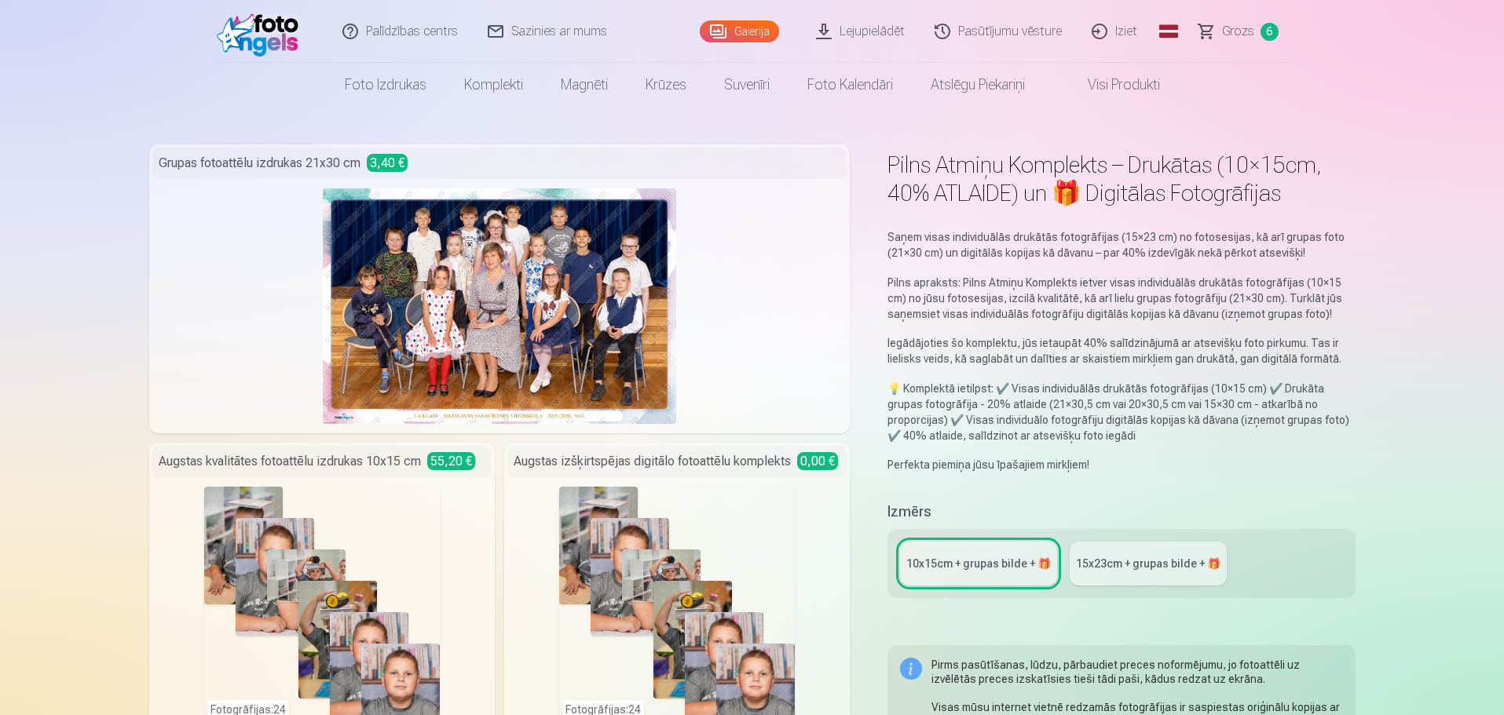
click at [1129, 85] on link "Visi produkti" at bounding box center [1111, 85] width 135 height 44
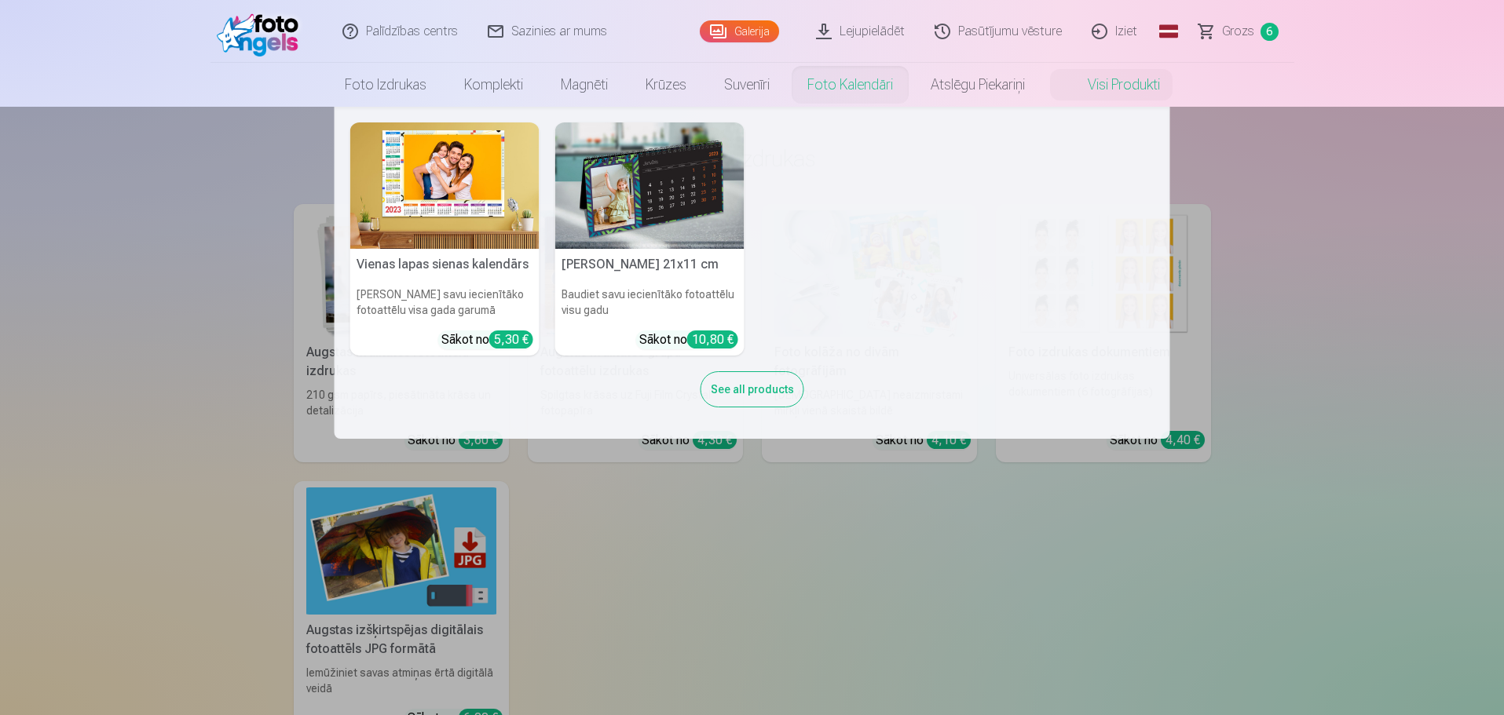
click at [486, 196] on img at bounding box center [444, 186] width 189 height 126
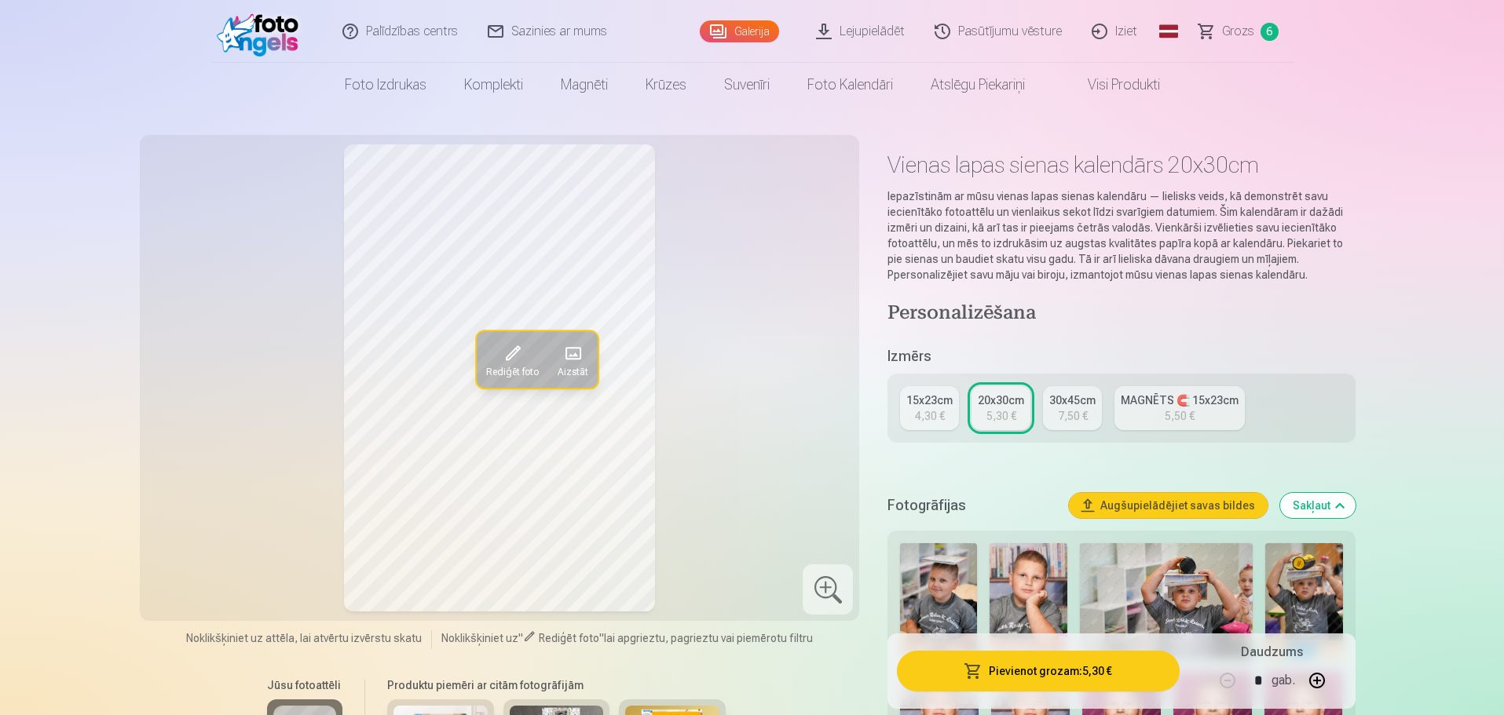
click at [1182, 408] on link "MAGNĒTS 🧲 15x23cm 5,50 €" at bounding box center [1179, 408] width 130 height 44
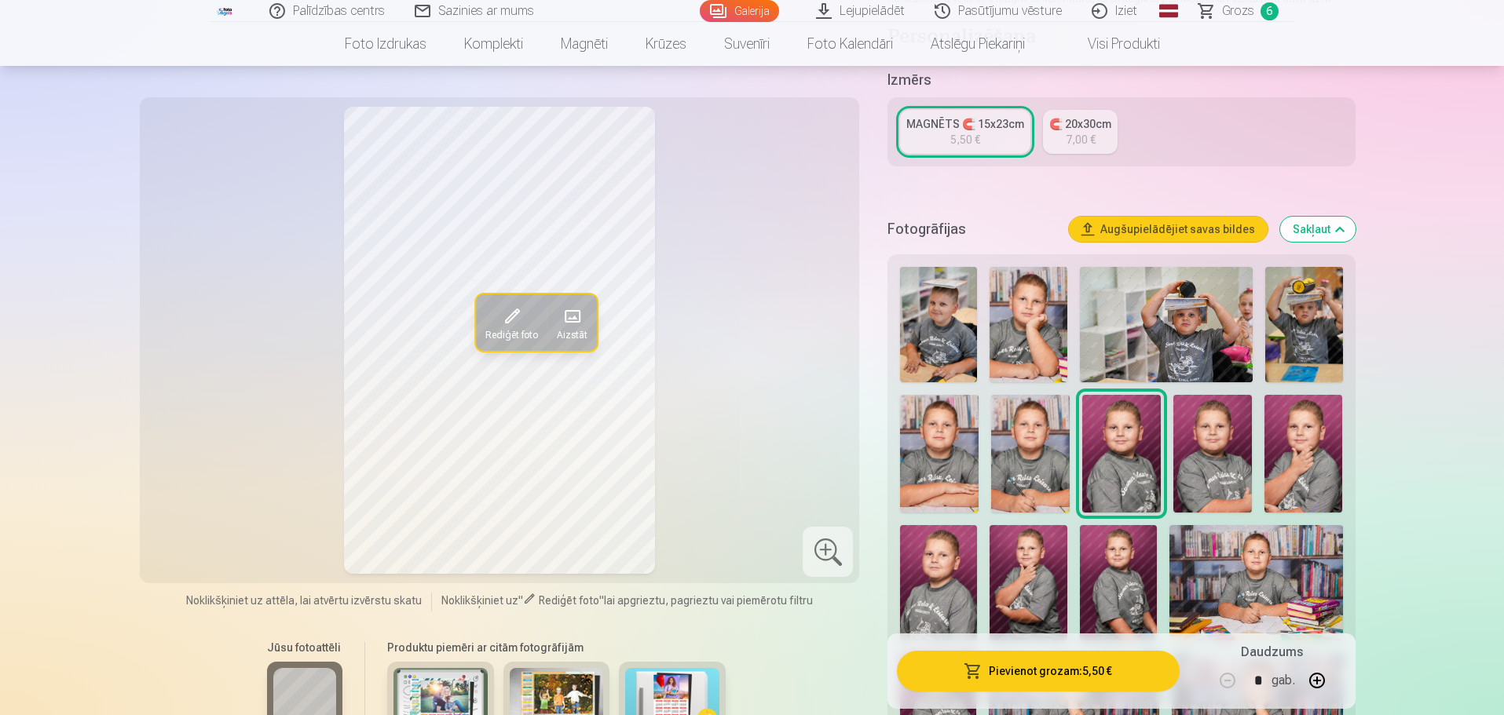
scroll to position [314, 0]
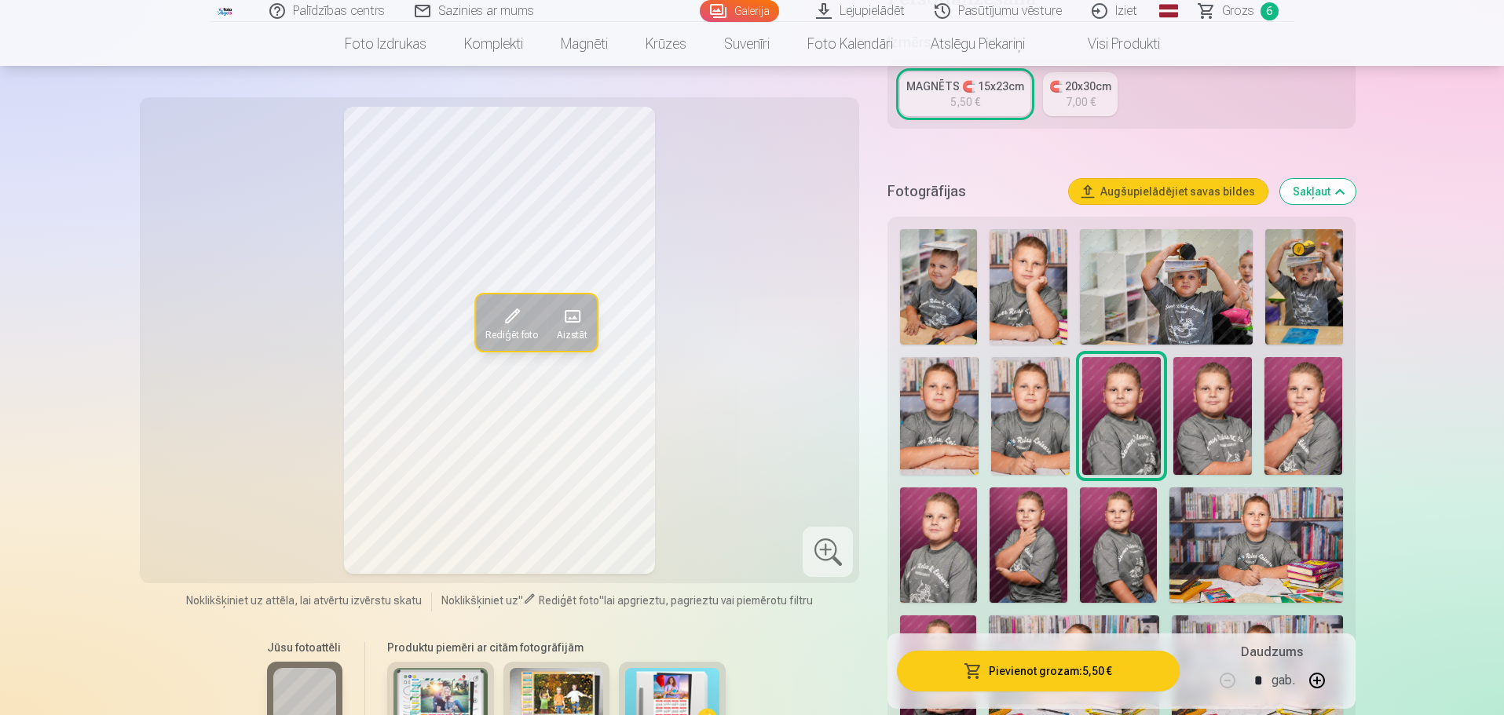
click at [939, 305] on img at bounding box center [938, 286] width 77 height 115
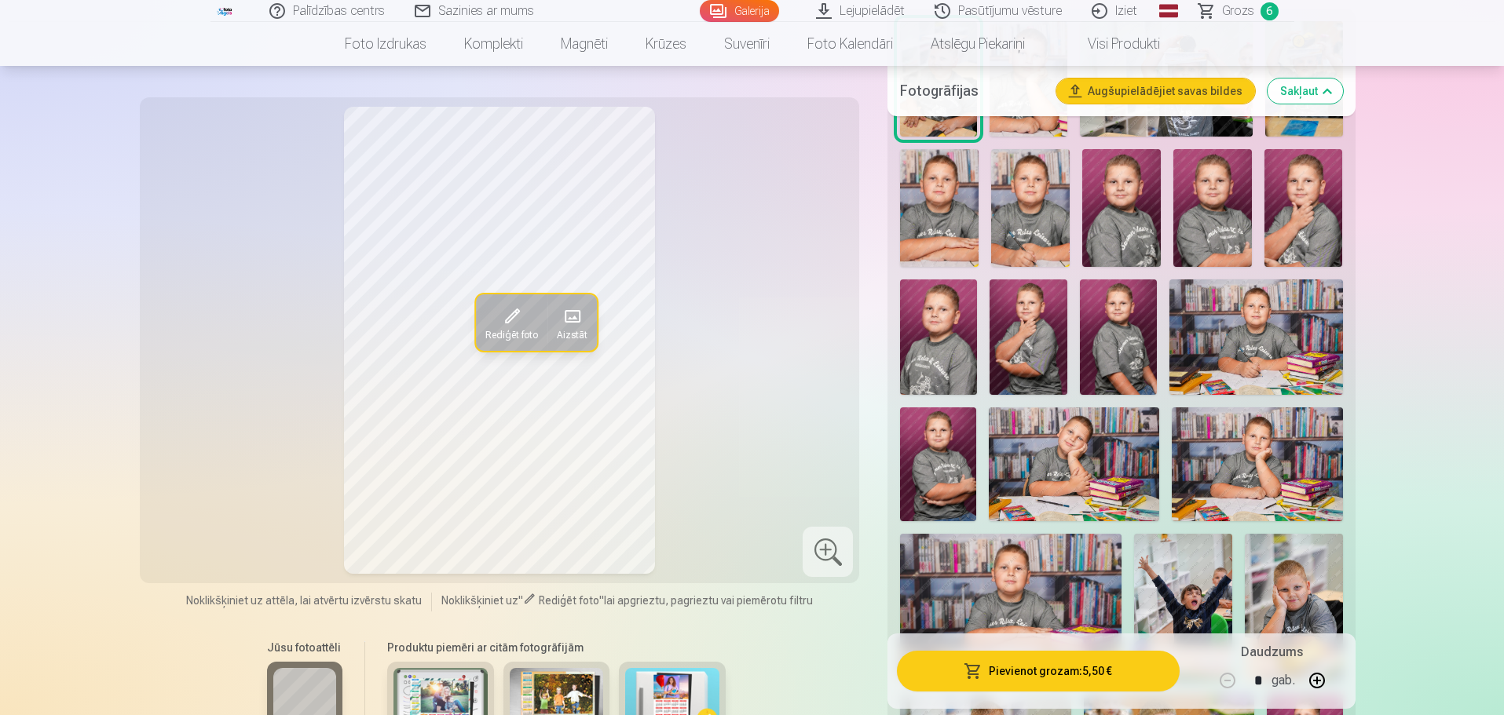
scroll to position [550, 0]
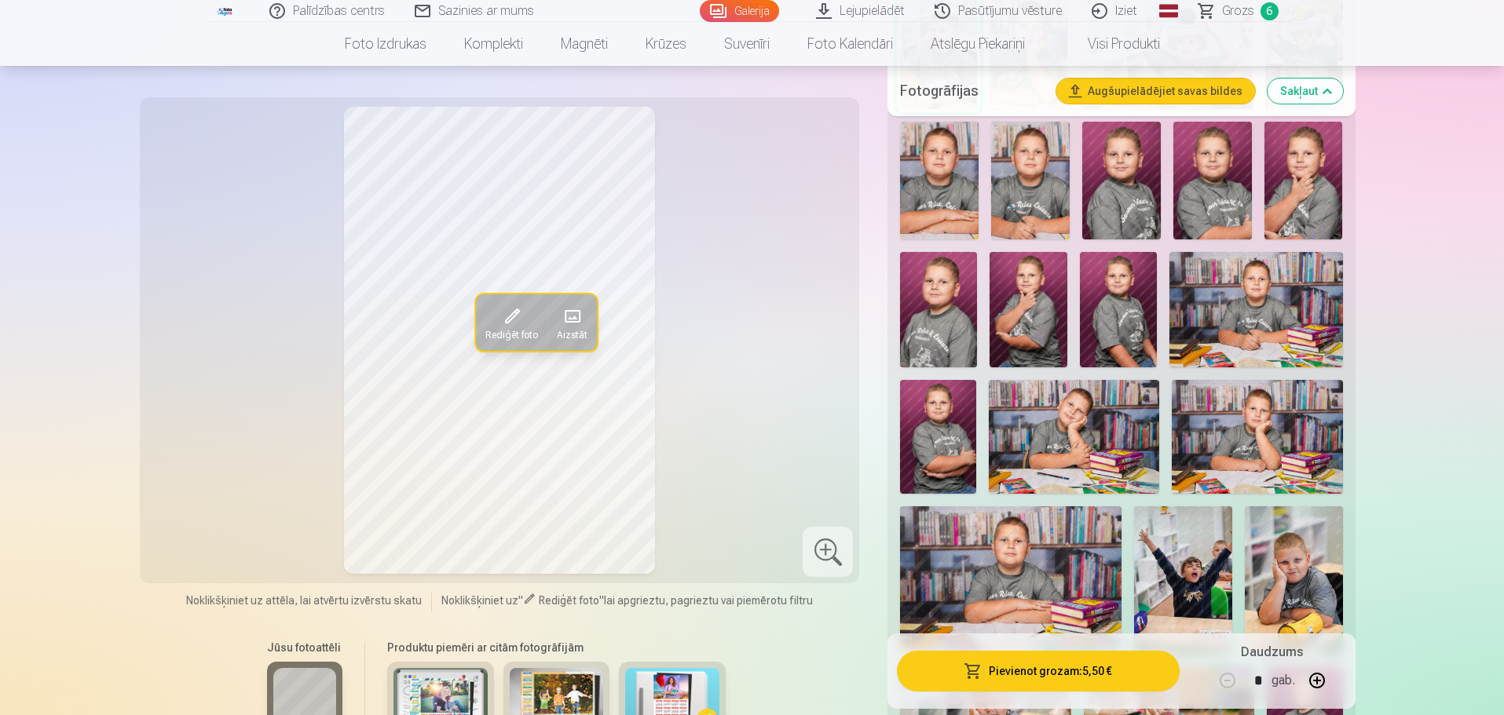
click at [1282, 340] on img at bounding box center [1256, 309] width 174 height 115
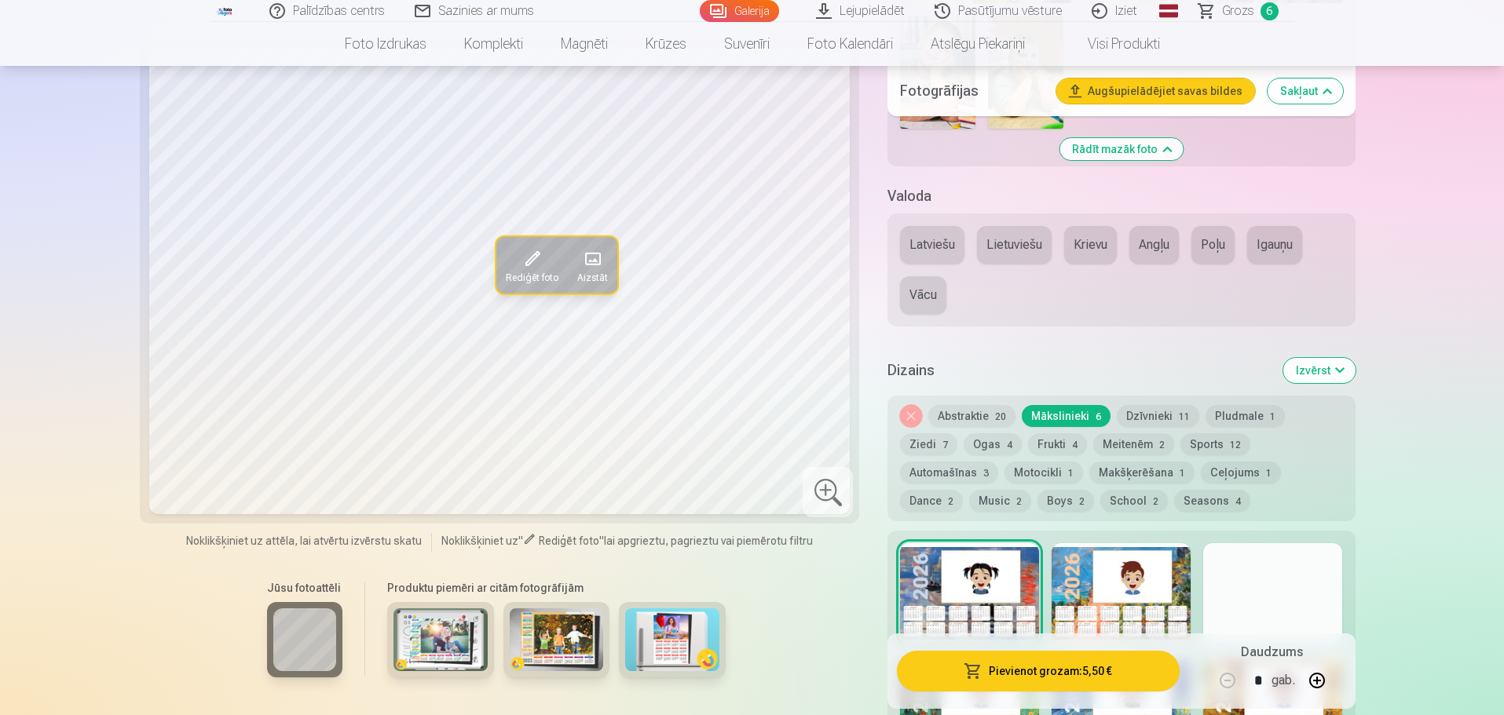
scroll to position [1335, 0]
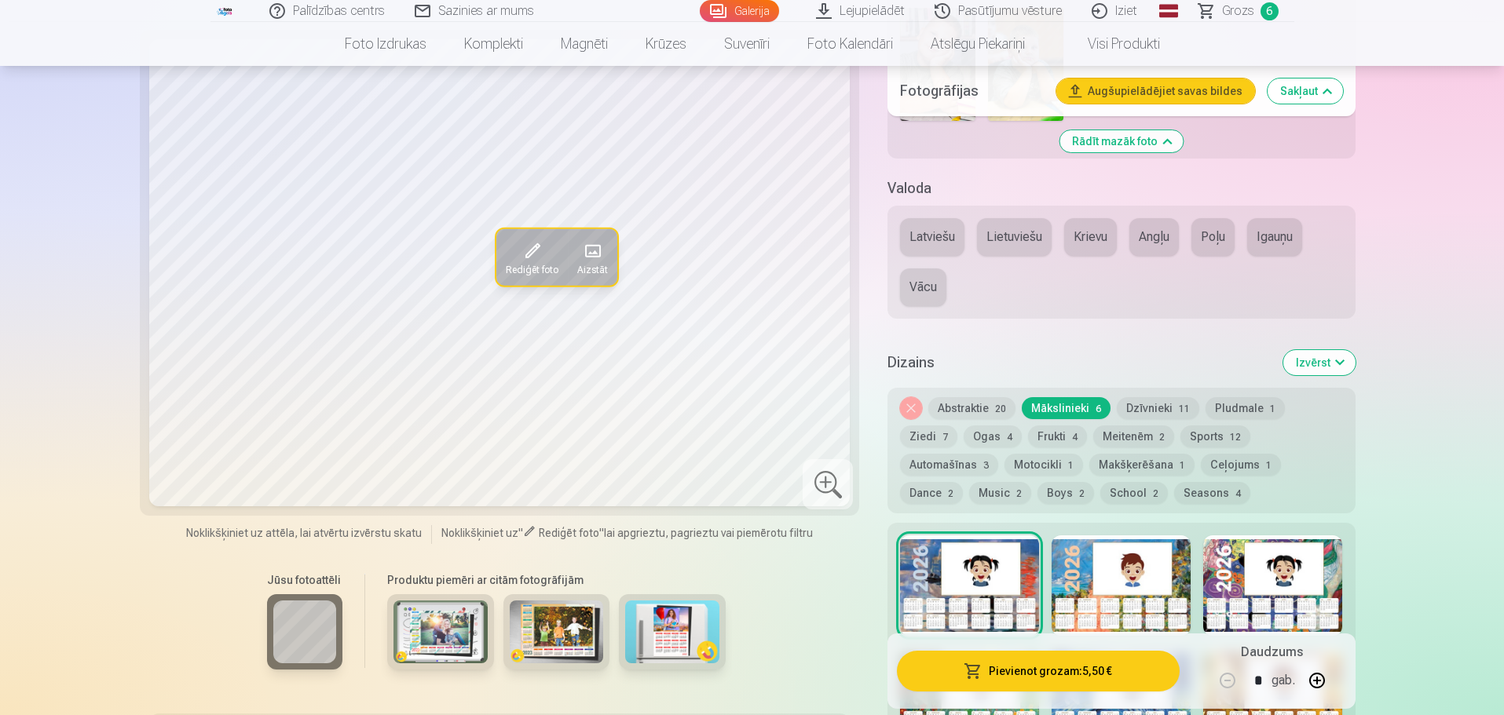
click at [1084, 237] on button "Krievu" at bounding box center [1090, 237] width 53 height 38
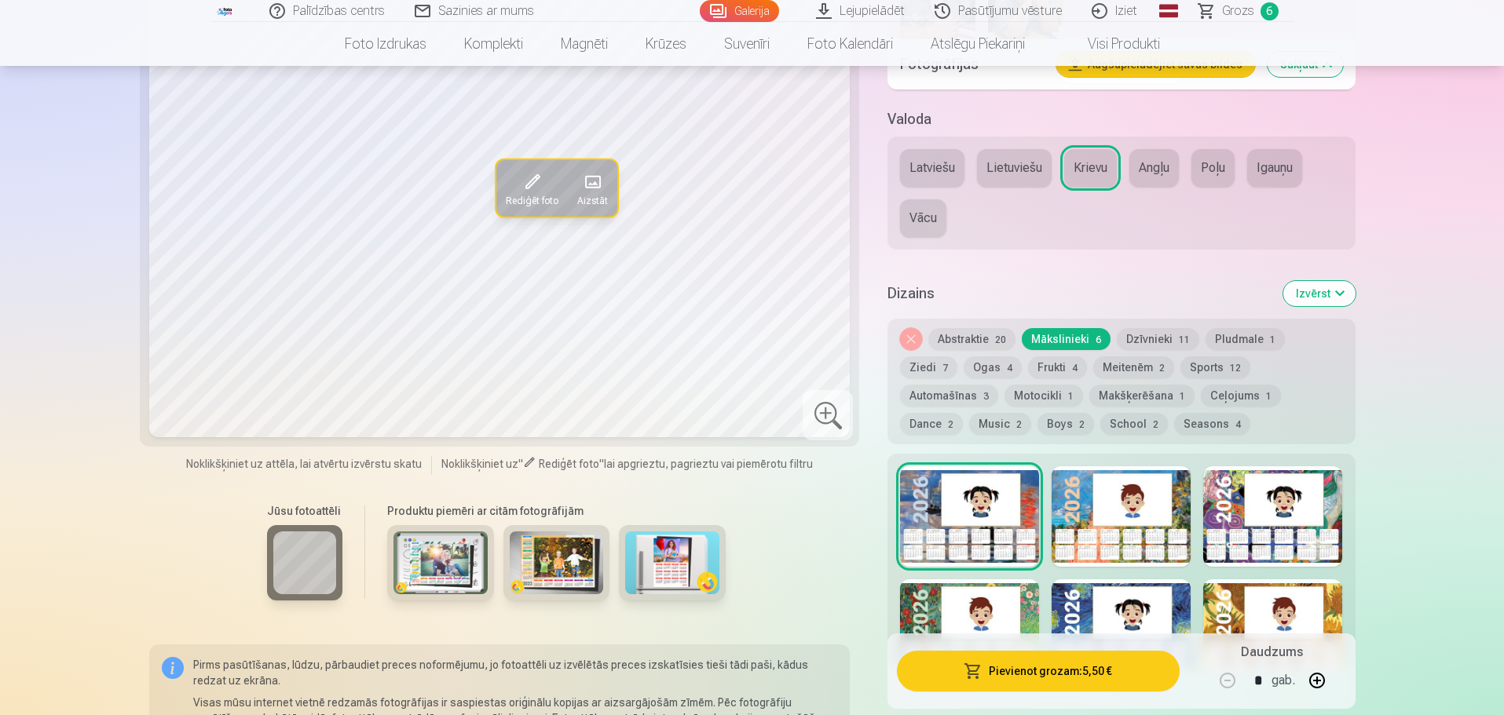
scroll to position [1571, 0]
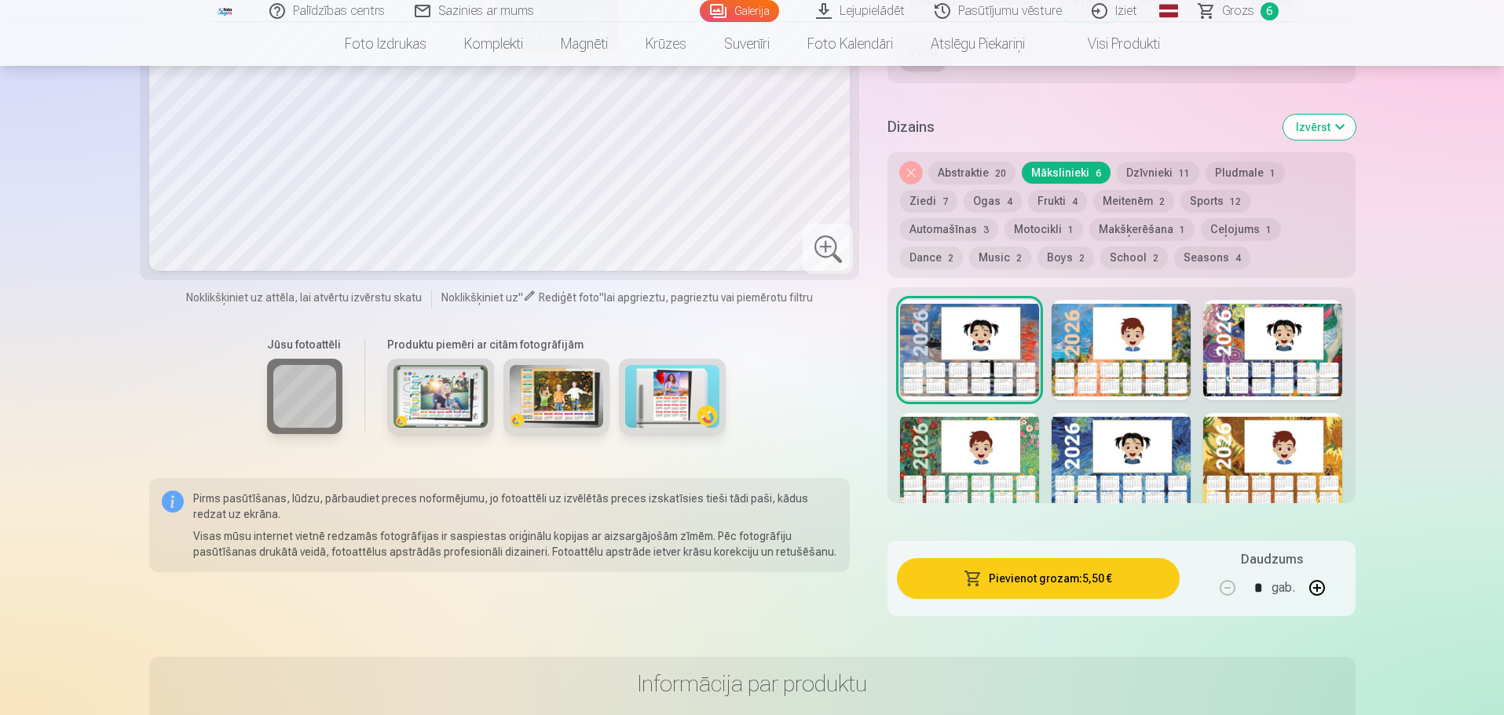
click at [1058, 370] on div at bounding box center [1120, 350] width 139 height 101
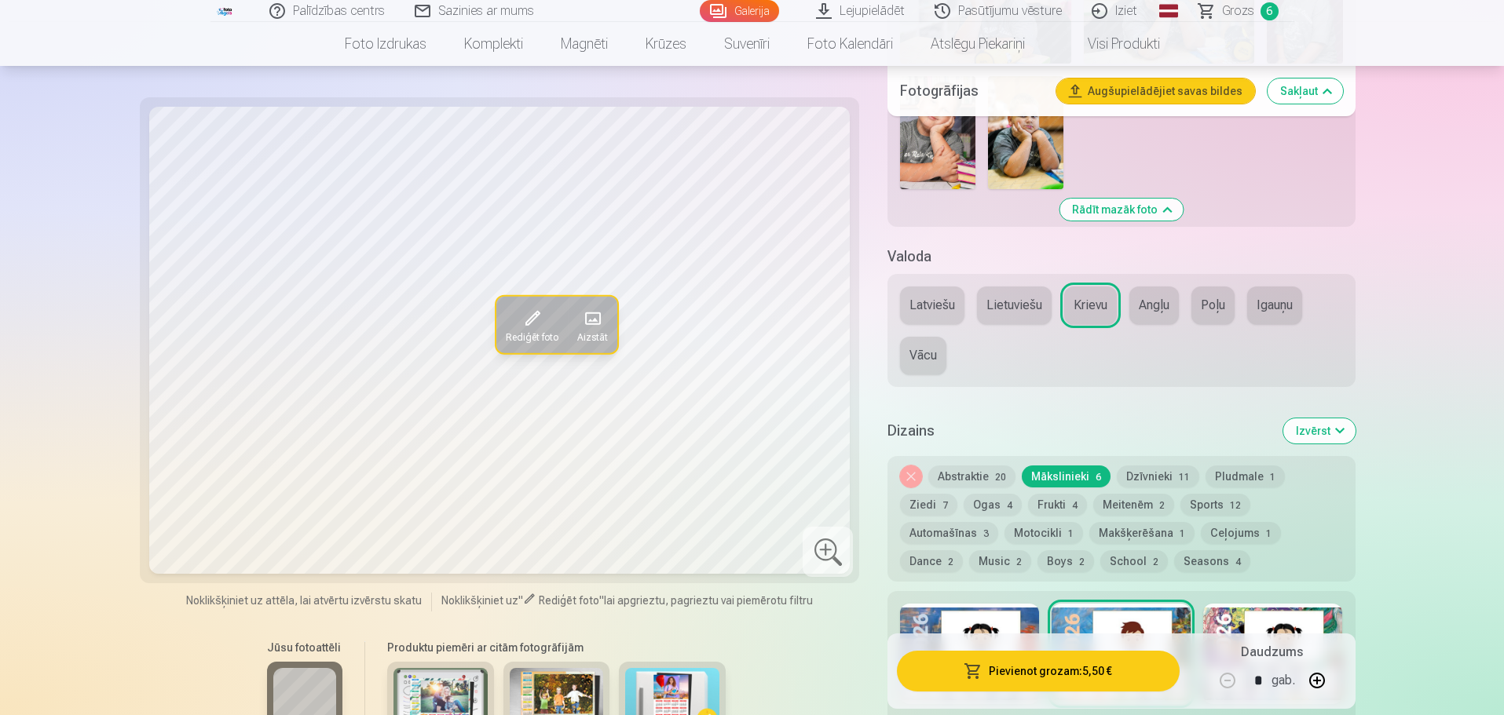
scroll to position [1256, 0]
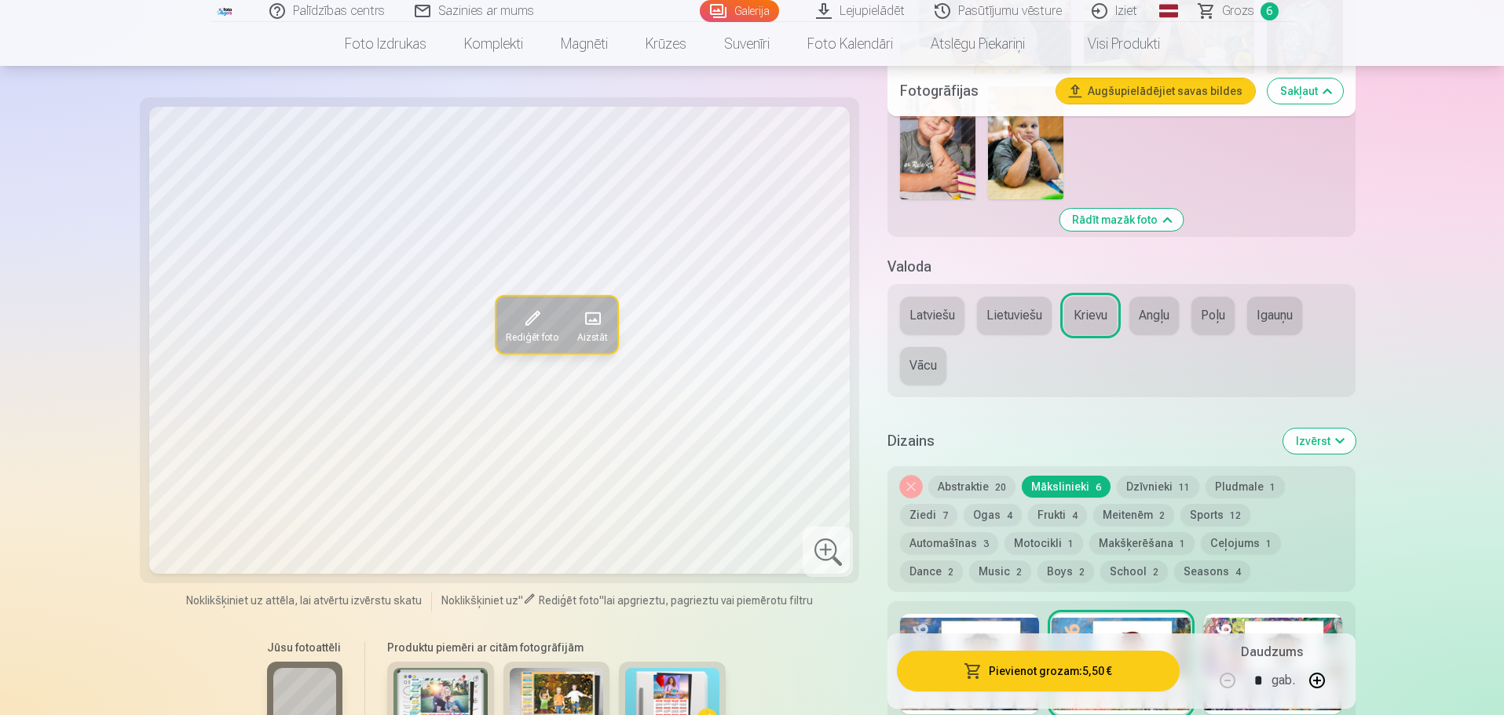
click at [1306, 616] on div at bounding box center [1272, 664] width 139 height 101
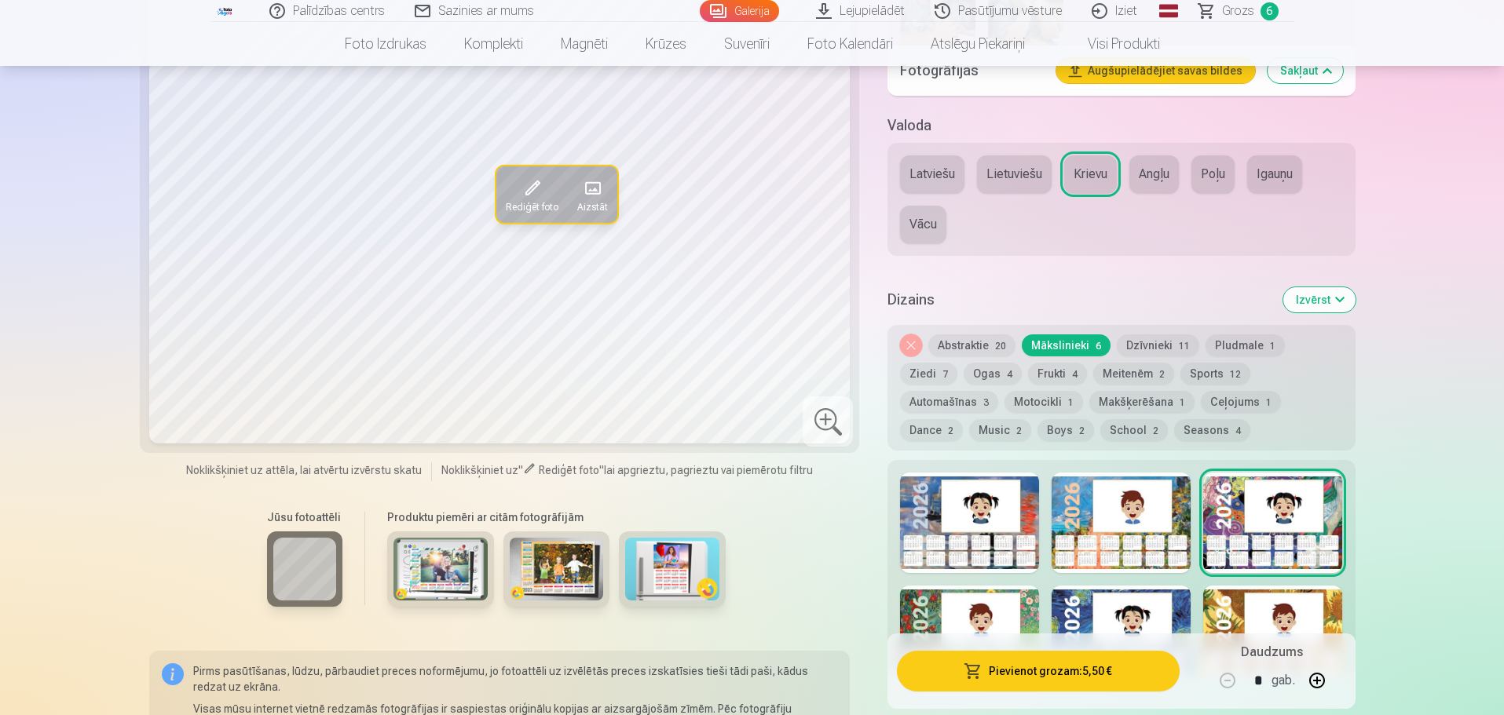
scroll to position [1492, 0]
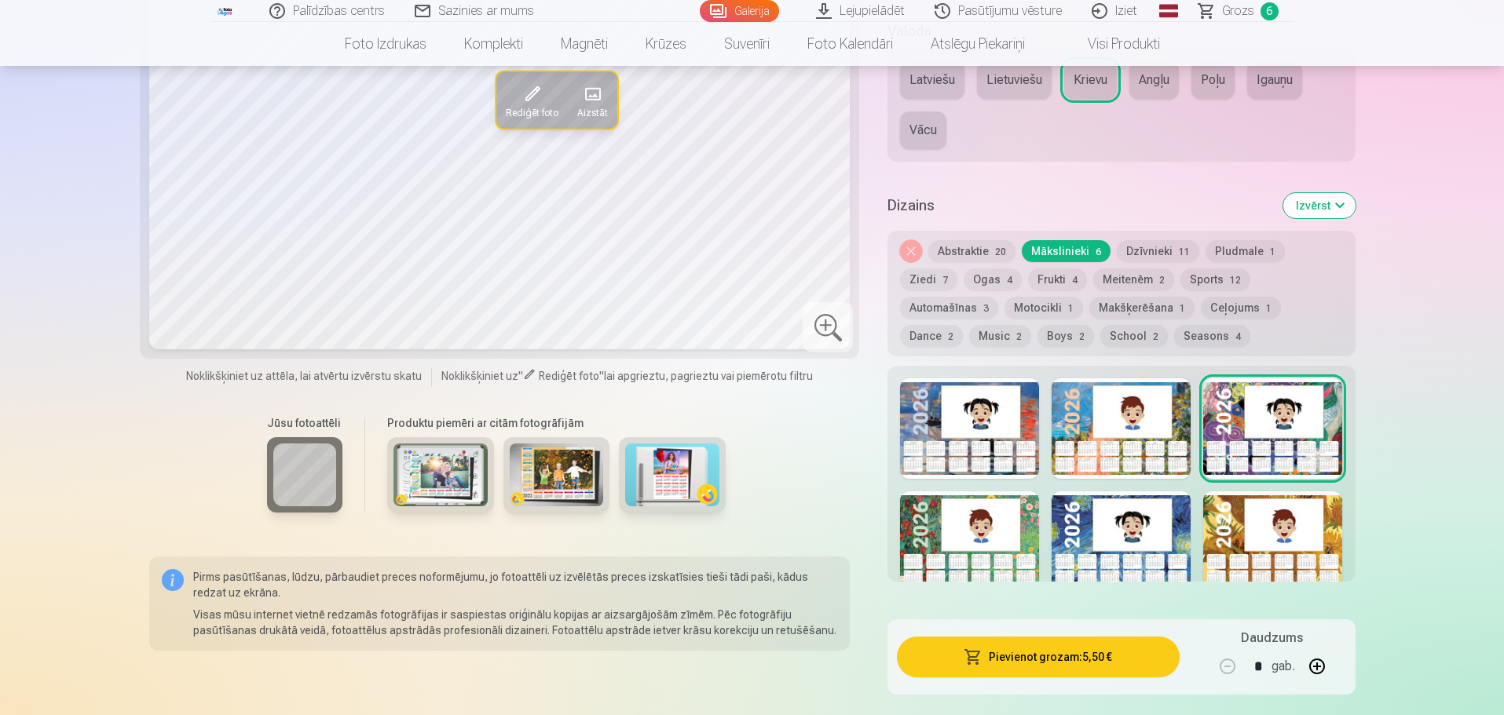
click at [1073, 530] on div at bounding box center [1120, 542] width 139 height 101
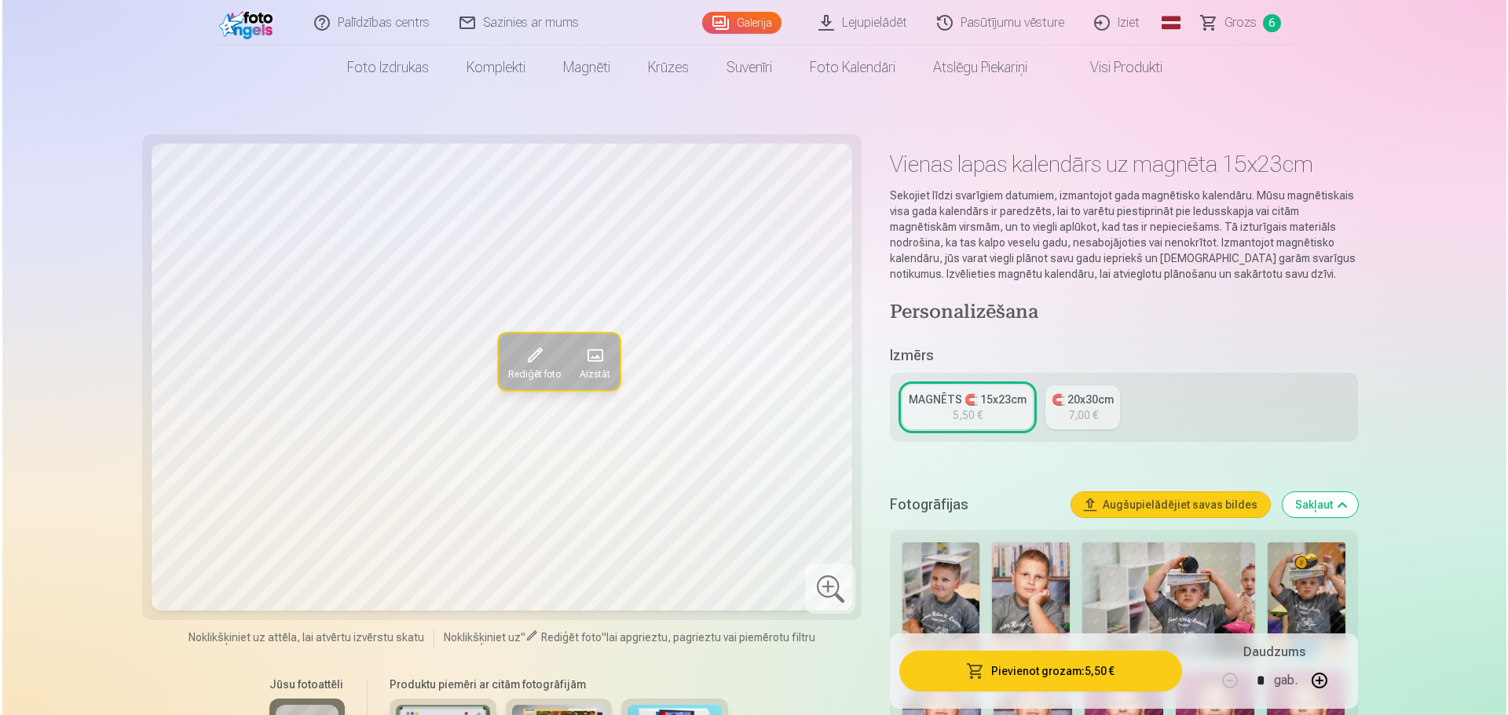
scroll to position [0, 0]
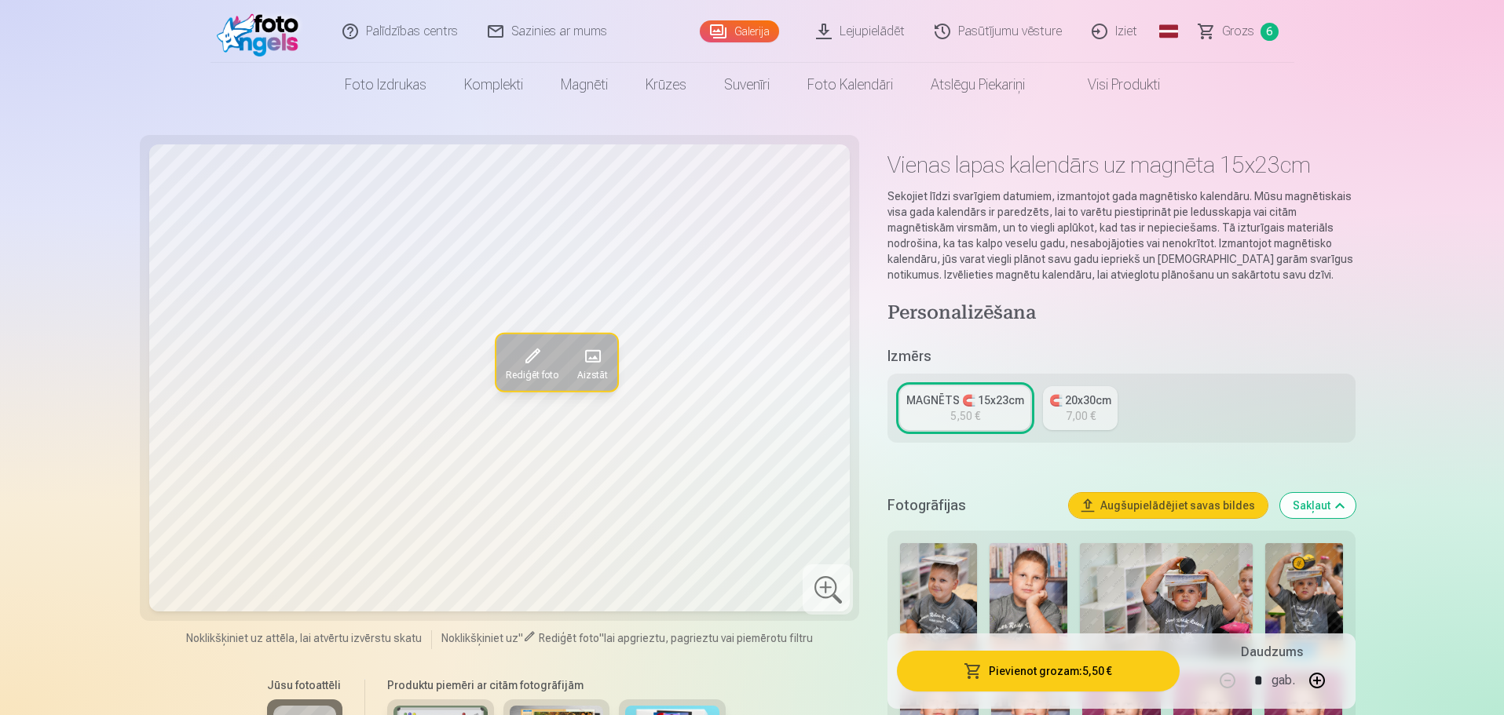
click at [1062, 671] on button "Pievienot grozam : 5,50 €" at bounding box center [1038, 671] width 282 height 41
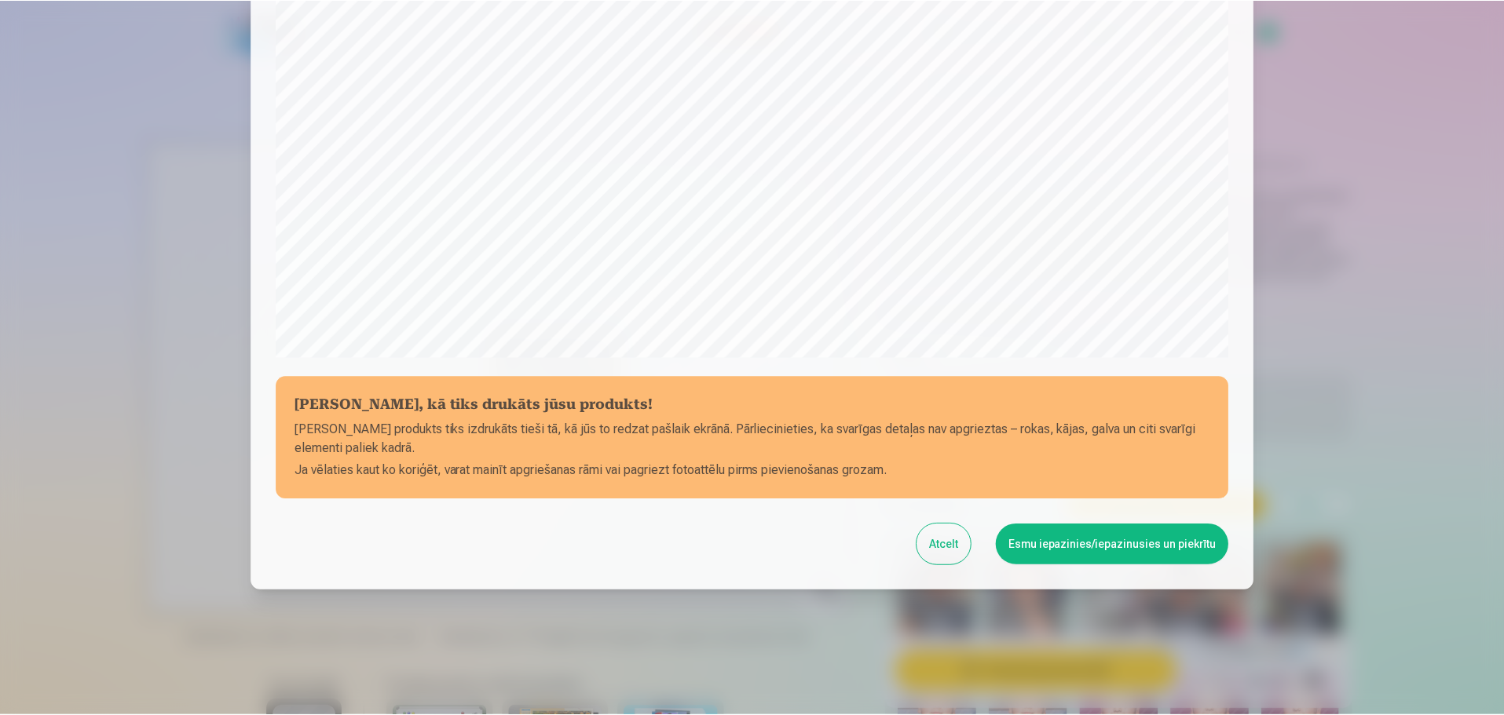
scroll to position [415, 0]
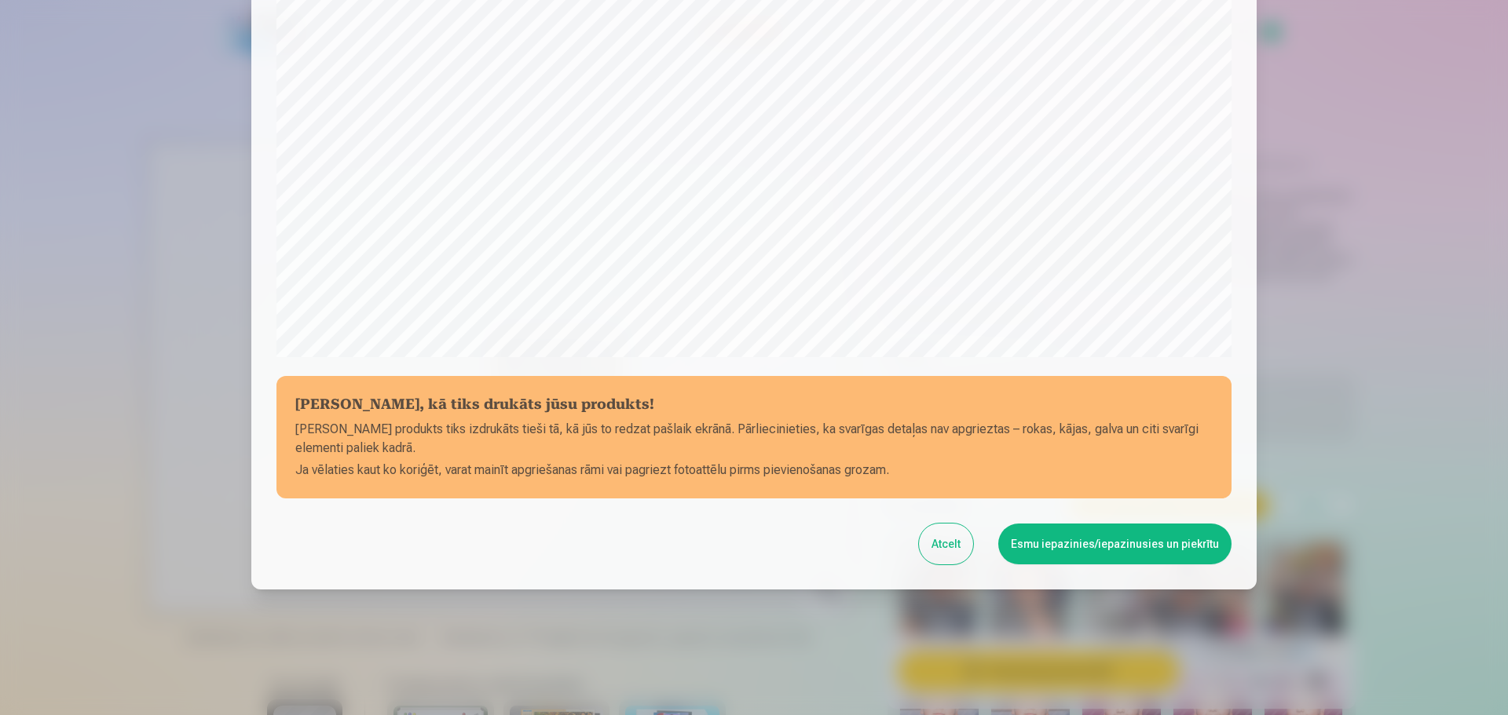
click at [1140, 537] on button "Esmu iepazinies/iepazinusies un piekrītu" at bounding box center [1114, 544] width 233 height 41
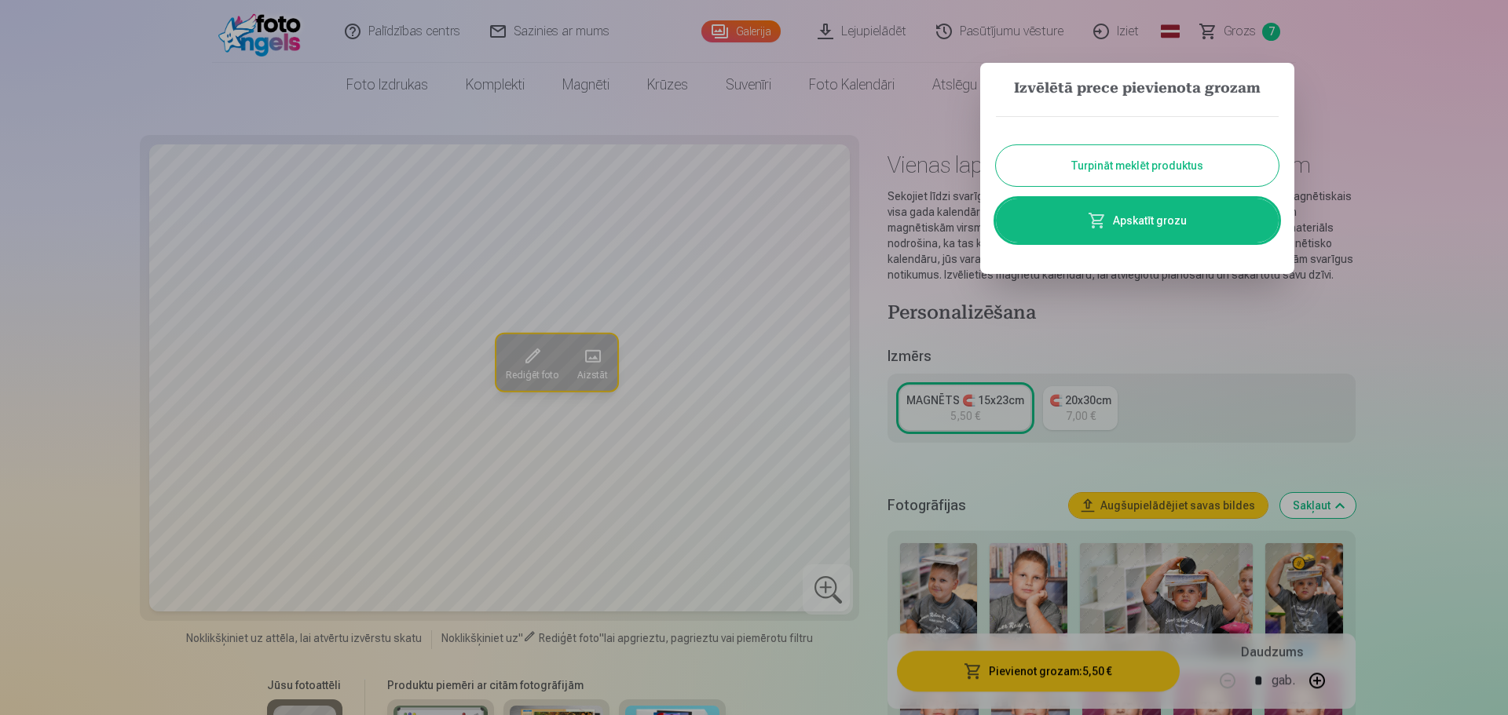
click at [1150, 211] on link "Apskatīt grozu" at bounding box center [1137, 221] width 283 height 44
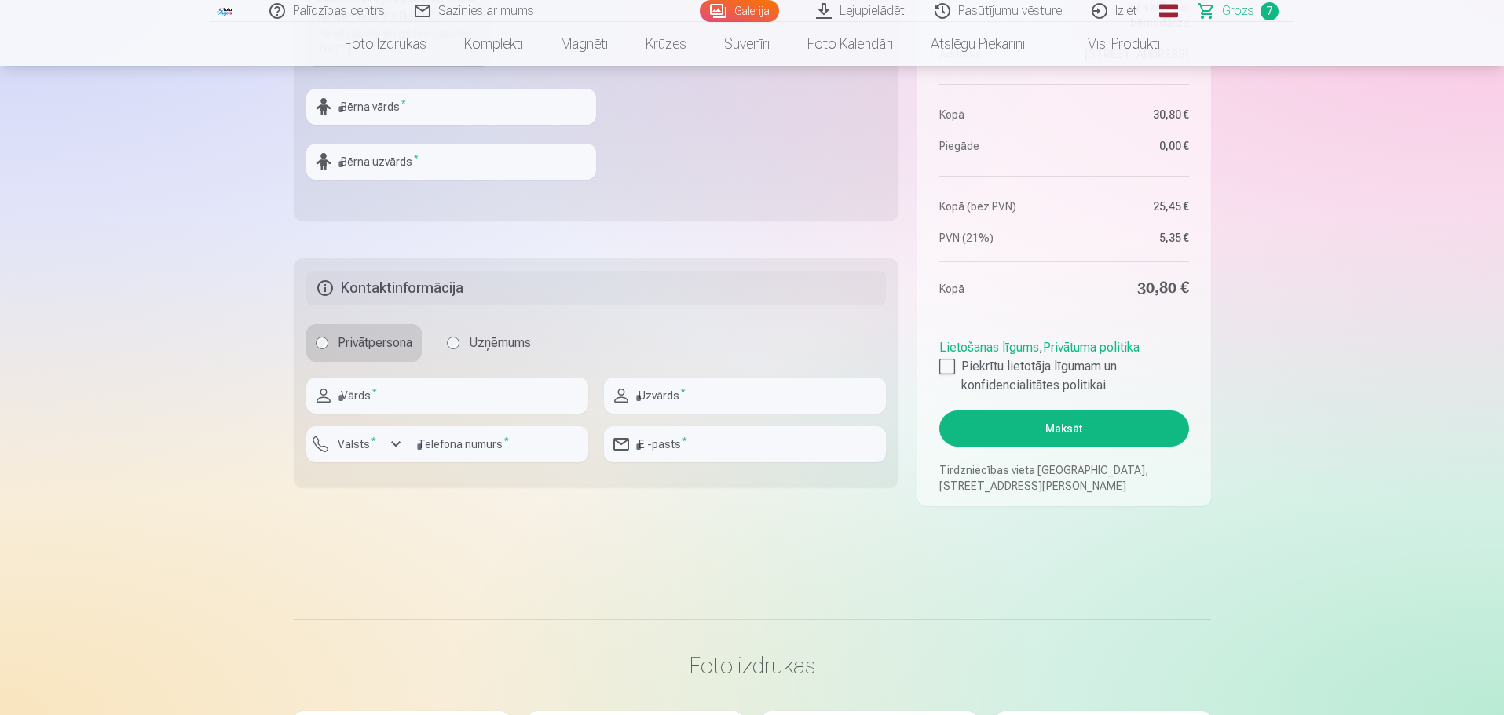
scroll to position [471, 0]
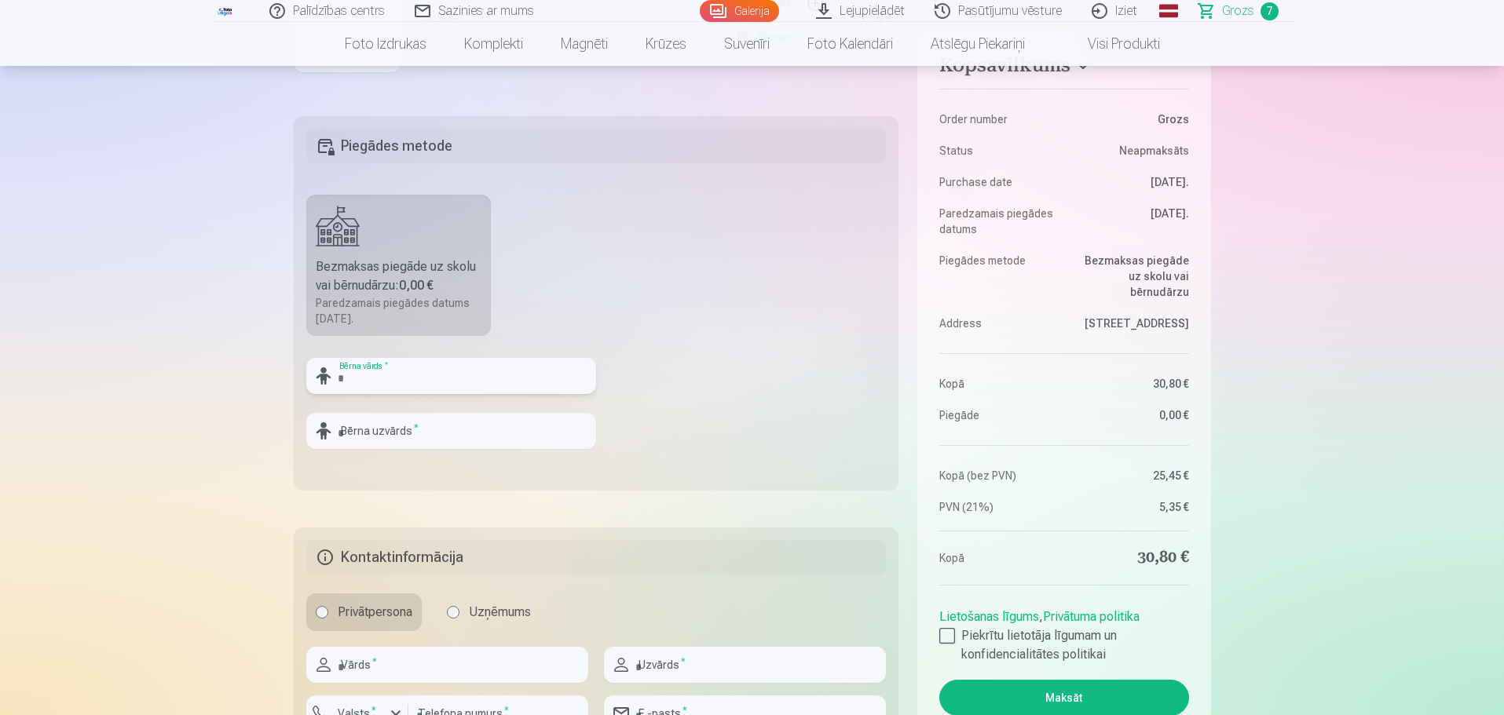
click at [366, 368] on input "text" at bounding box center [451, 376] width 290 height 36
type input "******"
click at [388, 438] on input "text" at bounding box center [451, 431] width 290 height 36
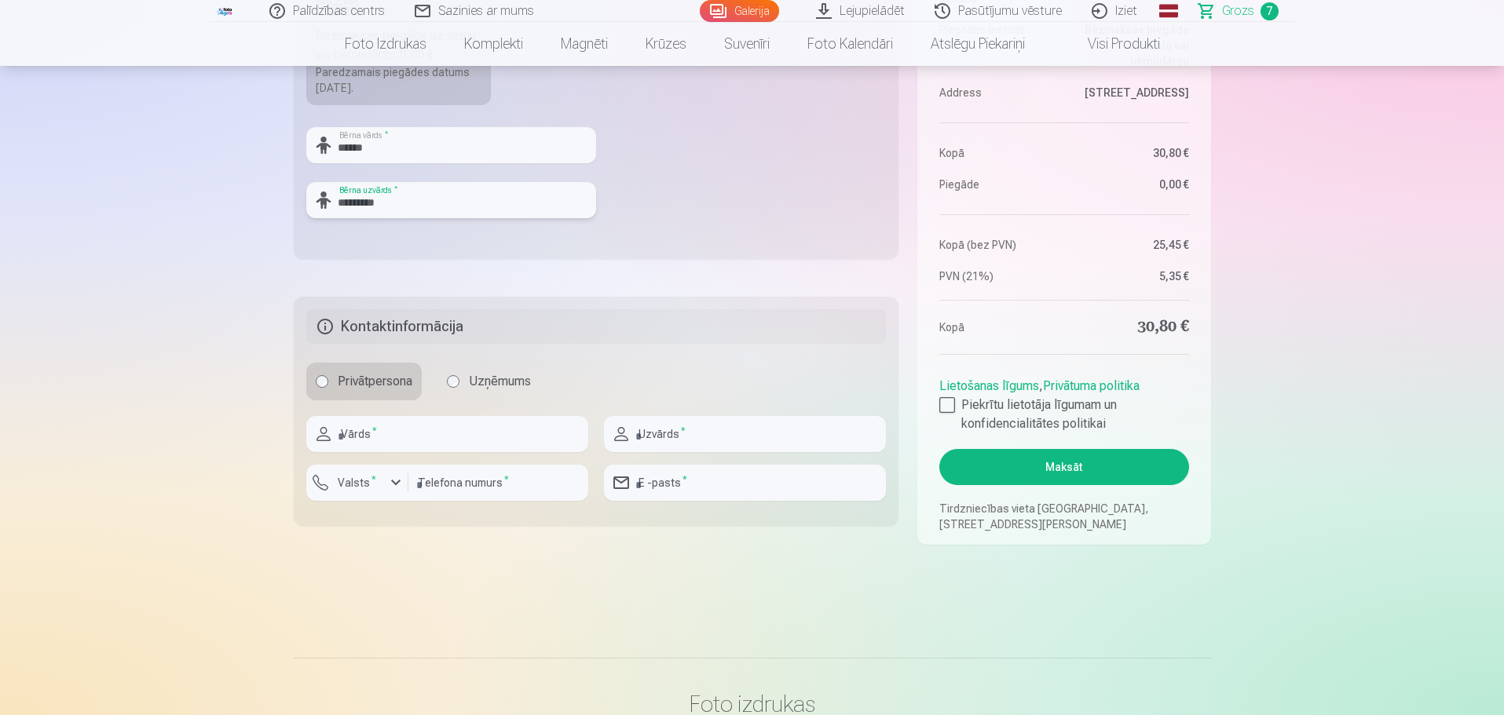
scroll to position [707, 0]
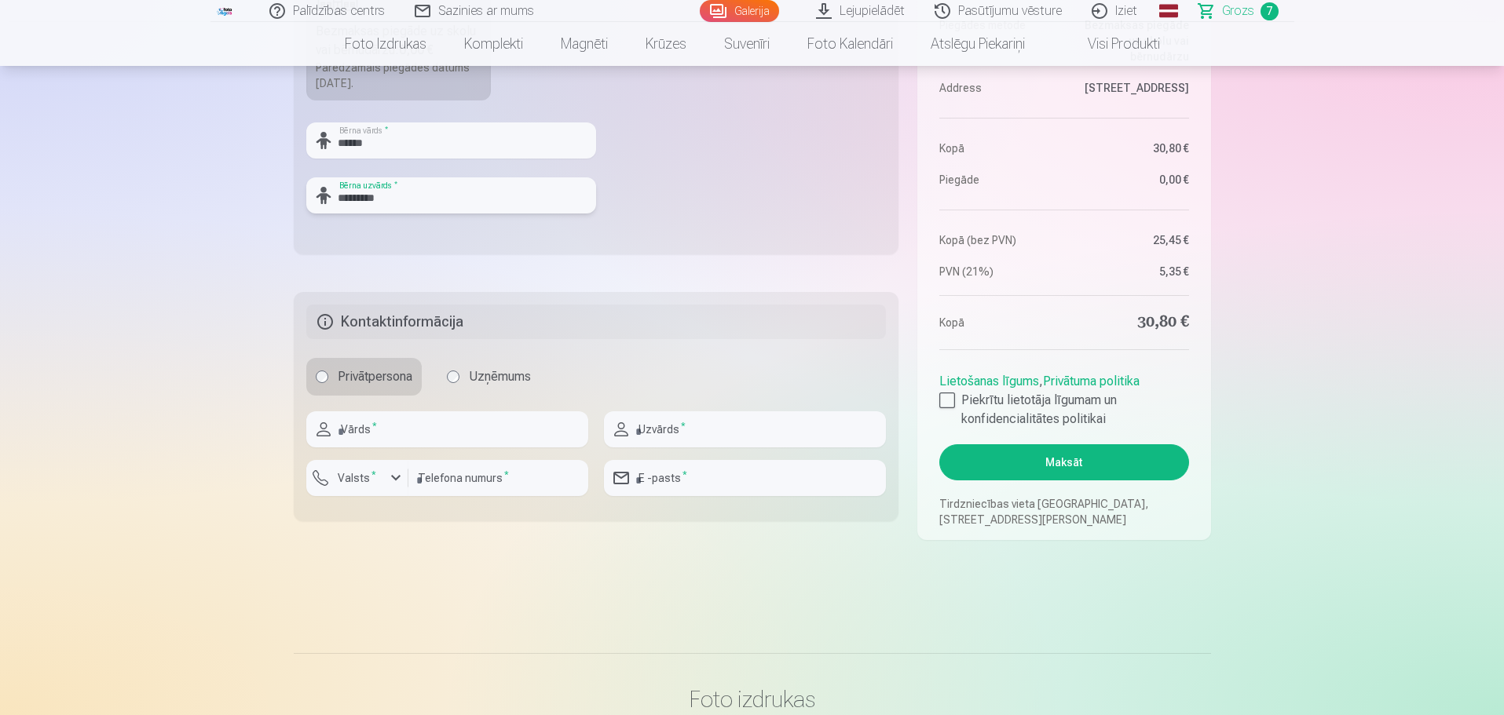
type input "*********"
click at [391, 424] on input "text" at bounding box center [447, 429] width 282 height 36
type input "****"
type input "*********"
type input "********"
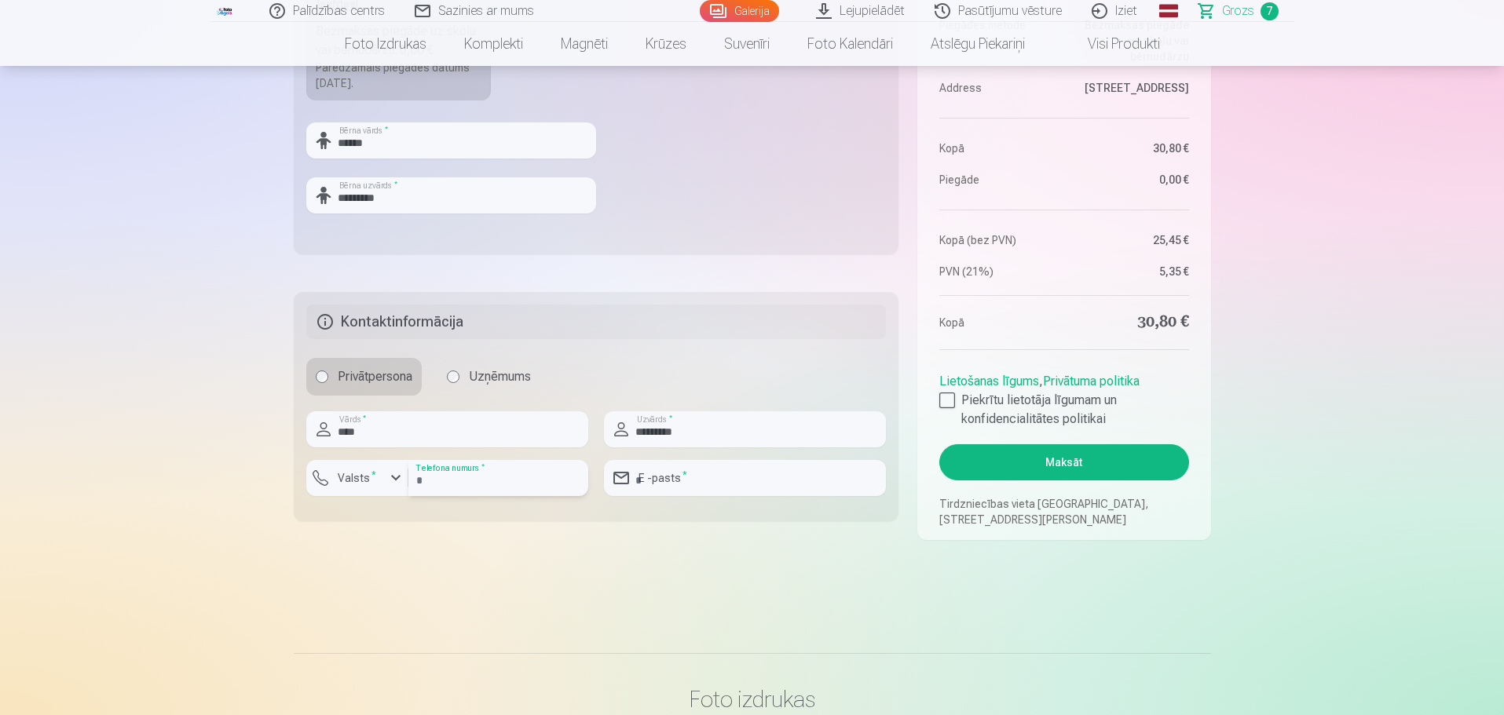
type input "**********"
click at [393, 480] on div "button" at bounding box center [395, 478] width 19 height 19
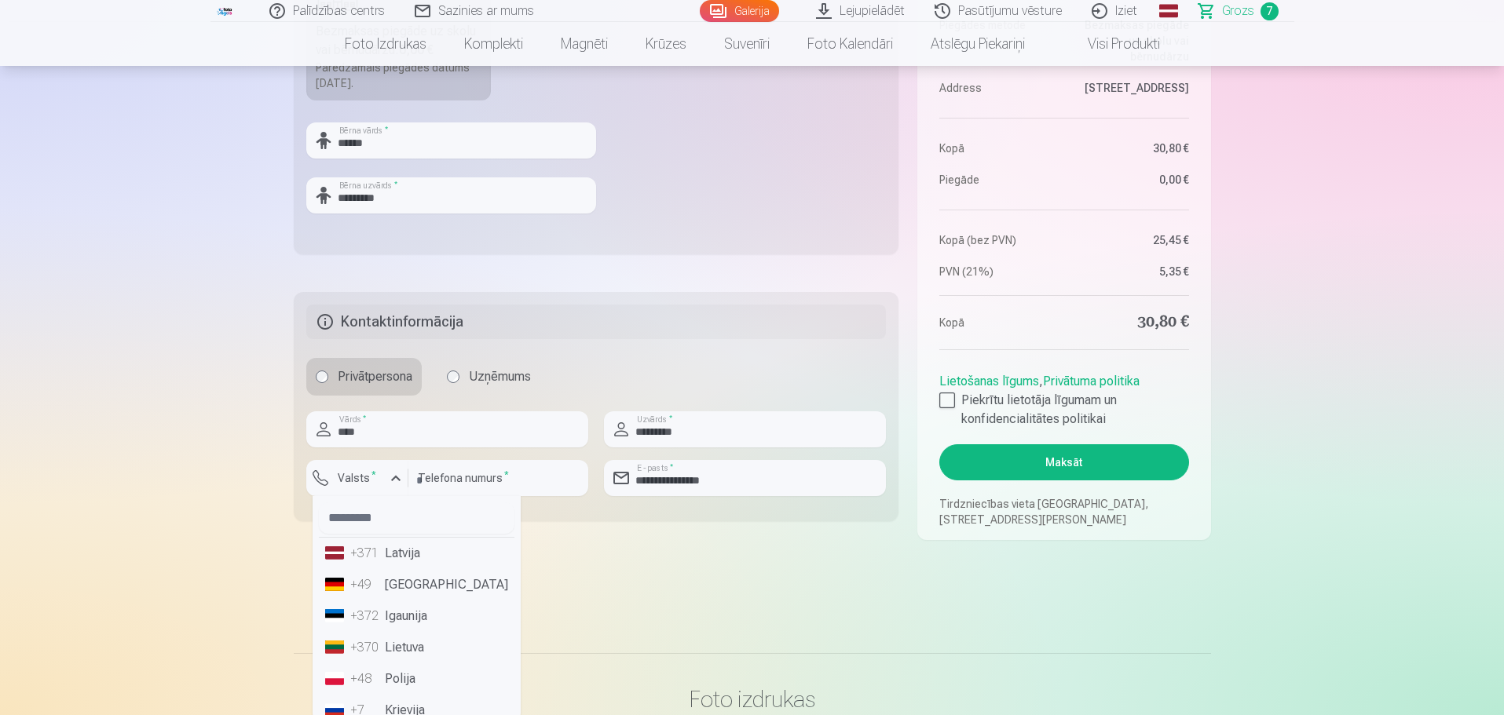
click at [398, 561] on li "+371 Latvija" at bounding box center [417, 553] width 196 height 31
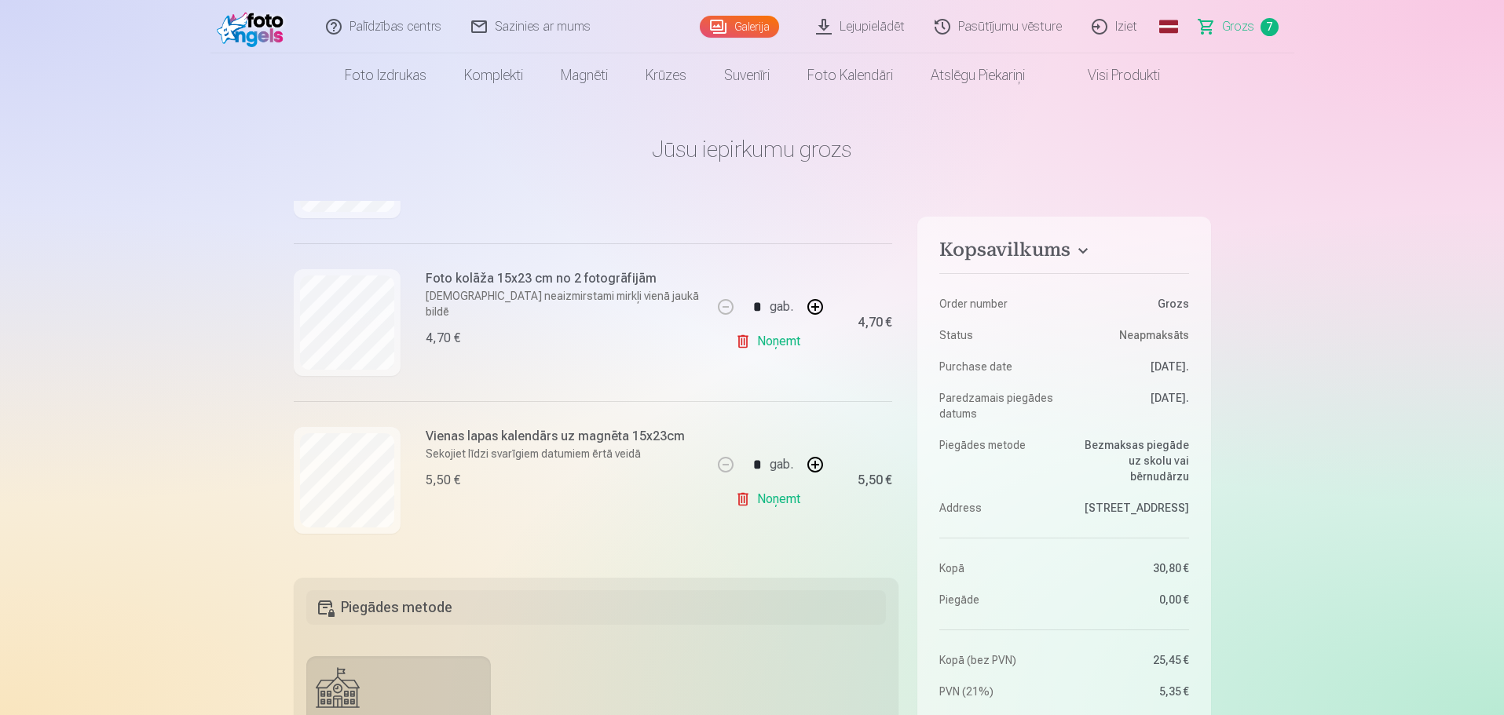
scroll to position [0, 0]
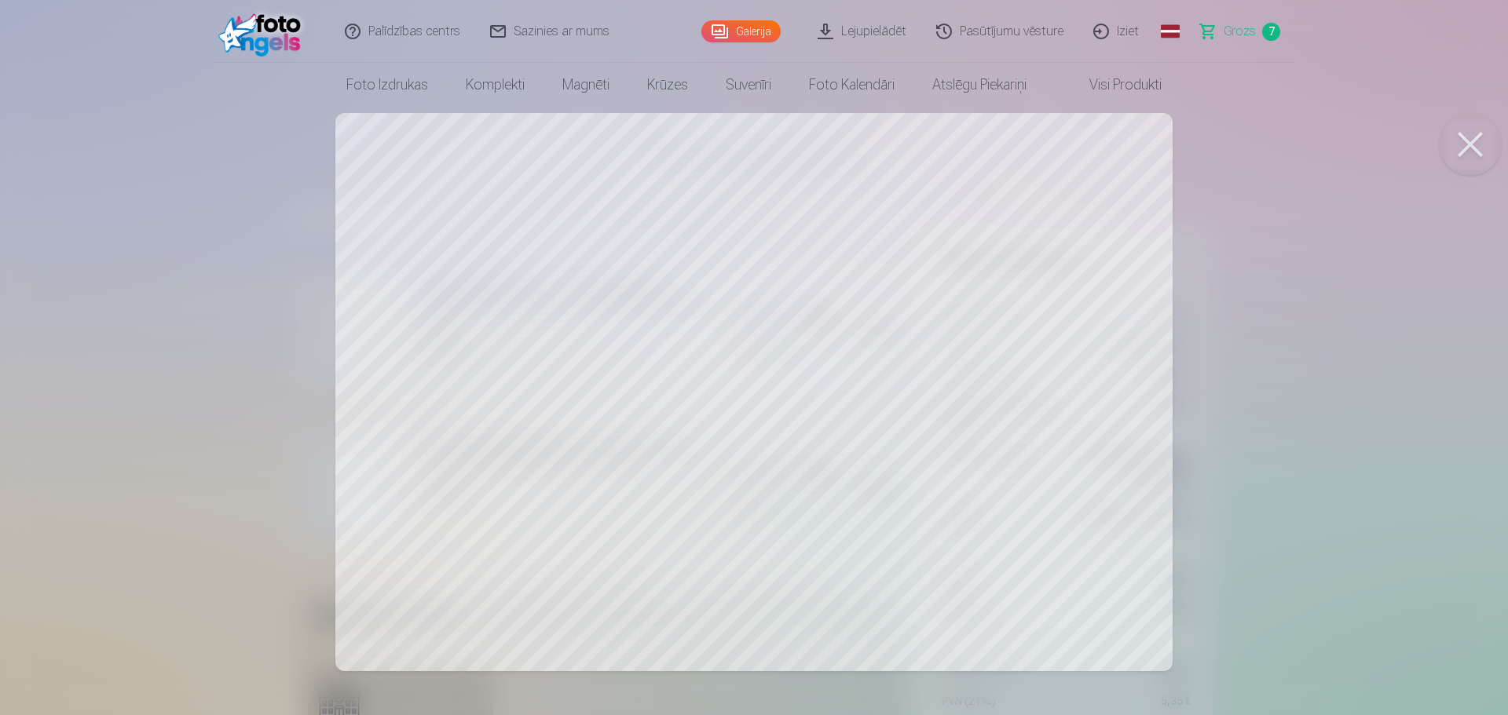
click at [798, 340] on div at bounding box center [754, 357] width 1508 height 715
click at [1462, 149] on button at bounding box center [1470, 144] width 63 height 63
click at [1468, 144] on button at bounding box center [1470, 144] width 63 height 63
click at [1486, 140] on button at bounding box center [1470, 144] width 63 height 63
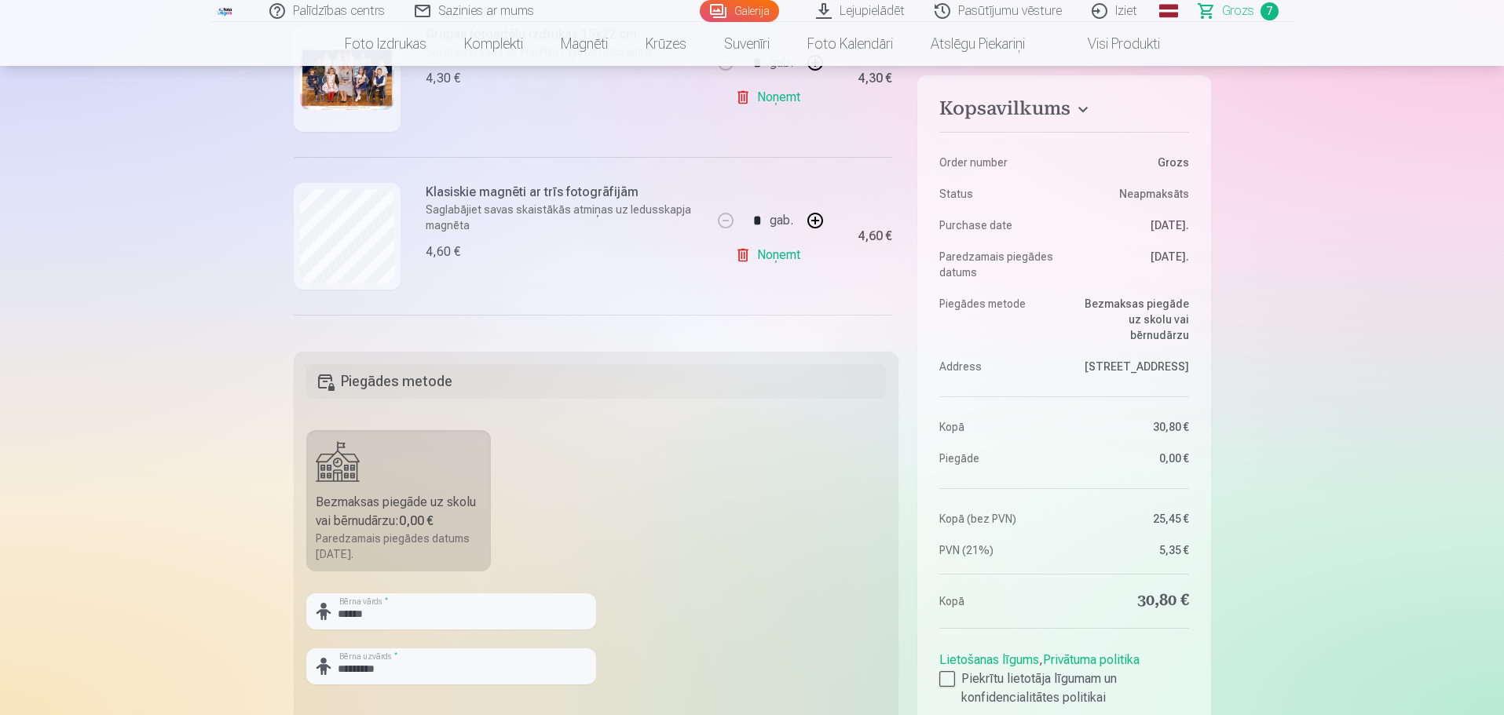
scroll to position [157, 0]
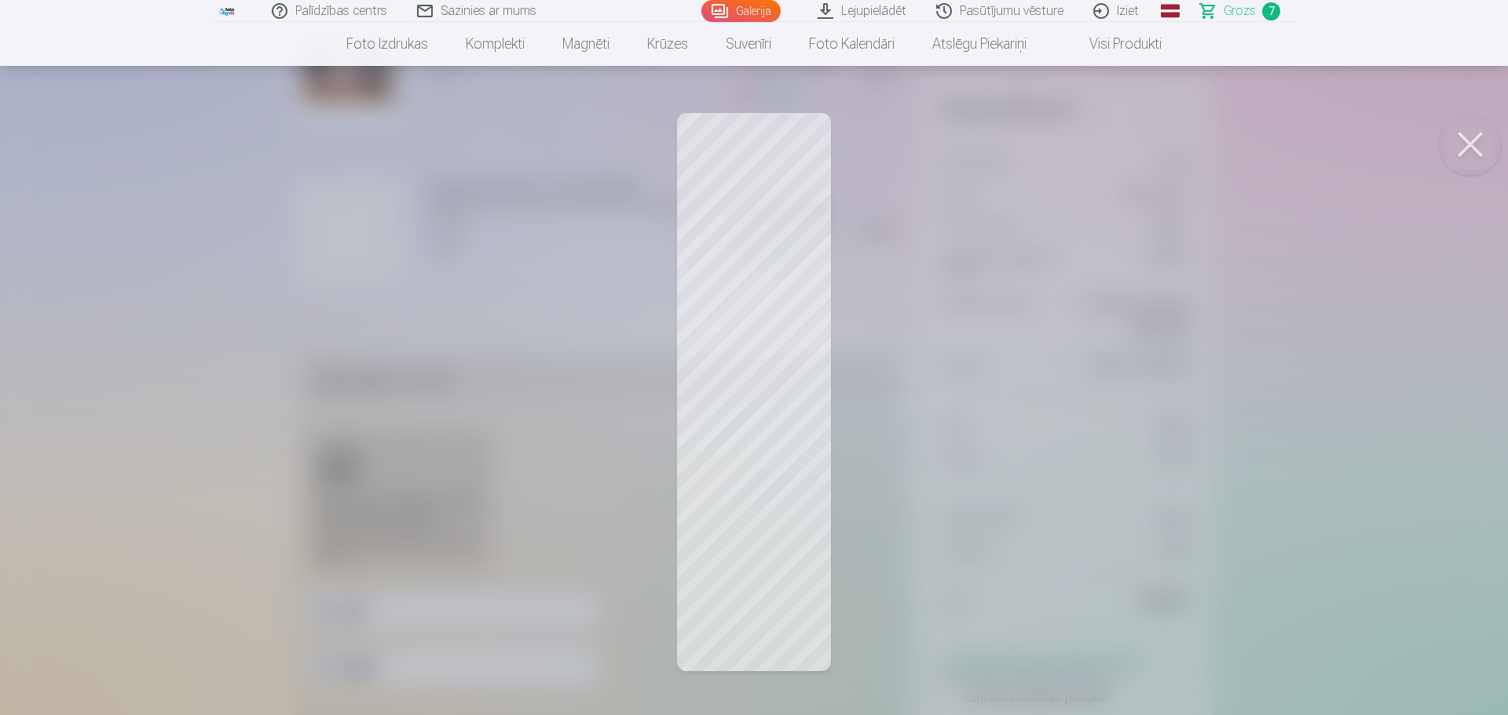
click at [1471, 152] on button at bounding box center [1470, 144] width 63 height 63
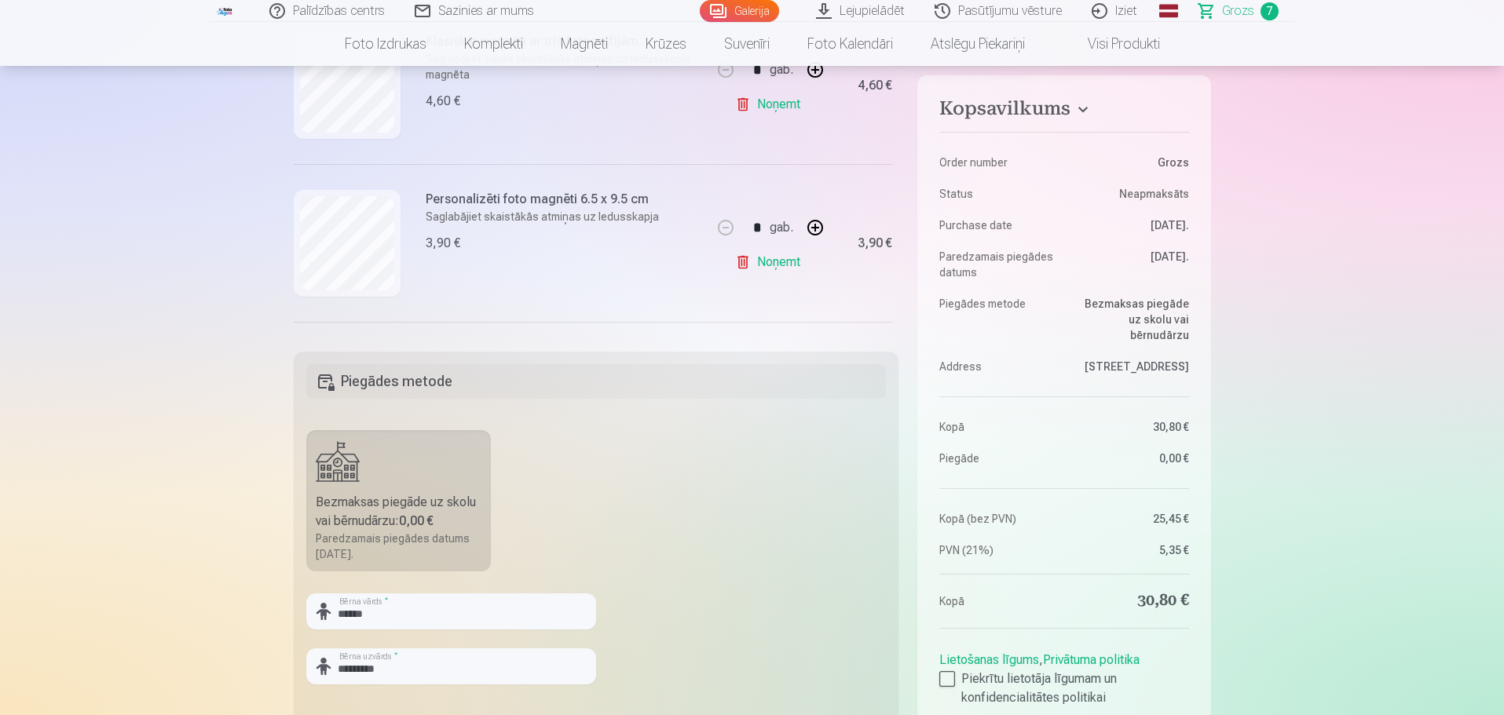
scroll to position [314, 0]
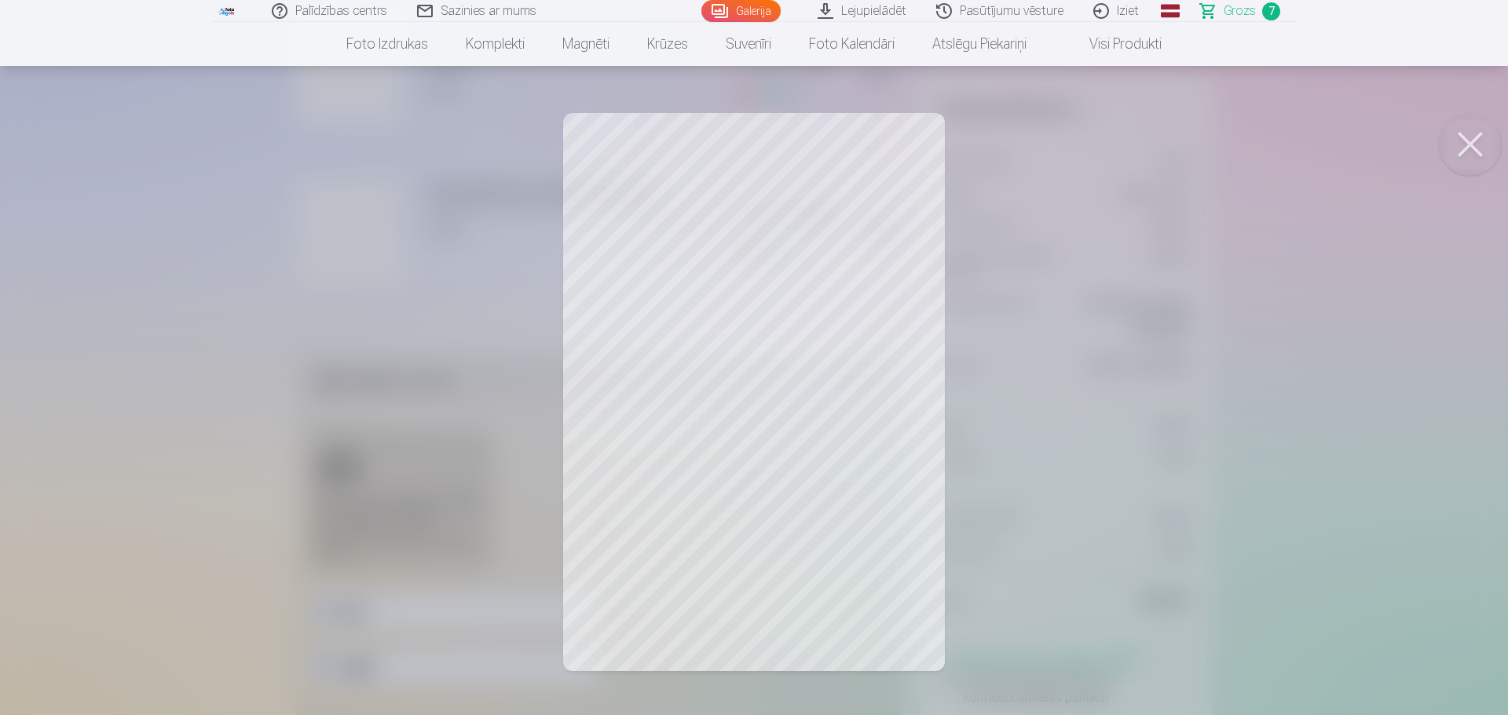
click at [1479, 144] on button at bounding box center [1470, 144] width 63 height 63
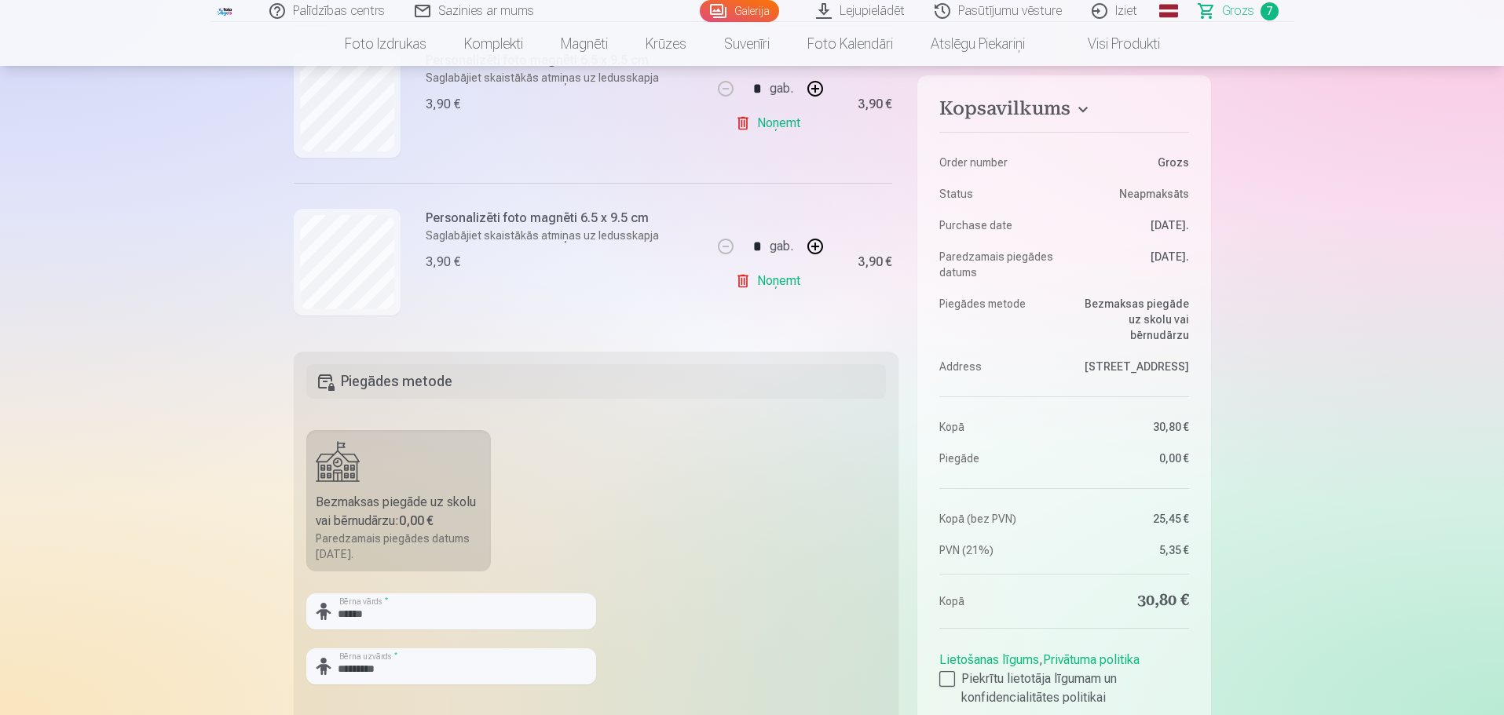
scroll to position [471, 0]
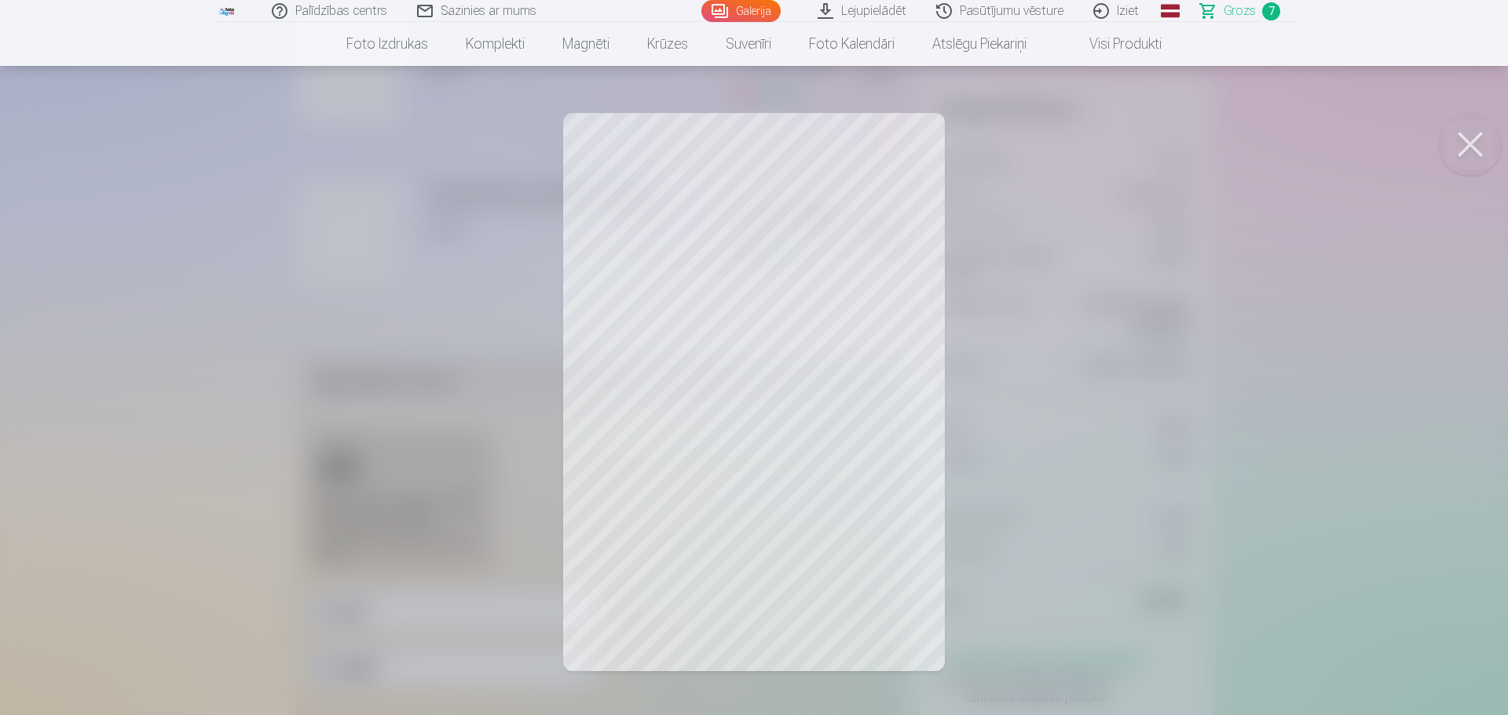
click at [1474, 144] on button at bounding box center [1470, 144] width 63 height 63
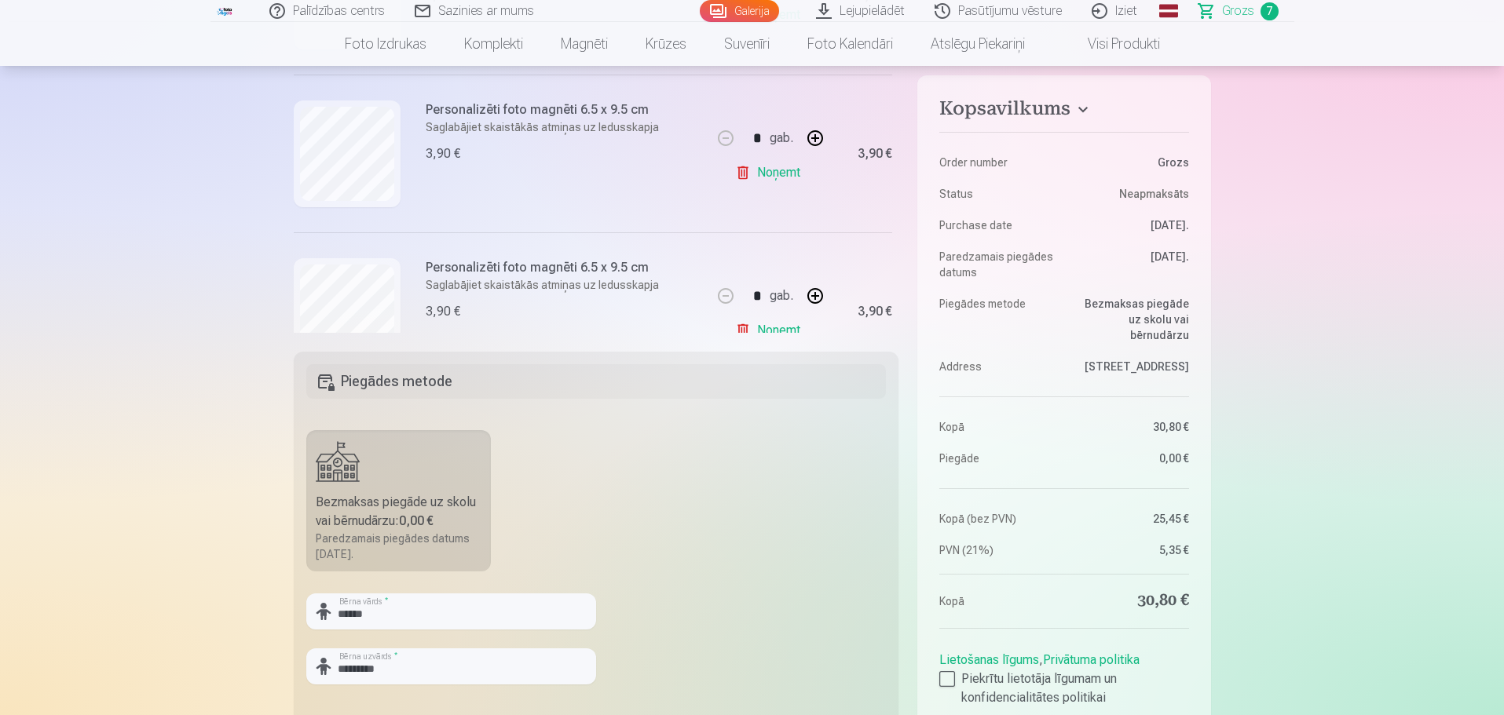
scroll to position [628, 0]
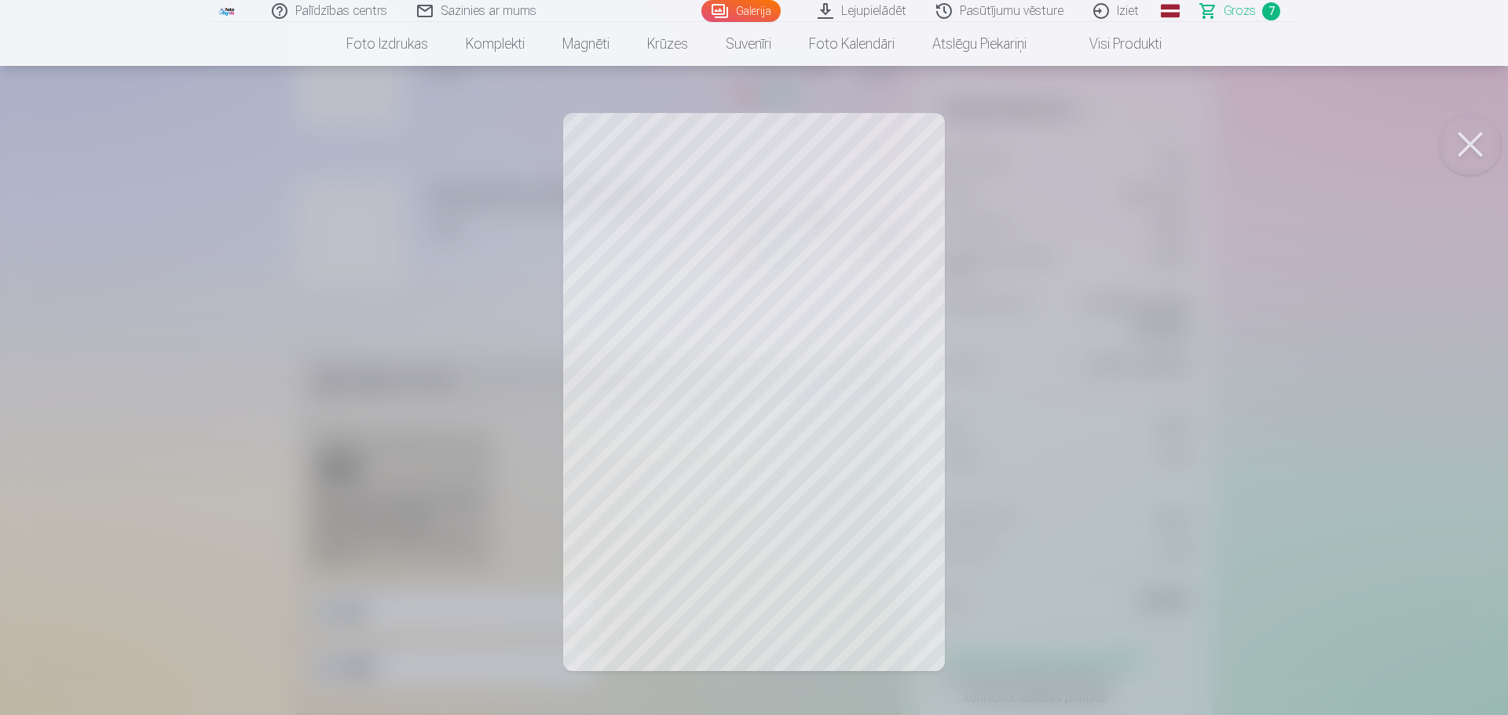
click at [1463, 144] on button at bounding box center [1470, 144] width 63 height 63
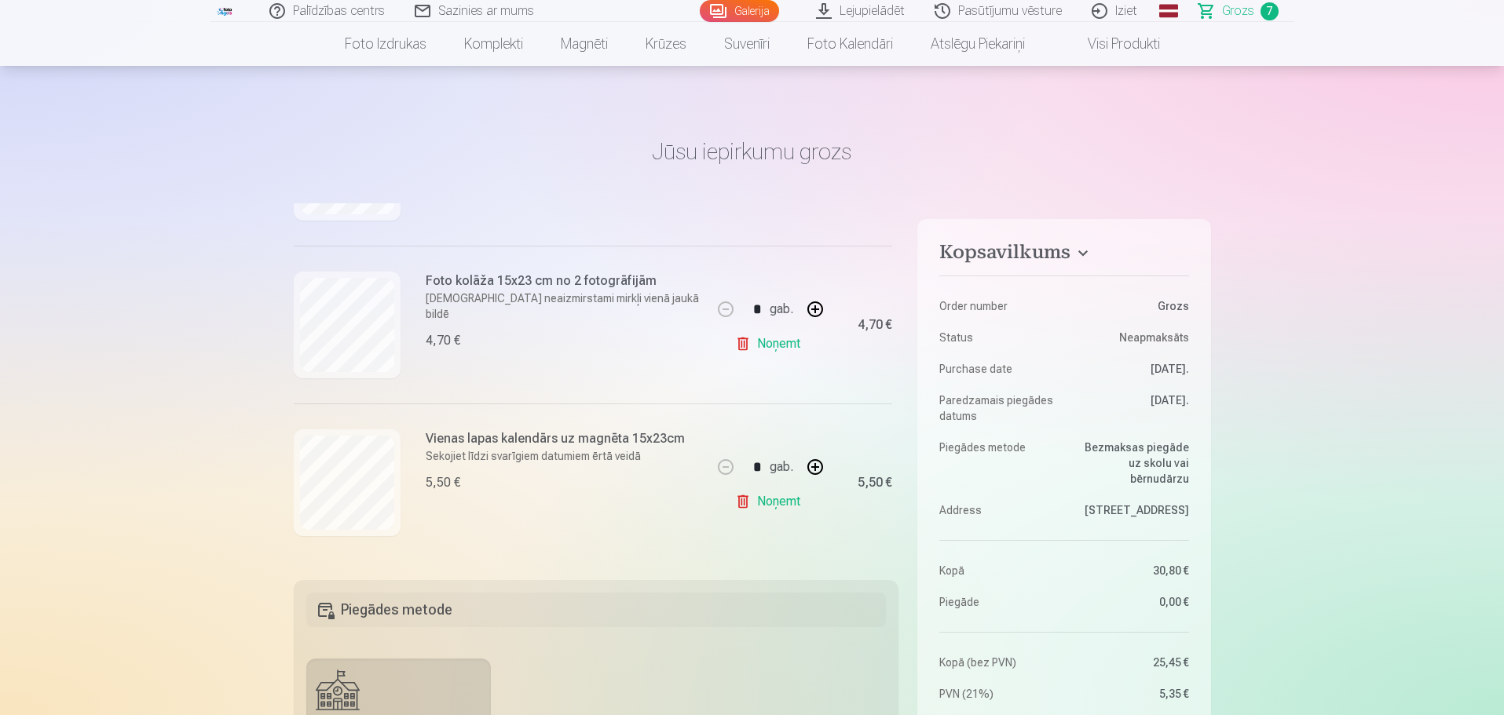
scroll to position [0, 0]
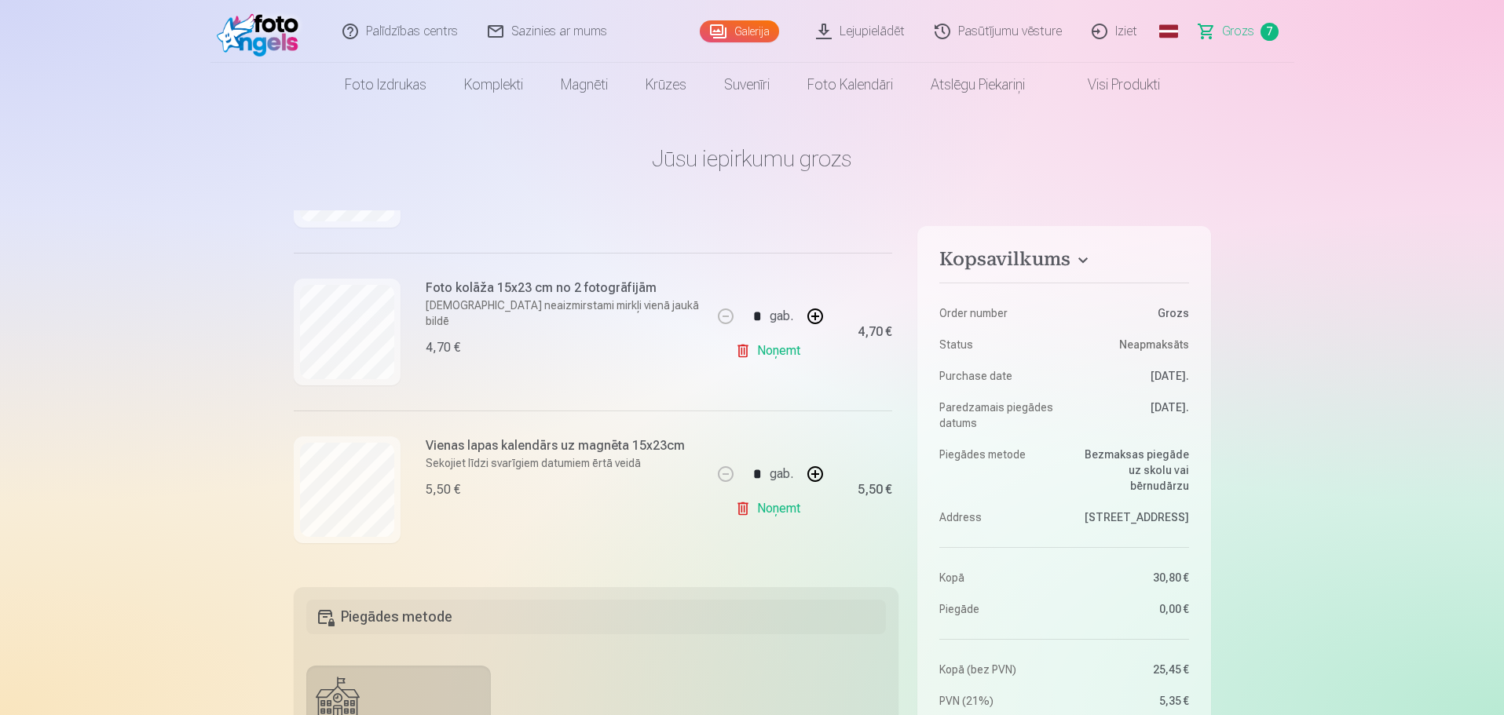
click at [872, 33] on link "Lejupielādēt" at bounding box center [861, 31] width 119 height 63
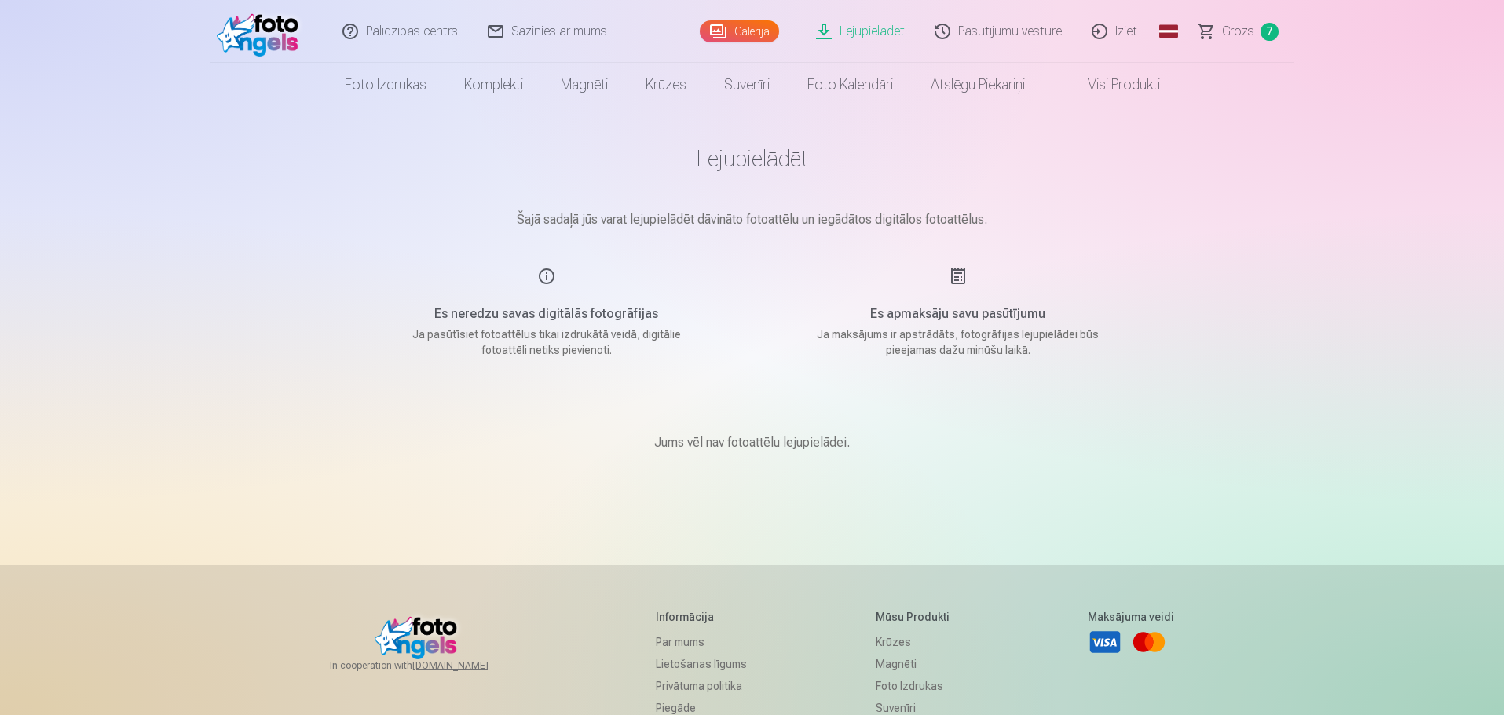
click at [754, 27] on link "Galerija" at bounding box center [739, 31] width 79 height 22
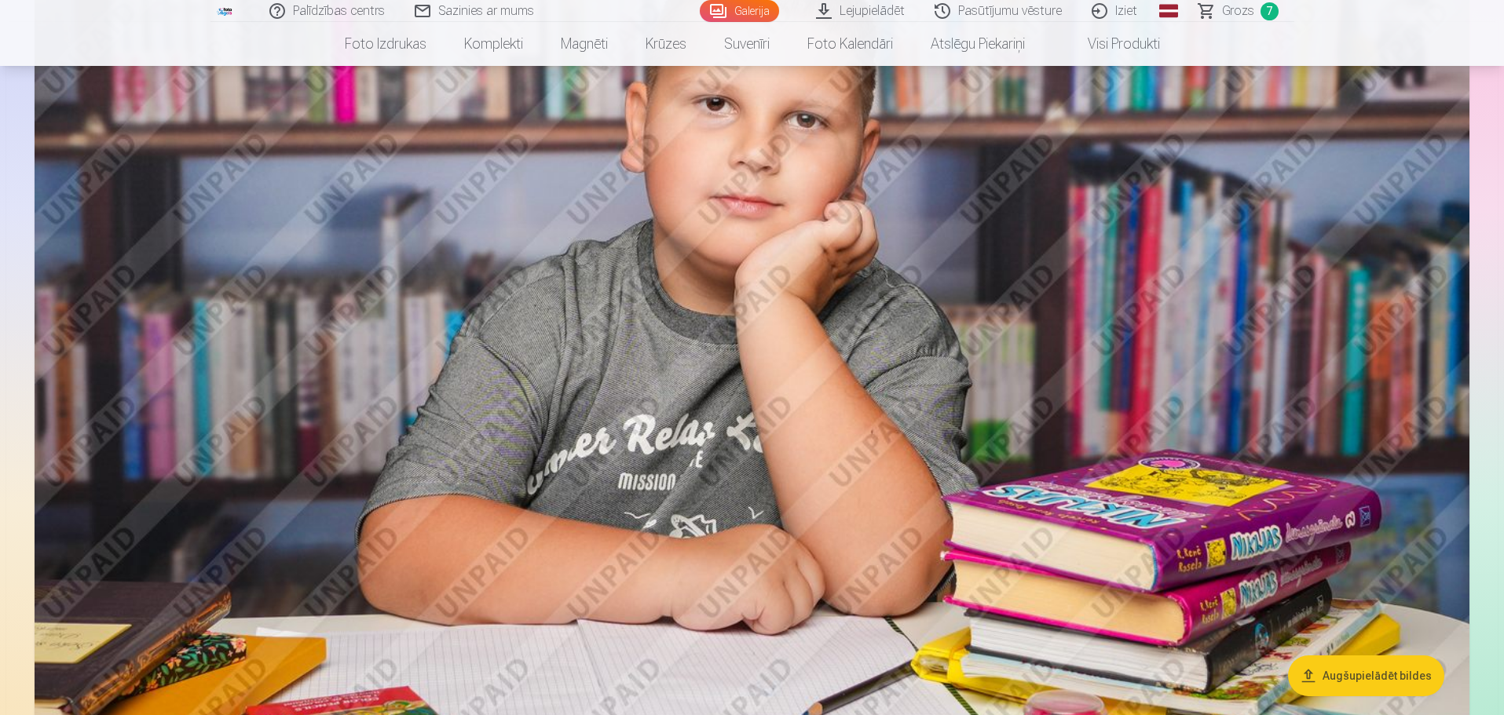
scroll to position [3848, 0]
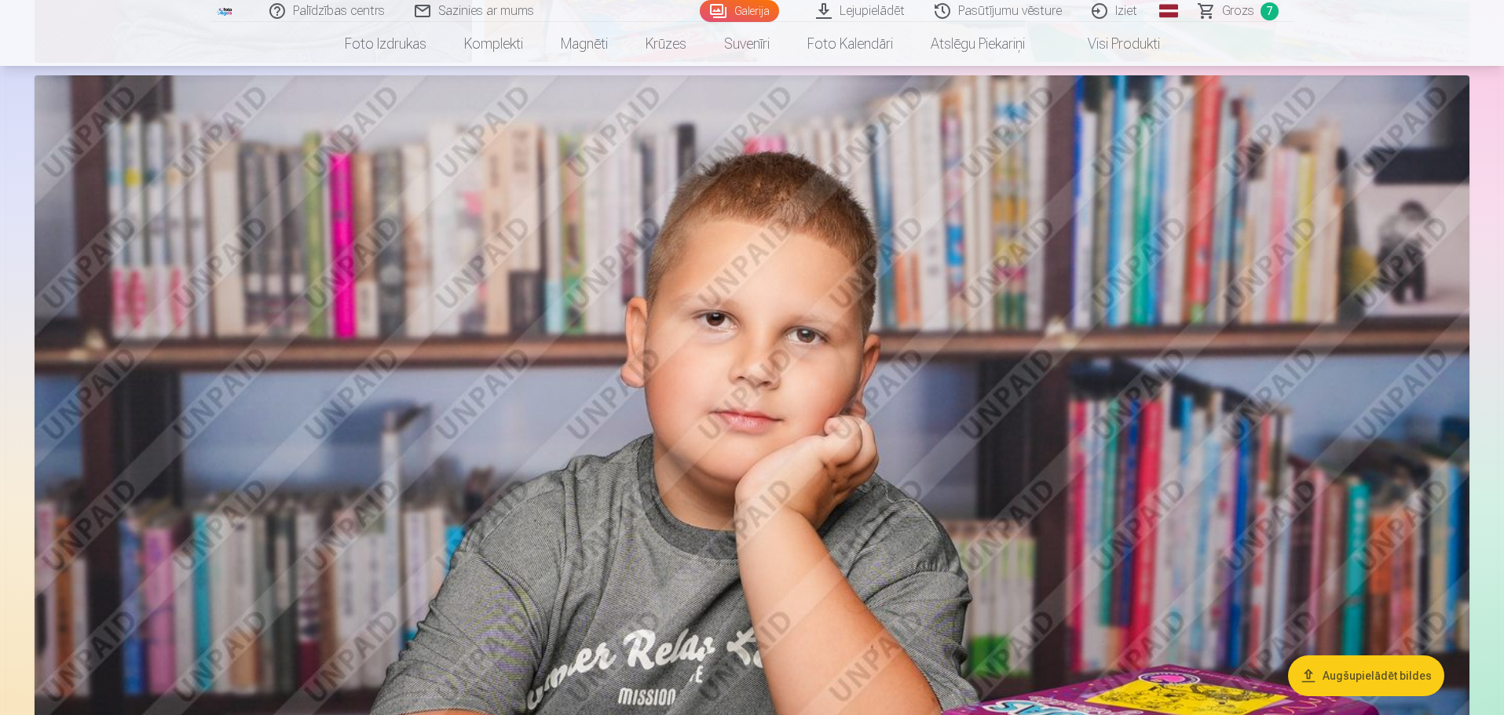
click at [1230, 14] on span "Grozs" at bounding box center [1238, 11] width 32 height 19
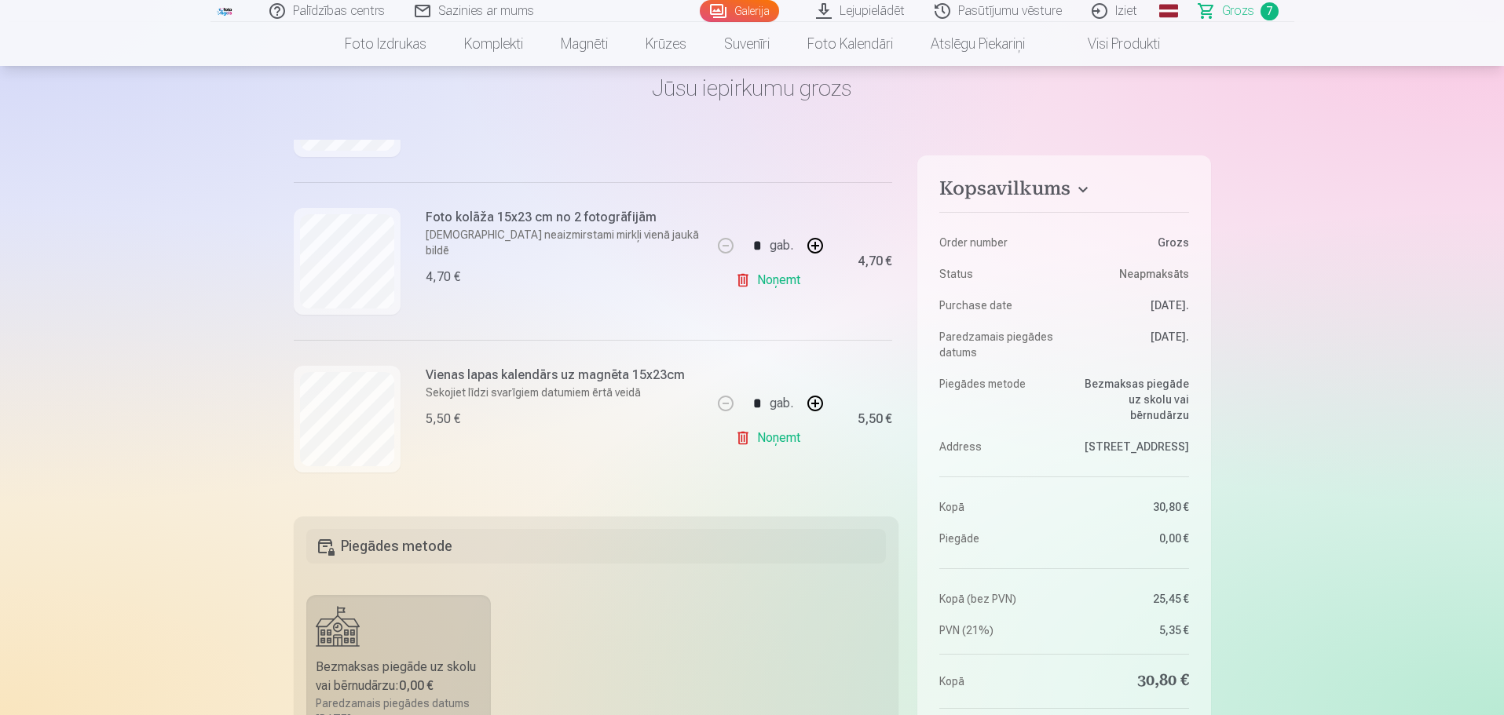
scroll to position [157, 0]
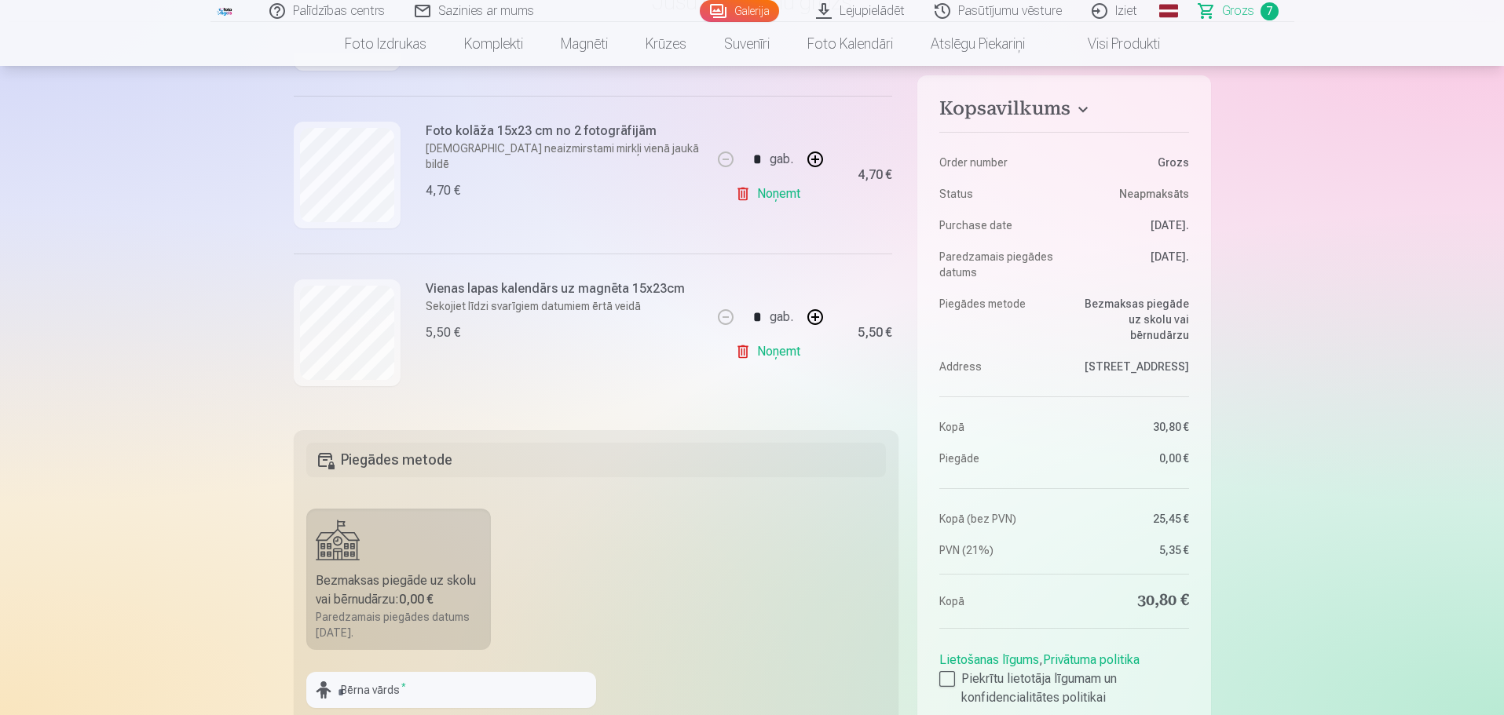
click at [773, 350] on link "Noņemt" at bounding box center [770, 351] width 71 height 31
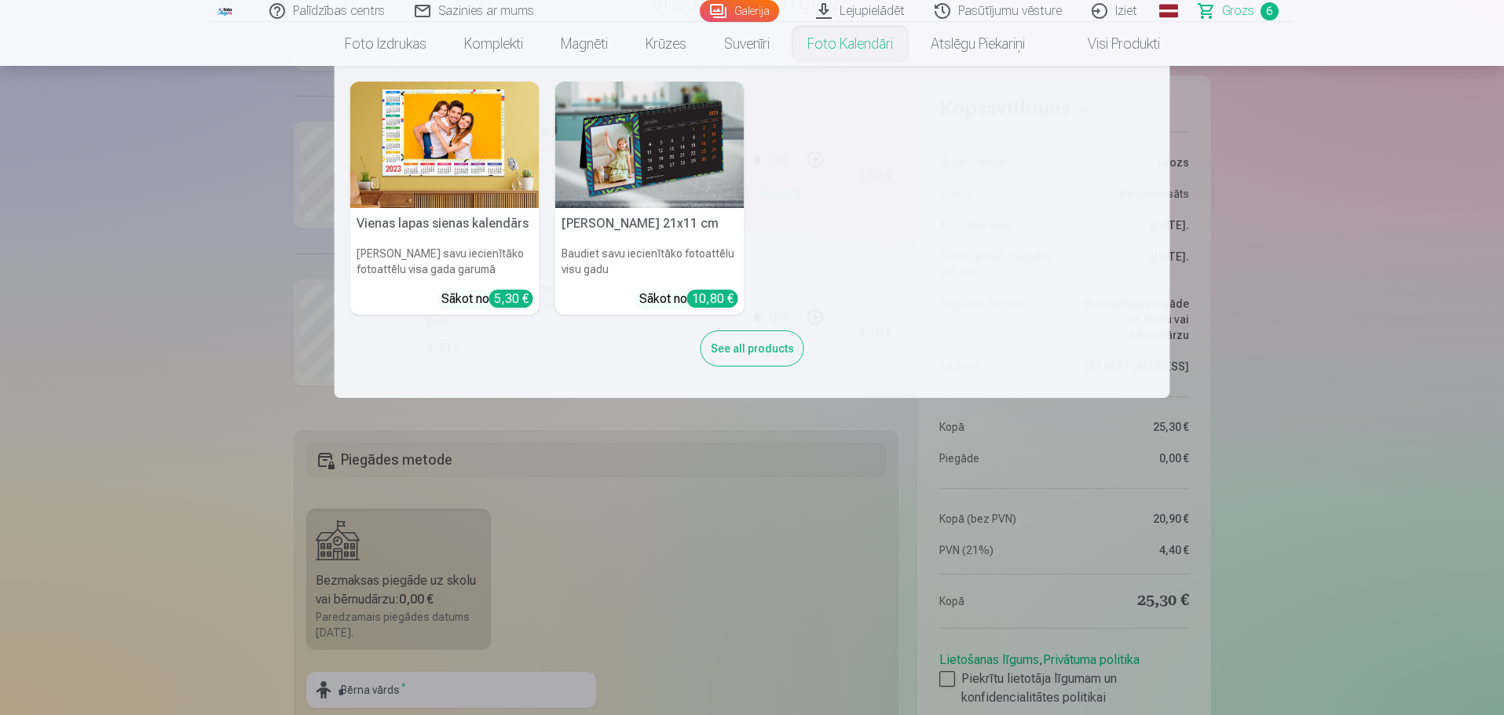
click at [432, 199] on img at bounding box center [444, 145] width 189 height 126
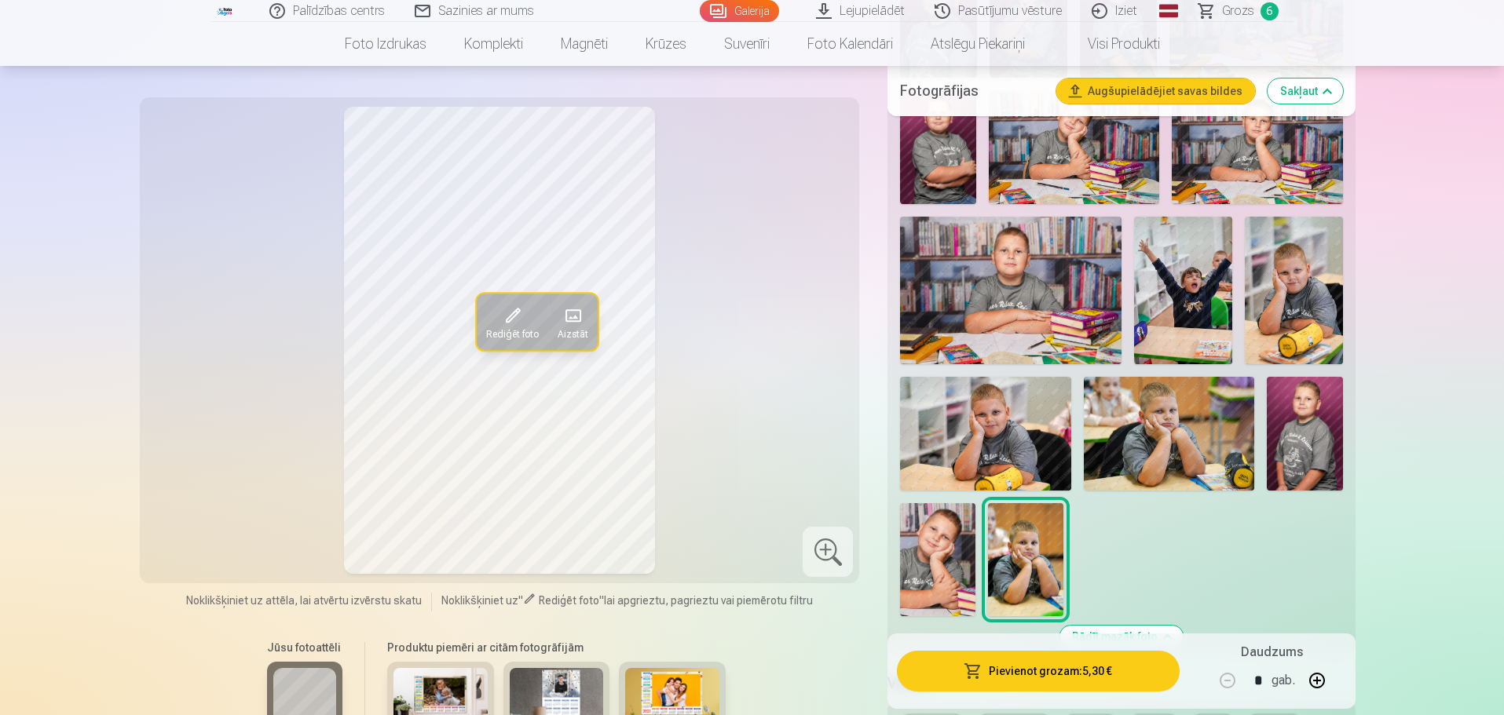
scroll to position [864, 0]
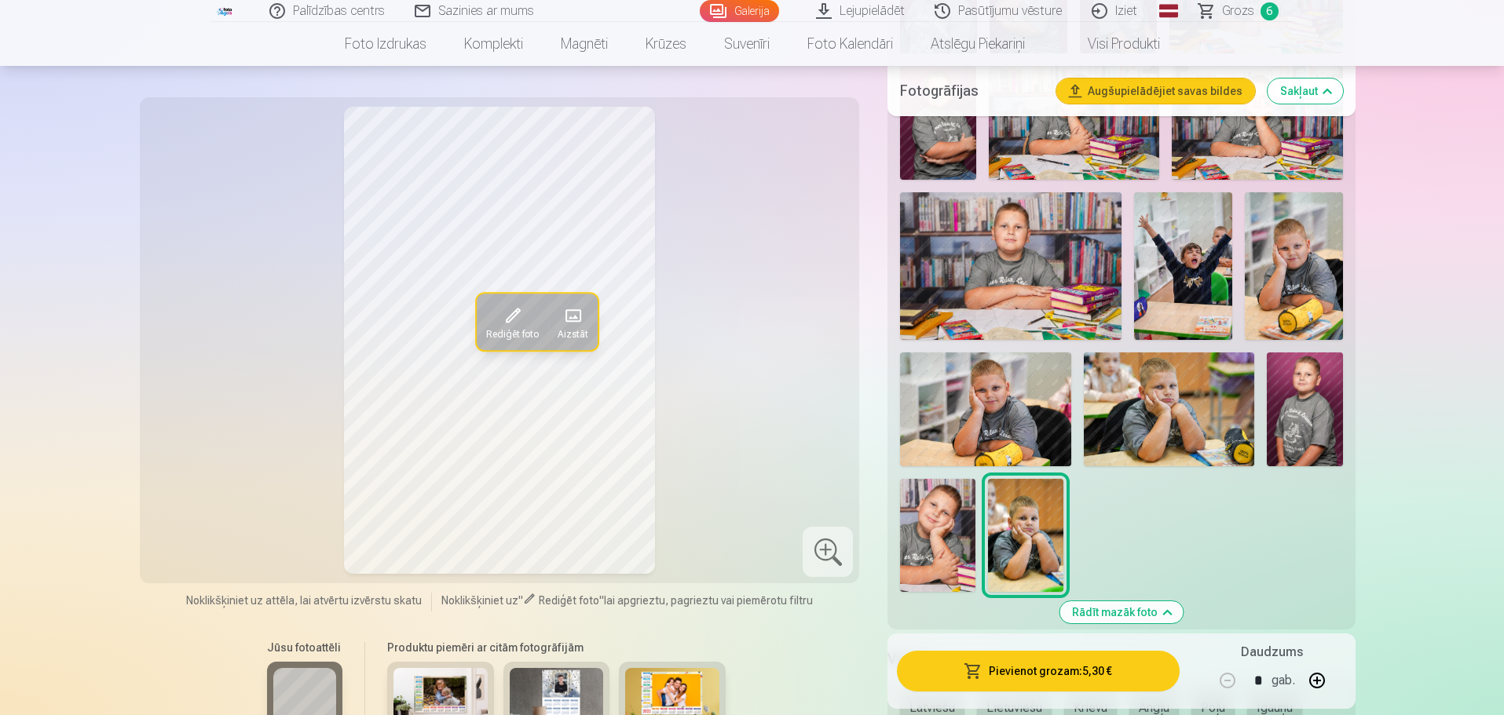
click at [972, 422] on img at bounding box center [985, 410] width 170 height 114
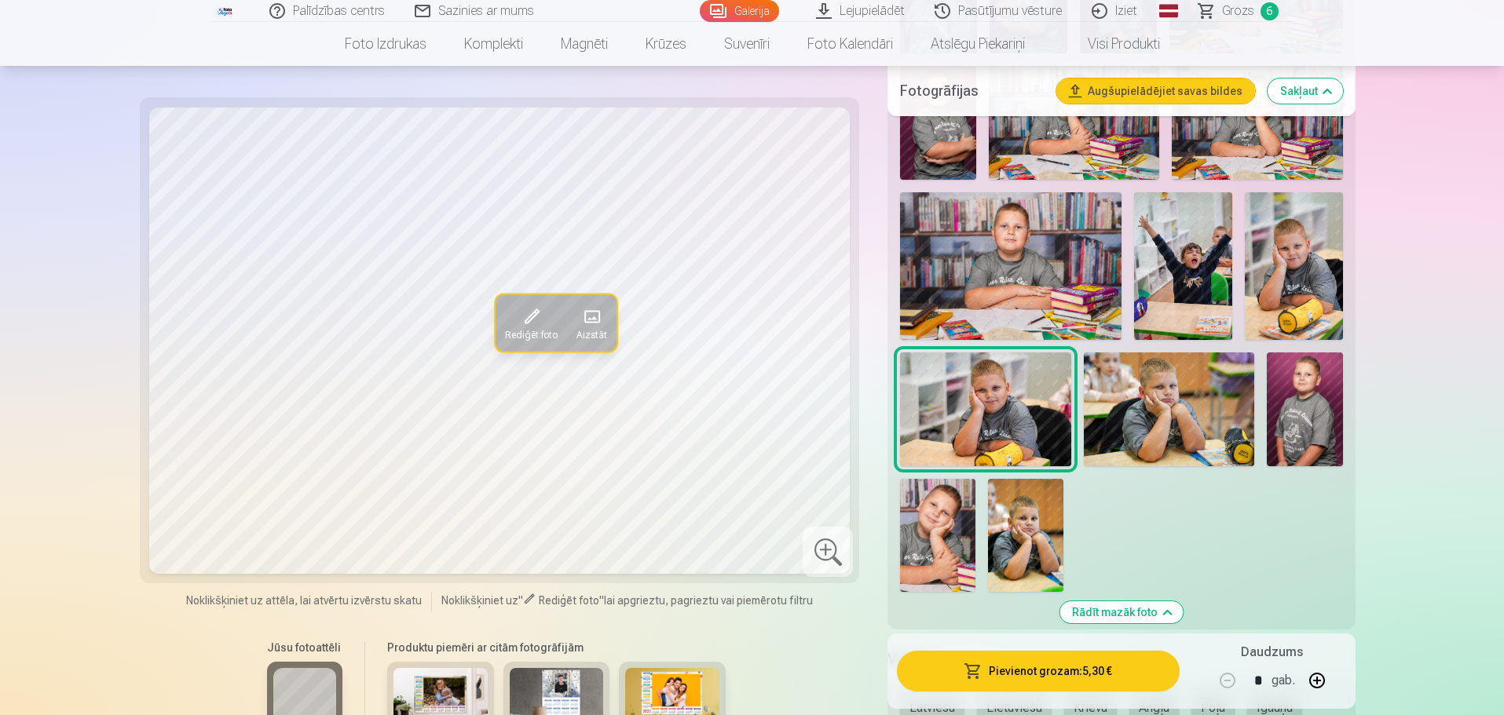
click at [1165, 401] on img at bounding box center [1169, 410] width 170 height 114
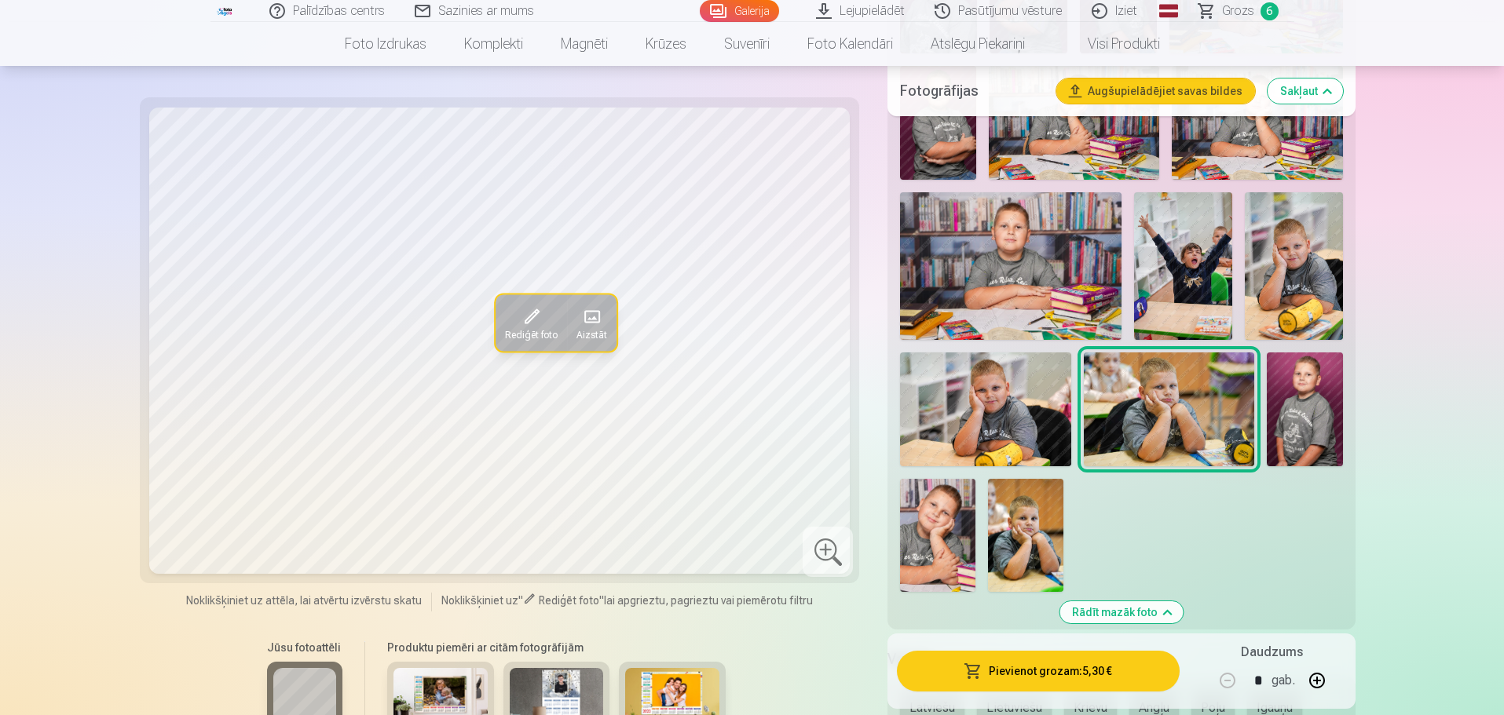
click at [945, 531] on img at bounding box center [937, 535] width 75 height 113
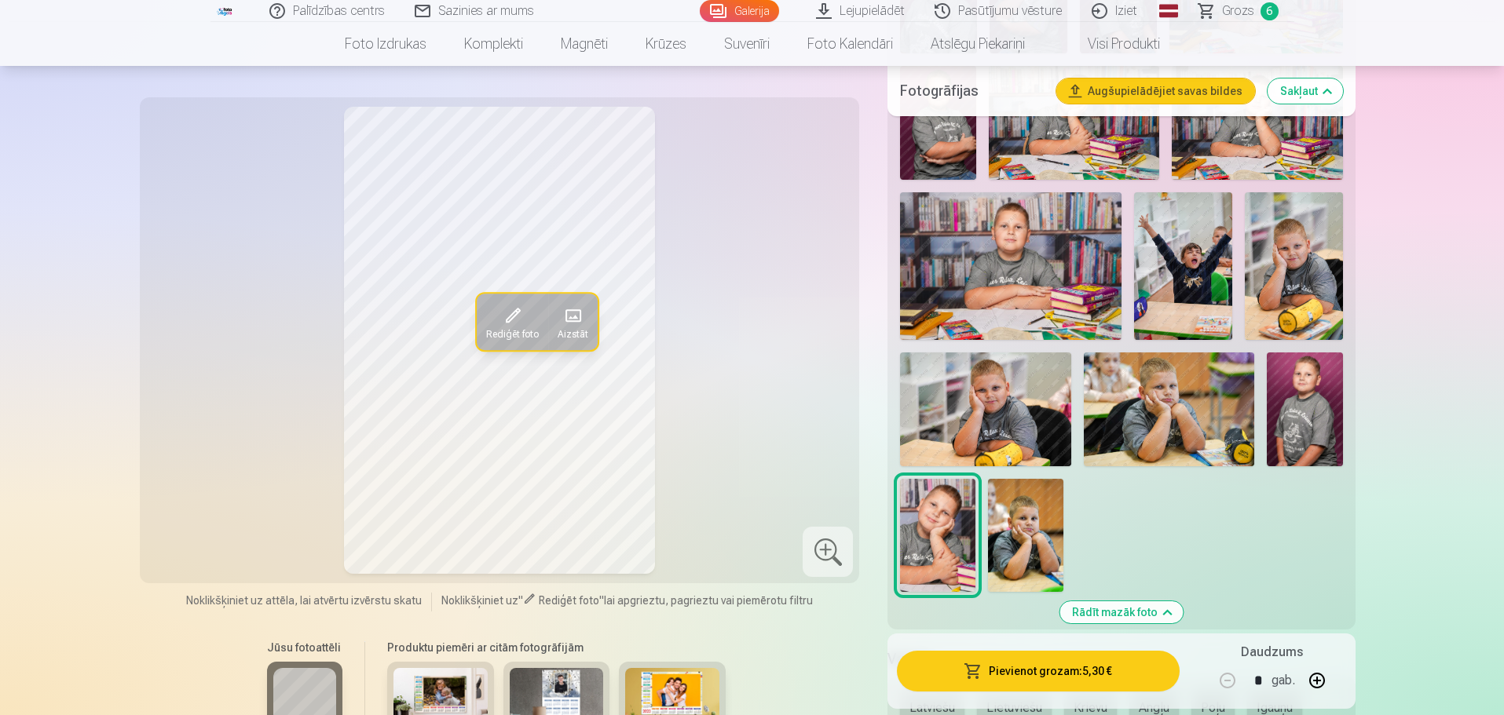
click at [1038, 300] on img at bounding box center [1010, 265] width 221 height 147
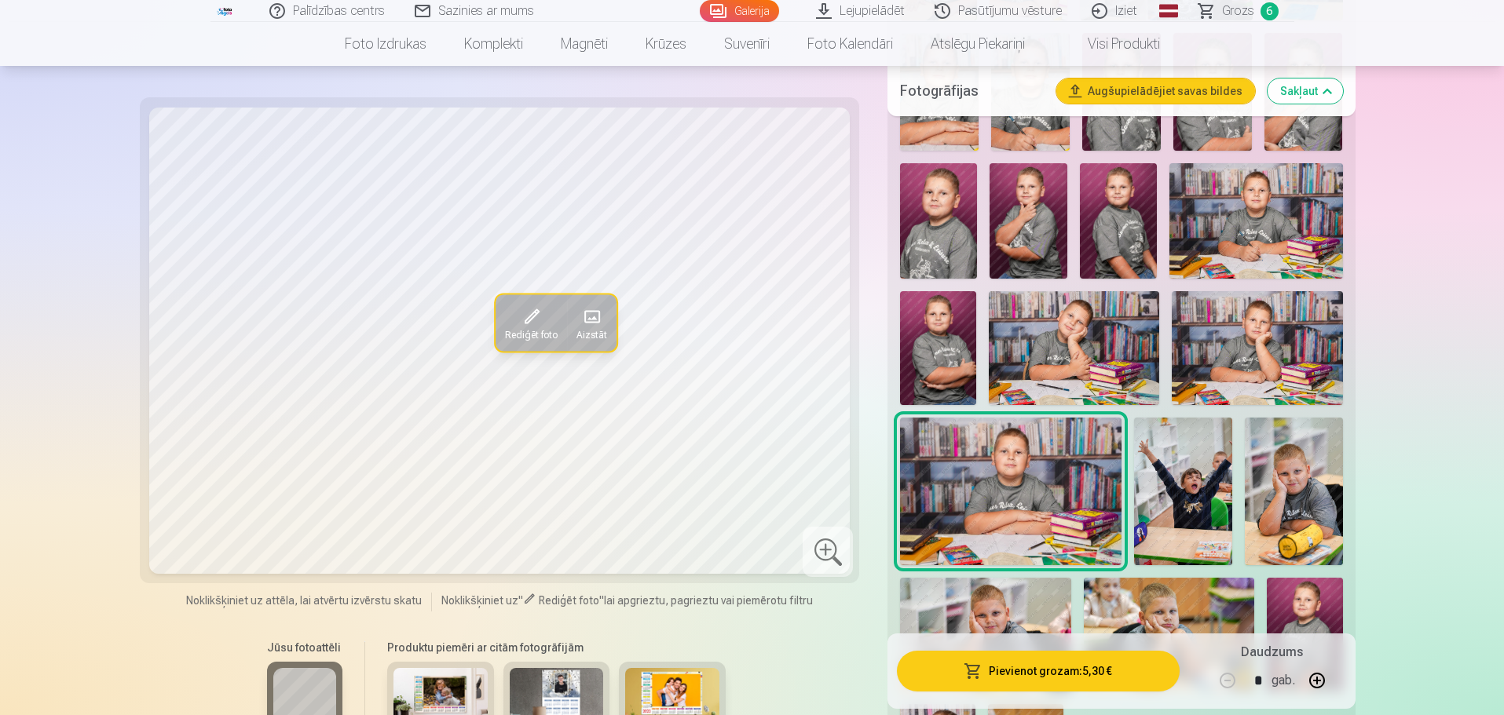
scroll to position [628, 0]
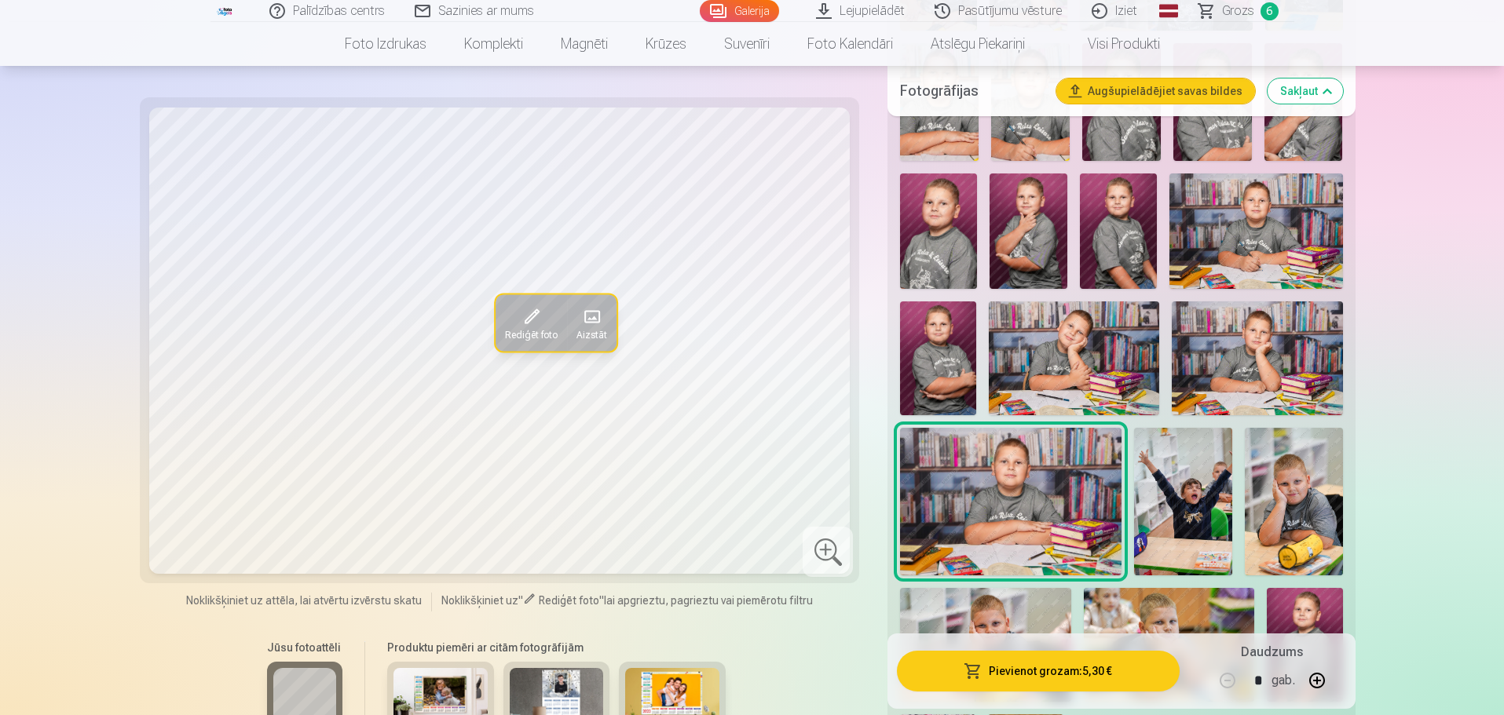
click at [1088, 373] on img at bounding box center [1074, 359] width 170 height 114
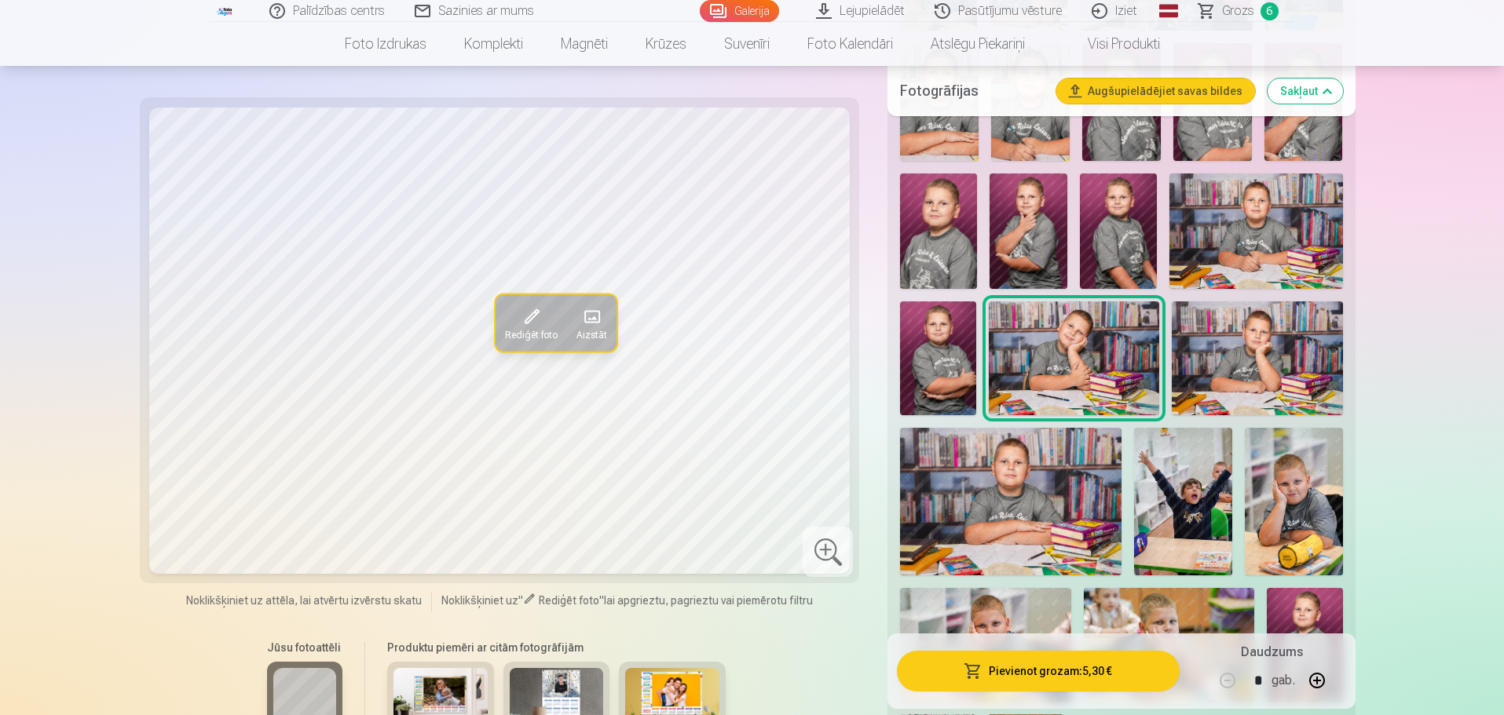
click at [927, 382] on img at bounding box center [938, 359] width 76 height 114
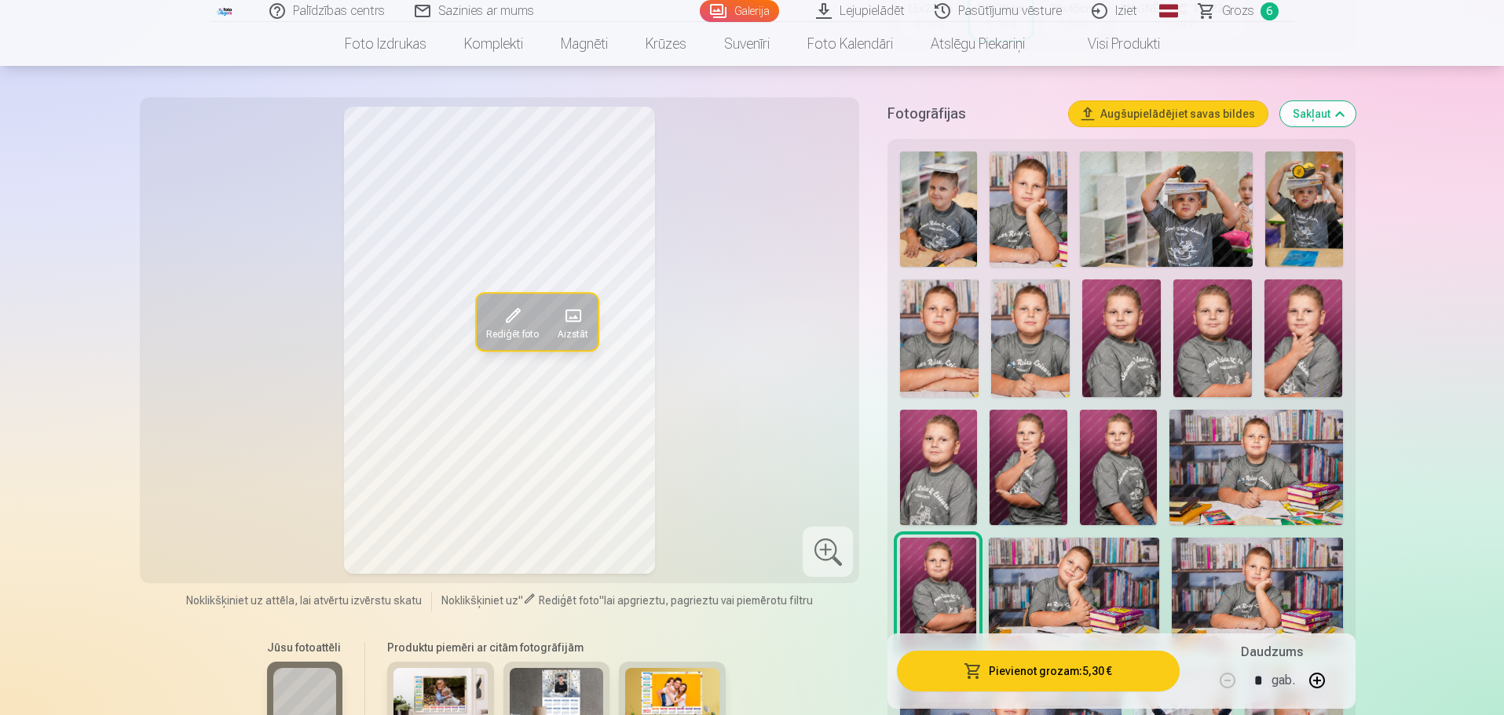
scroll to position [393, 0]
click at [1002, 222] on img at bounding box center [1027, 208] width 77 height 115
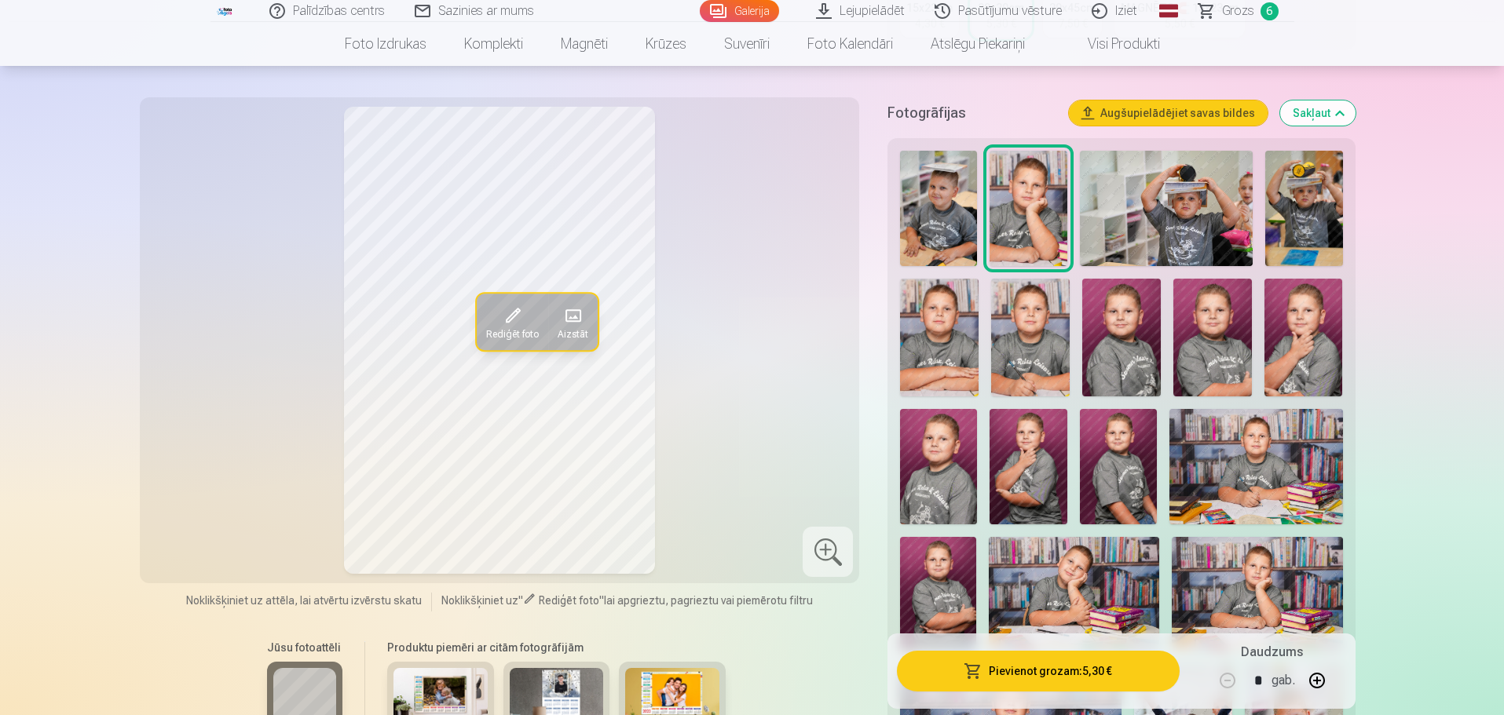
click at [931, 342] on img at bounding box center [939, 338] width 79 height 118
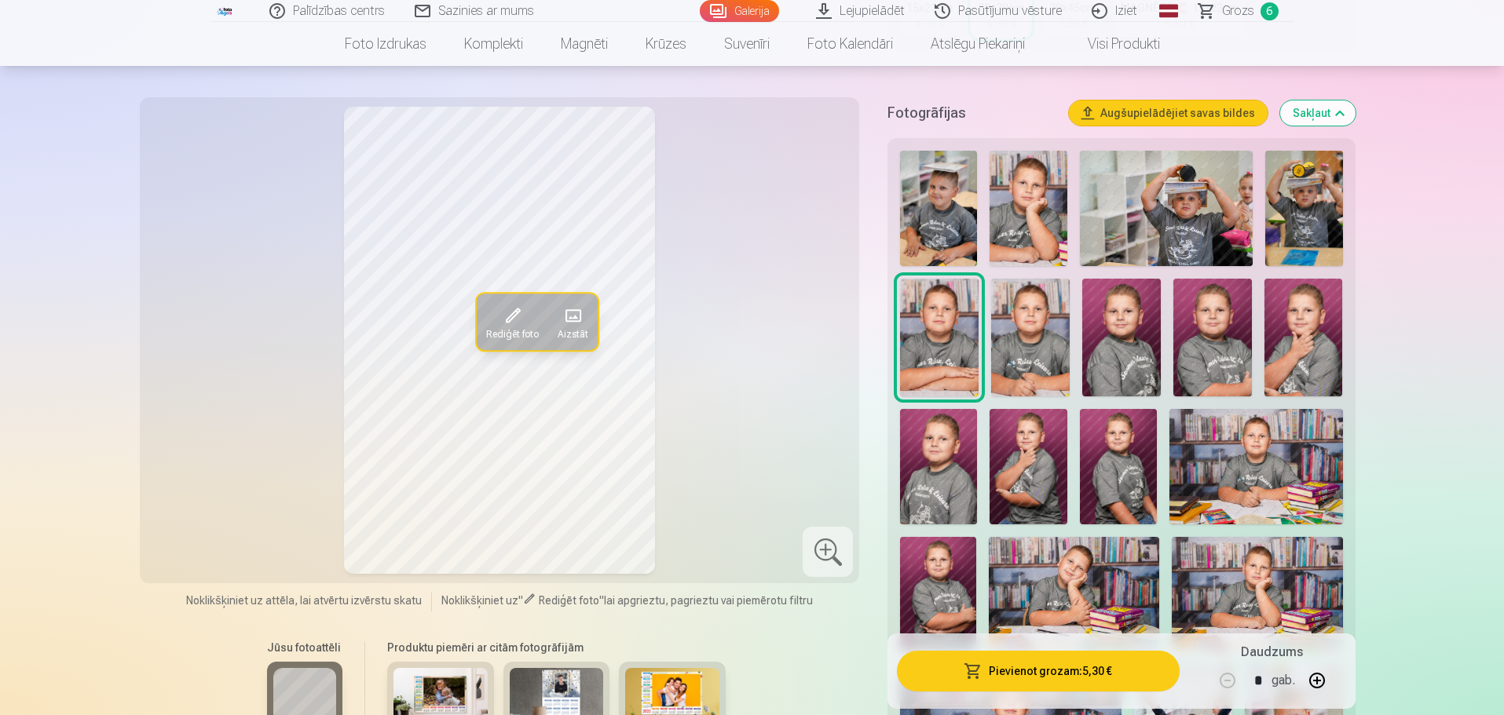
click at [1071, 353] on div at bounding box center [1121, 606] width 455 height 925
click at [1048, 364] on img at bounding box center [1030, 338] width 79 height 118
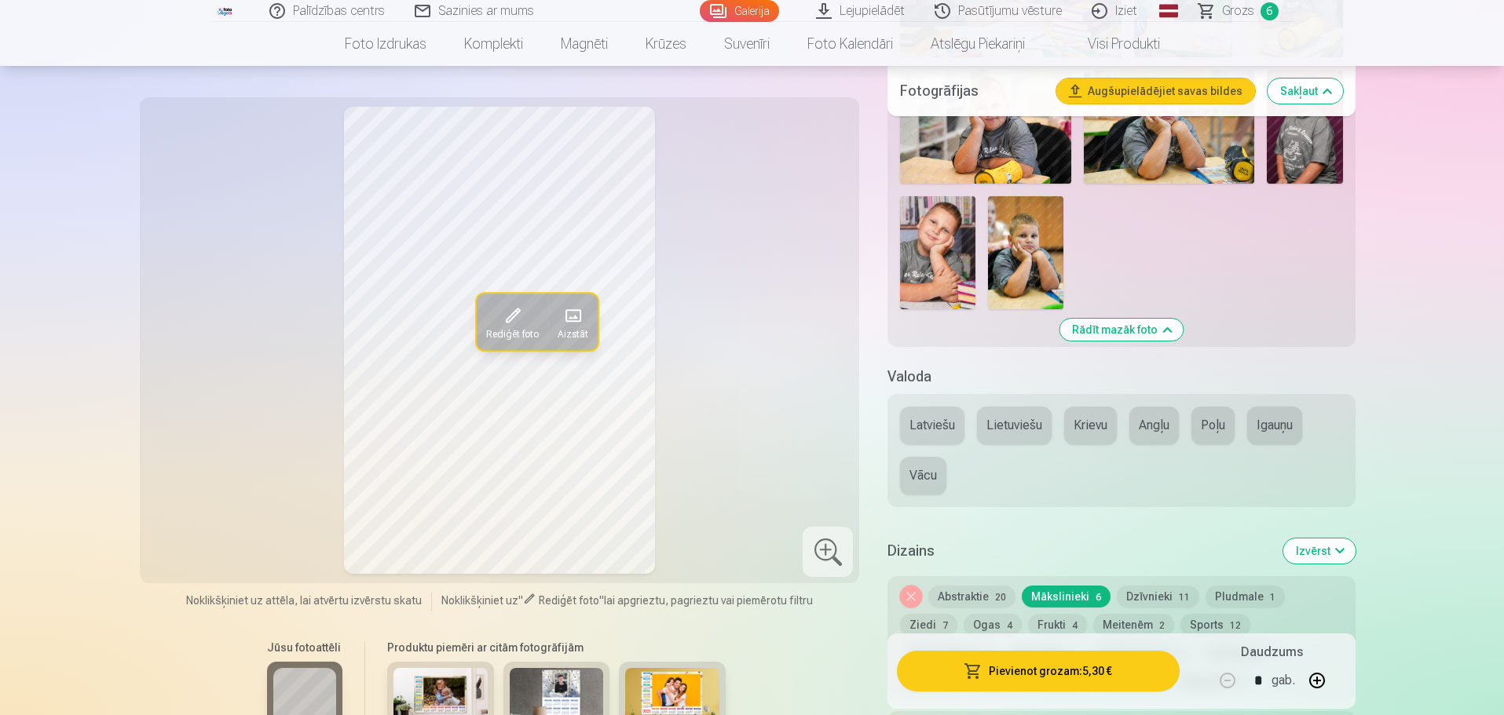
scroll to position [1335, 0]
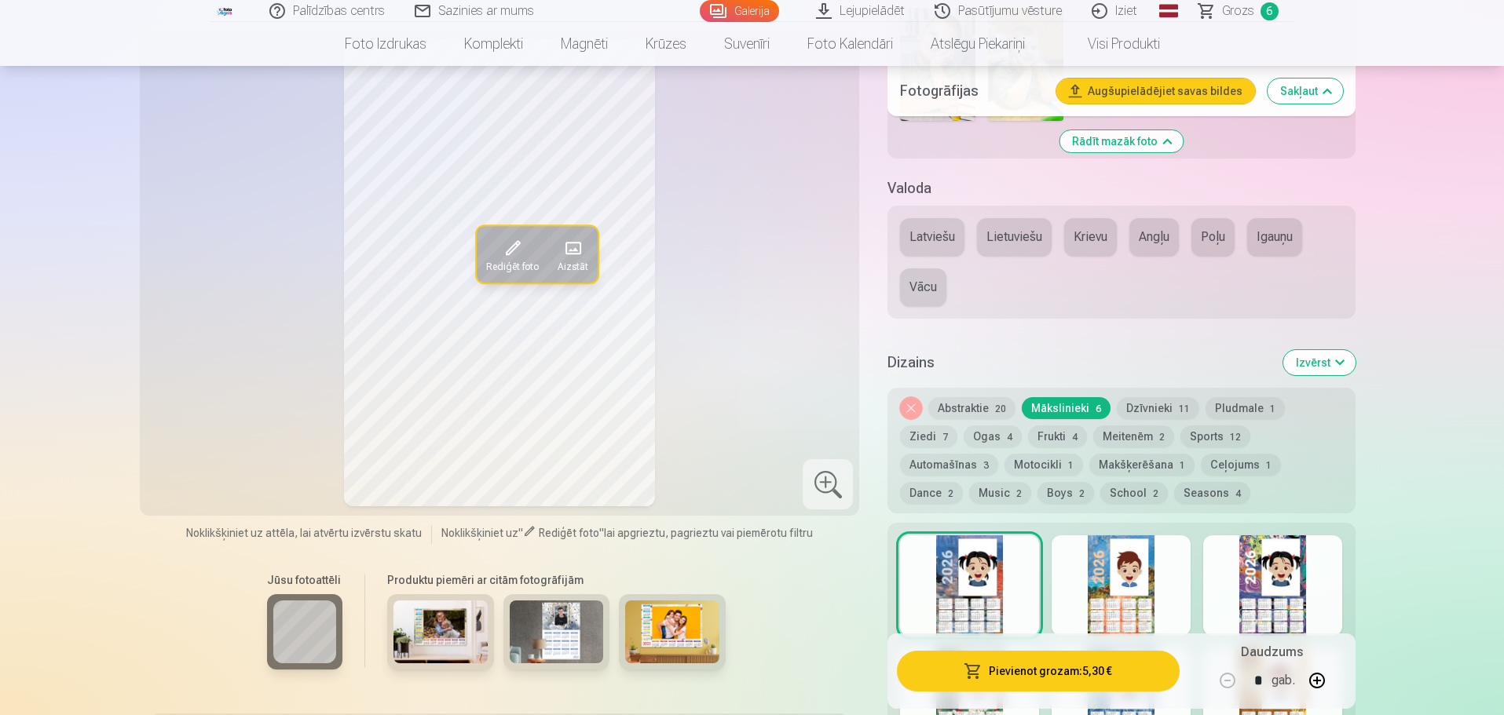
click at [1085, 232] on button "Krievu" at bounding box center [1090, 237] width 53 height 38
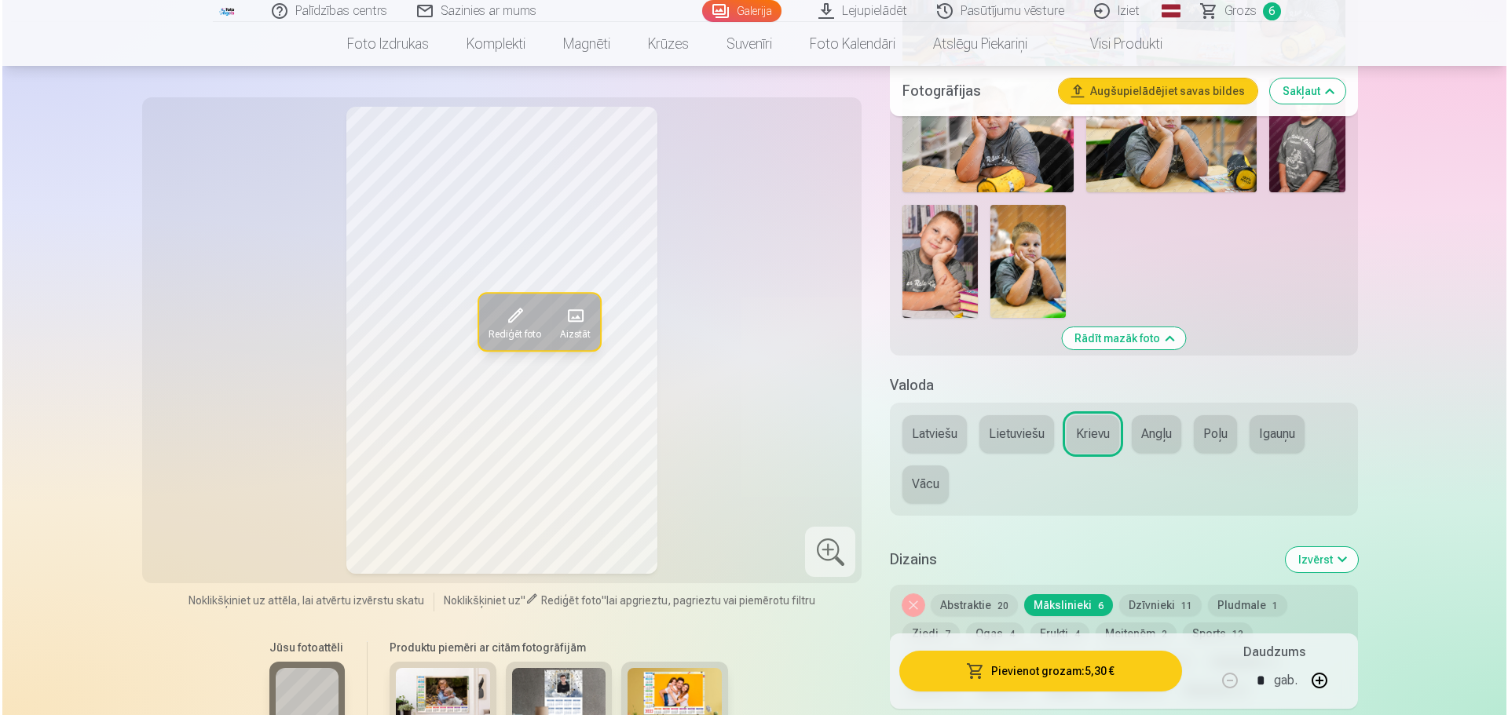
scroll to position [1099, 0]
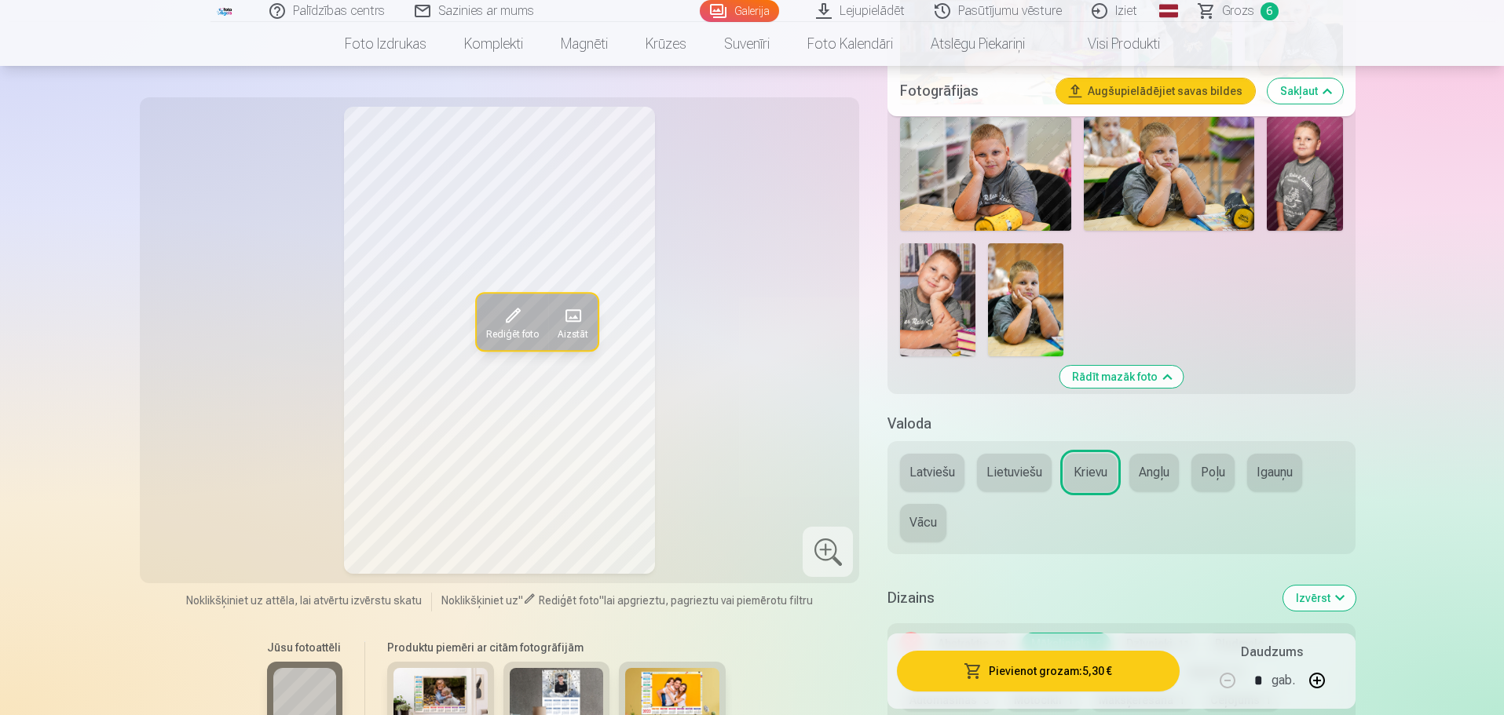
click at [575, 306] on span at bounding box center [572, 315] width 25 height 25
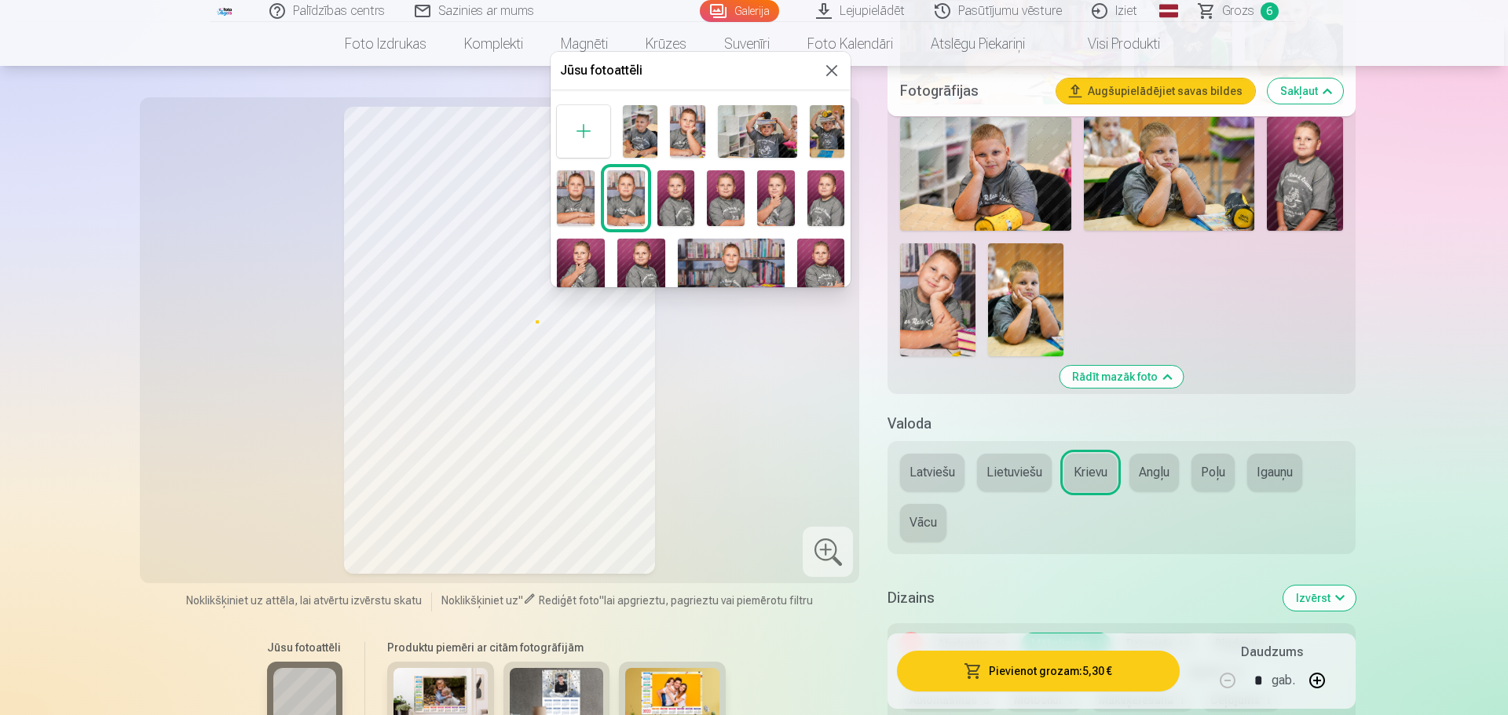
click at [686, 195] on img at bounding box center [676, 198] width 38 height 57
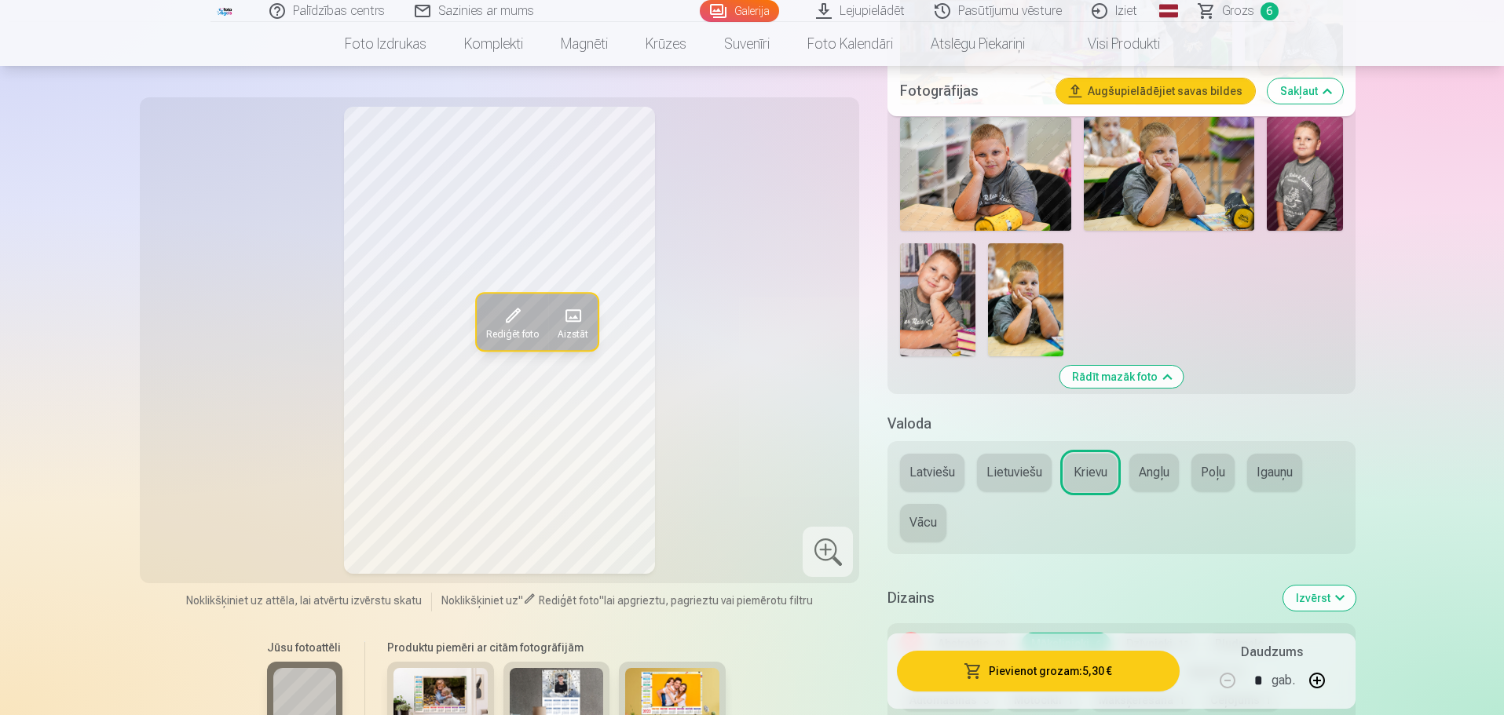
click at [580, 324] on span at bounding box center [572, 315] width 25 height 25
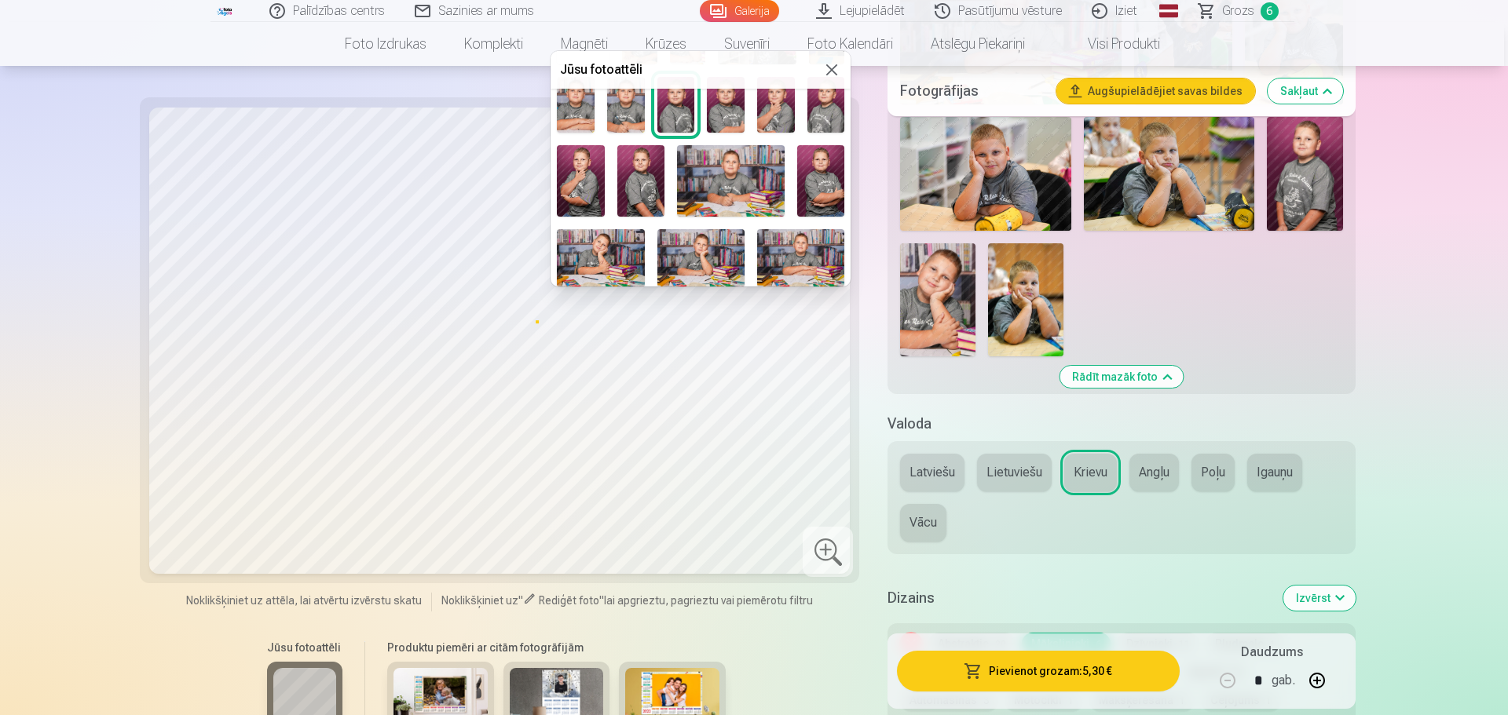
scroll to position [0, 0]
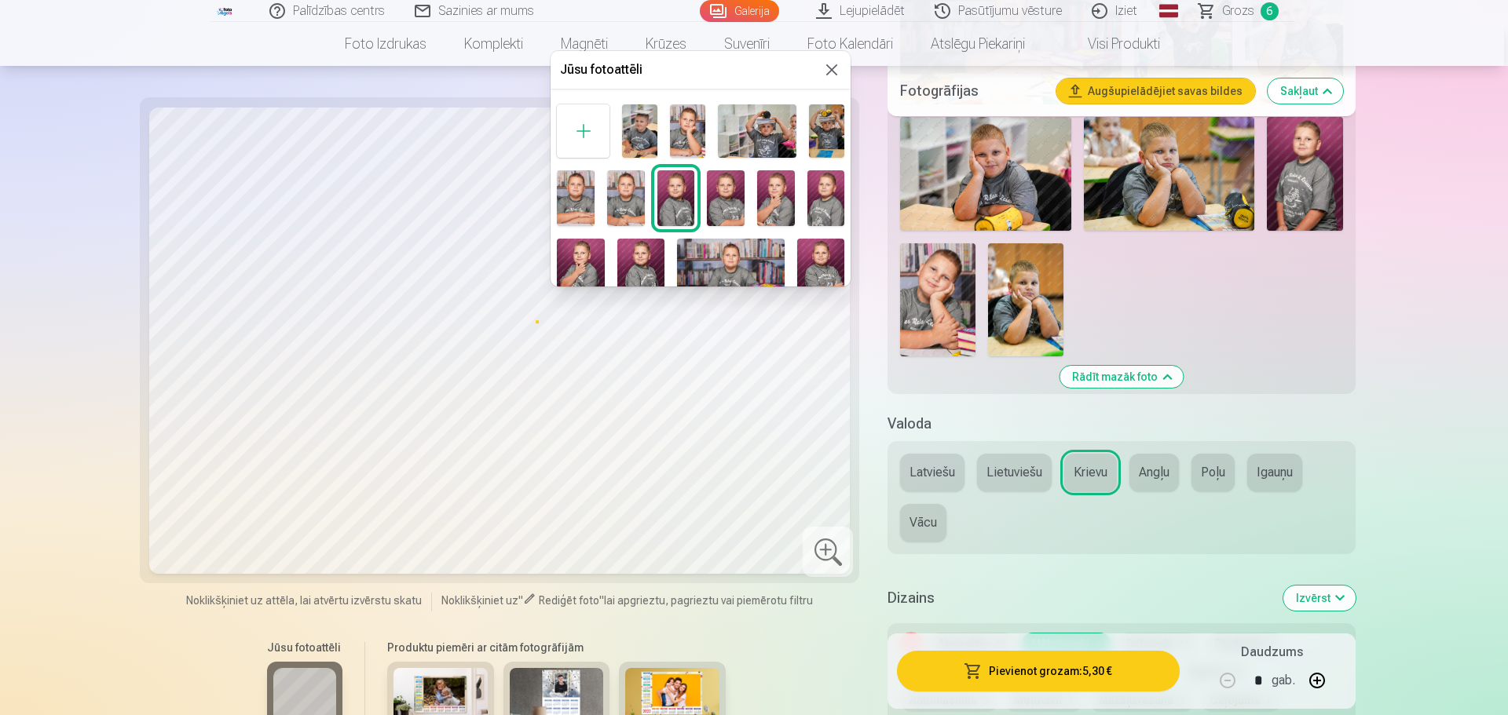
click at [757, 134] on img at bounding box center [757, 130] width 79 height 53
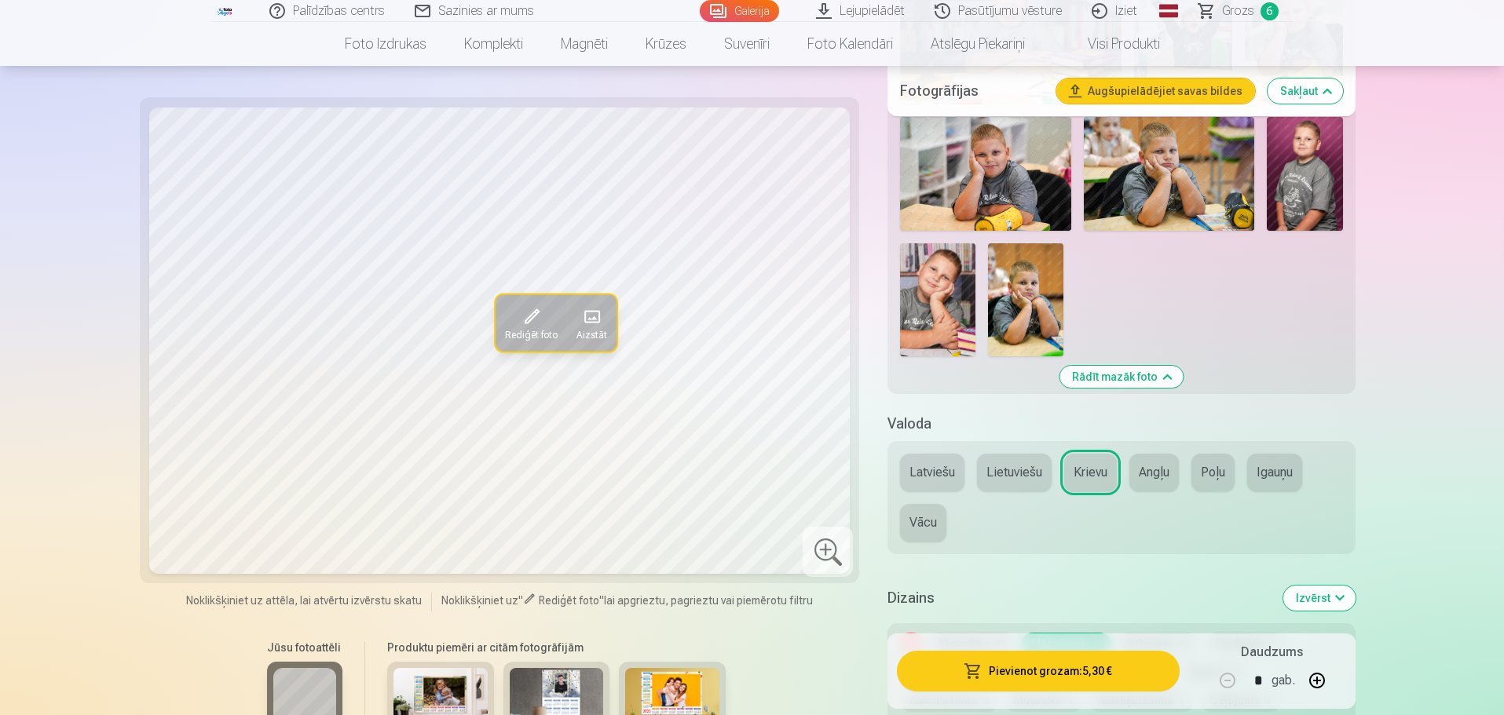
click at [594, 308] on span at bounding box center [591, 317] width 25 height 25
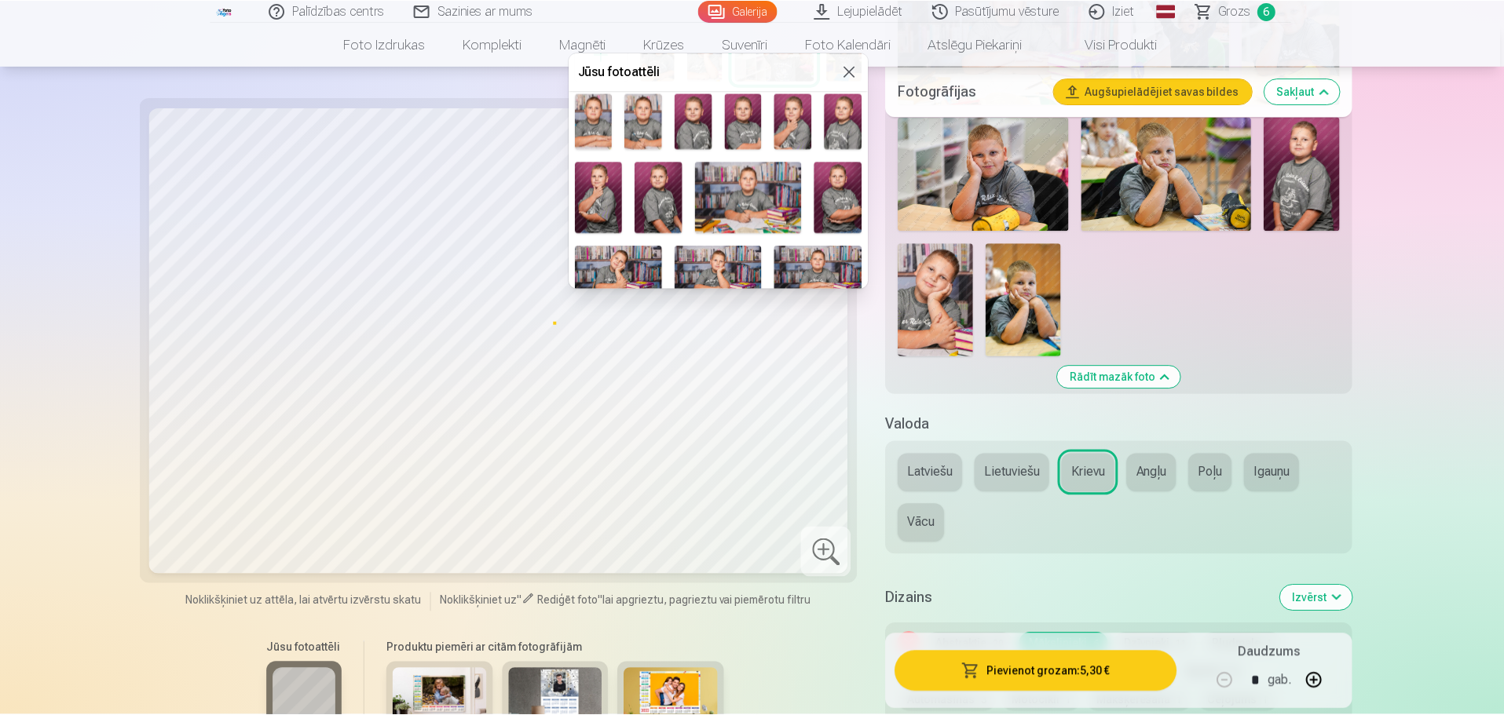
scroll to position [229, 0]
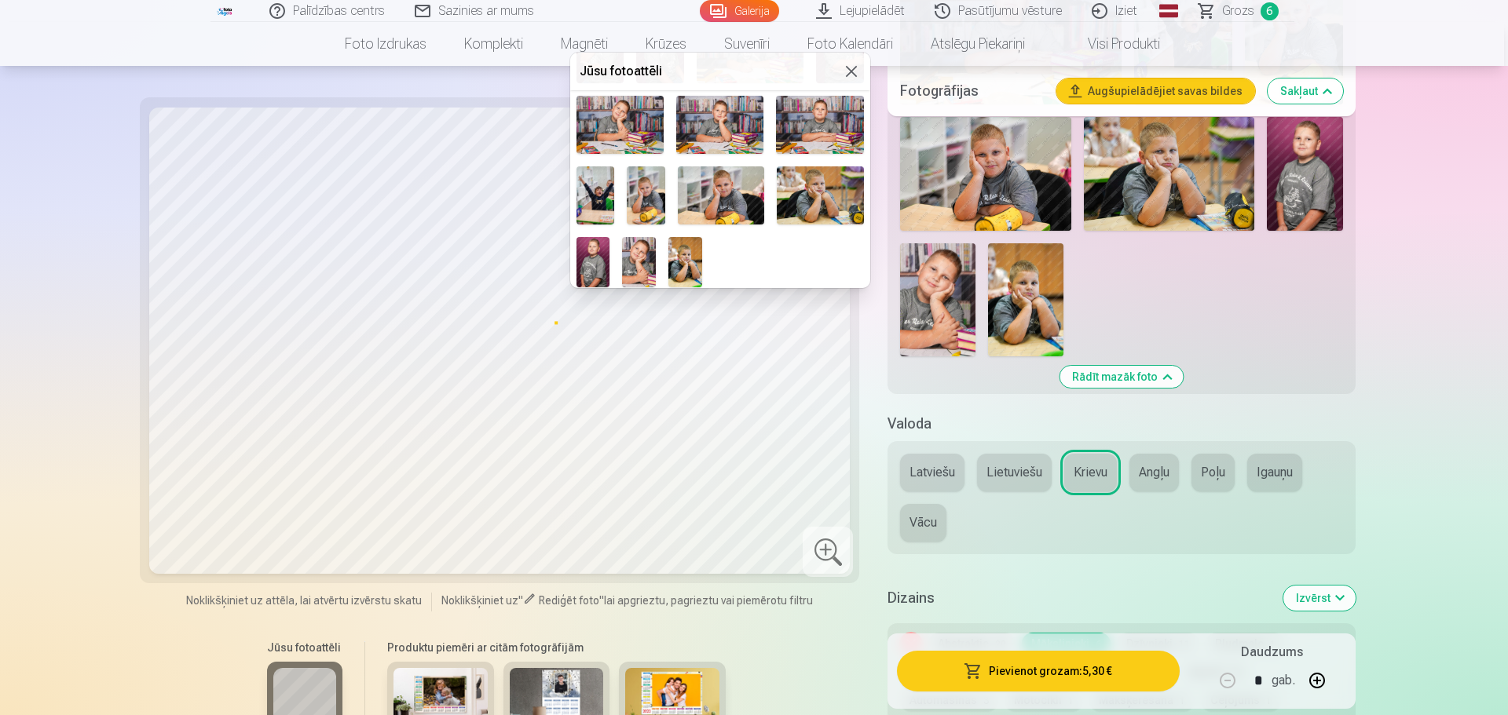
click at [801, 188] on img at bounding box center [820, 194] width 86 height 57
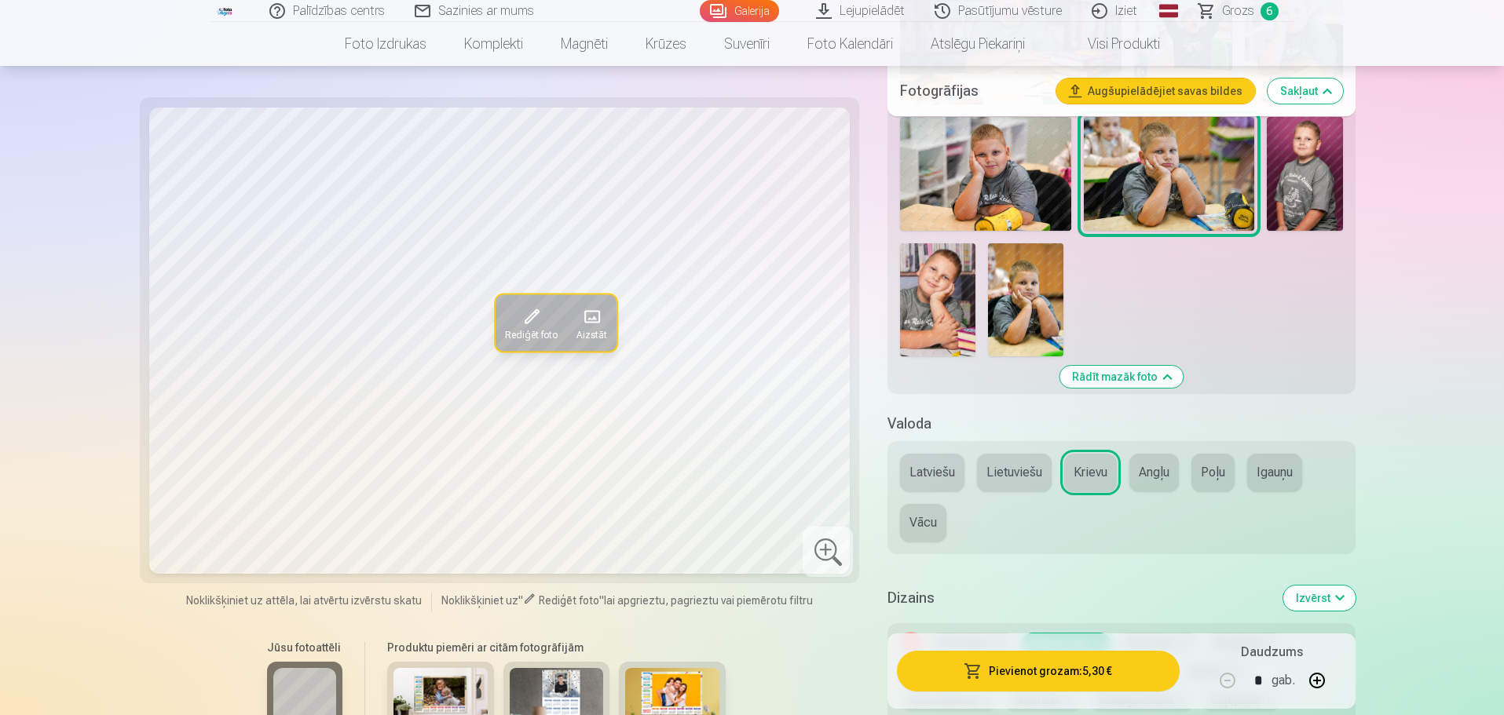
click at [937, 298] on img at bounding box center [937, 299] width 75 height 113
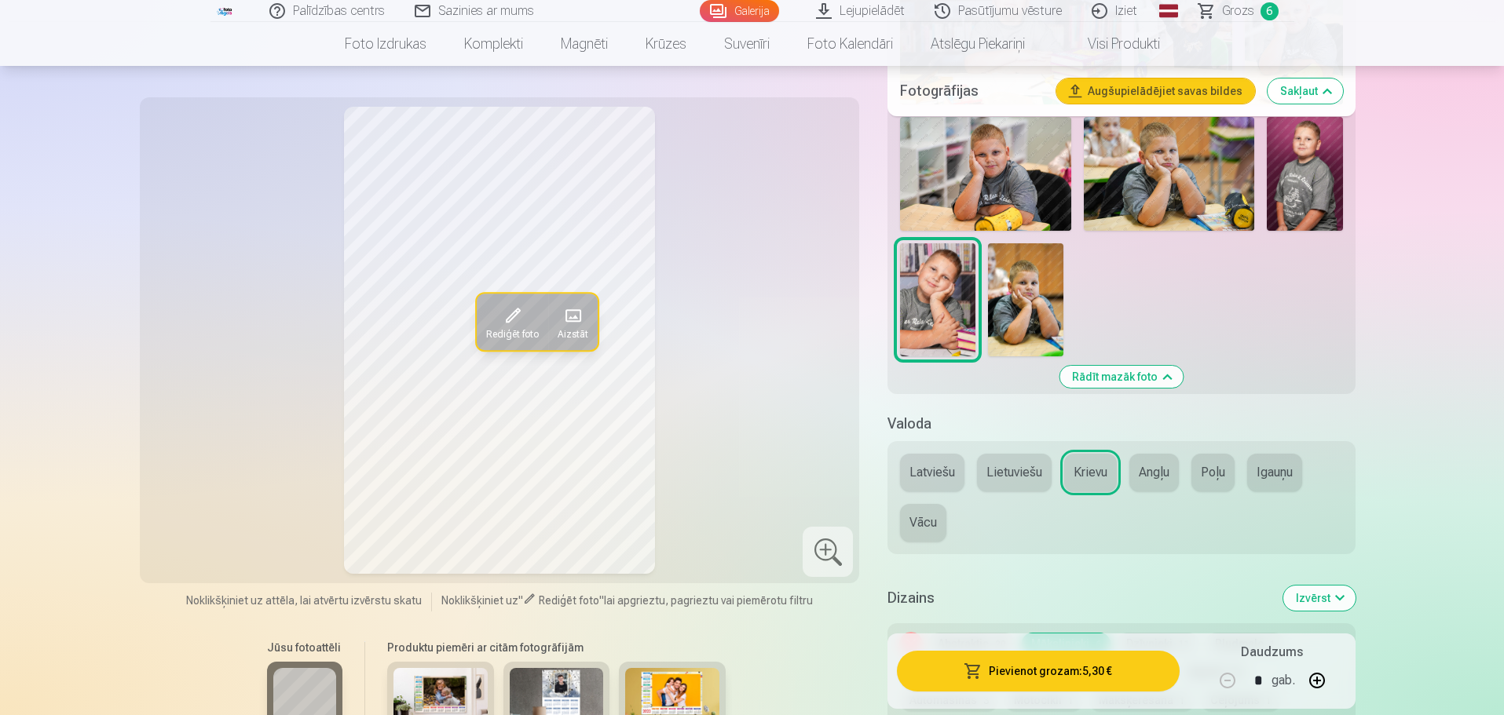
click at [1157, 191] on img at bounding box center [1169, 174] width 170 height 114
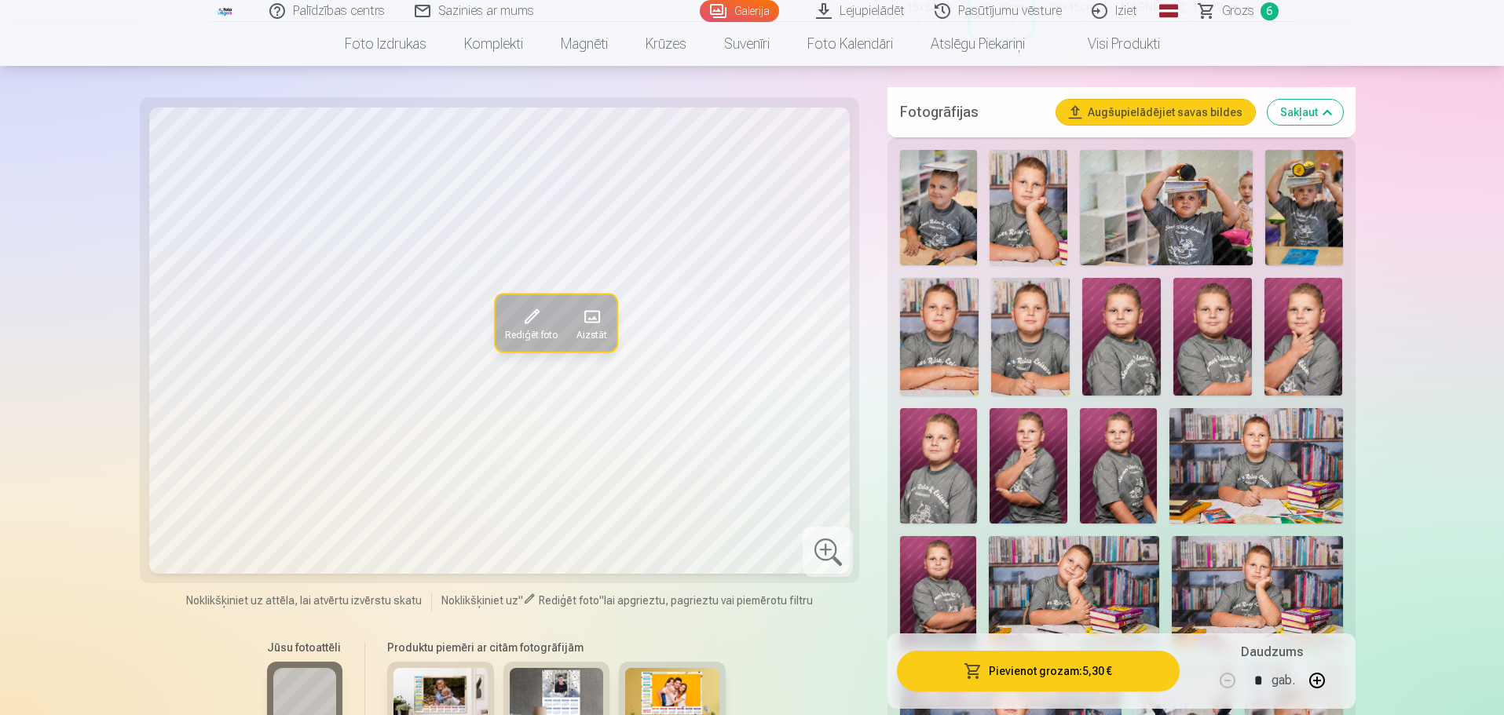
scroll to position [393, 0]
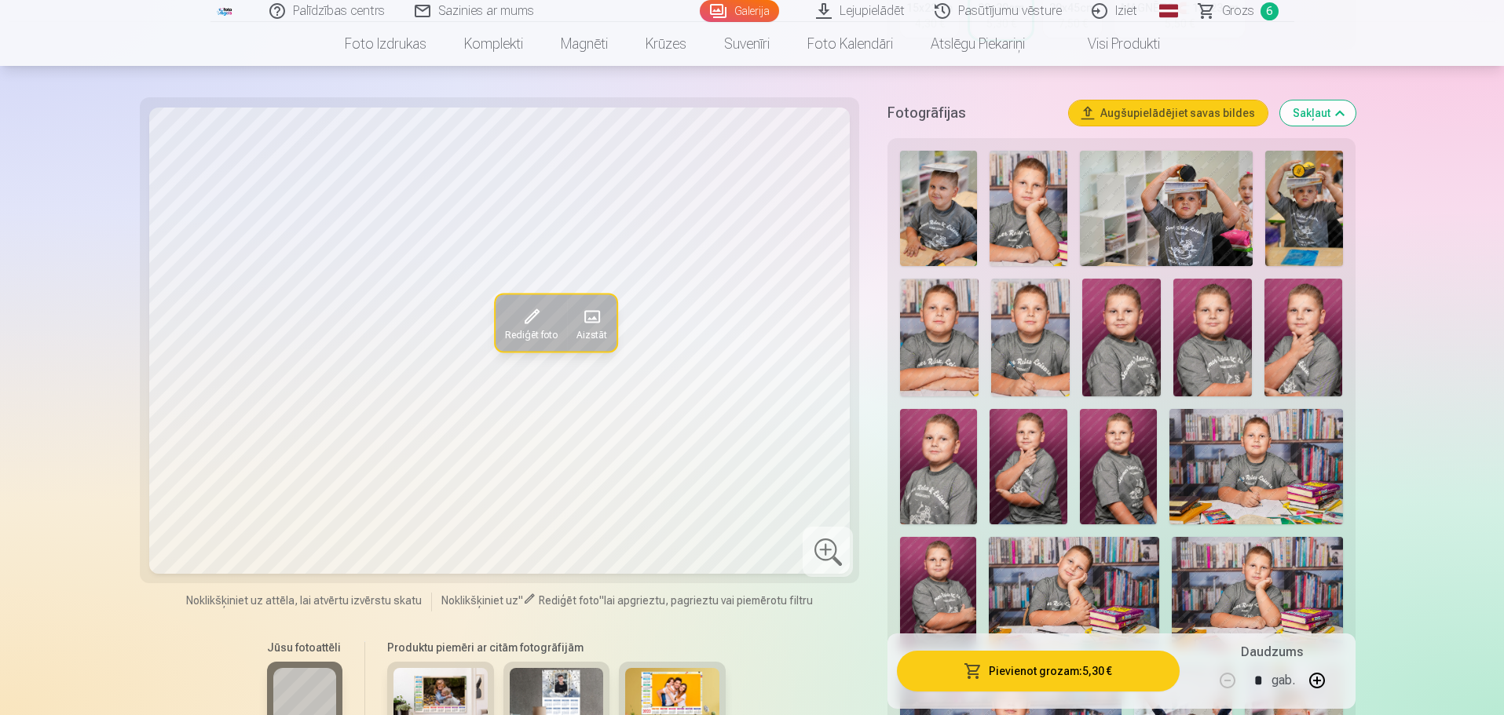
click at [1284, 203] on img at bounding box center [1303, 208] width 77 height 115
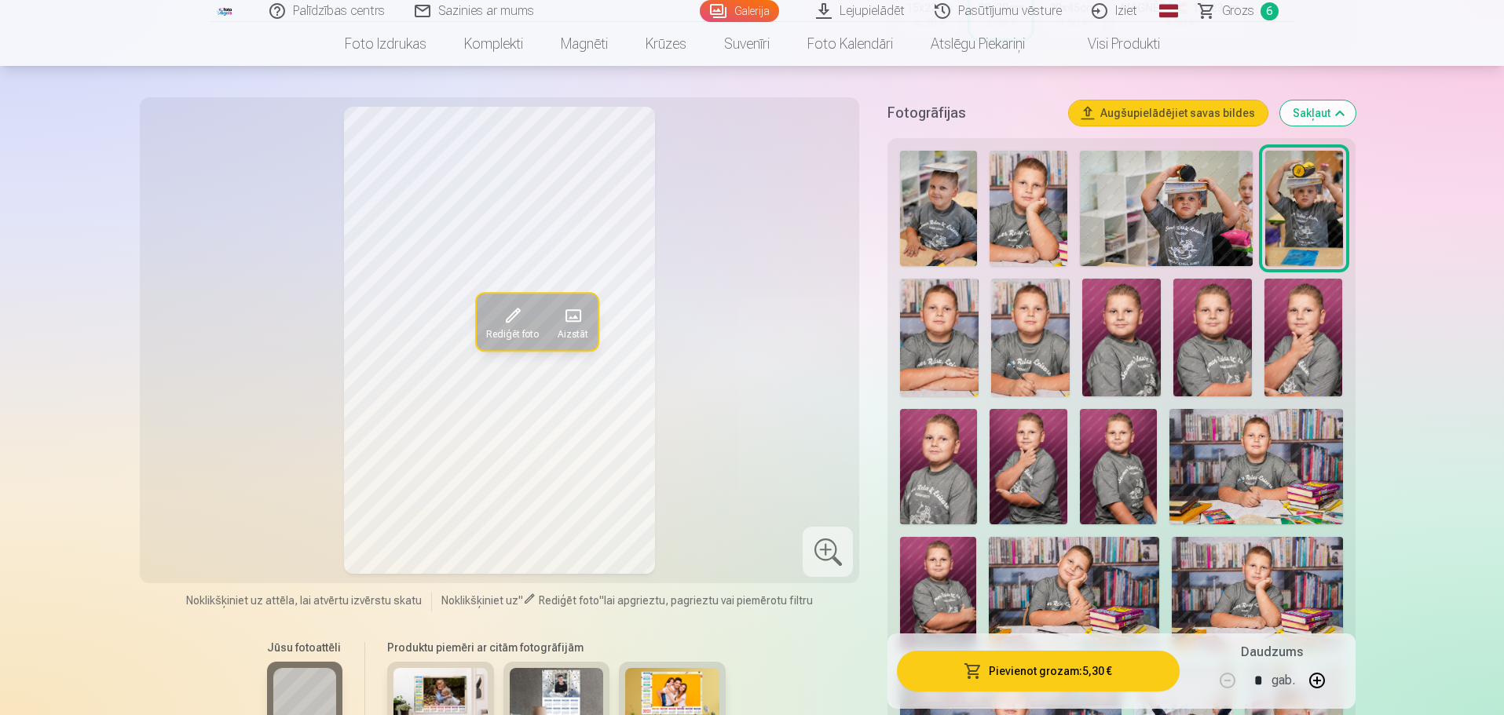
click at [1039, 341] on img at bounding box center [1030, 338] width 79 height 118
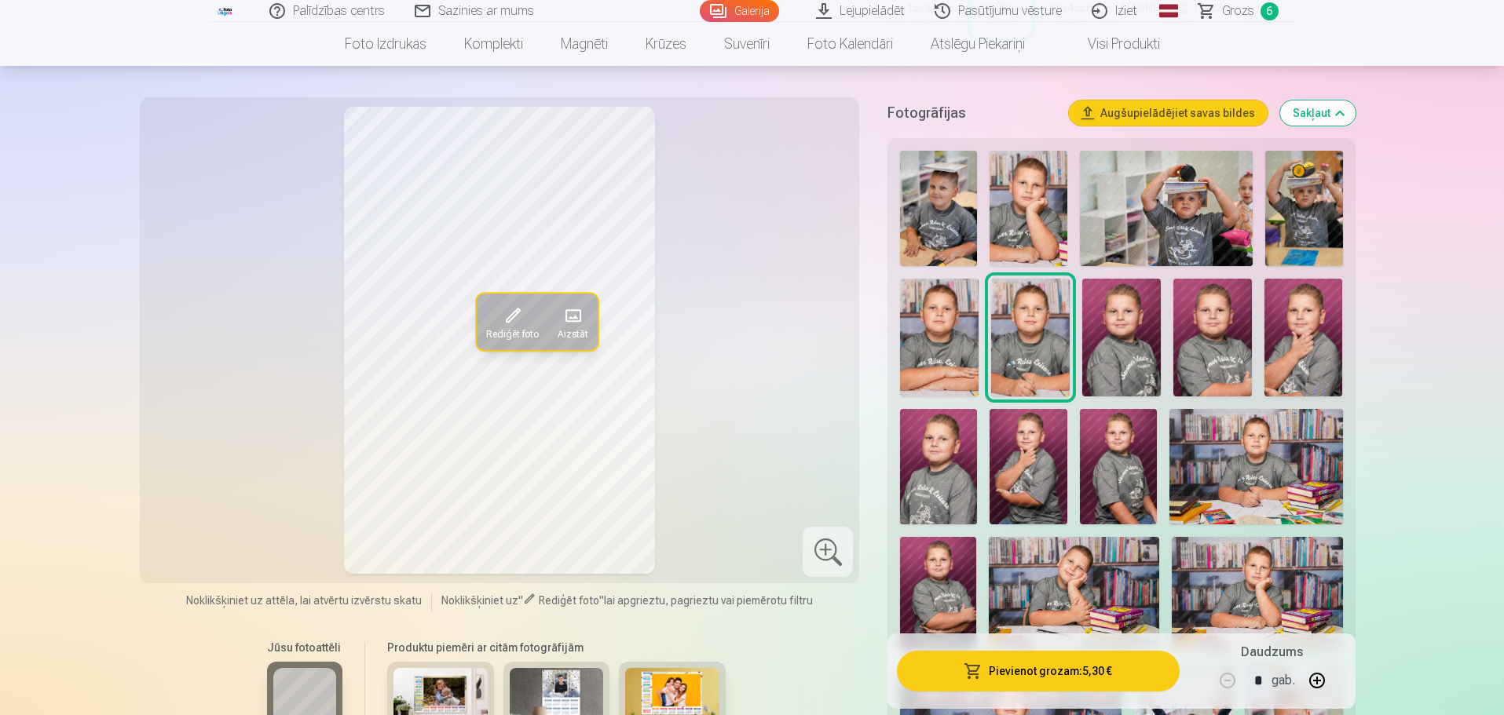
click at [1101, 341] on img at bounding box center [1121, 338] width 79 height 118
click at [1035, 348] on img at bounding box center [1030, 338] width 79 height 118
click at [938, 356] on img at bounding box center [939, 338] width 79 height 118
click at [1307, 320] on img at bounding box center [1303, 338] width 79 height 118
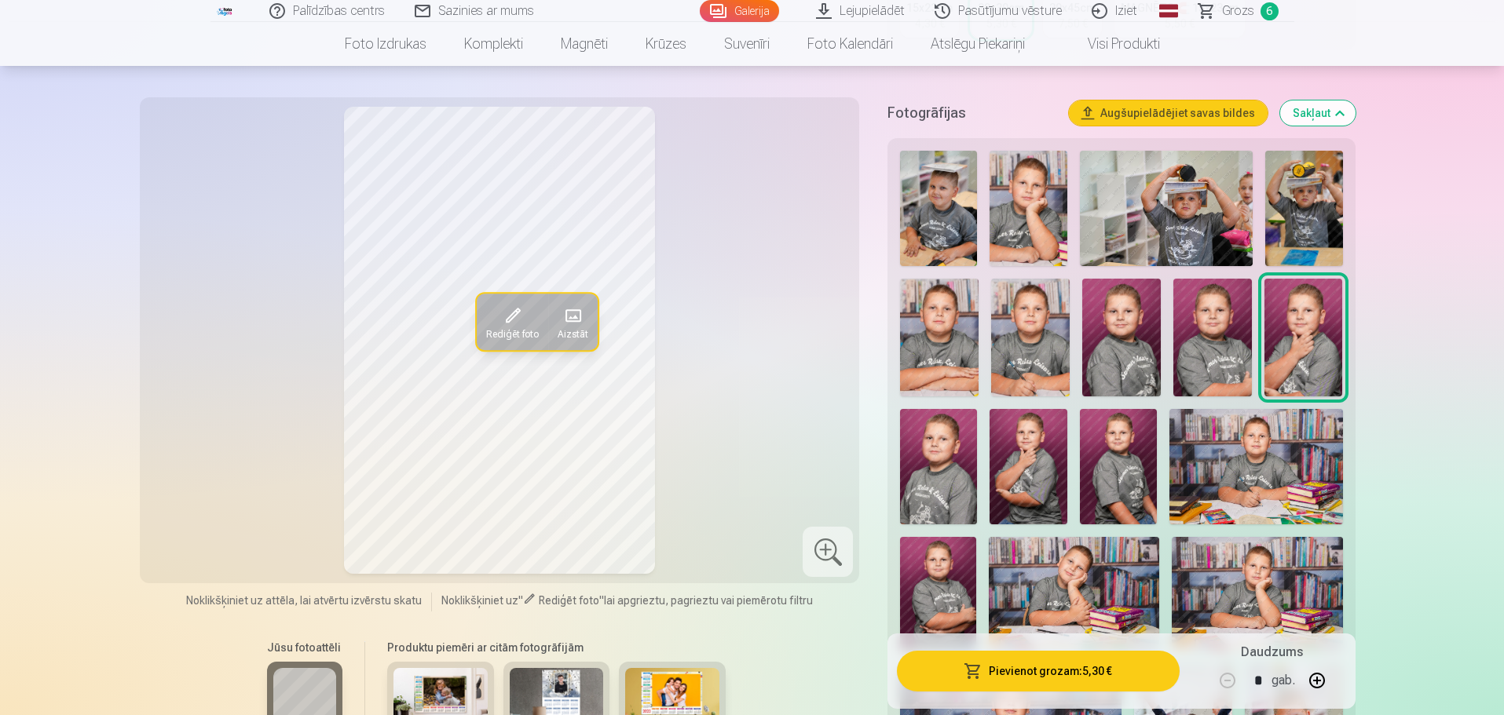
click at [1117, 445] on img at bounding box center [1118, 466] width 77 height 115
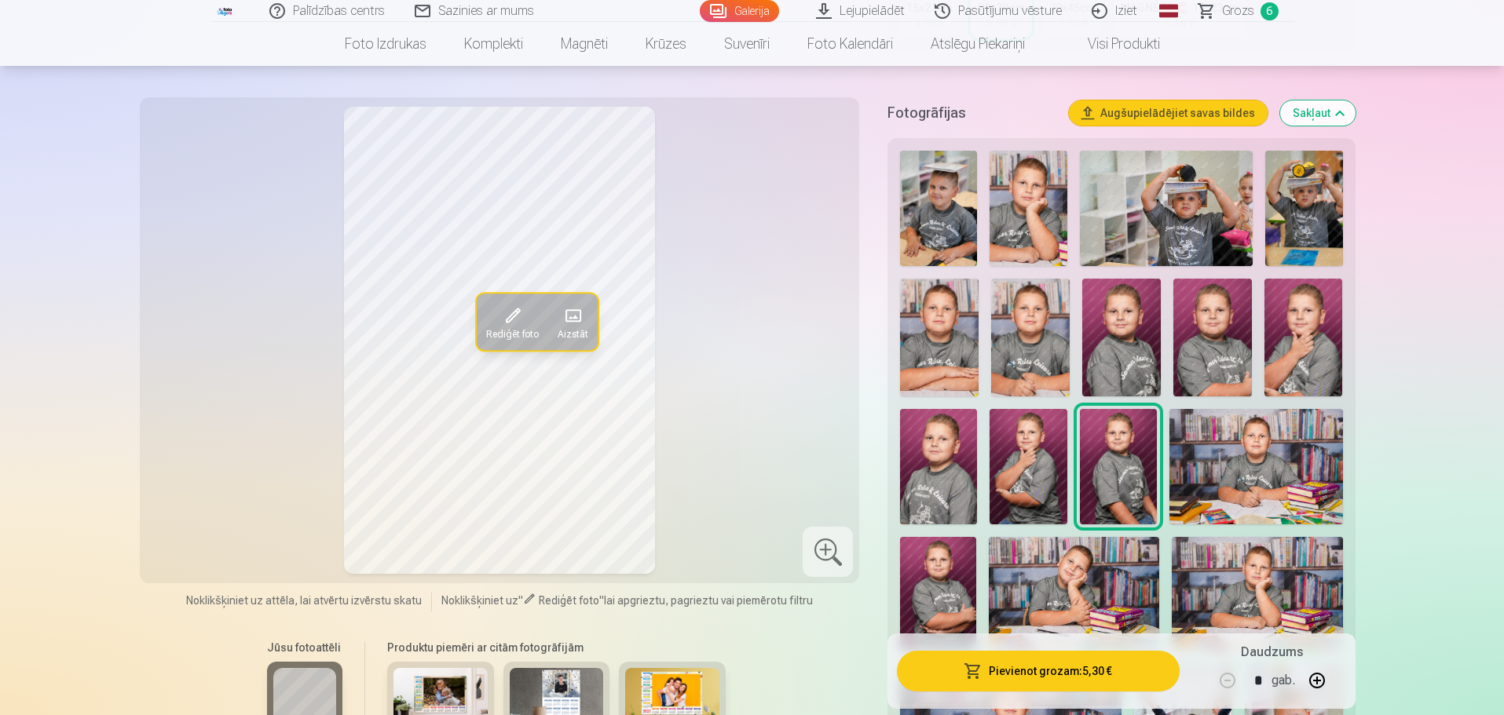
click at [938, 481] on img at bounding box center [938, 466] width 77 height 115
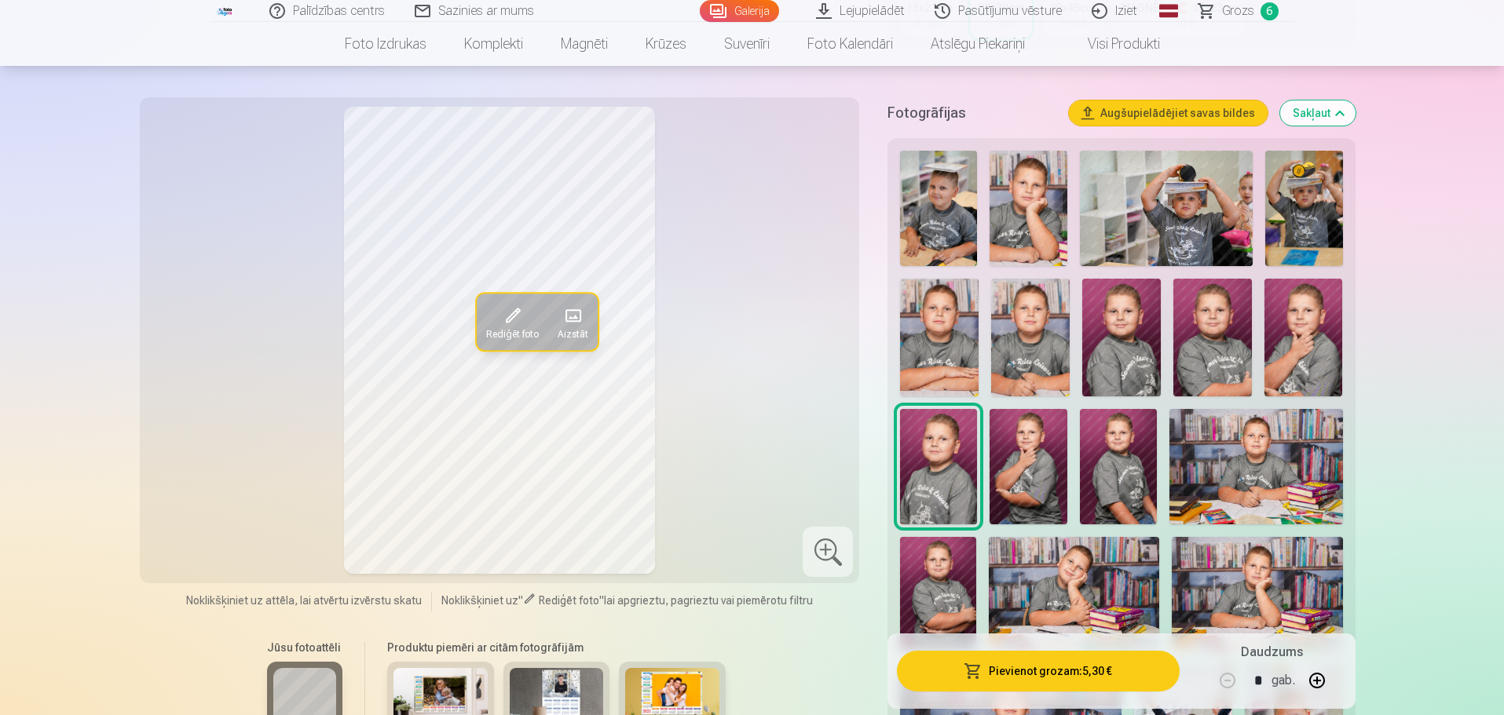
click at [1111, 577] on img at bounding box center [1074, 594] width 170 height 114
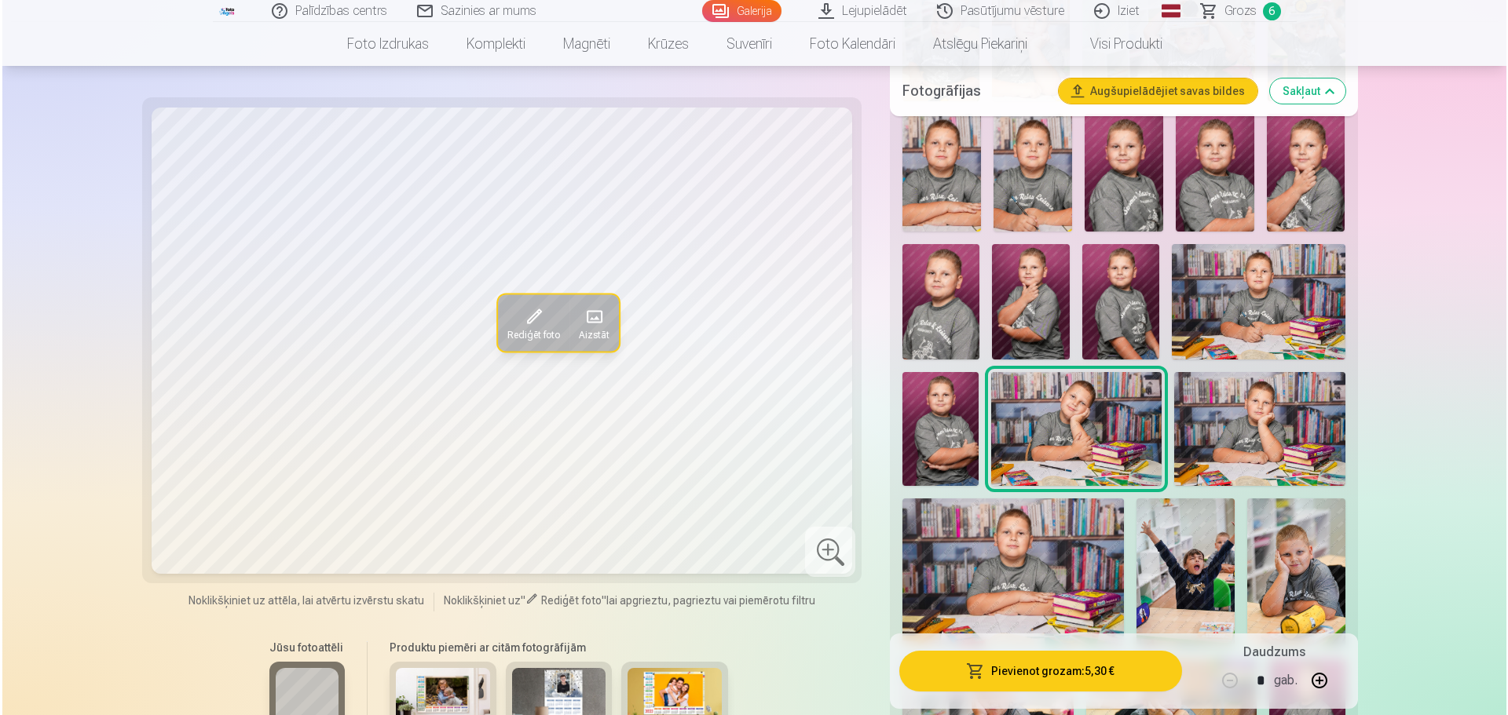
scroll to position [628, 0]
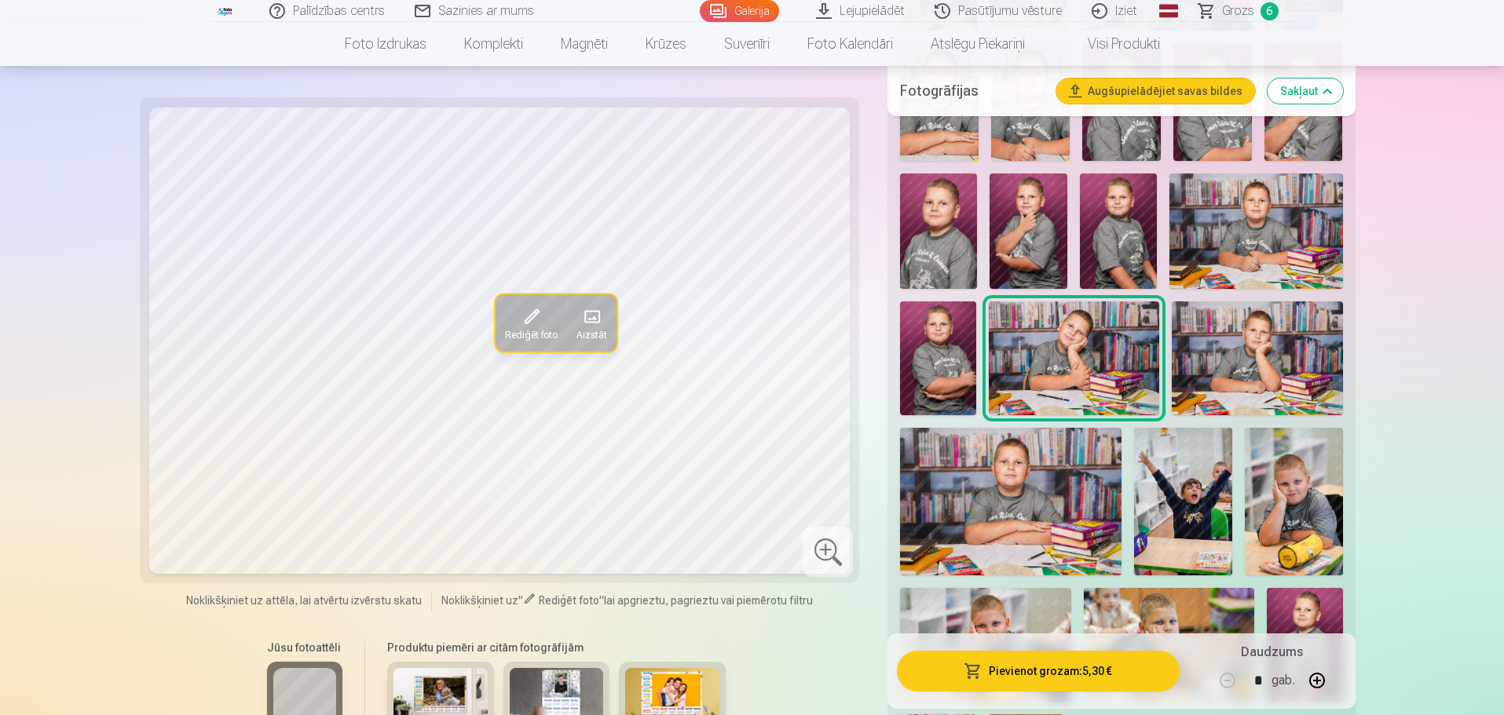
click at [1061, 667] on button "Pievienot grozam : 5,30 €" at bounding box center [1038, 671] width 282 height 41
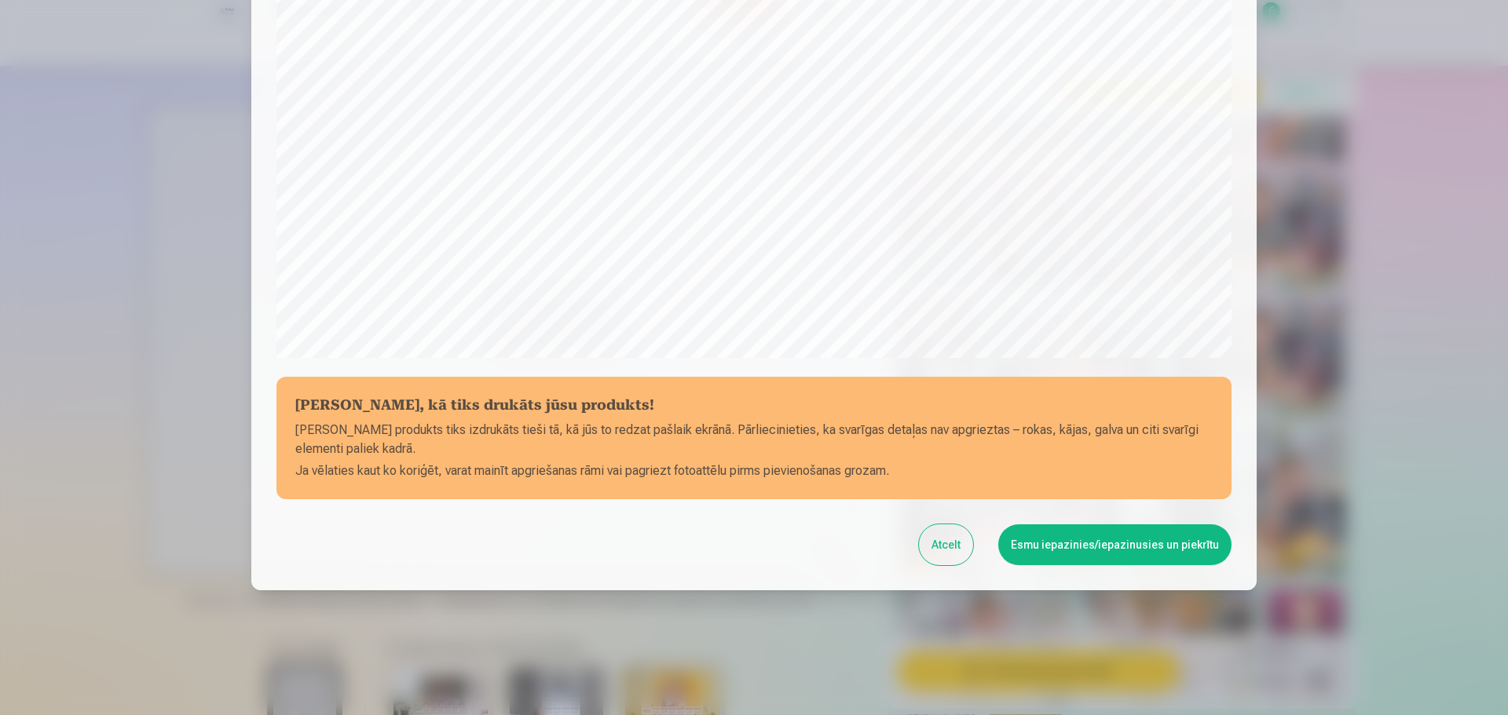
scroll to position [415, 0]
click at [1140, 544] on button "Esmu iepazinies/iepazinusies un piekrītu" at bounding box center [1114, 544] width 233 height 41
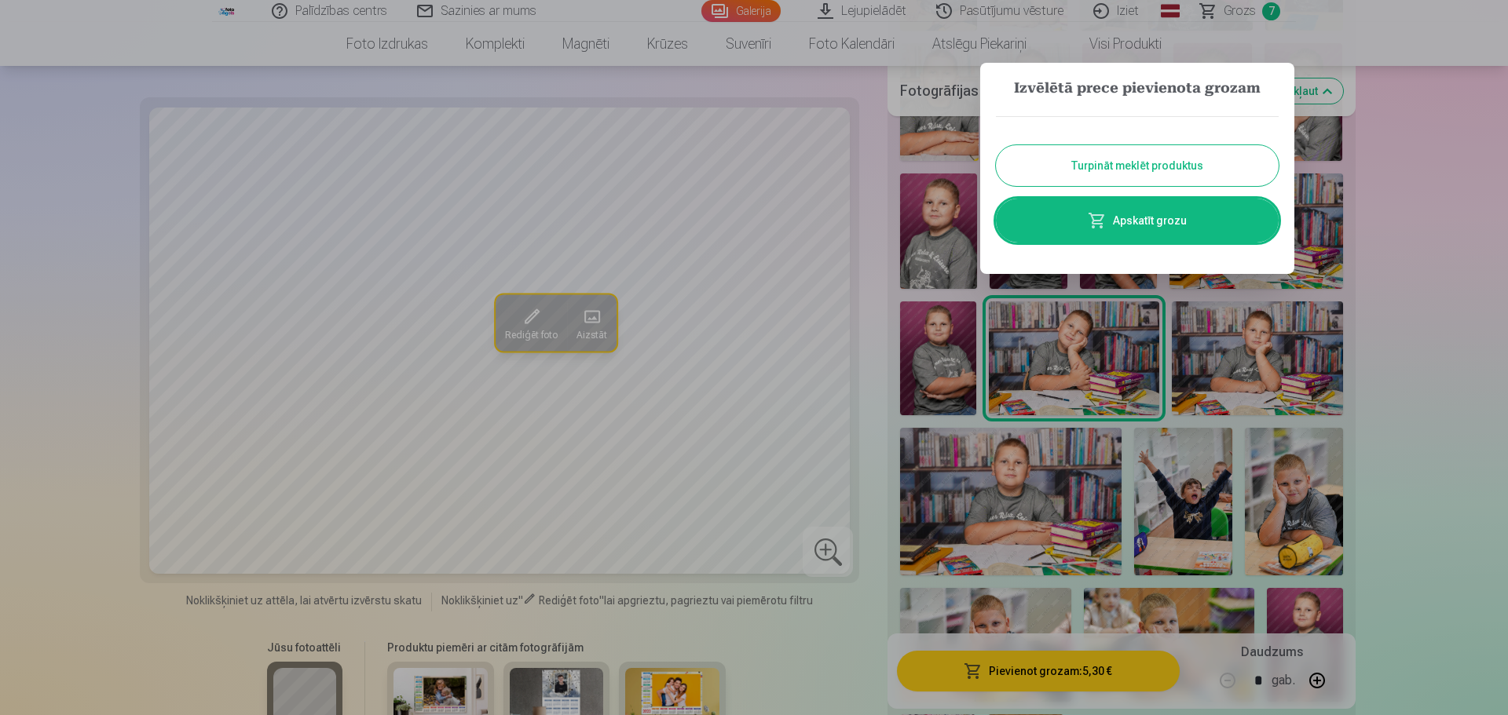
click at [1171, 225] on link "Apskatīt grozu" at bounding box center [1137, 221] width 283 height 44
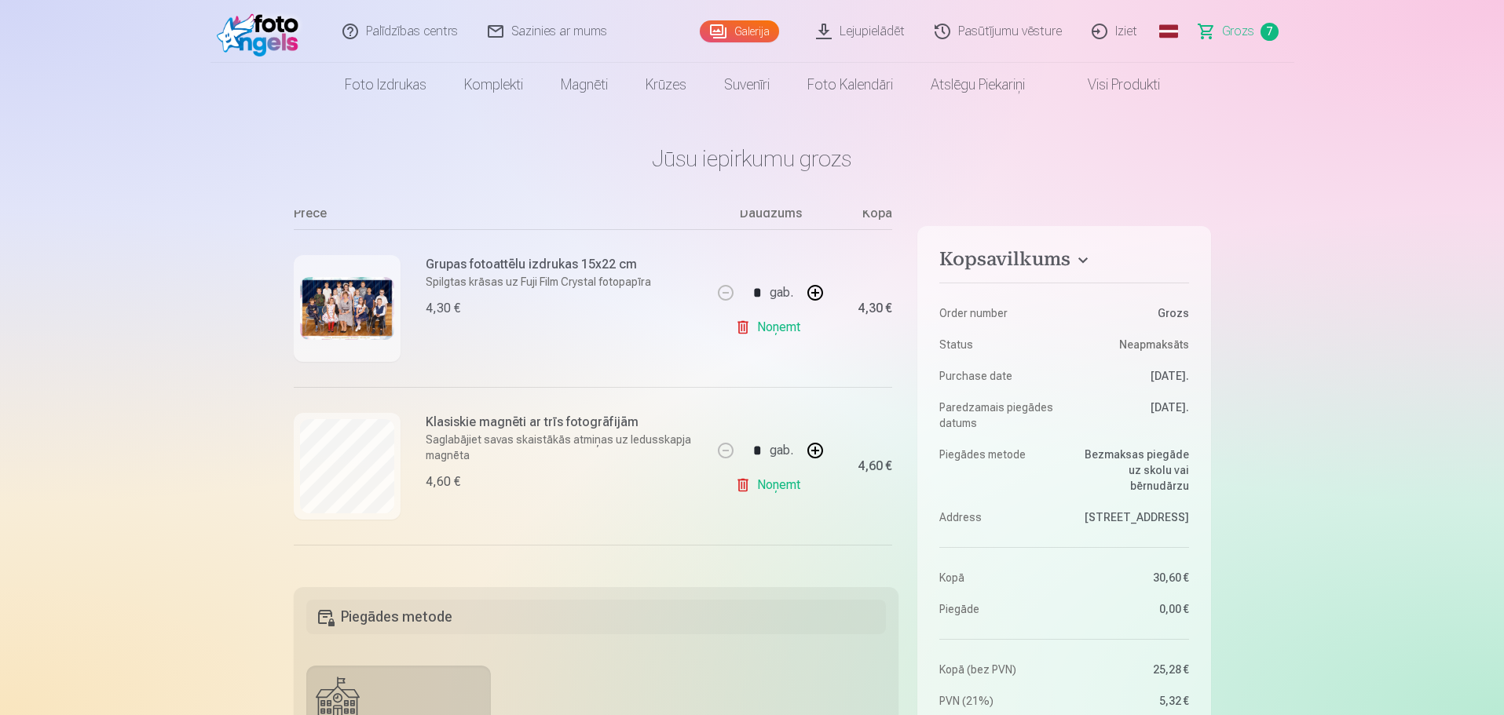
scroll to position [314, 0]
click at [509, 259] on h6 "Klasiskie magnēti ar trīs fotogrāfijām" at bounding box center [564, 265] width 277 height 19
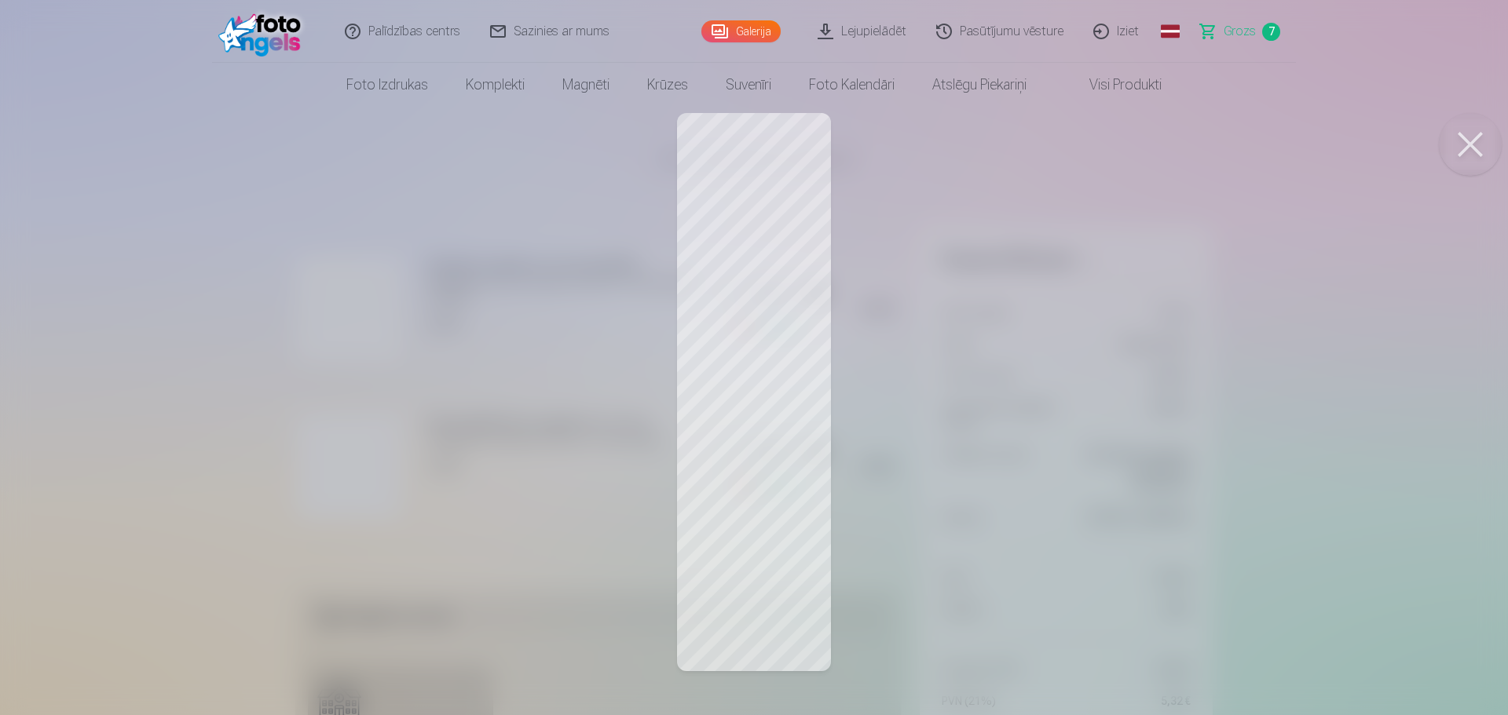
click at [1472, 143] on button at bounding box center [1470, 144] width 63 height 63
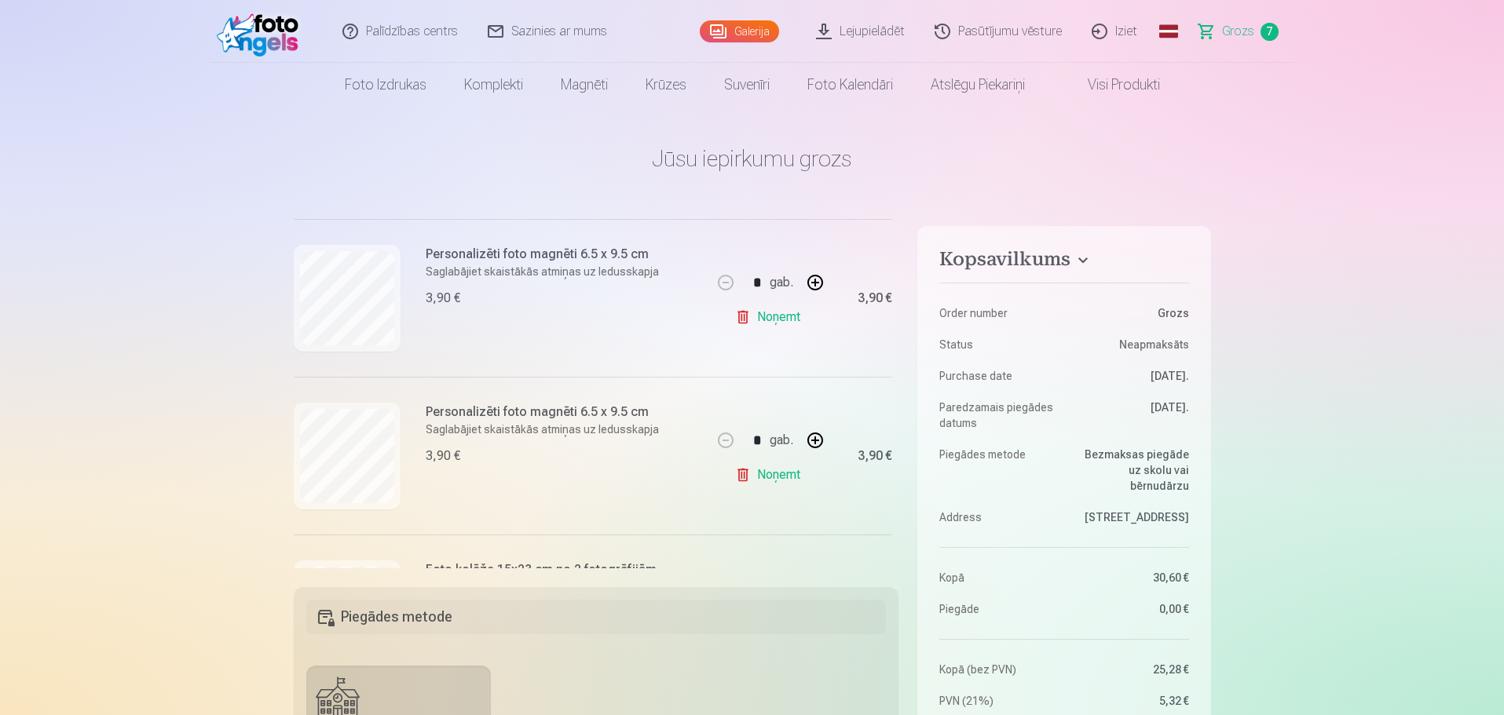
scroll to position [785, 0]
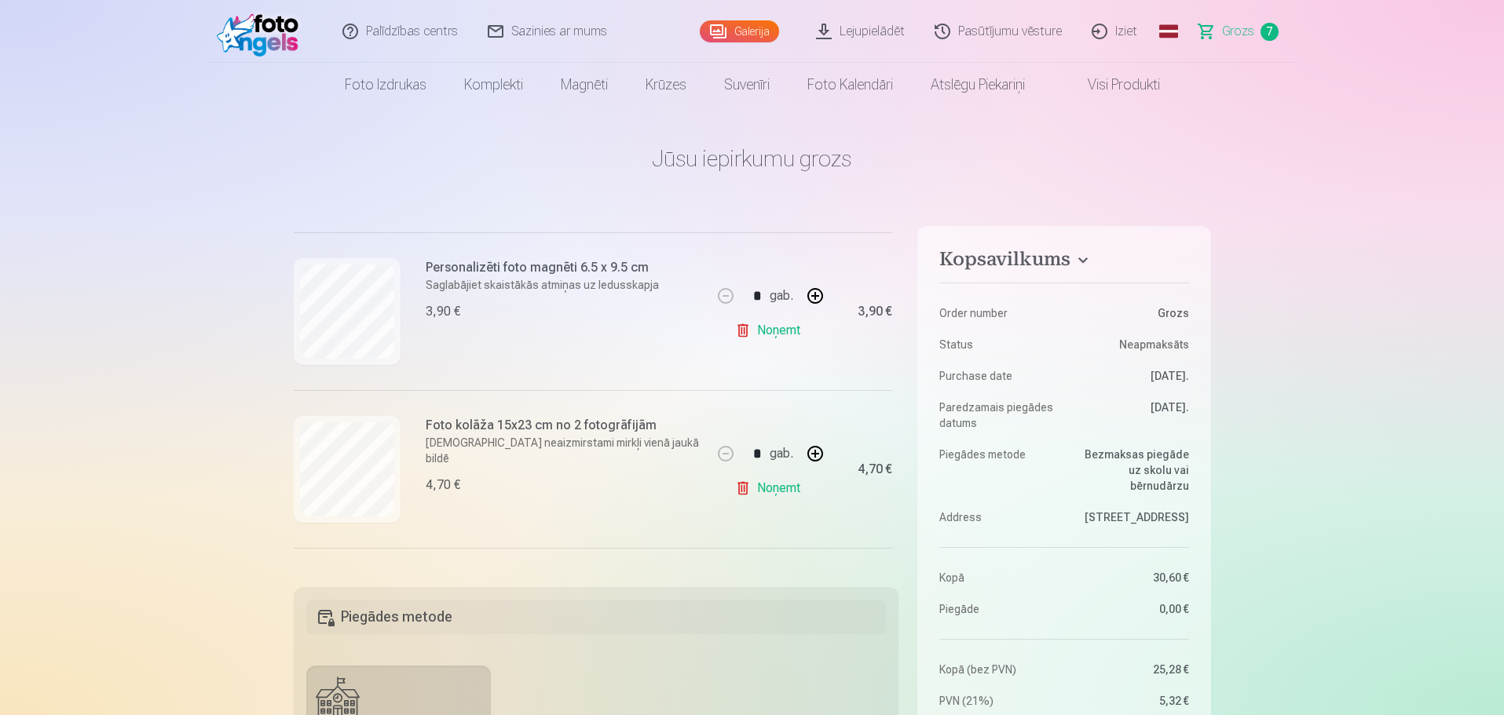
click at [453, 431] on h6 "Foto kolāža 15x23 cm no 2 fotogrāfijām" at bounding box center [564, 425] width 277 height 19
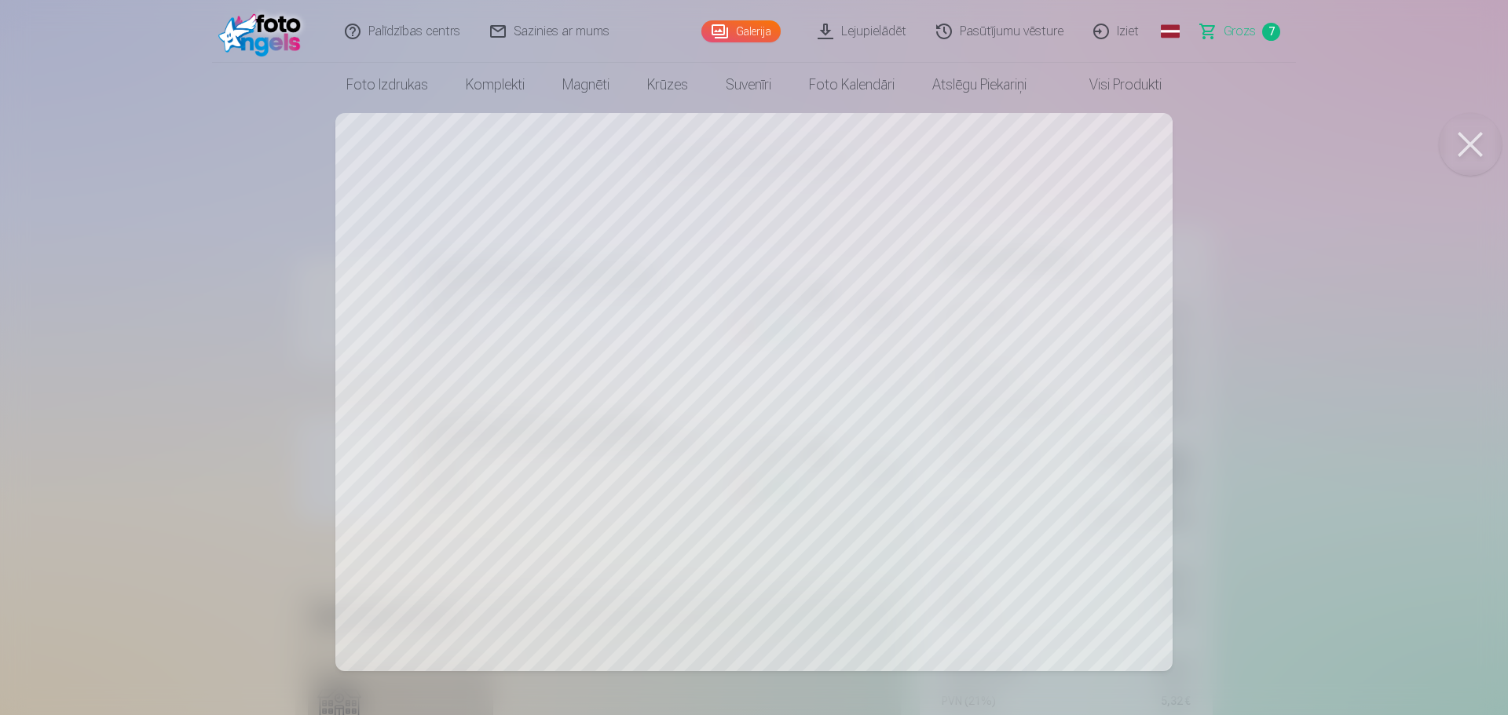
click at [1468, 146] on button at bounding box center [1470, 144] width 63 height 63
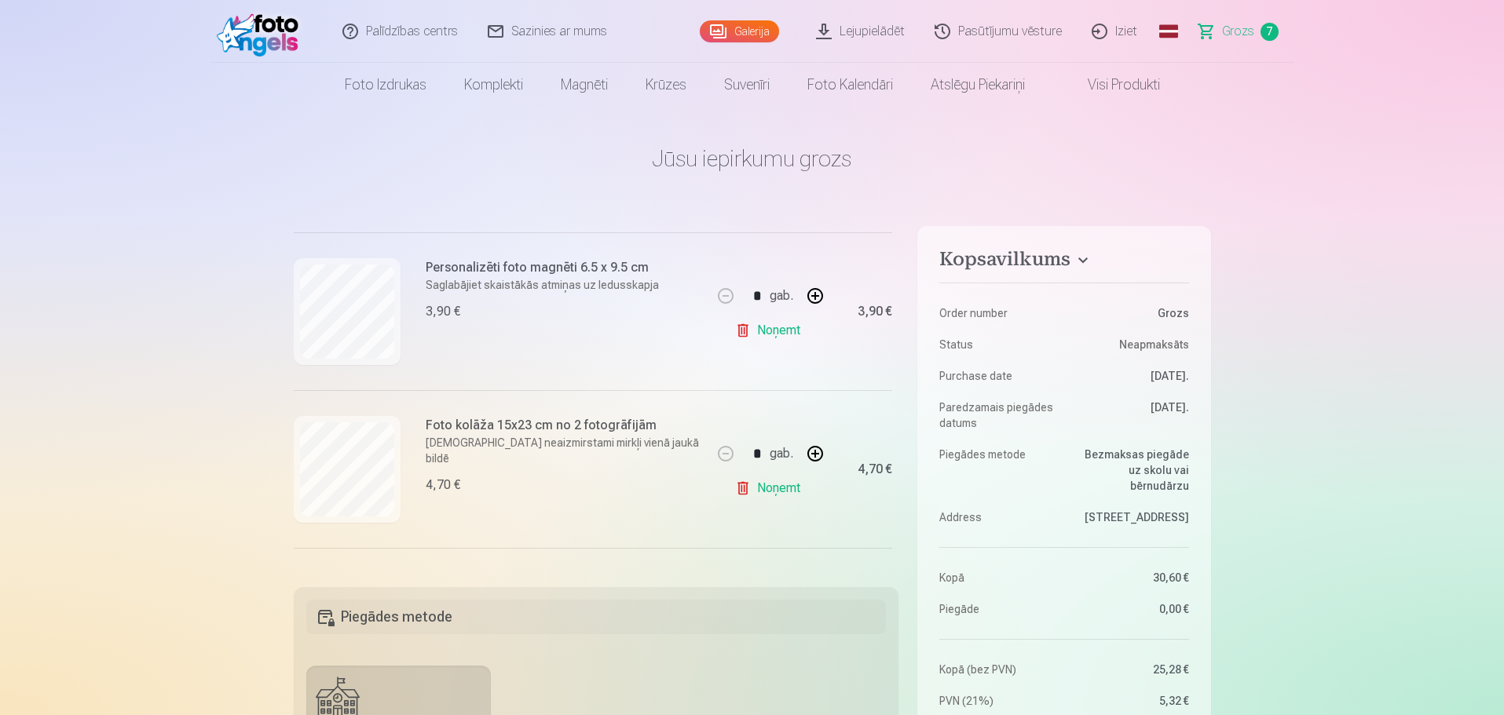
drag, startPoint x: 752, startPoint y: 24, endPoint x: 753, endPoint y: 35, distance: 11.8
click at [752, 24] on link "Galerija" at bounding box center [739, 31] width 79 height 22
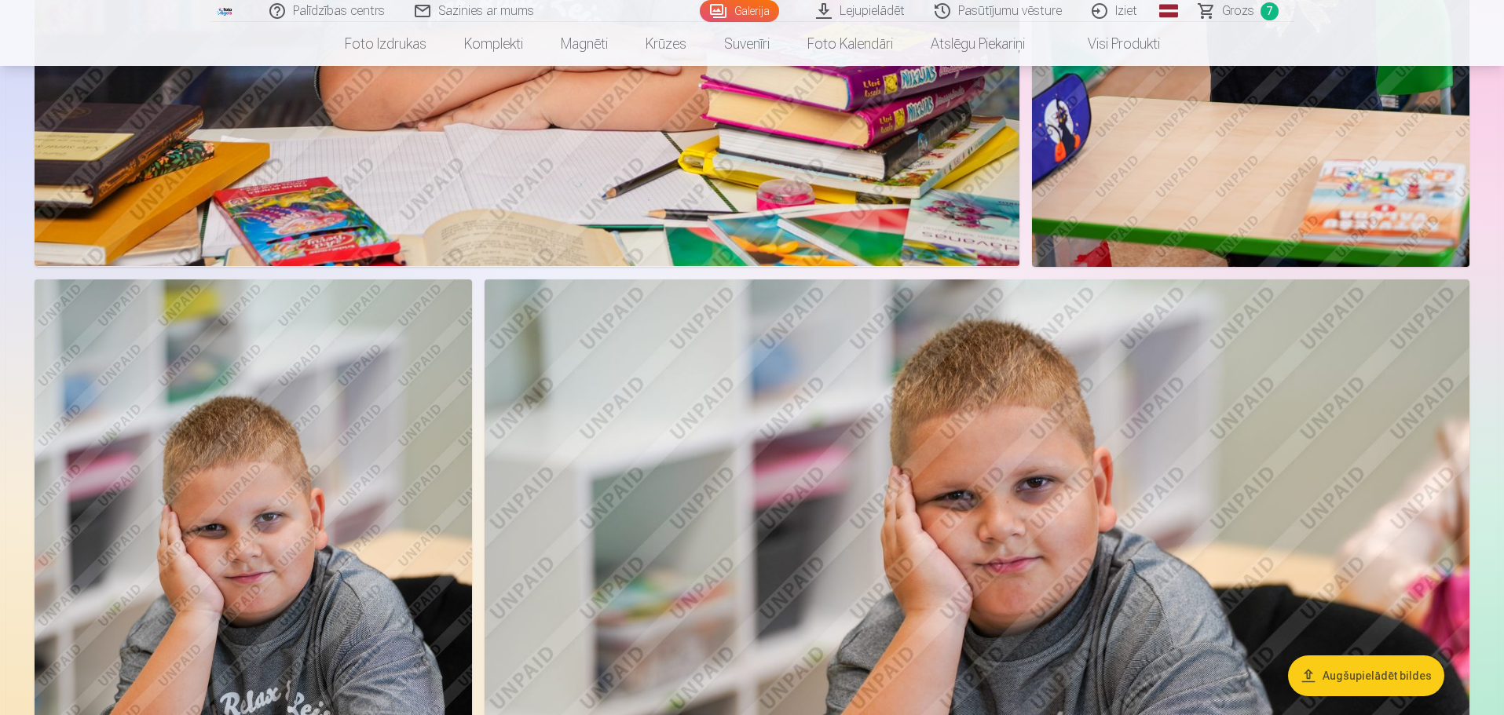
scroll to position [5026, 0]
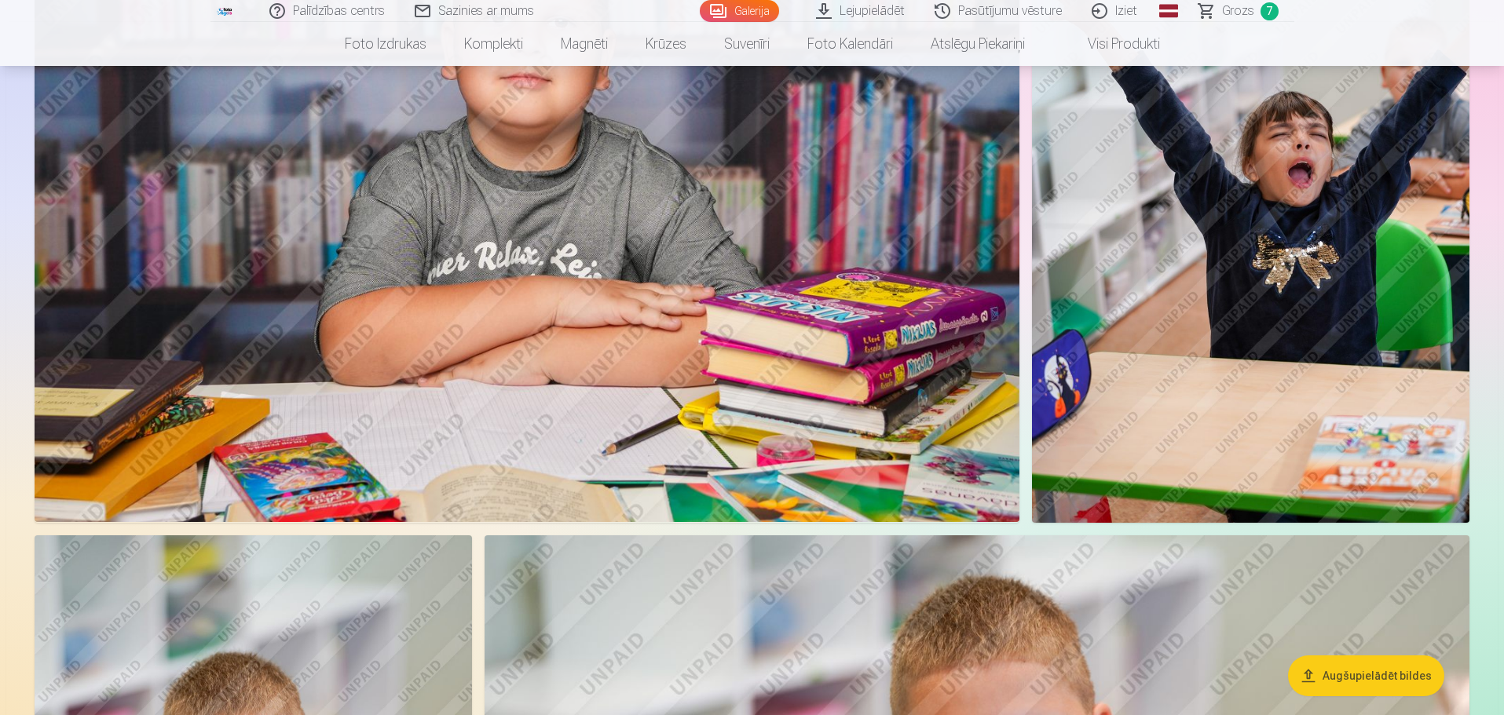
click at [1241, 15] on span "Grozs" at bounding box center [1238, 11] width 32 height 19
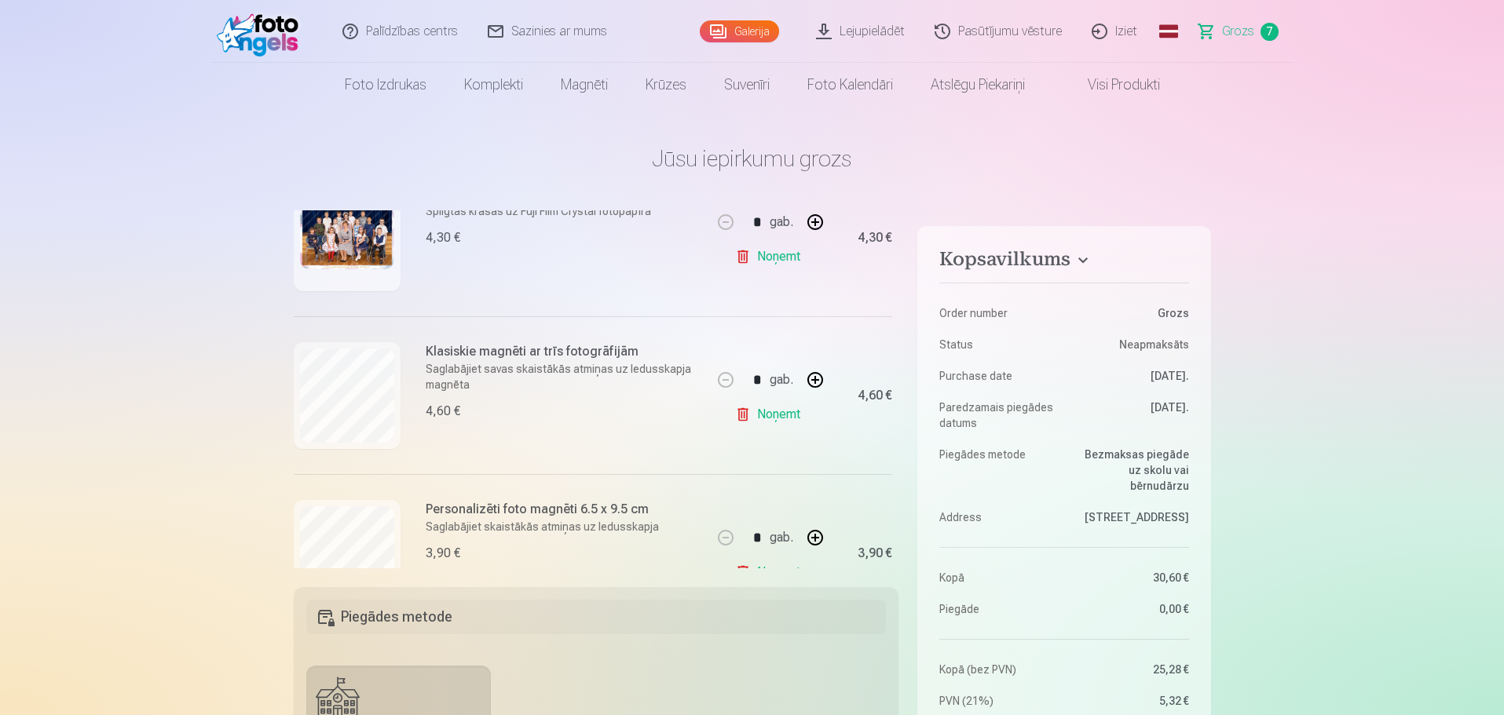
scroll to position [236, 0]
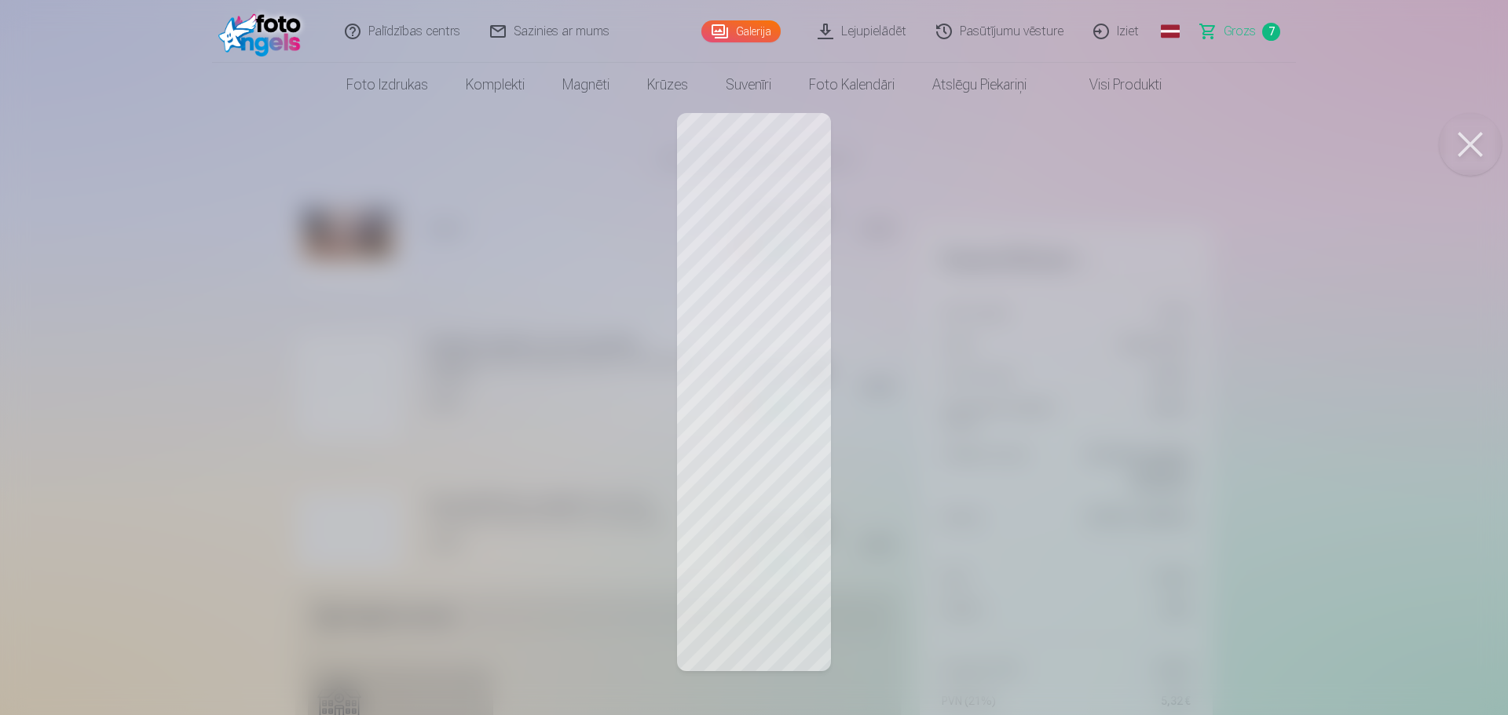
click at [1479, 137] on button at bounding box center [1470, 144] width 63 height 63
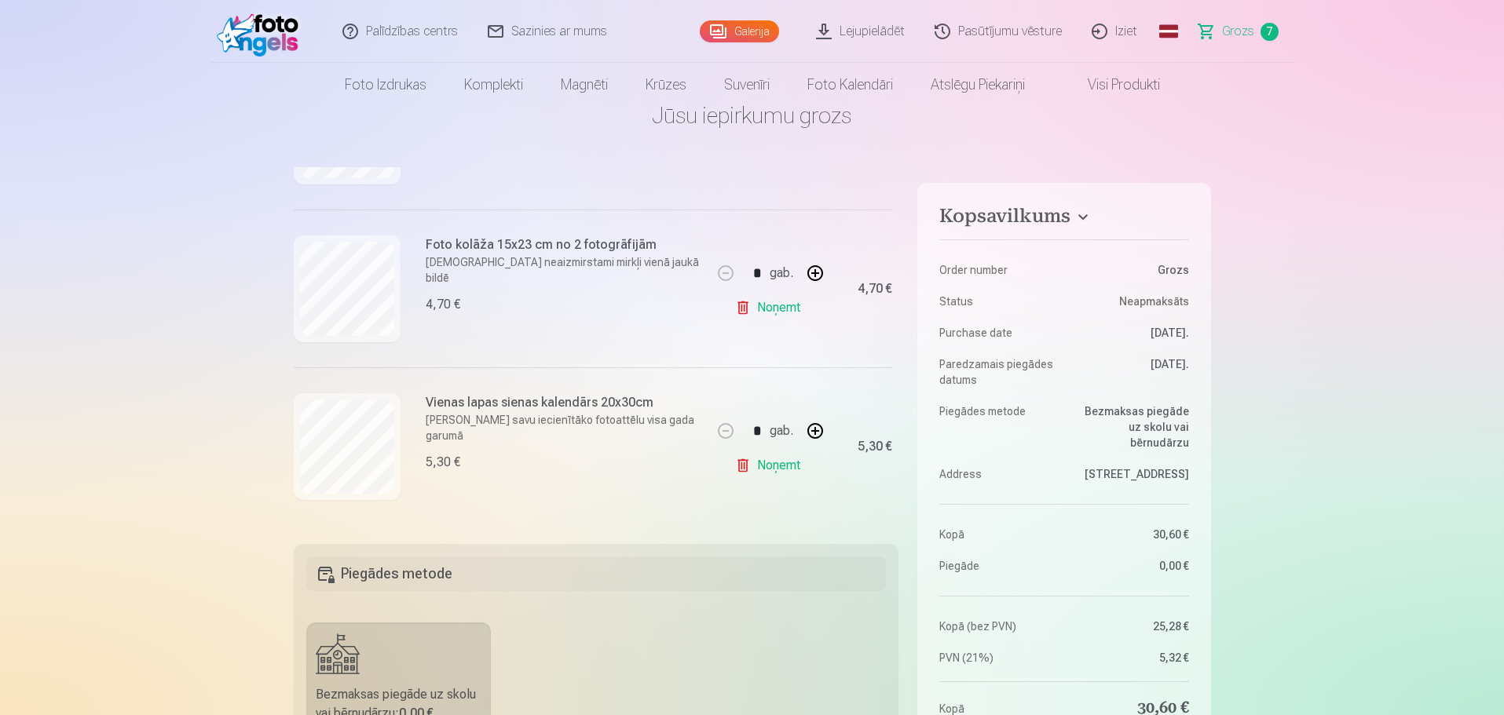
scroll to position [79, 0]
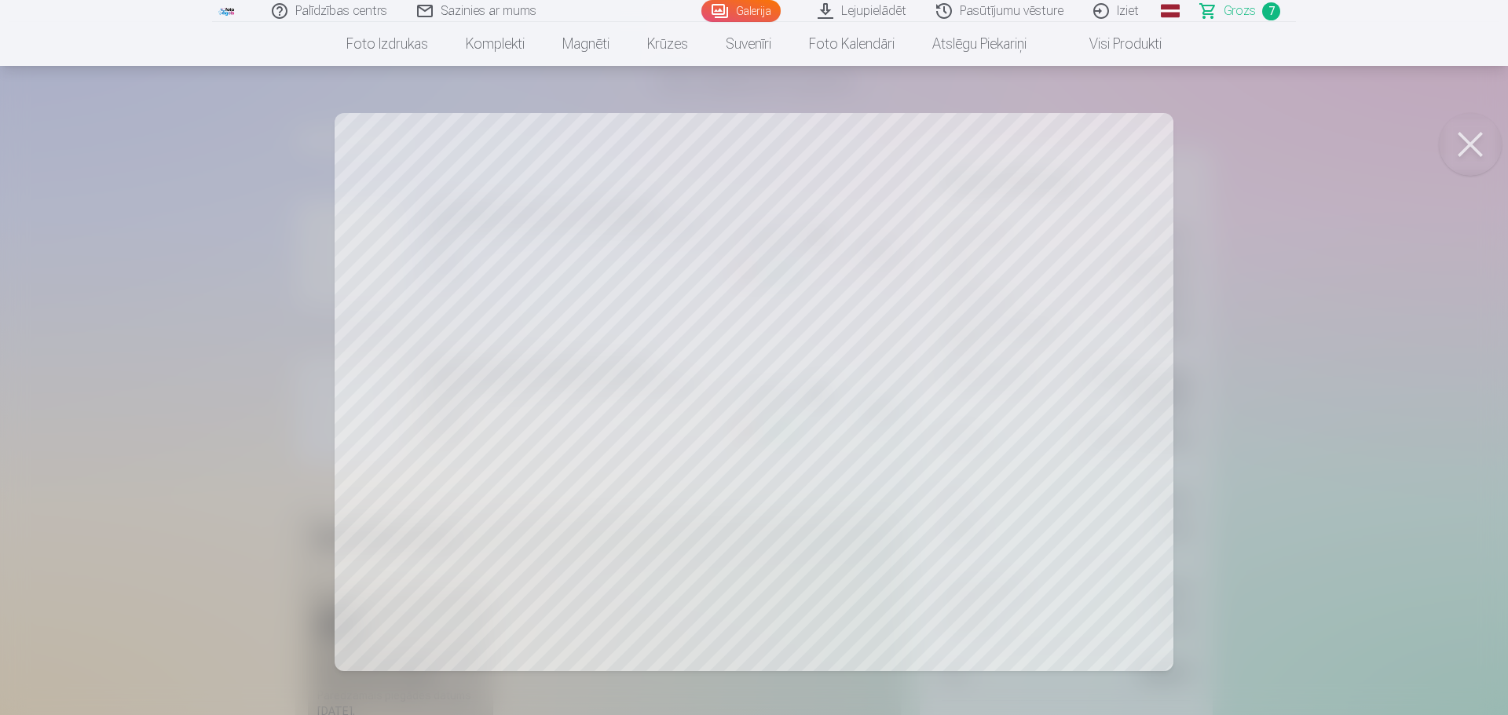
click at [1465, 142] on button at bounding box center [1470, 144] width 63 height 63
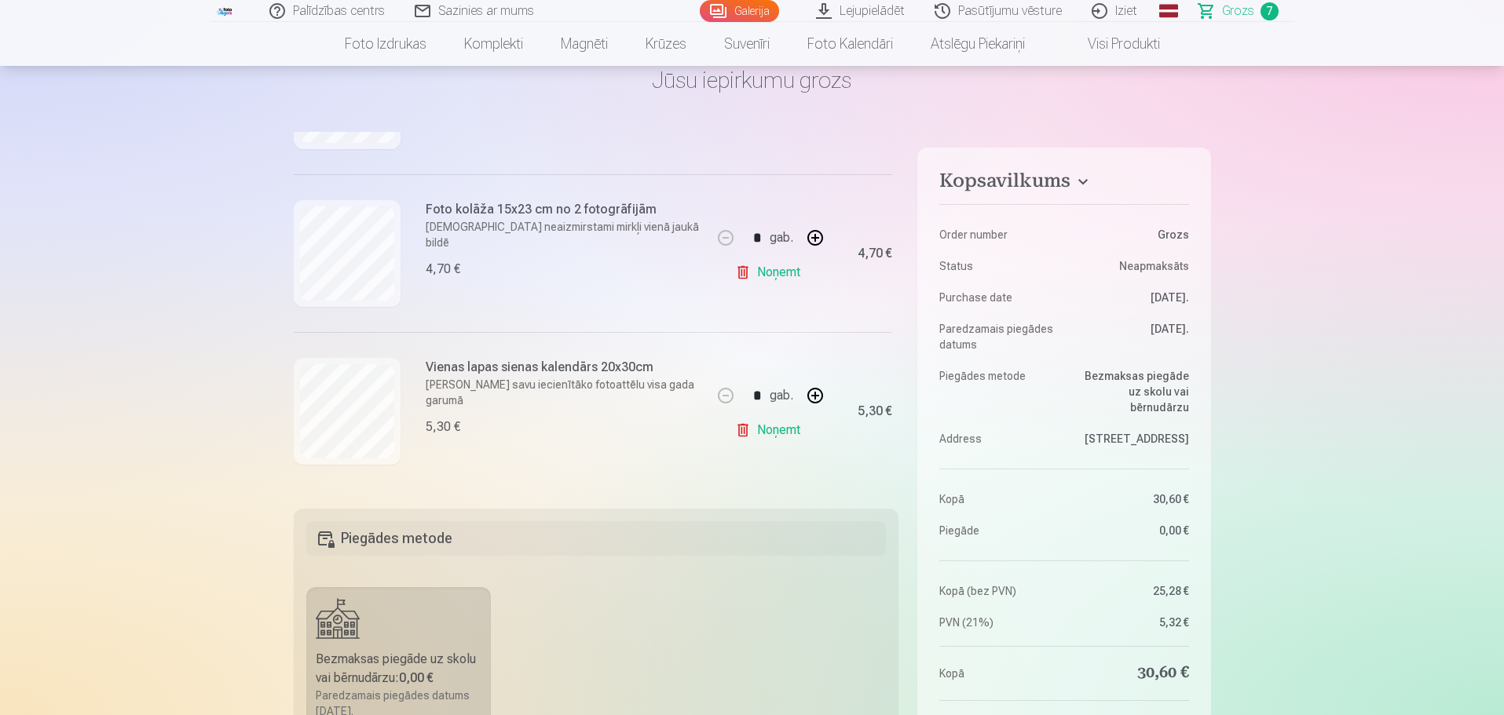
click at [736, 9] on link "Galerija" at bounding box center [739, 11] width 79 height 22
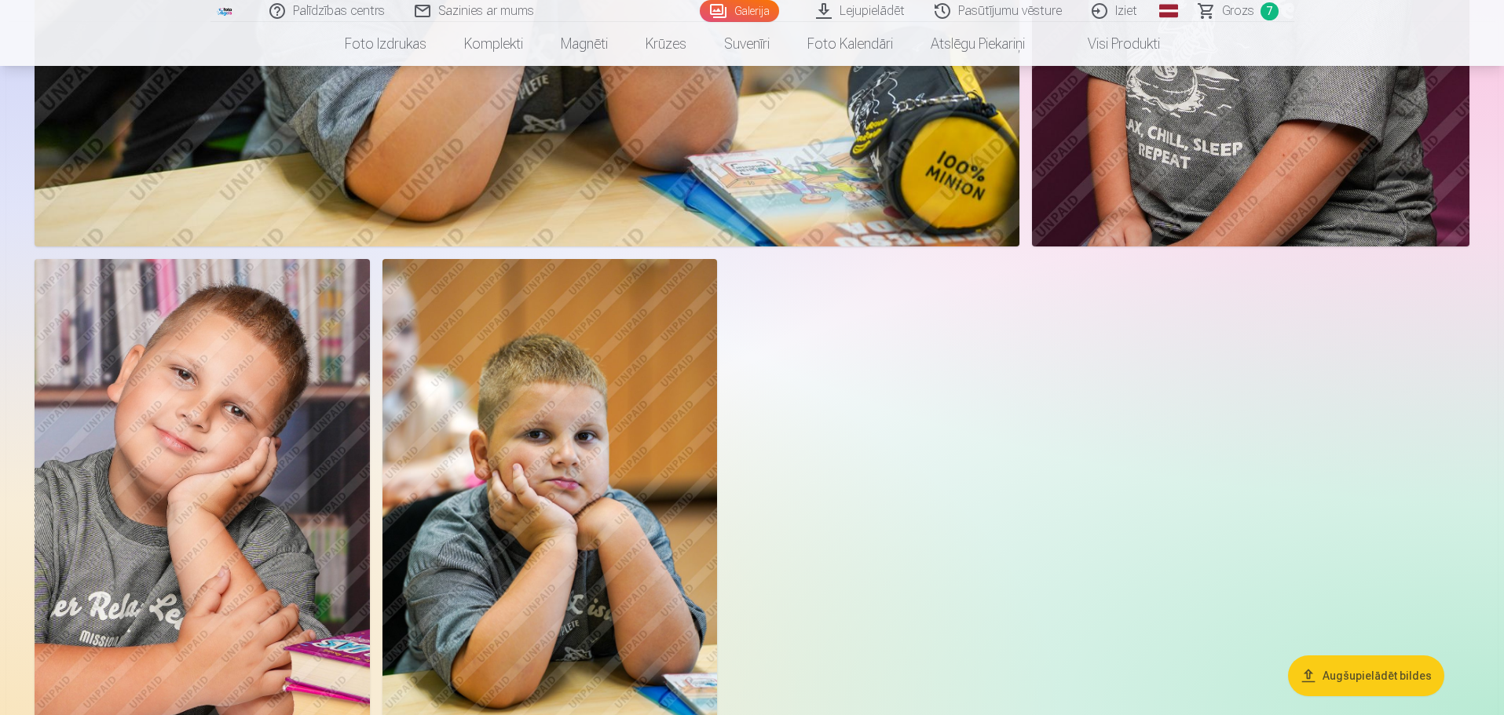
scroll to position [6910, 0]
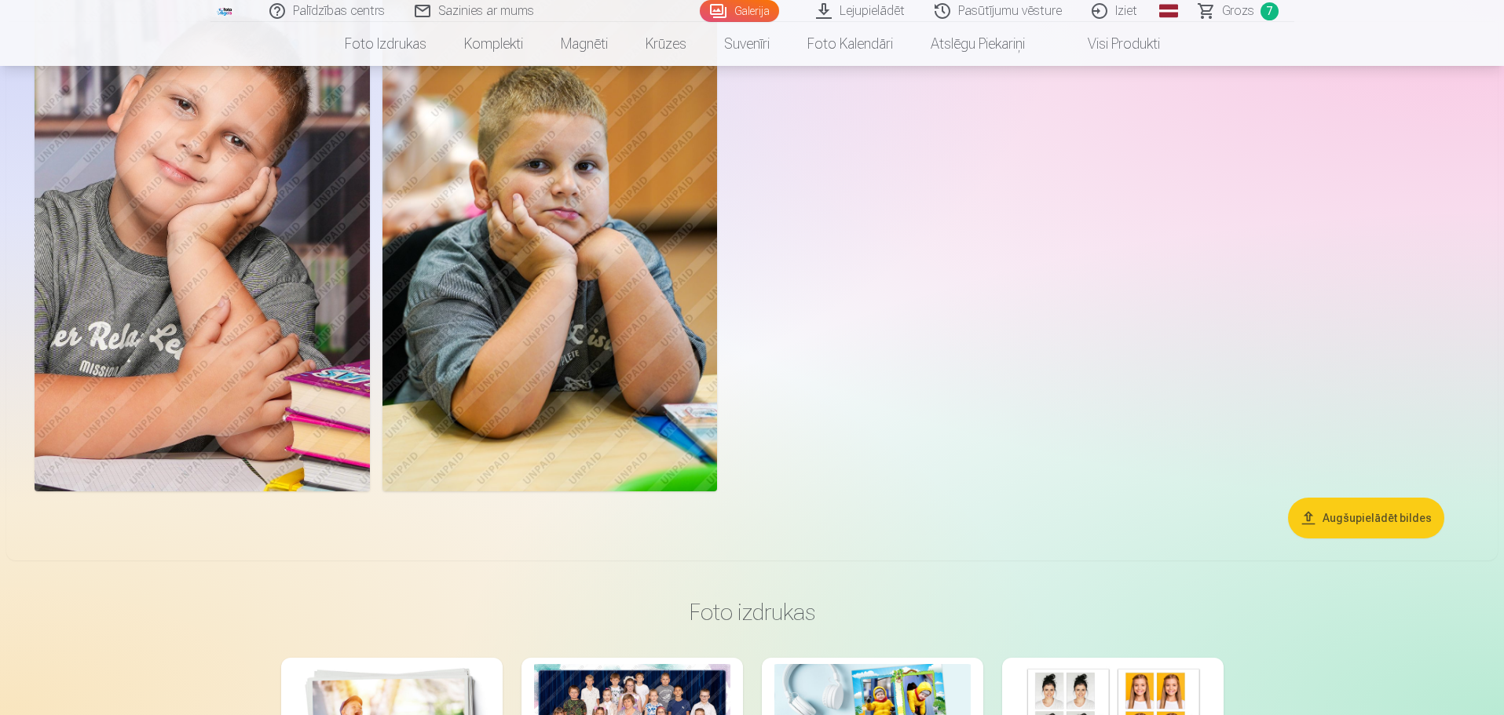
click at [1225, 16] on span "Grozs" at bounding box center [1238, 11] width 32 height 19
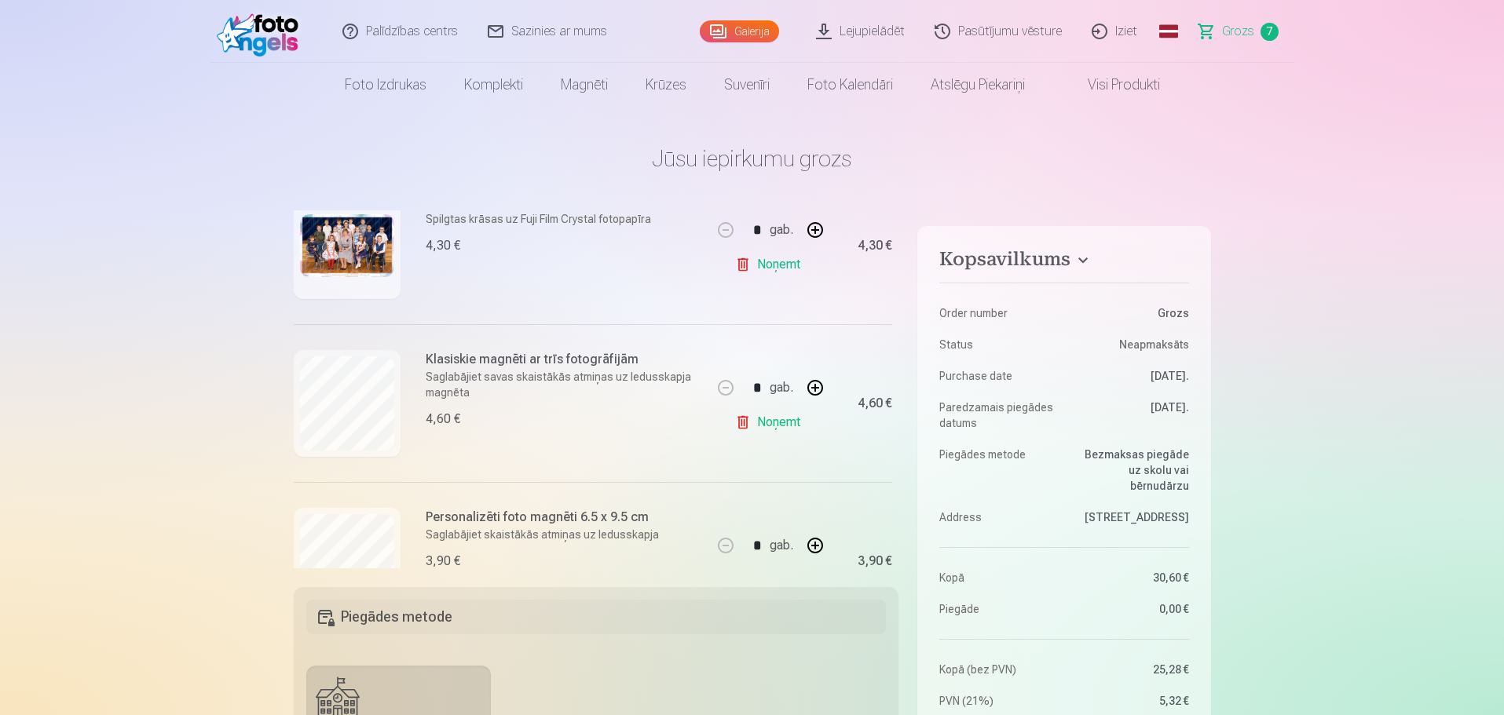
scroll to position [314, 0]
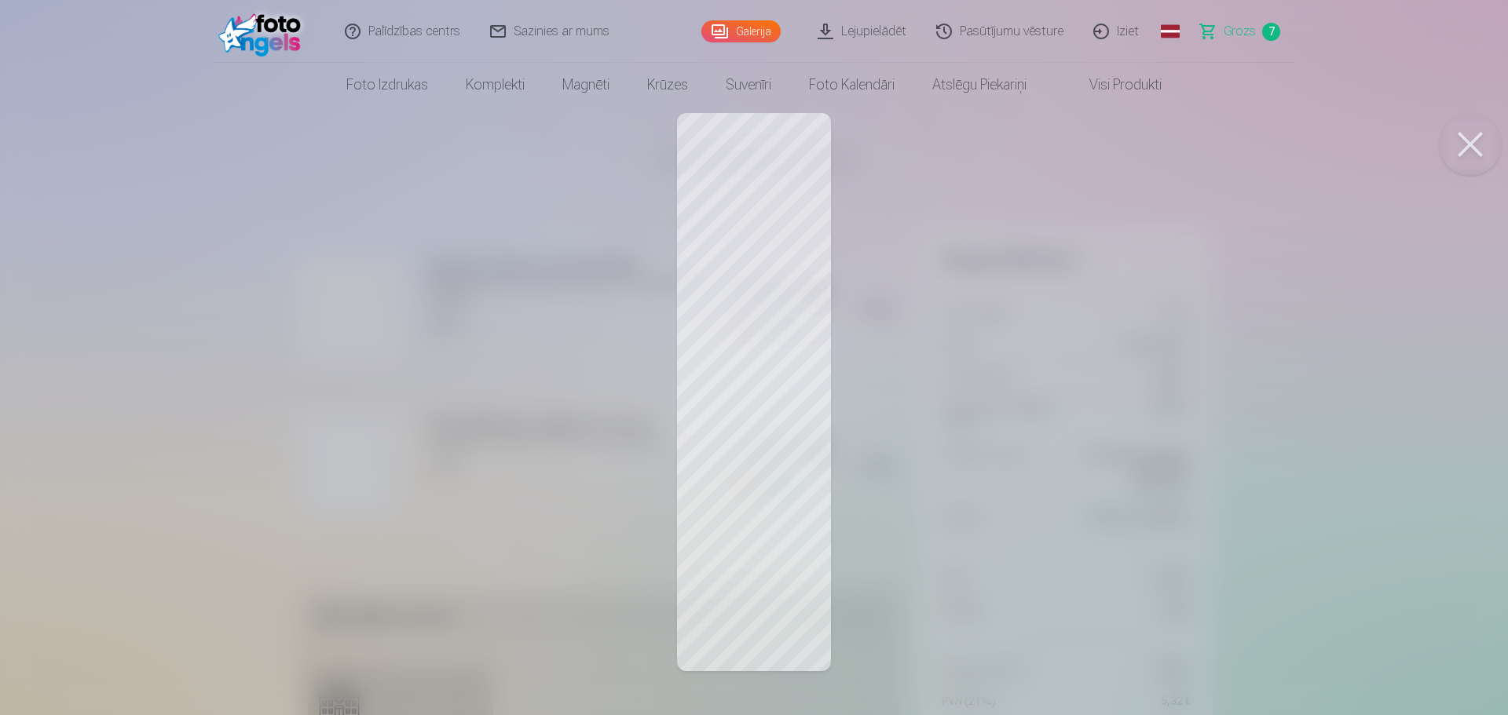
click at [1483, 134] on button at bounding box center [1470, 144] width 63 height 63
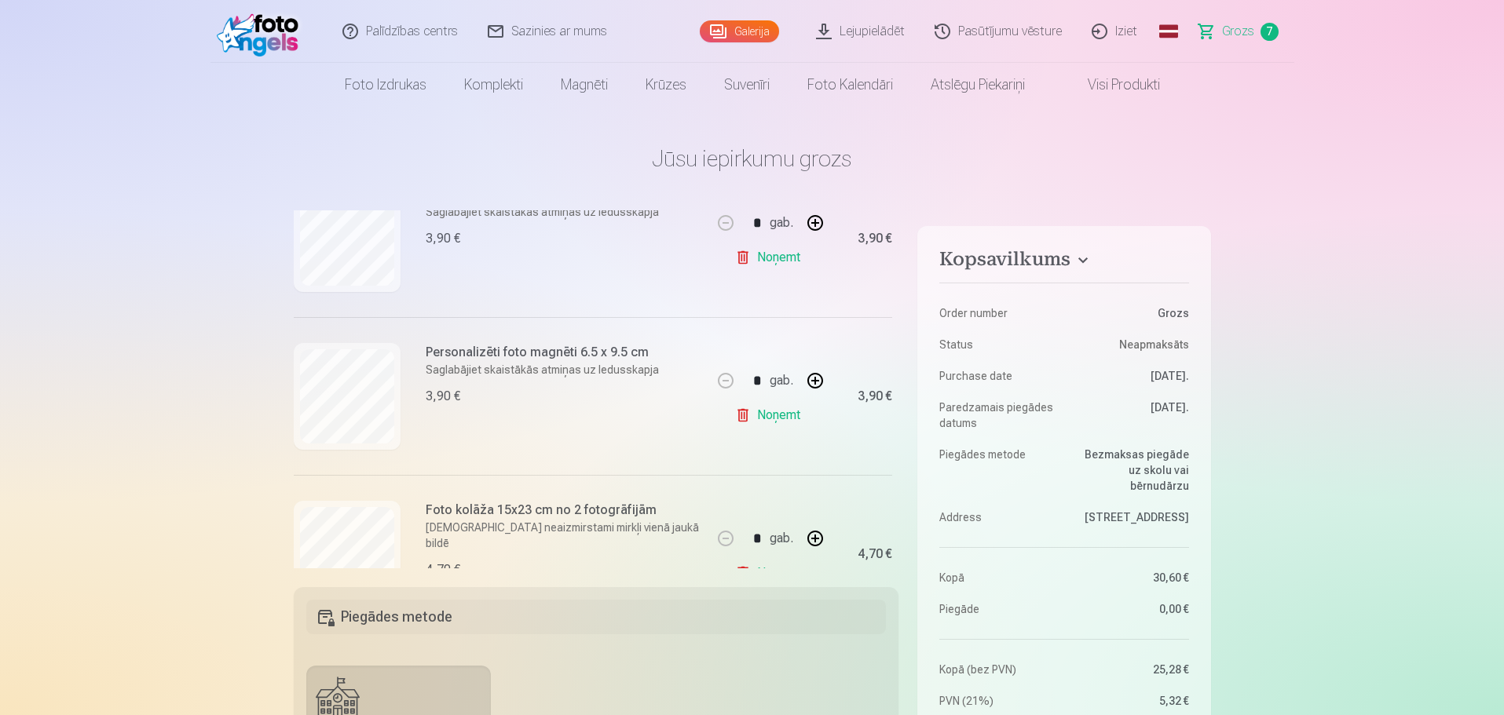
scroll to position [707, 0]
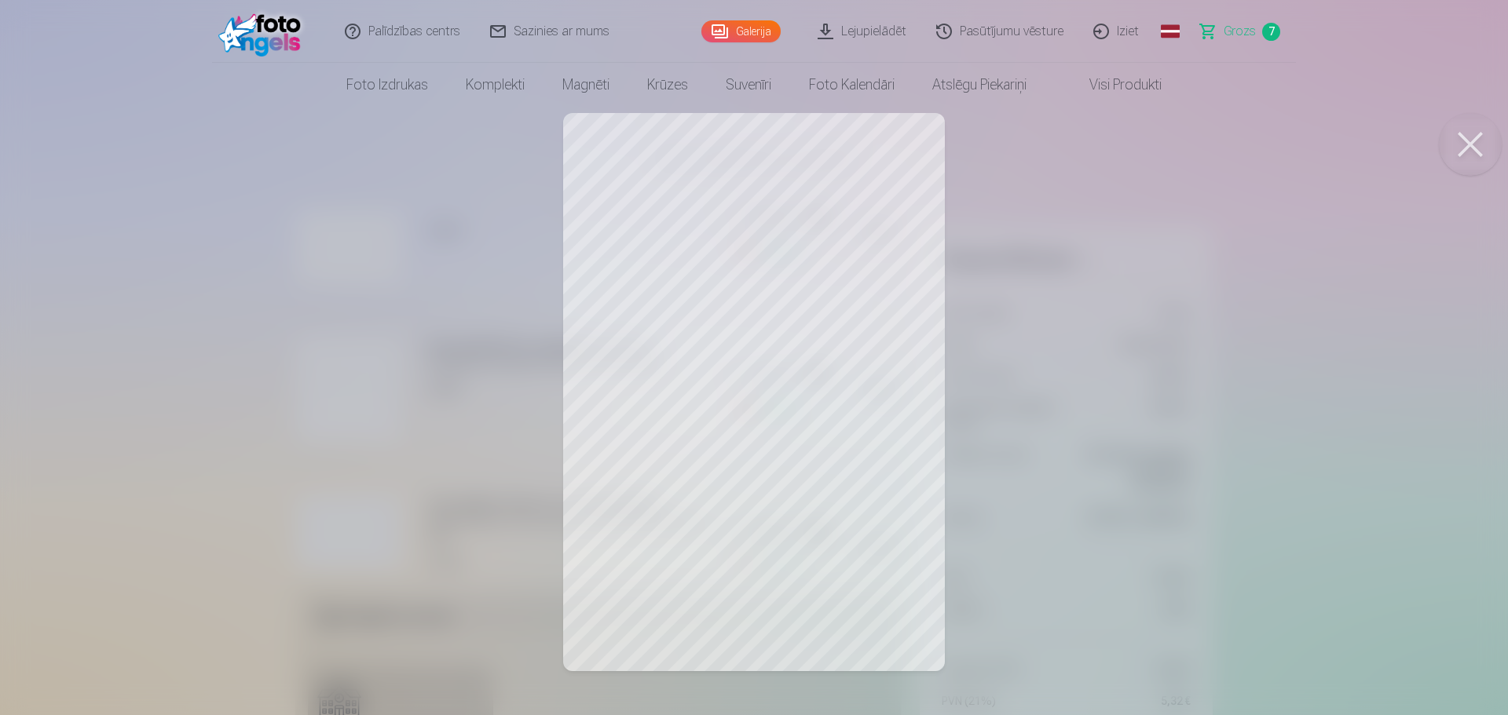
click at [1465, 143] on button at bounding box center [1470, 144] width 63 height 63
drag, startPoint x: 1474, startPoint y: 141, endPoint x: 990, endPoint y: 228, distance: 491.4
click at [1473, 144] on button at bounding box center [1470, 144] width 63 height 63
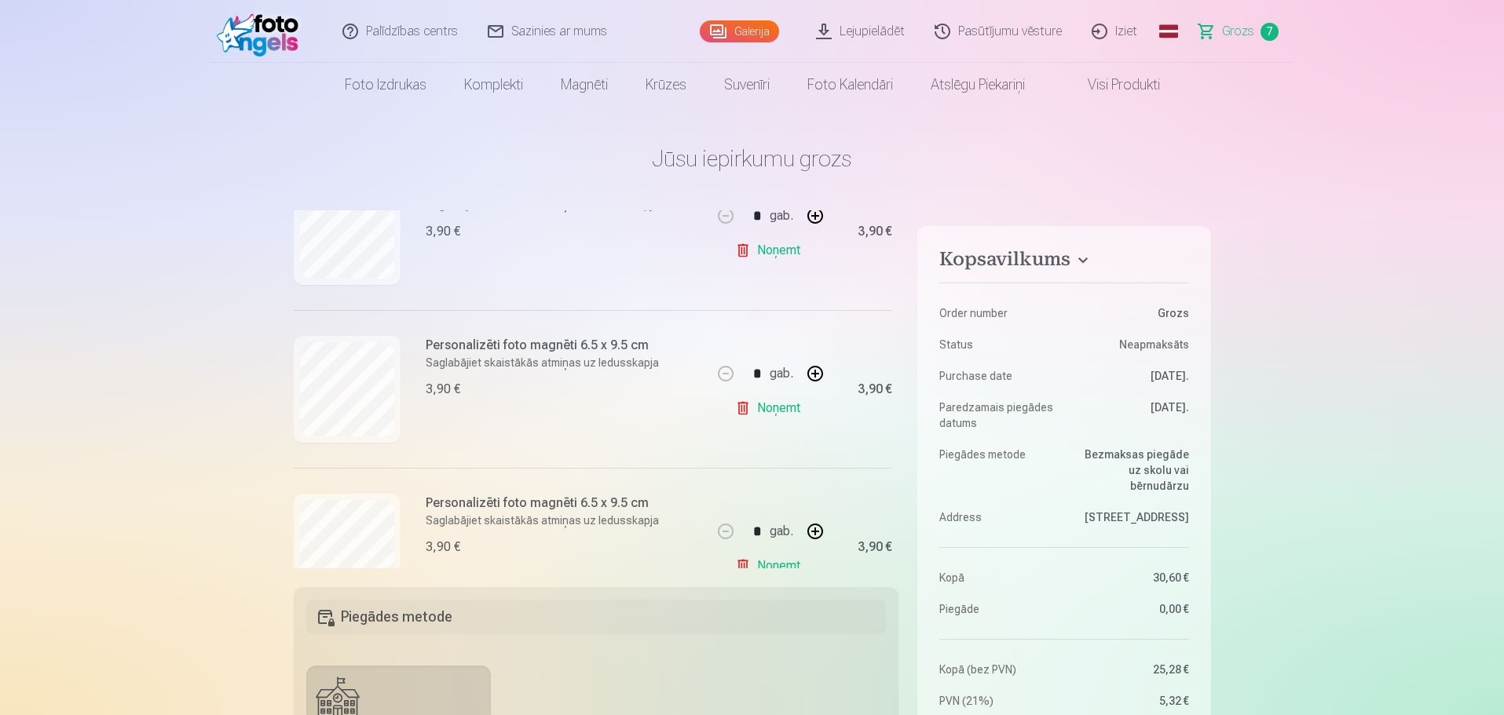
scroll to position [471, 0]
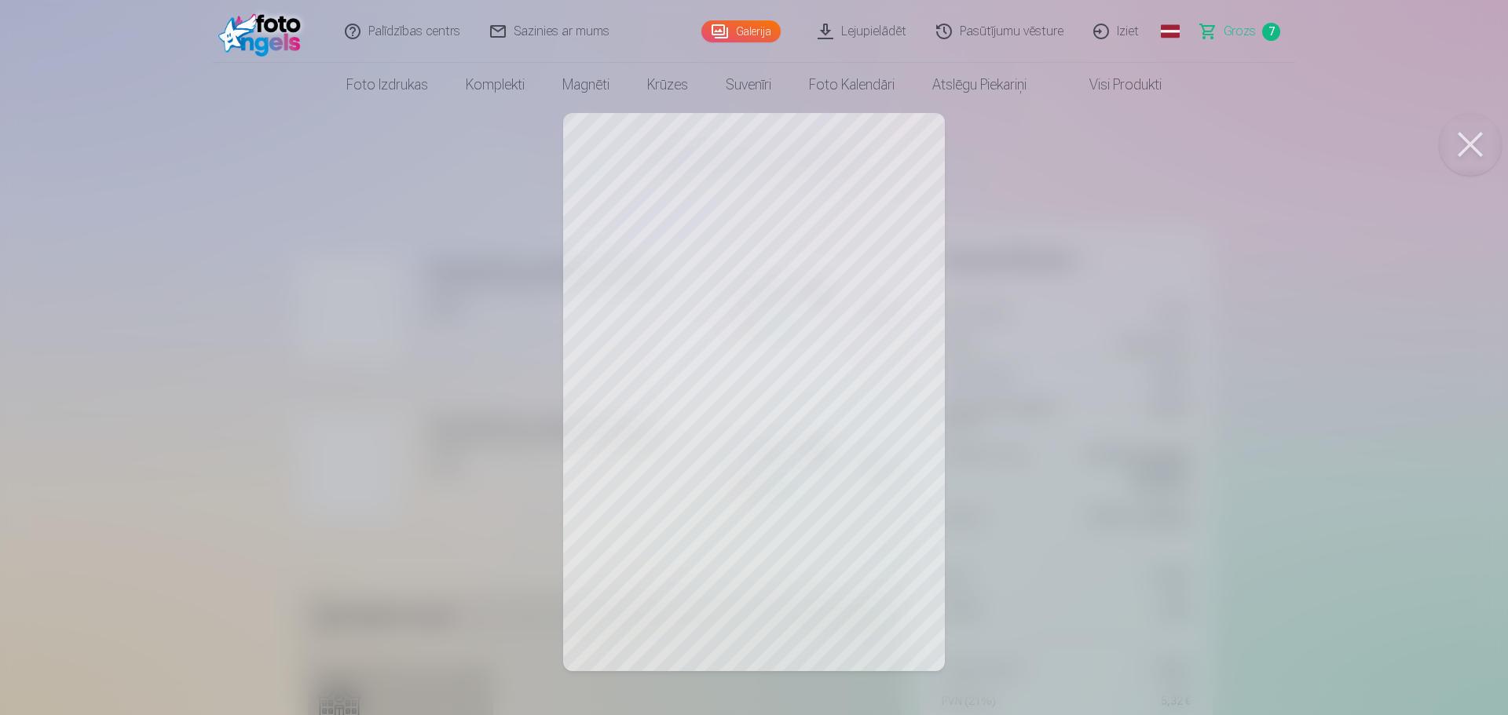
click at [1467, 141] on button at bounding box center [1470, 144] width 63 height 63
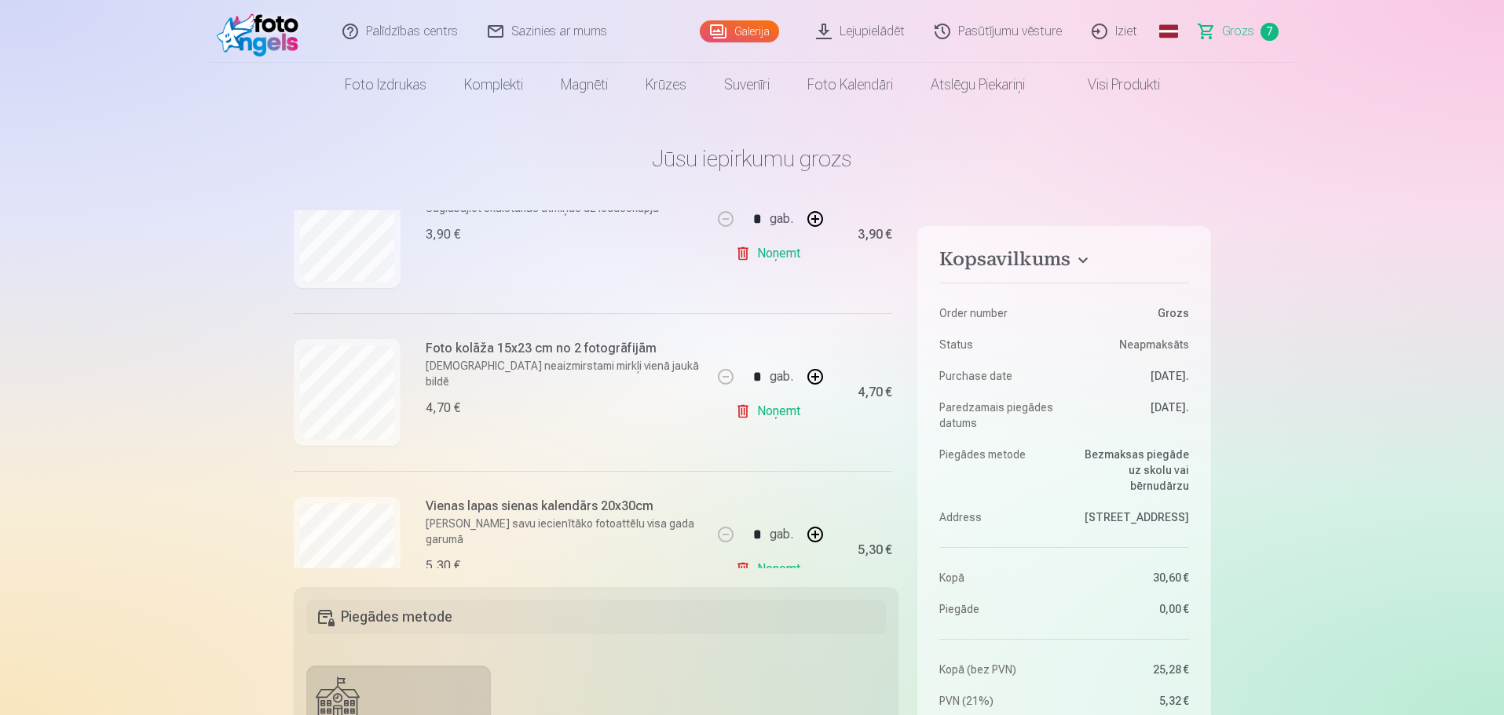
scroll to position [864, 0]
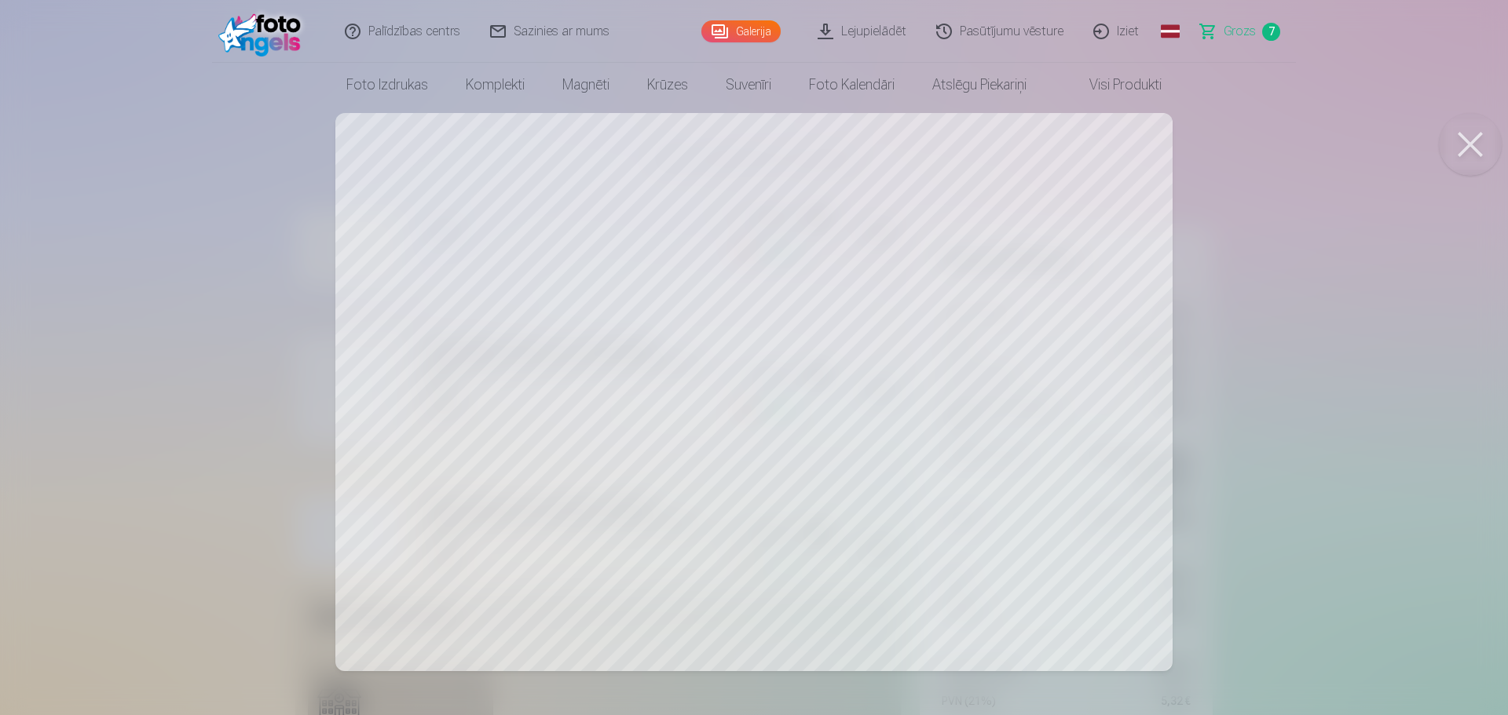
click at [1467, 141] on button at bounding box center [1470, 144] width 63 height 63
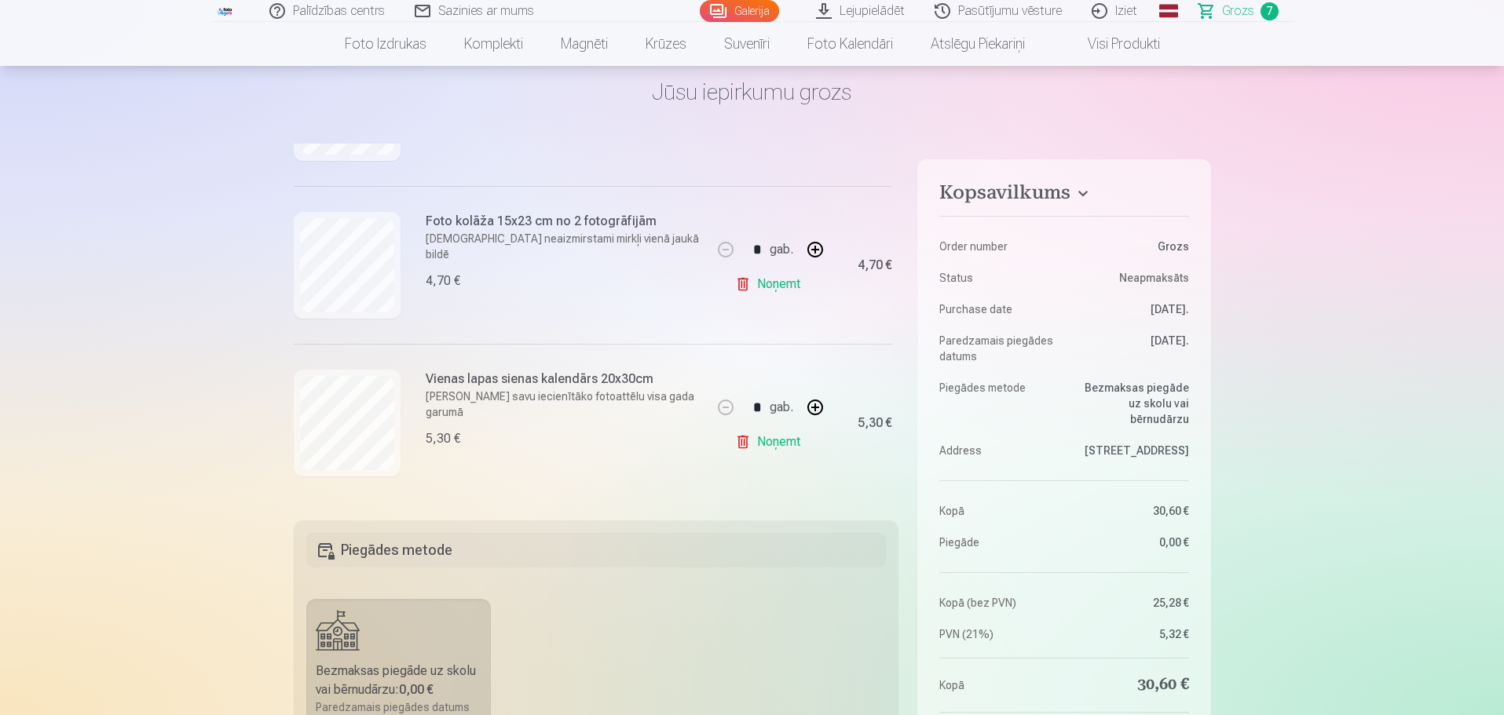
scroll to position [157, 0]
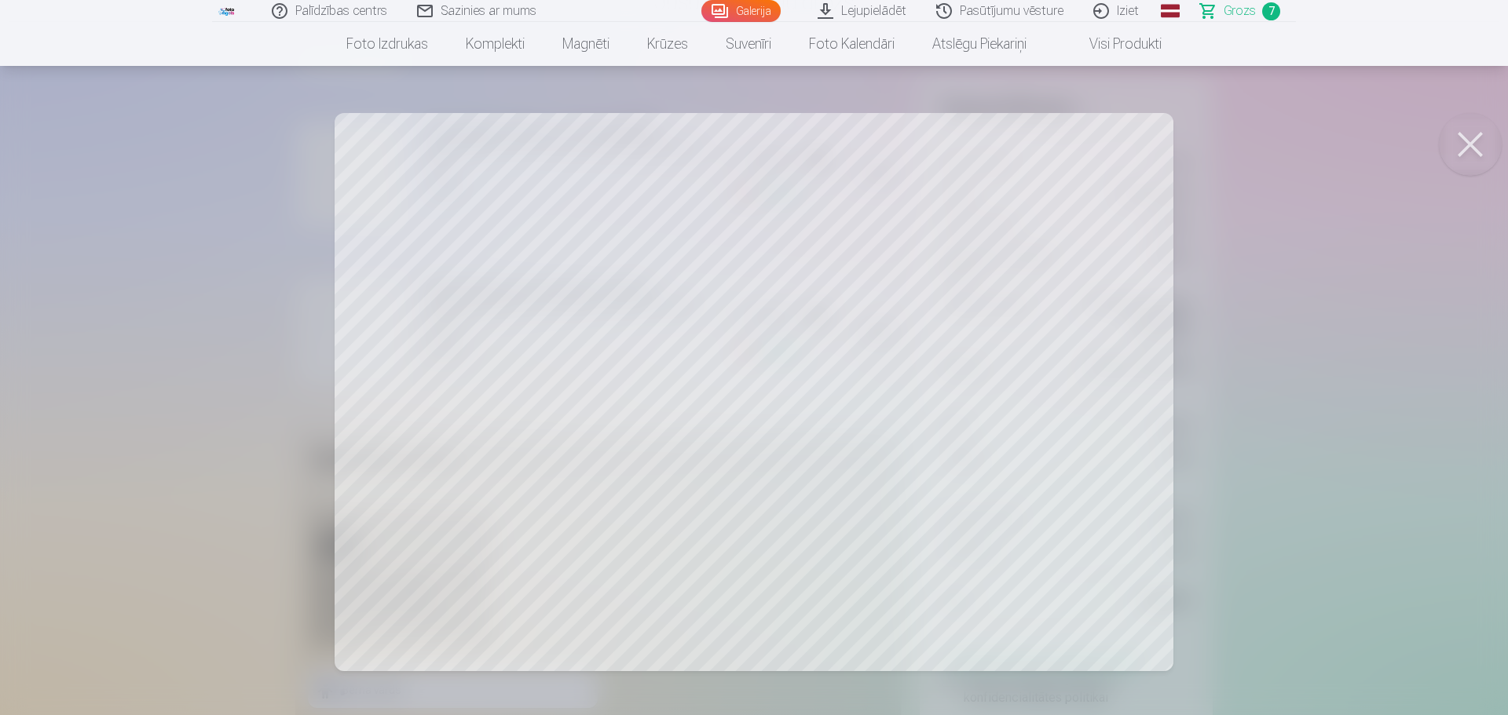
click at [1468, 144] on button at bounding box center [1470, 144] width 63 height 63
